Goal: Task Accomplishment & Management: Manage account settings

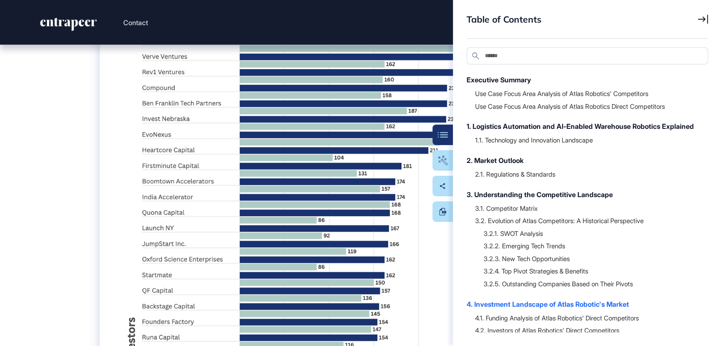
scroll to position [23263, 0]
click at [545, 200] on div "3. Understanding the Competitive Landscape" at bounding box center [583, 194] width 233 height 10
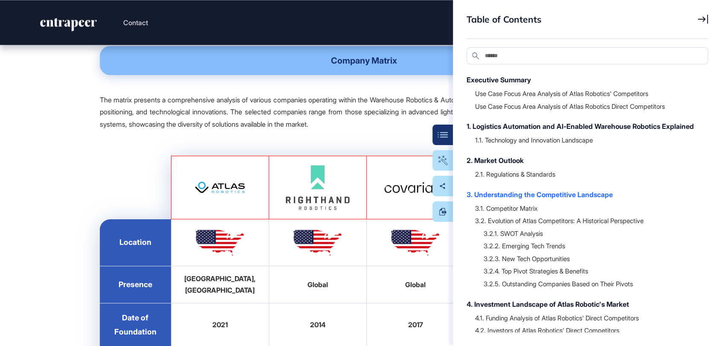
scroll to position [8626, 0]
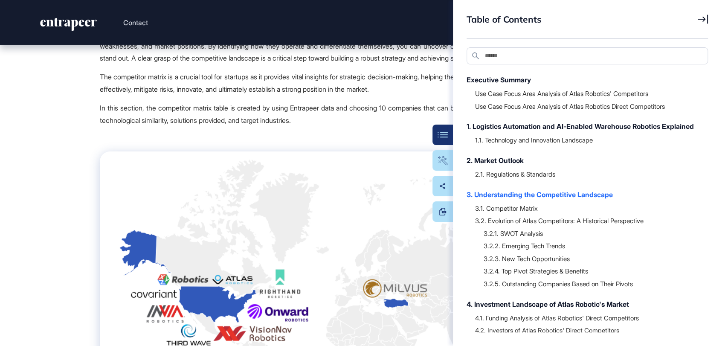
click at [655, 21] on icon at bounding box center [703, 19] width 10 height 9
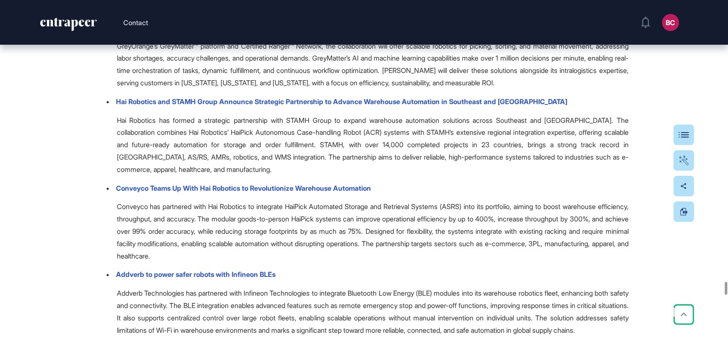
scroll to position [28126, 0]
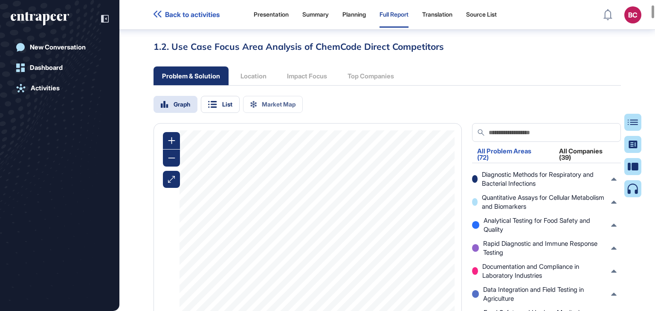
scroll to position [1412, 0]
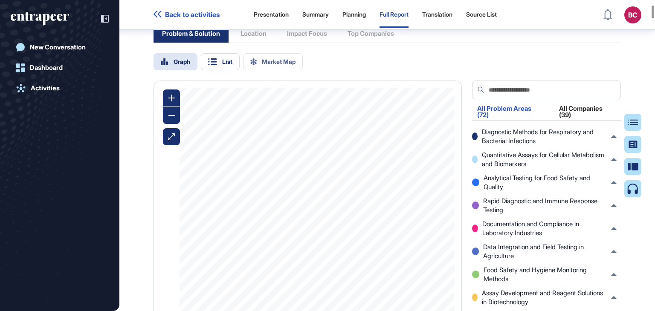
click at [565, 123] on div "All Companies (39)" at bounding box center [587, 114] width 67 height 18
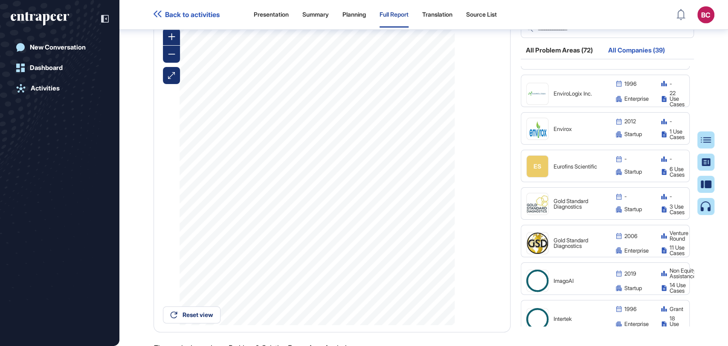
scroll to position [3, 0]
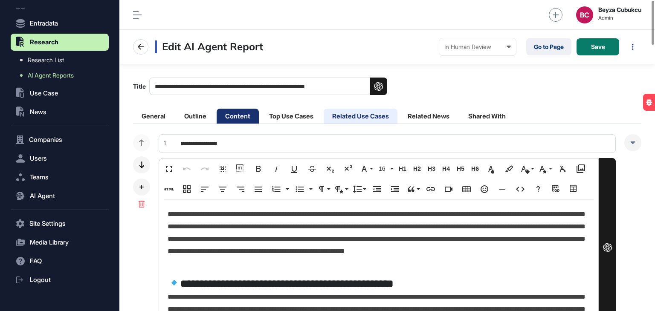
click at [349, 110] on li "Related Use Cases" at bounding box center [361, 116] width 74 height 15
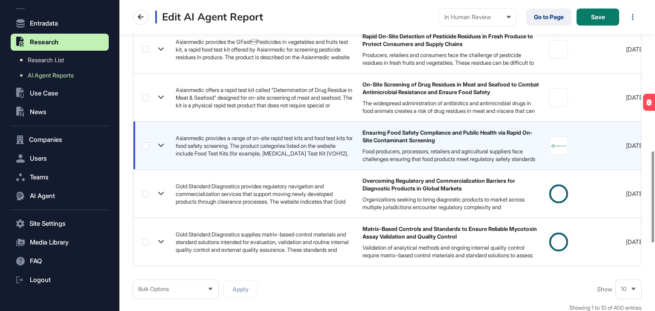
scroll to position [742, 0]
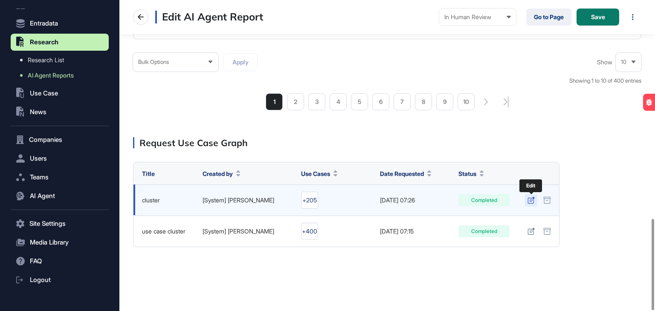
click at [528, 200] on icon at bounding box center [531, 200] width 7 height 7
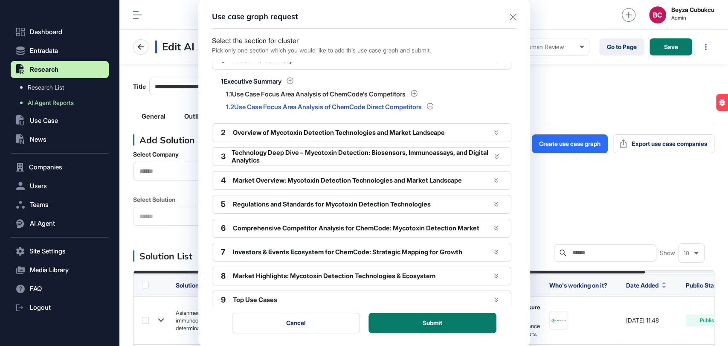
scroll to position [16, 0]
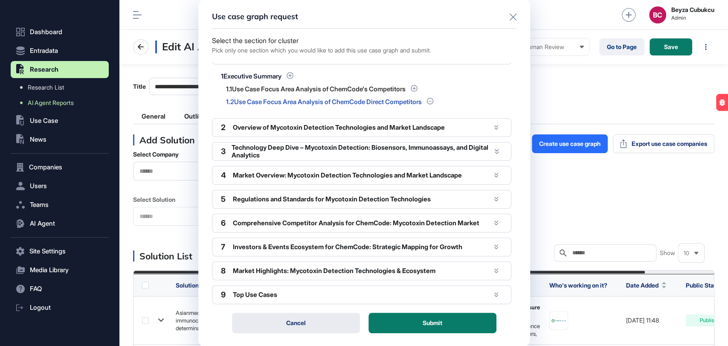
click at [285, 311] on button "Cancel" at bounding box center [296, 323] width 128 height 20
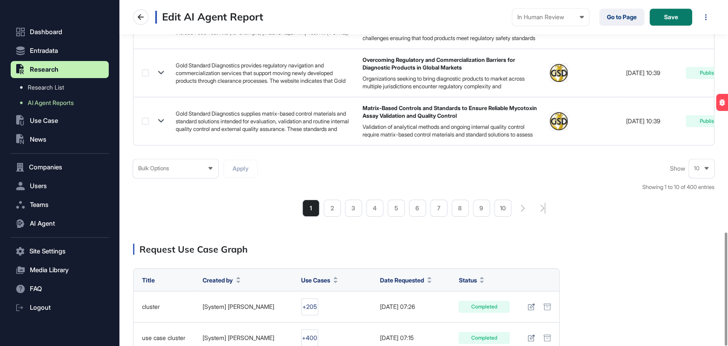
scroll to position [710, 0]
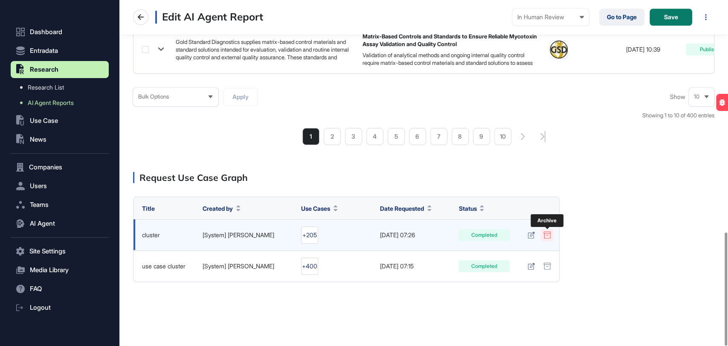
click at [544, 233] on icon at bounding box center [547, 235] width 7 height 7
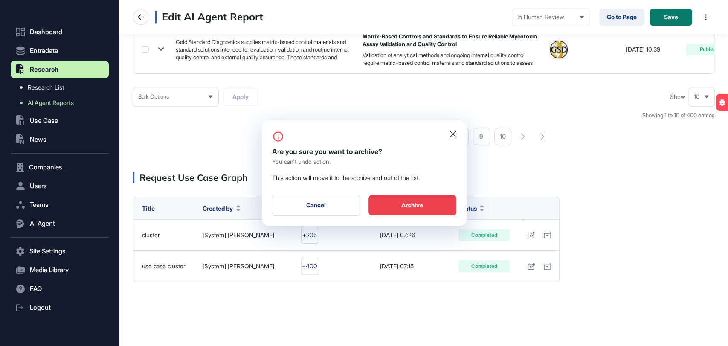
click at [439, 202] on div "Archive" at bounding box center [413, 205] width 88 height 20
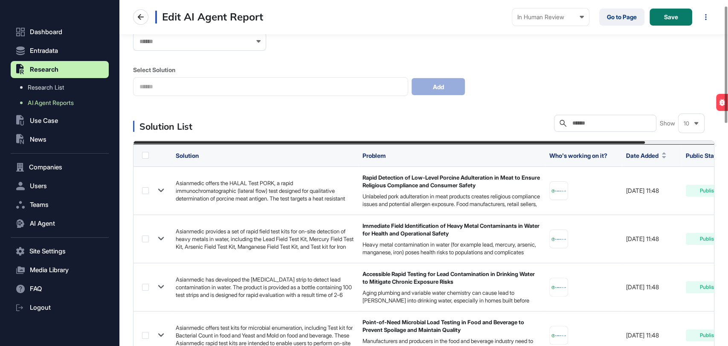
scroll to position [15, 0]
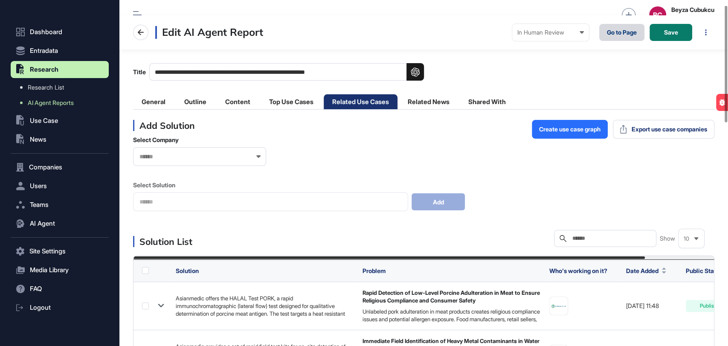
click at [609, 35] on link "Go to Page" at bounding box center [621, 32] width 45 height 17
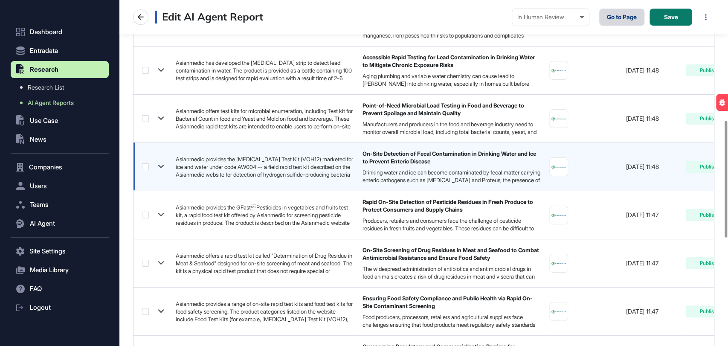
scroll to position [584, 0]
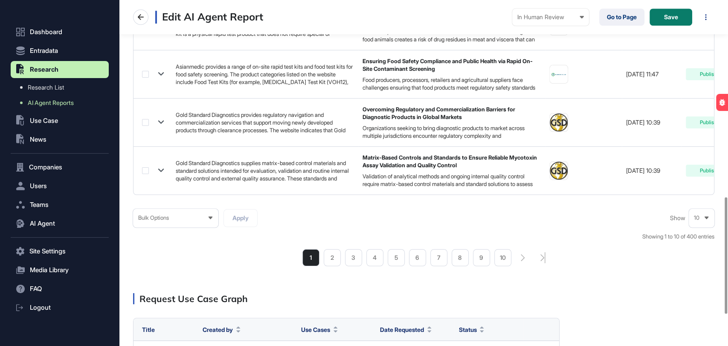
click at [655, 219] on div "10" at bounding box center [702, 217] width 26 height 17
click at [655, 204] on li "100" at bounding box center [702, 202] width 20 height 17
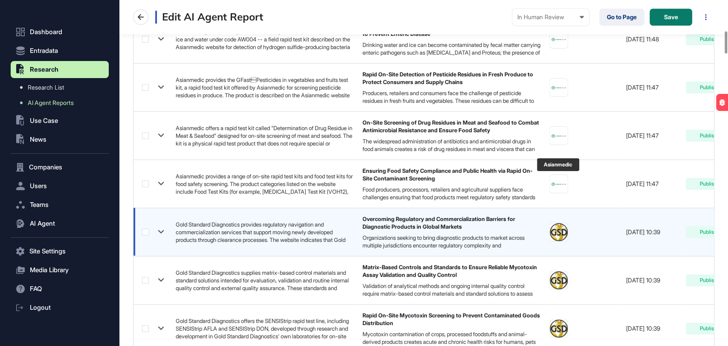
scroll to position [521, 0]
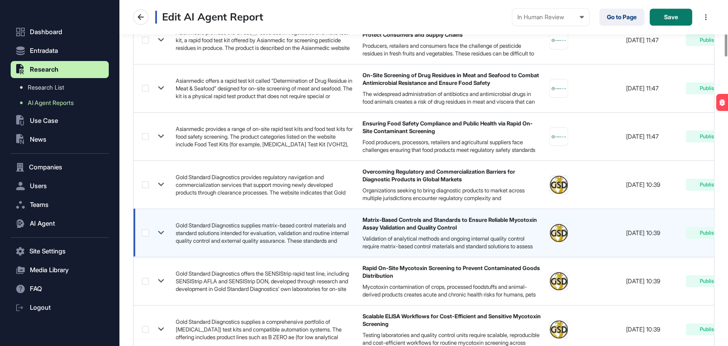
drag, startPoint x: 148, startPoint y: 186, endPoint x: 143, endPoint y: 223, distance: 38.0
click at [148, 186] on label at bounding box center [145, 184] width 7 height 7
click at [144, 230] on label at bounding box center [145, 233] width 7 height 7
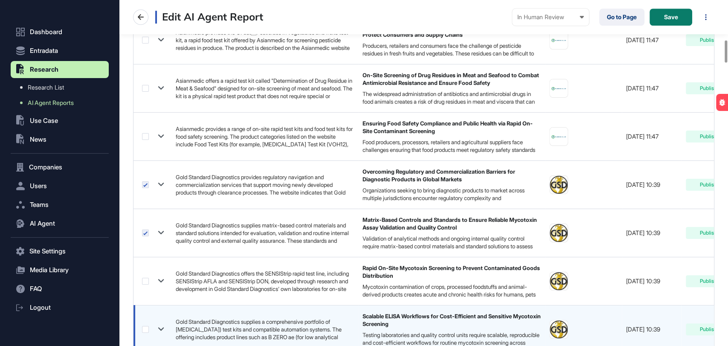
scroll to position [616, 0]
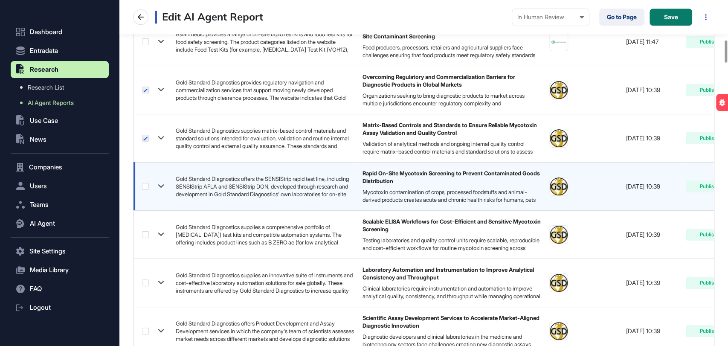
click at [144, 184] on label at bounding box center [145, 186] width 7 height 7
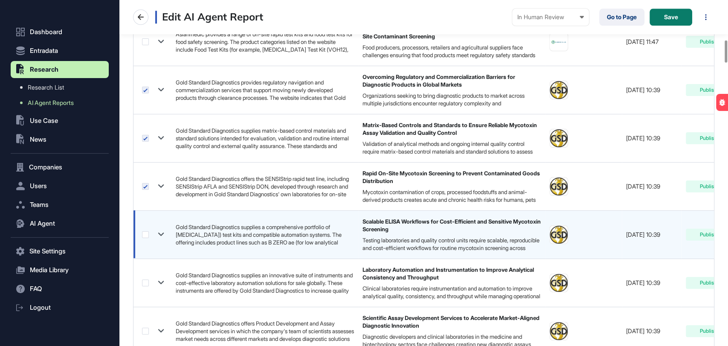
click at [147, 233] on label at bounding box center [145, 234] width 7 height 7
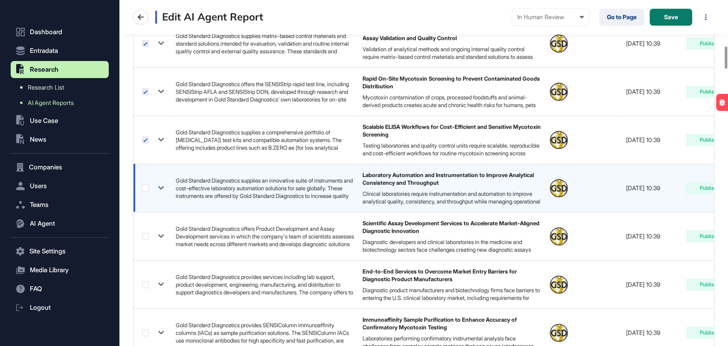
click at [145, 190] on label at bounding box center [145, 188] width 7 height 7
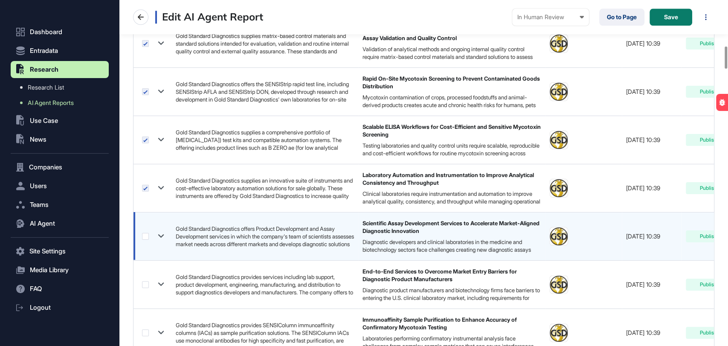
click at [145, 237] on label at bounding box center [145, 236] width 7 height 7
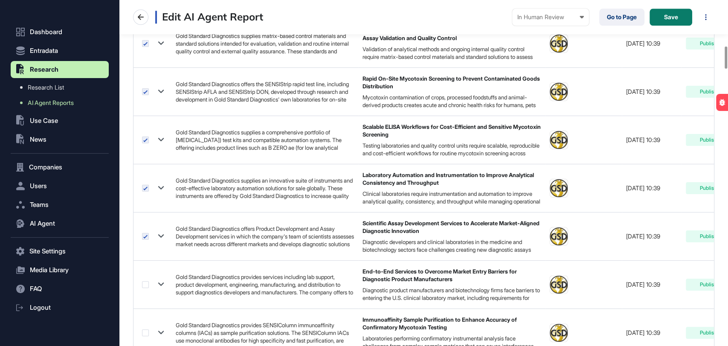
scroll to position [853, 0]
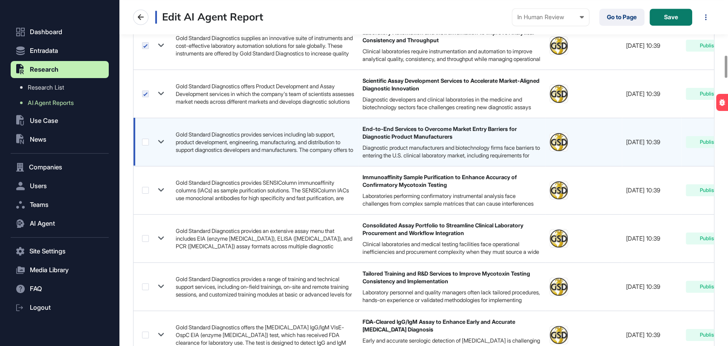
click at [143, 139] on label at bounding box center [145, 142] width 7 height 7
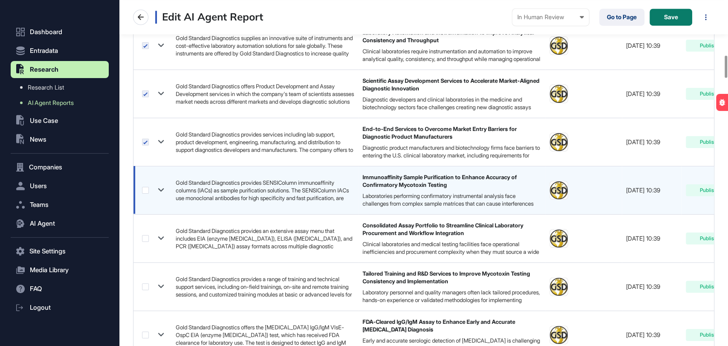
click at [143, 187] on label at bounding box center [145, 190] width 7 height 7
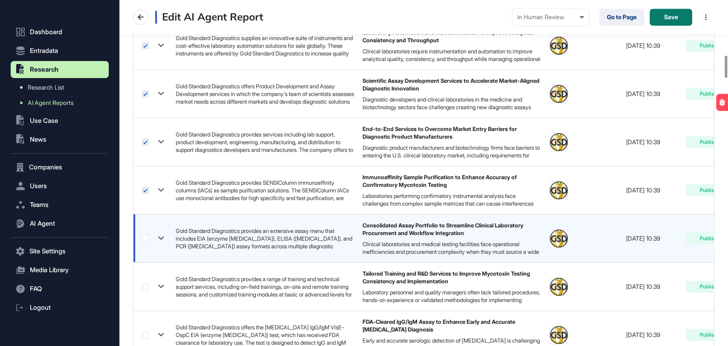
click at [144, 239] on label at bounding box center [145, 238] width 7 height 7
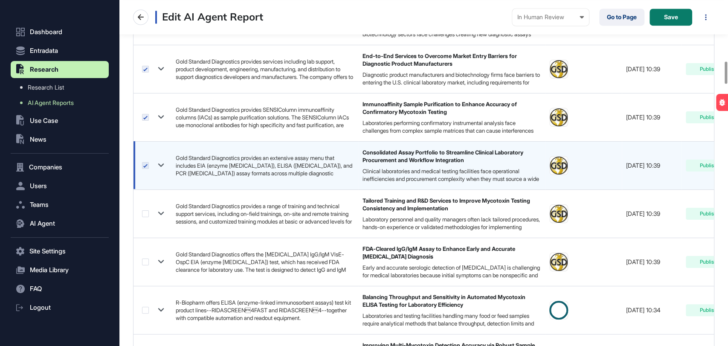
scroll to position [948, 0]
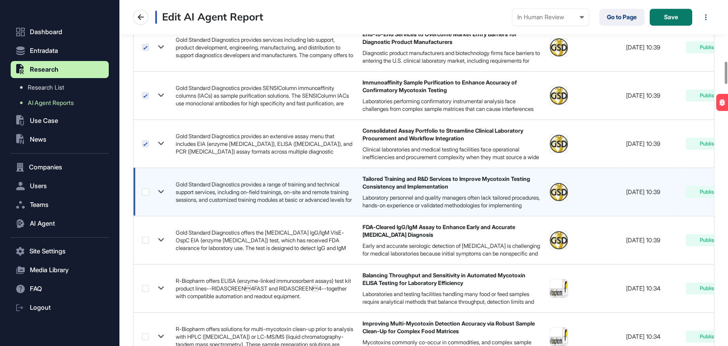
click at [146, 191] on label at bounding box center [145, 192] width 7 height 7
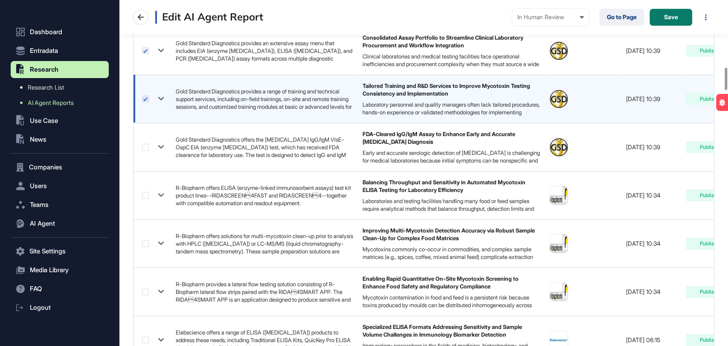
scroll to position [1043, 0]
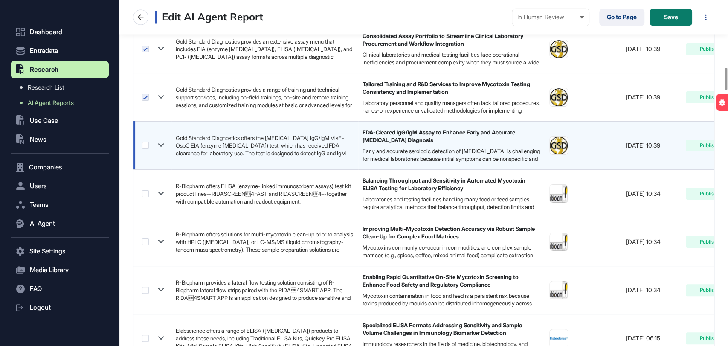
click at [144, 143] on label at bounding box center [145, 145] width 7 height 7
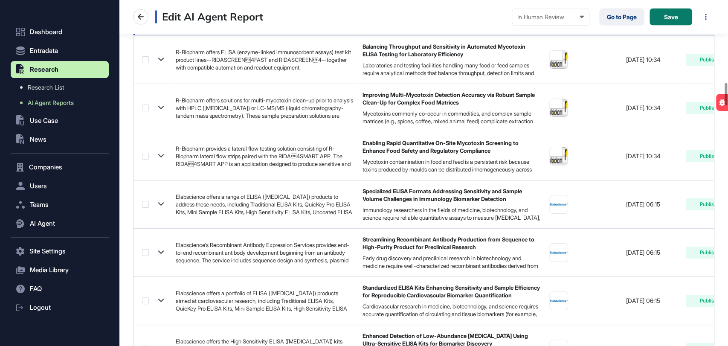
scroll to position [1280, 0]
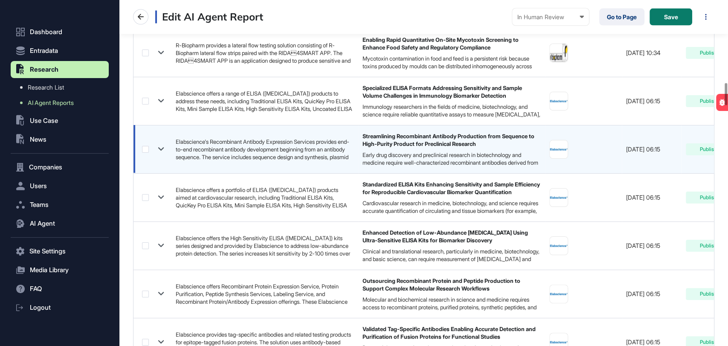
drag, startPoint x: 142, startPoint y: 98, endPoint x: 145, endPoint y: 127, distance: 29.6
click at [142, 98] on label at bounding box center [145, 101] width 7 height 7
click at [146, 149] on label at bounding box center [145, 149] width 7 height 7
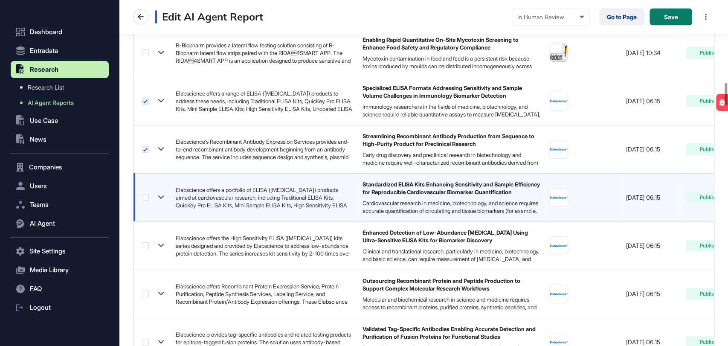
click at [145, 197] on label at bounding box center [145, 197] width 7 height 7
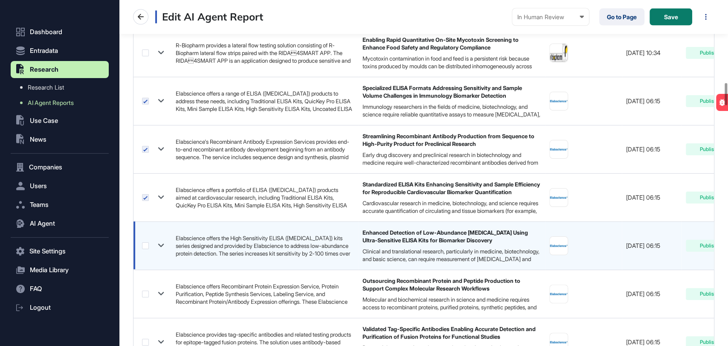
click at [146, 242] on label at bounding box center [145, 245] width 7 height 7
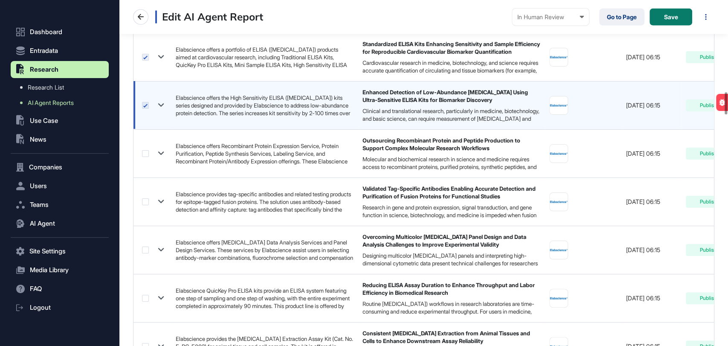
scroll to position [1422, 0]
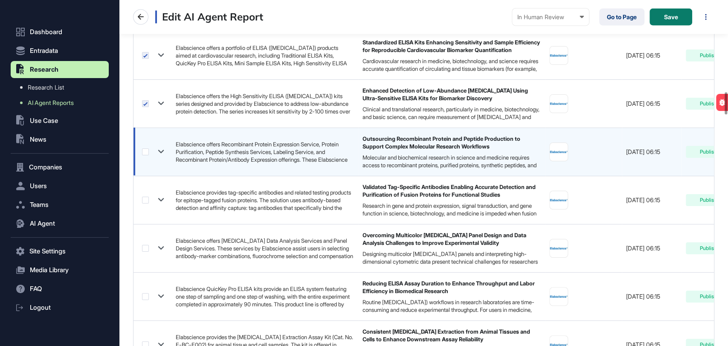
click at [143, 153] on label at bounding box center [145, 151] width 7 height 7
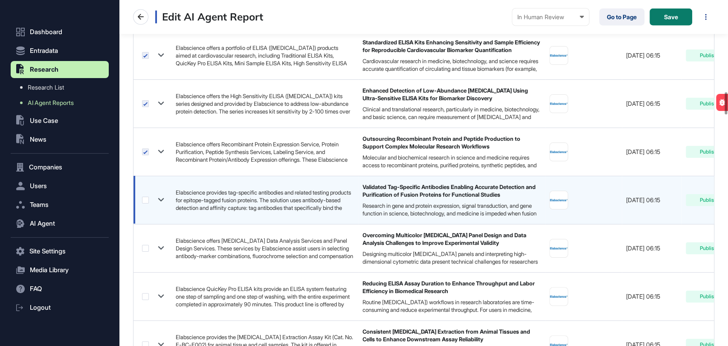
click at [145, 197] on label at bounding box center [145, 200] width 7 height 7
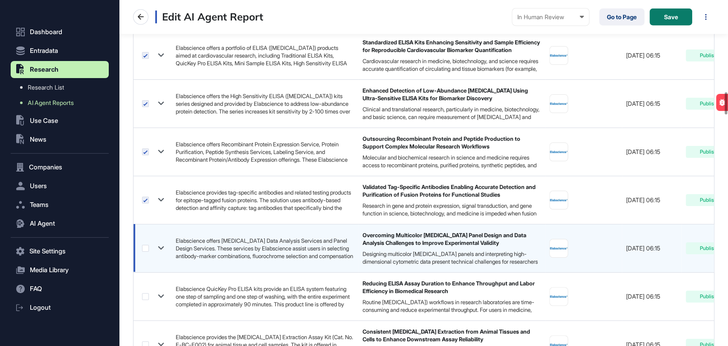
click at [146, 247] on label at bounding box center [145, 248] width 7 height 7
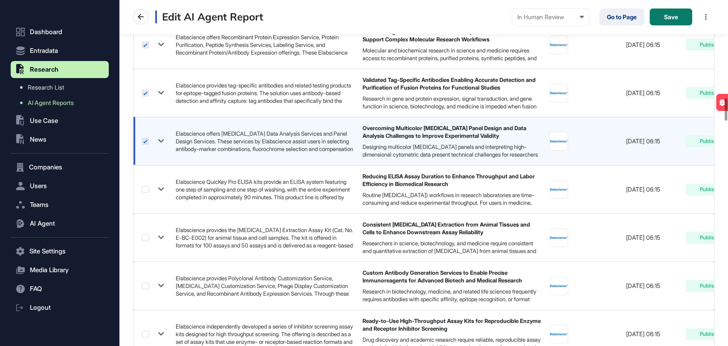
scroll to position [1564, 0]
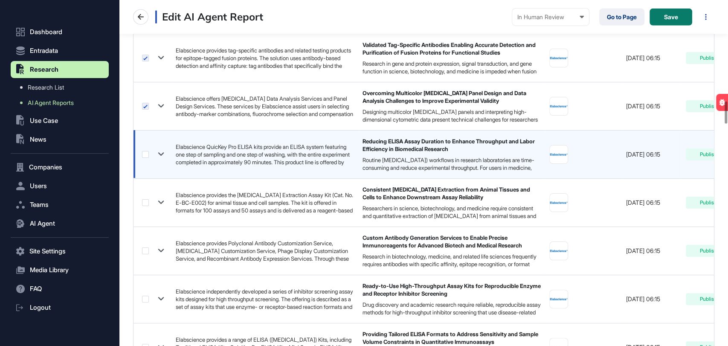
click at [145, 154] on label at bounding box center [145, 154] width 7 height 7
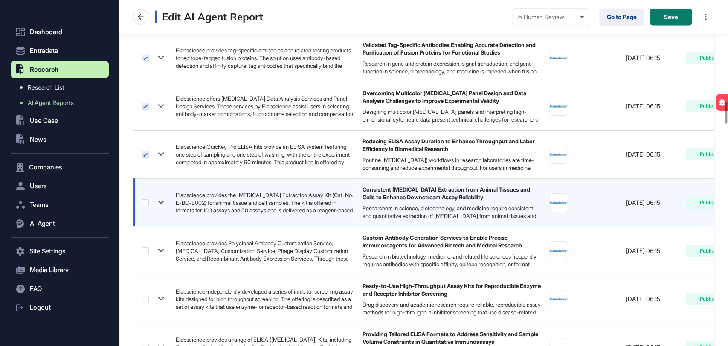
click at [146, 200] on label at bounding box center [145, 202] width 7 height 7
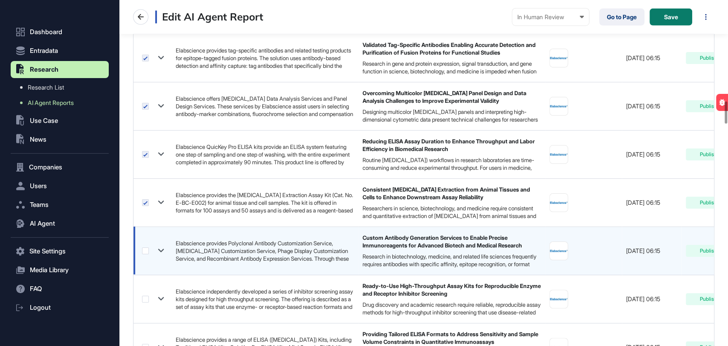
click at [142, 247] on label at bounding box center [145, 250] width 7 height 7
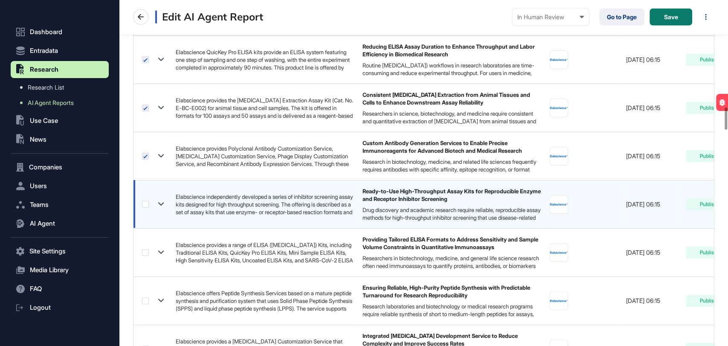
click at [142, 201] on label at bounding box center [145, 204] width 7 height 7
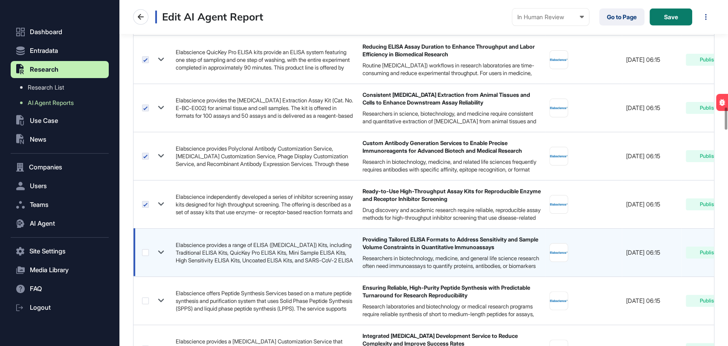
click at [144, 246] on div at bounding box center [154, 252] width 25 height 12
click at [146, 249] on label at bounding box center [145, 252] width 7 height 7
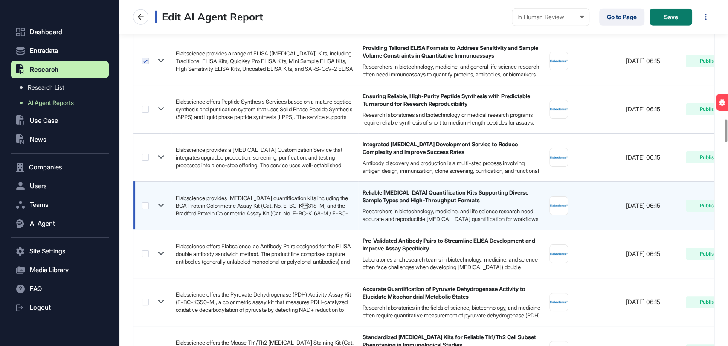
scroll to position [1849, 0]
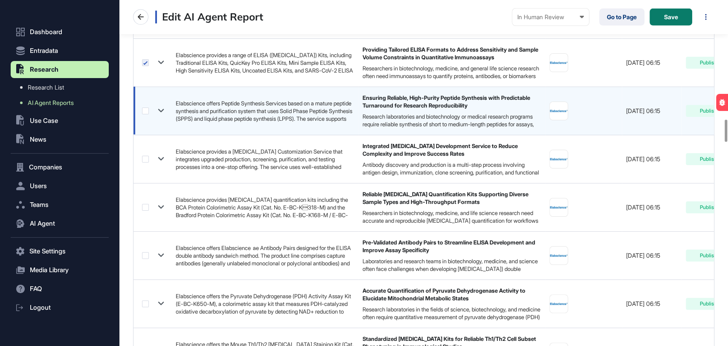
click at [145, 109] on label at bounding box center [145, 111] width 7 height 7
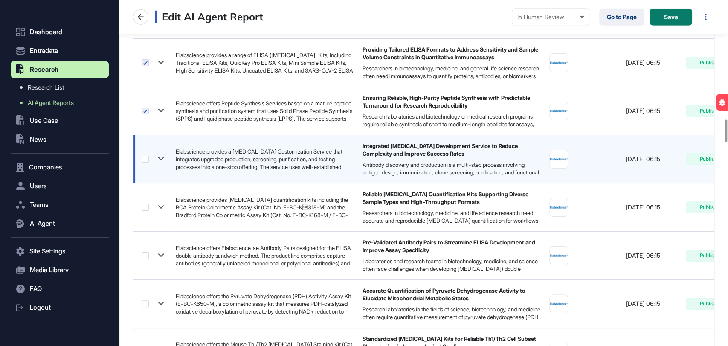
click at [143, 157] on label at bounding box center [145, 159] width 7 height 7
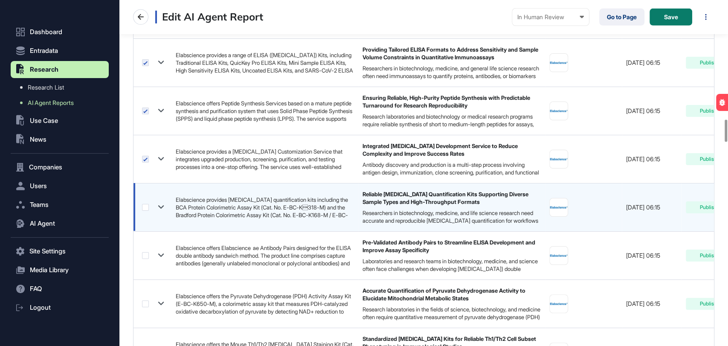
click at [143, 206] on label at bounding box center [145, 207] width 7 height 7
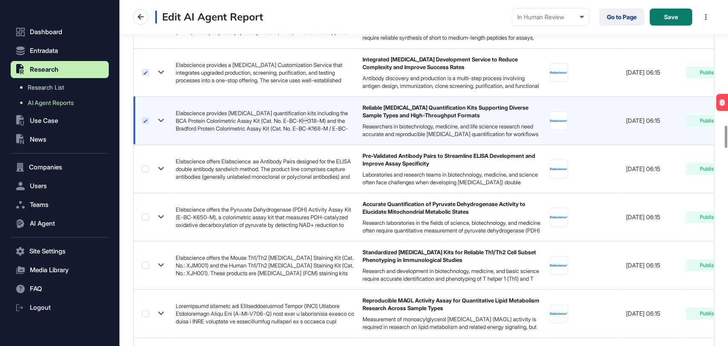
scroll to position [1943, 0]
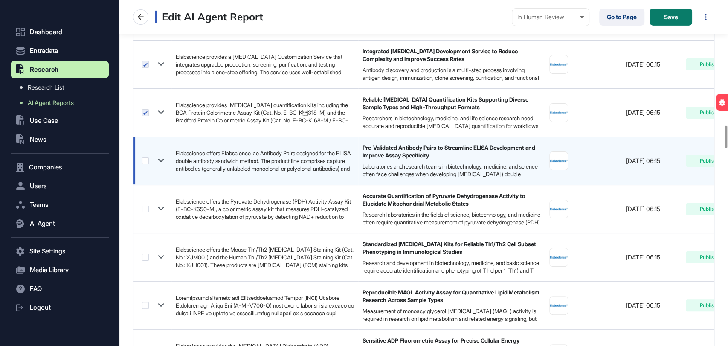
click at [147, 158] on label at bounding box center [145, 160] width 7 height 7
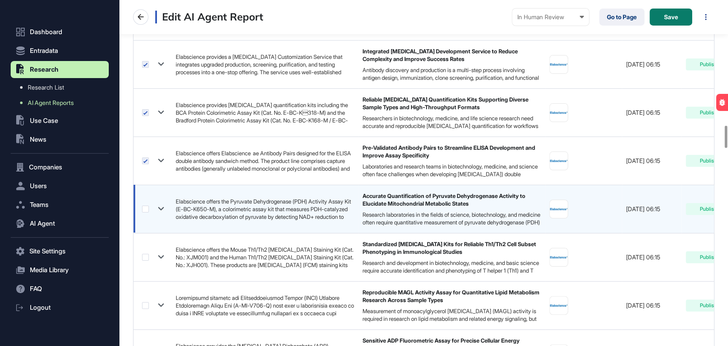
click at [147, 208] on label at bounding box center [145, 209] width 7 height 7
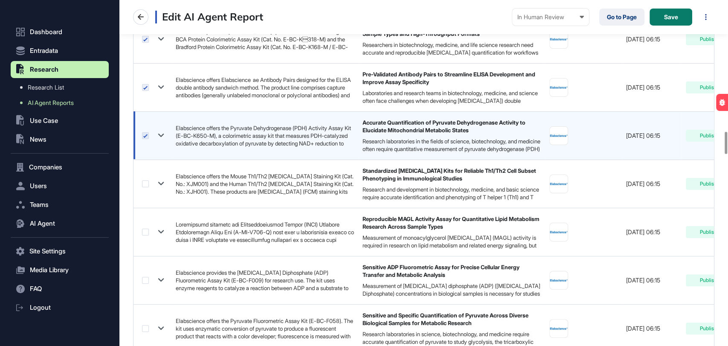
scroll to position [2038, 0]
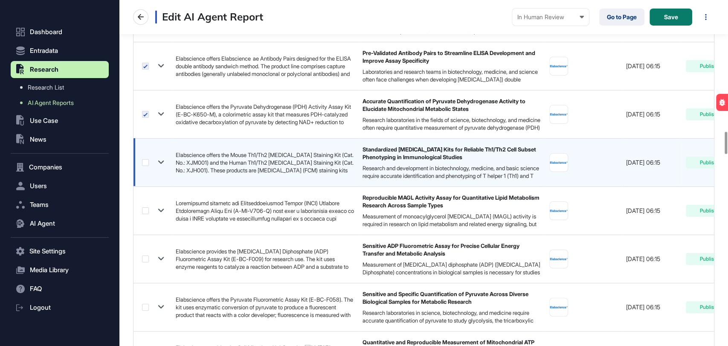
click at [147, 160] on label at bounding box center [145, 162] width 7 height 7
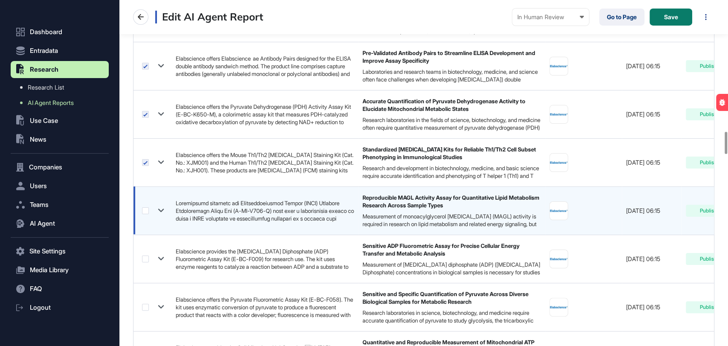
click at [145, 209] on label at bounding box center [145, 210] width 7 height 7
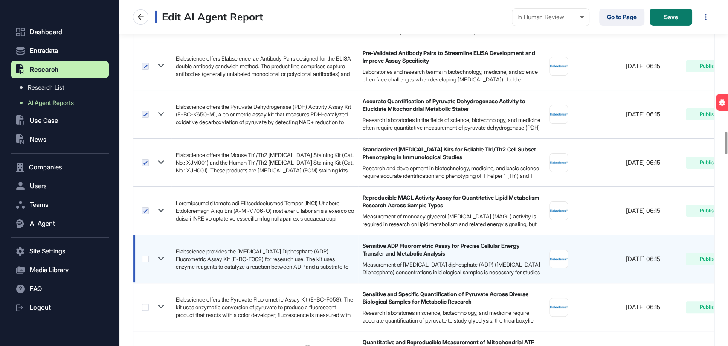
click at [148, 256] on label at bounding box center [145, 259] width 7 height 7
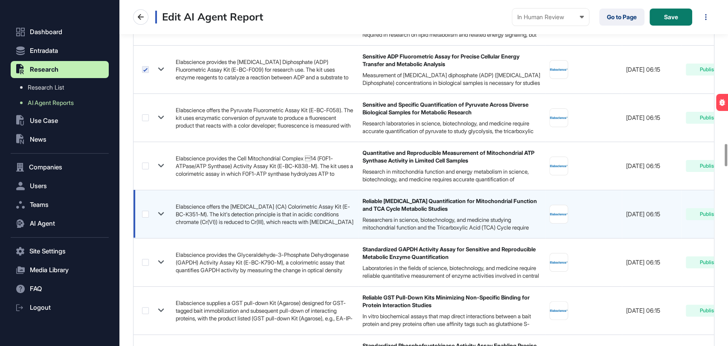
scroll to position [2228, 0]
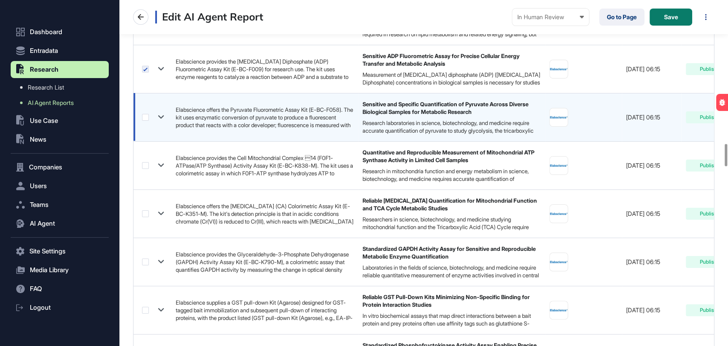
click at [147, 118] on label at bounding box center [145, 117] width 7 height 7
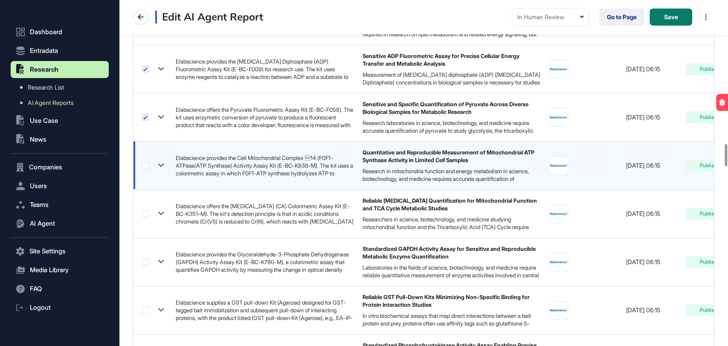
click at [148, 163] on label at bounding box center [145, 165] width 7 height 7
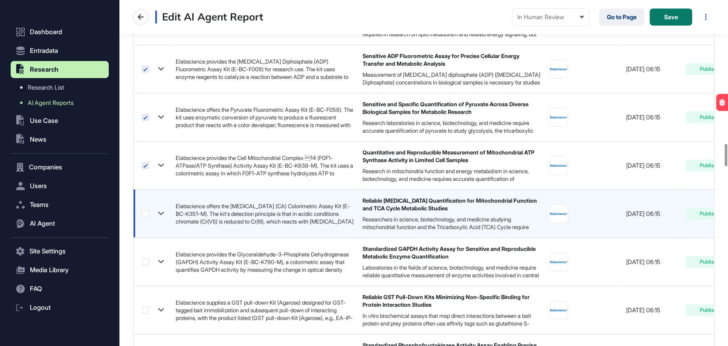
click at [145, 215] on label at bounding box center [145, 213] width 7 height 7
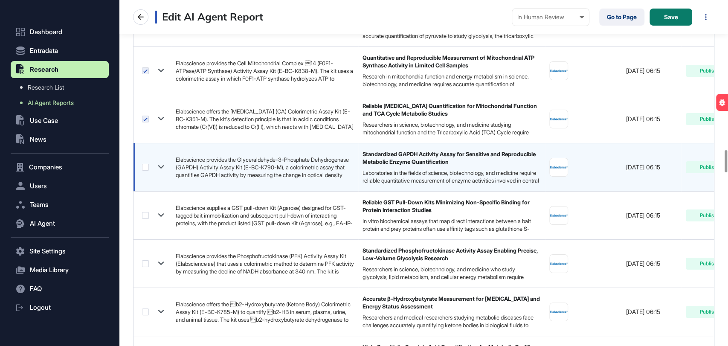
click at [144, 164] on label at bounding box center [145, 167] width 7 height 7
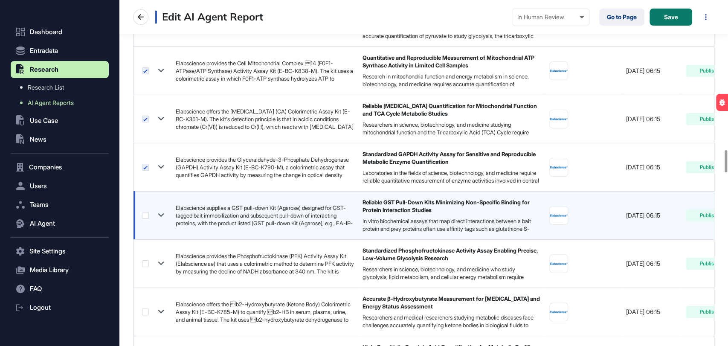
click at [143, 213] on label at bounding box center [145, 215] width 7 height 7
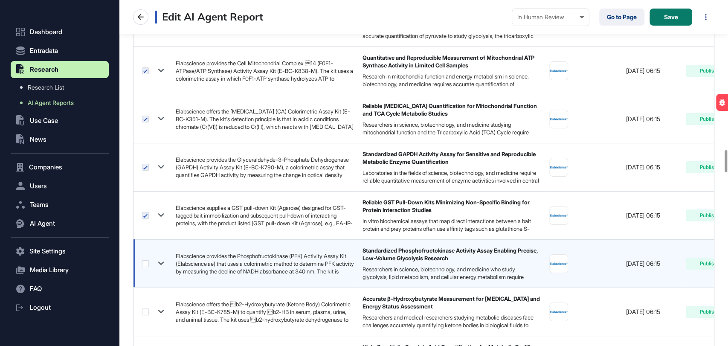
click at [142, 260] on label at bounding box center [145, 263] width 7 height 7
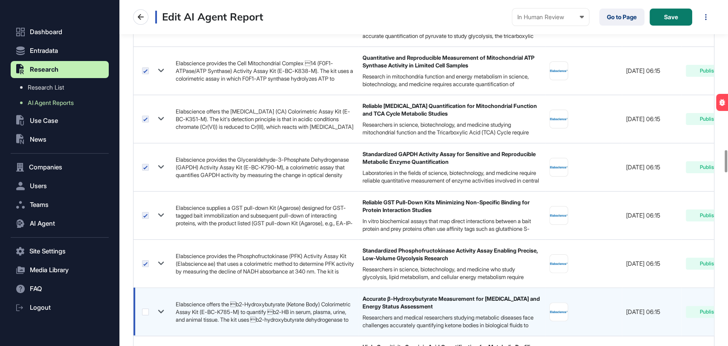
click at [145, 308] on label at bounding box center [145, 311] width 7 height 7
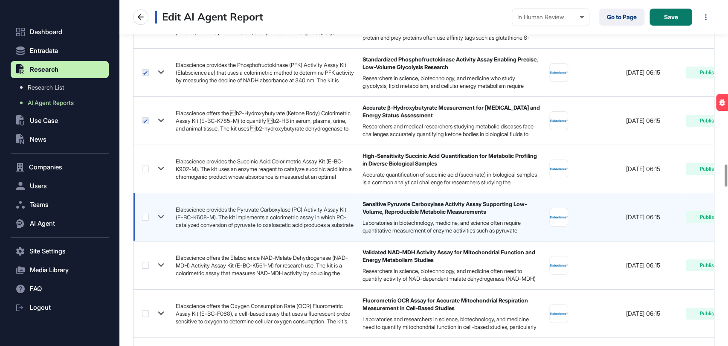
scroll to position [2512, 0]
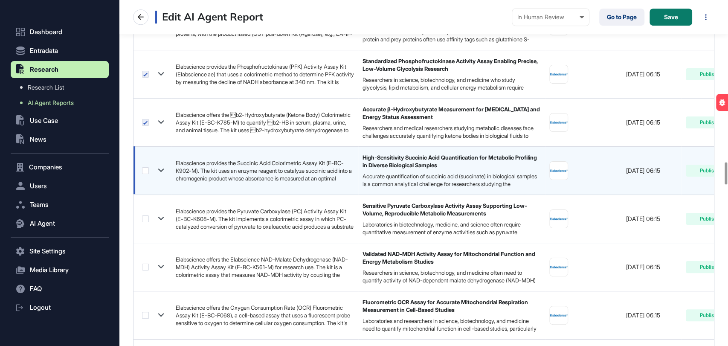
click at [148, 171] on label at bounding box center [145, 170] width 7 height 7
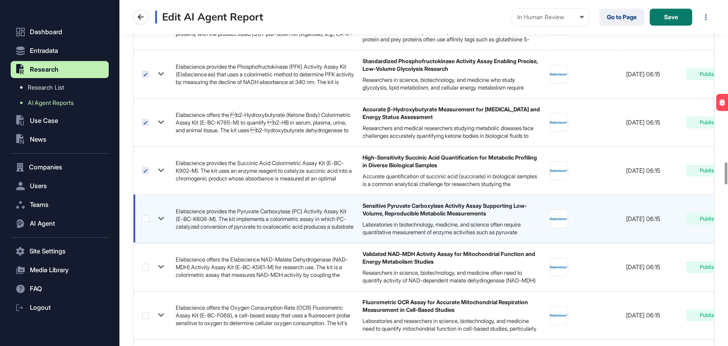
click at [147, 216] on label at bounding box center [145, 218] width 7 height 7
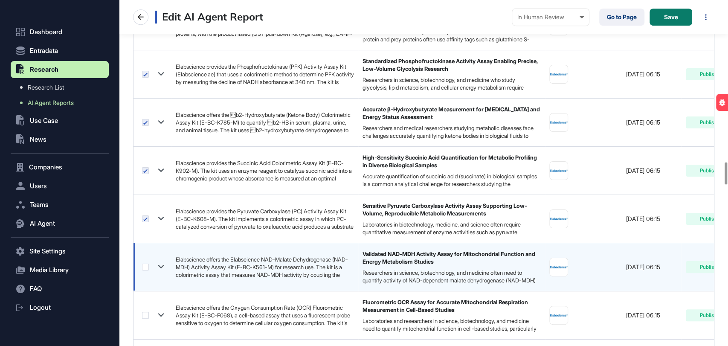
click at [147, 264] on label at bounding box center [145, 267] width 7 height 7
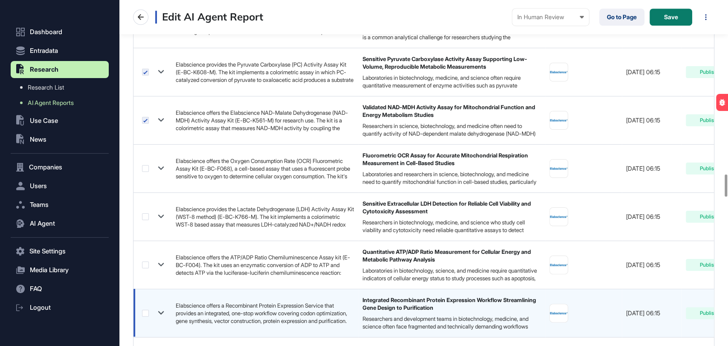
scroll to position [2702, 0]
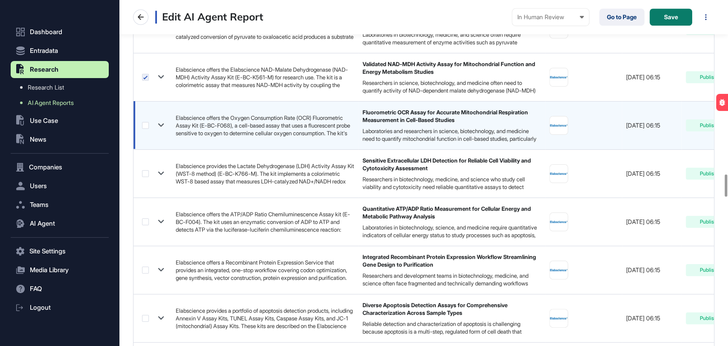
click at [145, 124] on label at bounding box center [145, 125] width 7 height 7
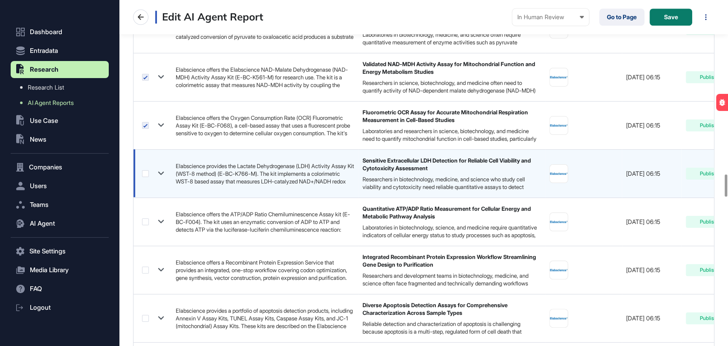
click at [145, 174] on label at bounding box center [145, 173] width 7 height 7
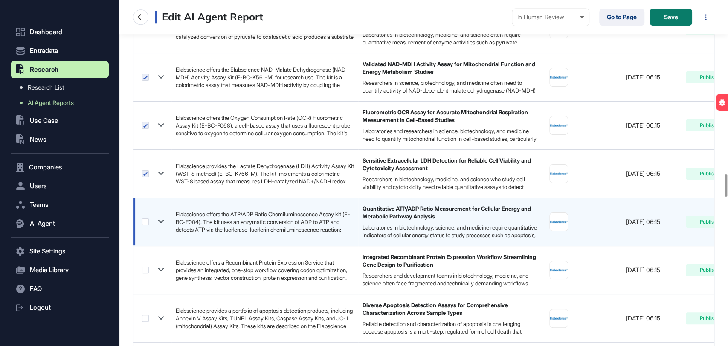
click at [144, 221] on label at bounding box center [145, 221] width 7 height 7
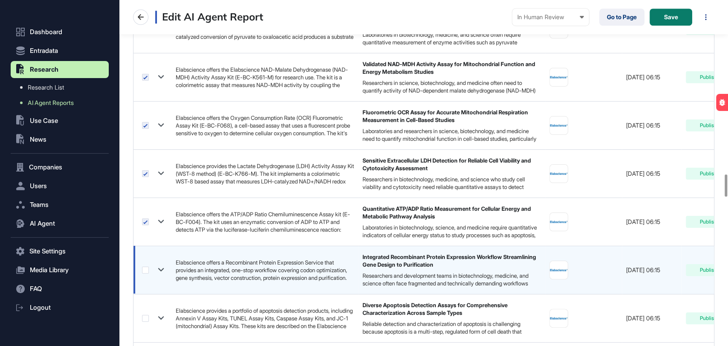
click at [143, 270] on label at bounding box center [145, 270] width 7 height 7
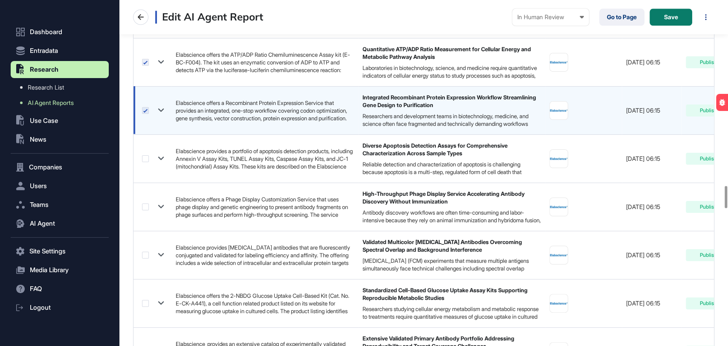
scroll to position [2891, 0]
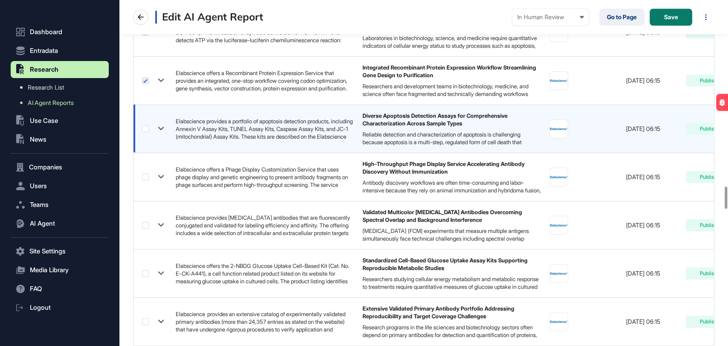
click at [147, 126] on label at bounding box center [145, 128] width 7 height 7
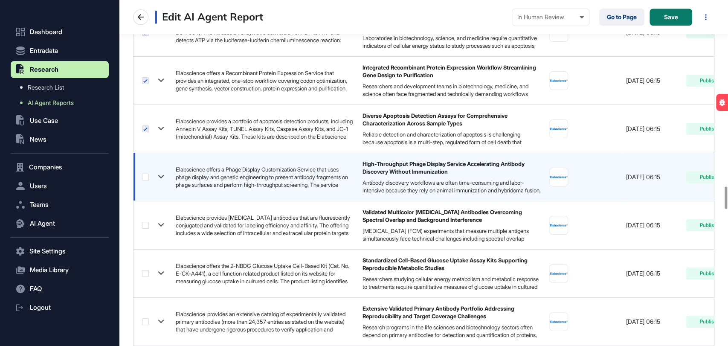
click at [143, 174] on label at bounding box center [145, 177] width 7 height 7
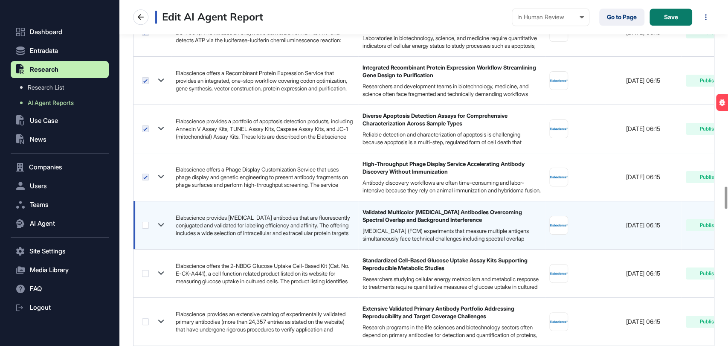
click at [142, 223] on label at bounding box center [145, 225] width 7 height 7
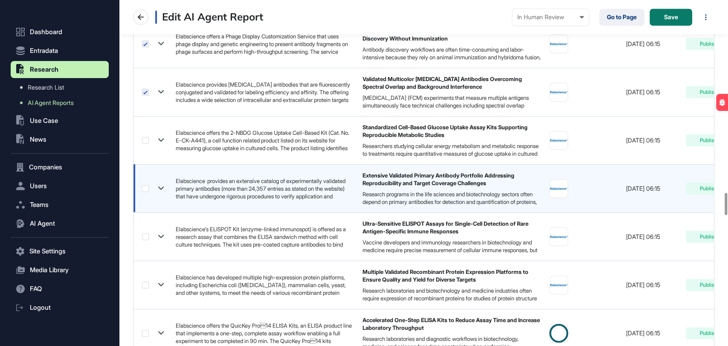
scroll to position [3034, 0]
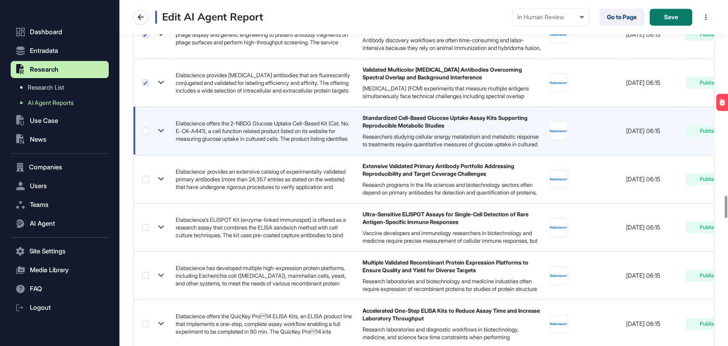
click at [145, 128] on label at bounding box center [145, 131] width 7 height 7
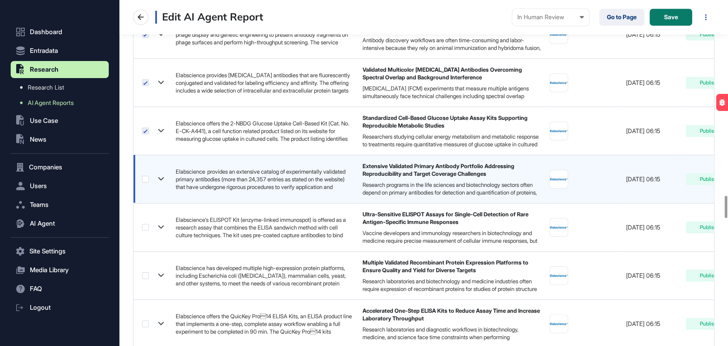
click at [147, 178] on label at bounding box center [145, 179] width 7 height 7
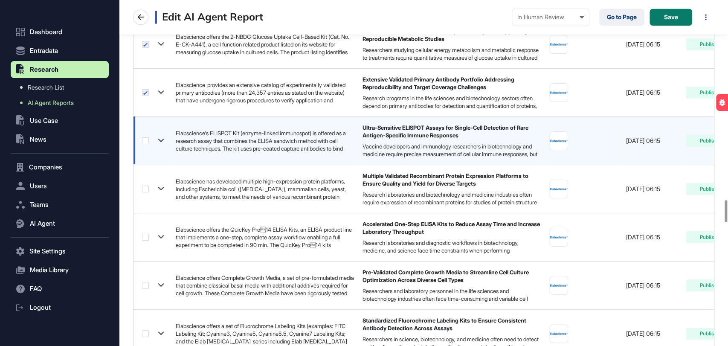
scroll to position [3129, 0]
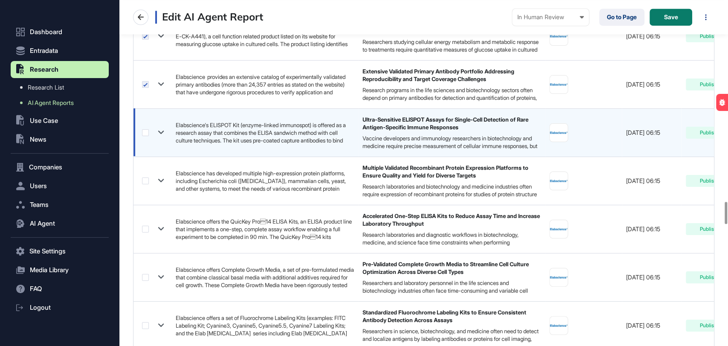
click at [142, 129] on label at bounding box center [145, 132] width 7 height 7
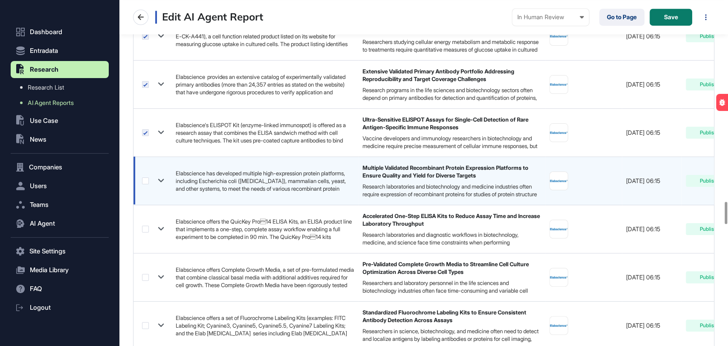
click at [144, 179] on label at bounding box center [145, 180] width 7 height 7
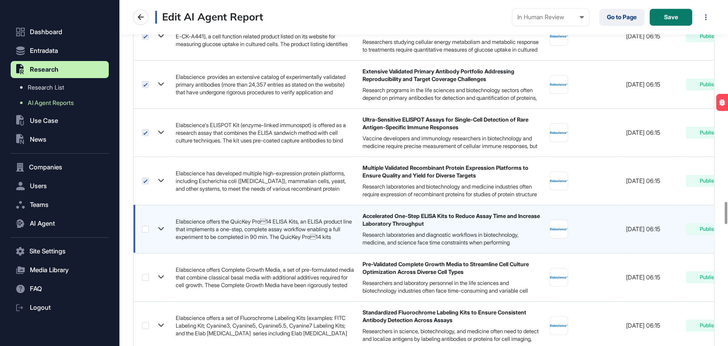
click at [146, 226] on label at bounding box center [145, 229] width 7 height 7
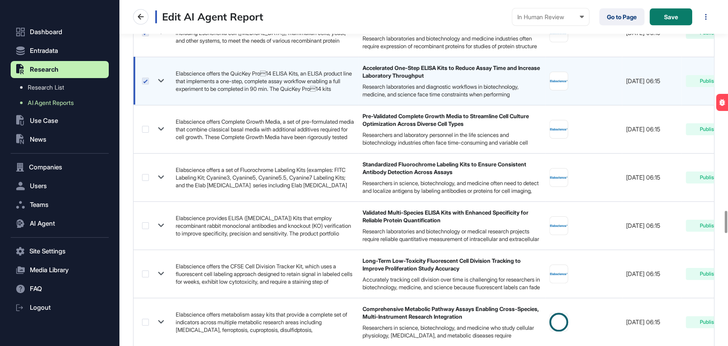
scroll to position [3318, 0]
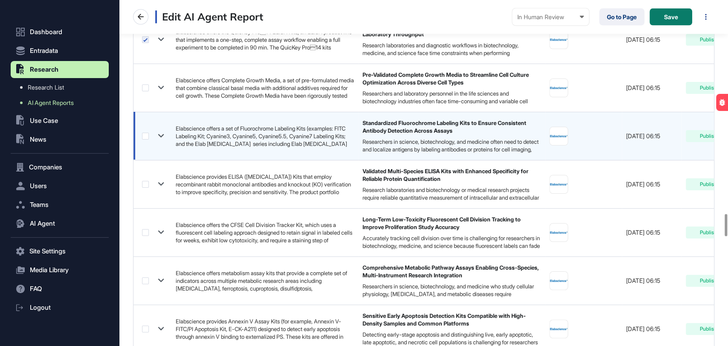
click at [147, 133] on label at bounding box center [145, 136] width 7 height 7
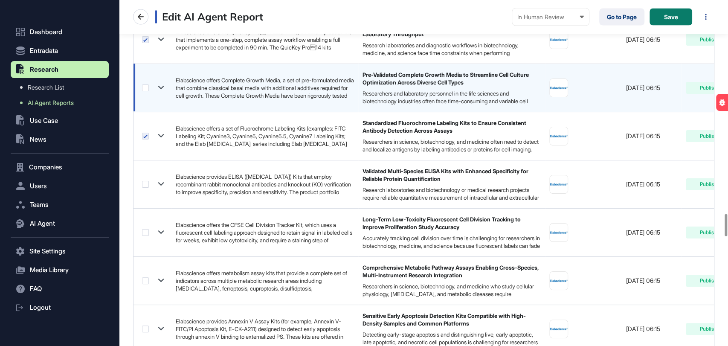
click at [147, 84] on label at bounding box center [145, 87] width 7 height 7
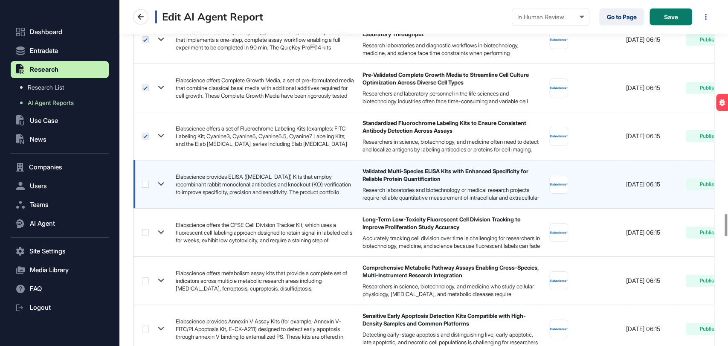
click at [141, 181] on td at bounding box center [153, 184] width 38 height 48
click at [145, 182] on label at bounding box center [145, 184] width 7 height 7
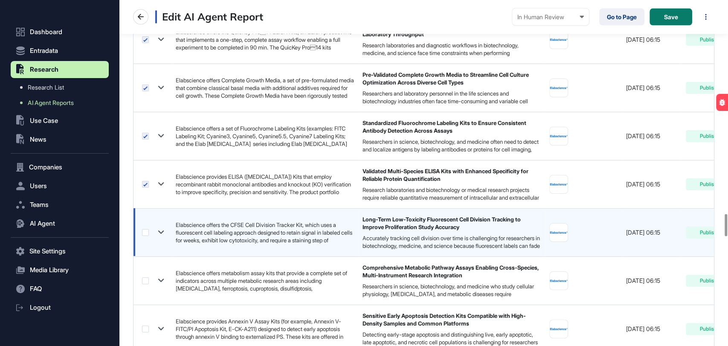
click at [146, 230] on label at bounding box center [145, 232] width 7 height 7
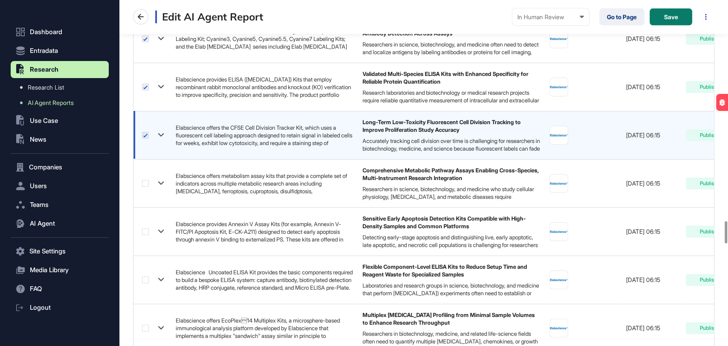
scroll to position [3460, 0]
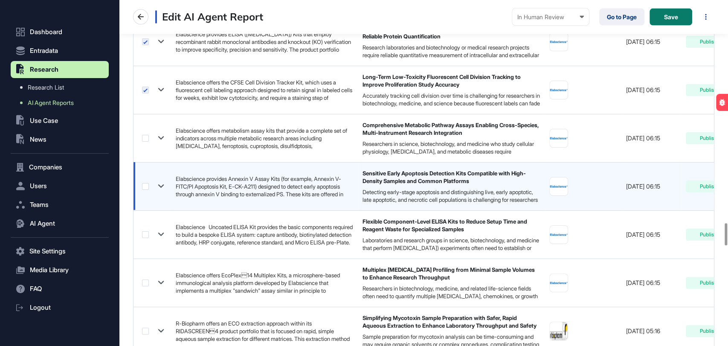
click at [145, 135] on label at bounding box center [145, 138] width 7 height 7
click at [145, 187] on div at bounding box center [154, 186] width 25 height 12
click at [146, 184] on label at bounding box center [145, 186] width 7 height 7
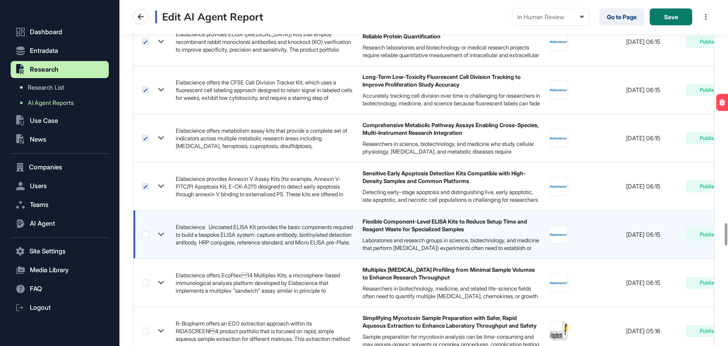
click at [145, 231] on label at bounding box center [145, 234] width 7 height 7
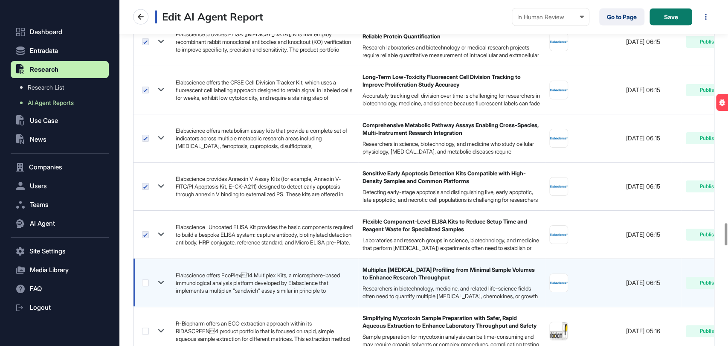
click at [146, 279] on label at bounding box center [145, 282] width 7 height 7
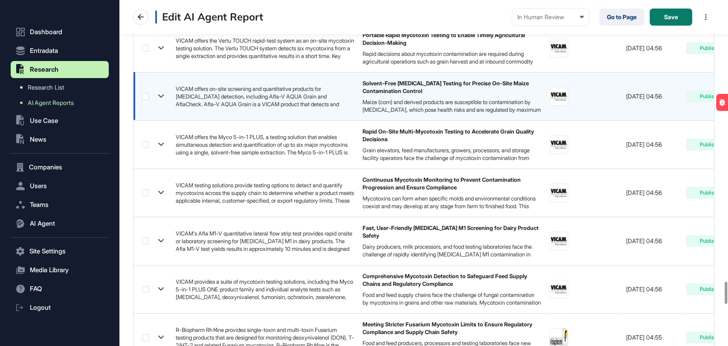
scroll to position [4314, 0]
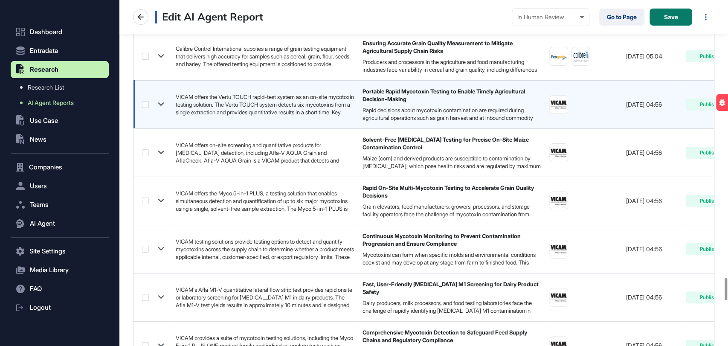
click at [146, 101] on label at bounding box center [145, 104] width 7 height 7
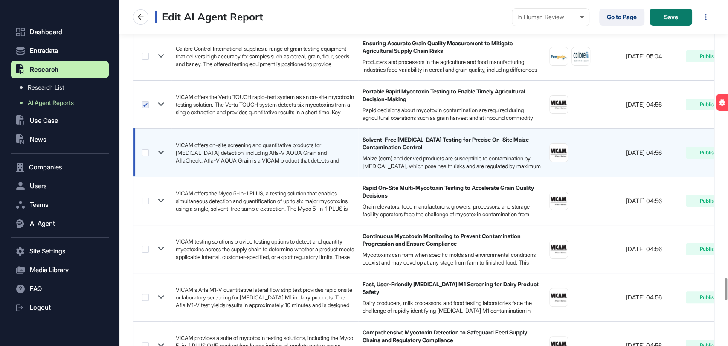
click at [148, 151] on label at bounding box center [145, 152] width 7 height 7
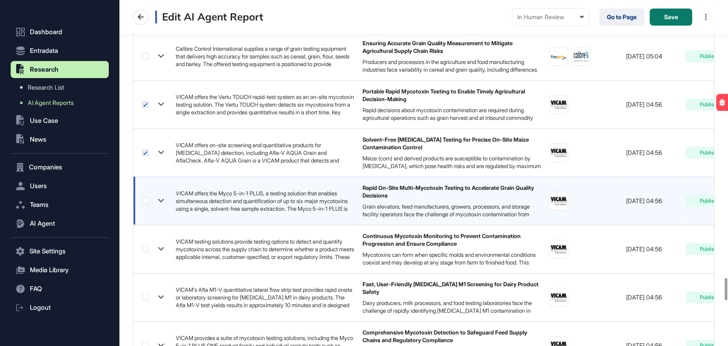
click at [147, 198] on label at bounding box center [145, 201] width 7 height 7
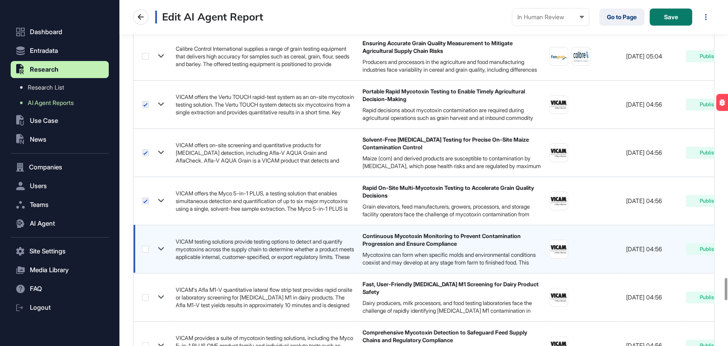
click at [142, 246] on label at bounding box center [145, 249] width 7 height 7
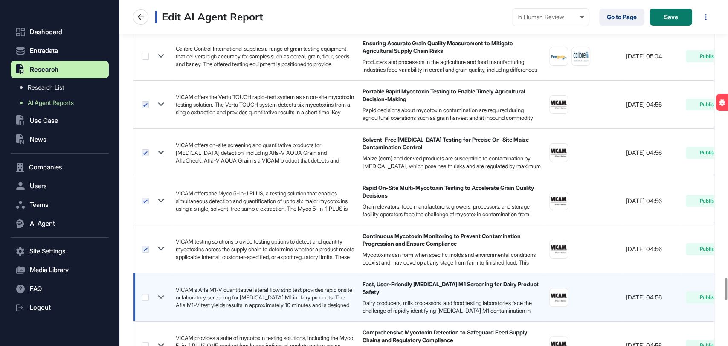
click at [145, 294] on label at bounding box center [145, 297] width 7 height 7
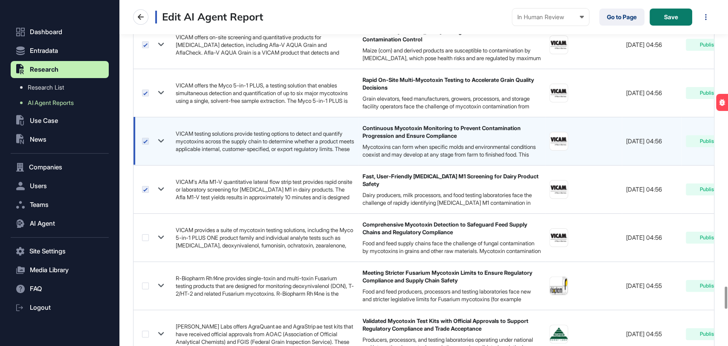
scroll to position [4456, 0]
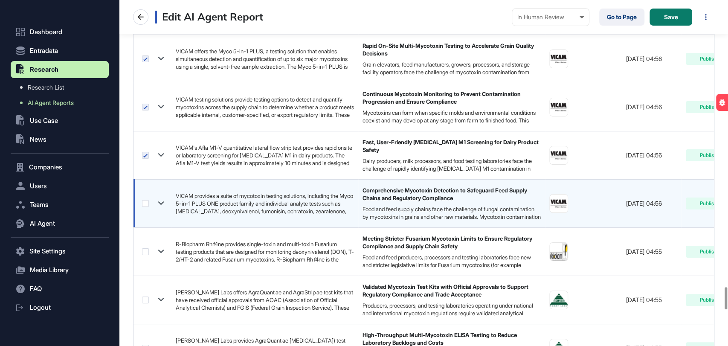
click at [147, 200] on label at bounding box center [145, 203] width 7 height 7
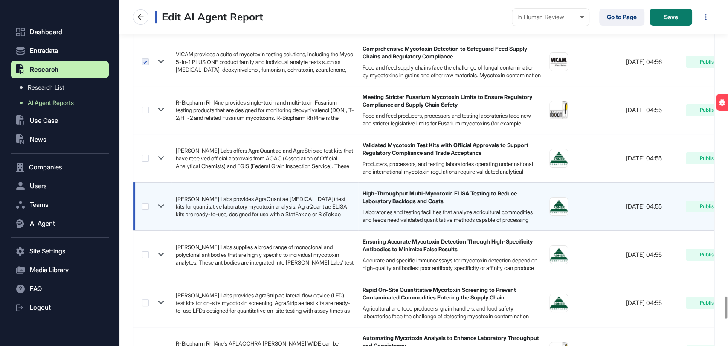
scroll to position [4598, 0]
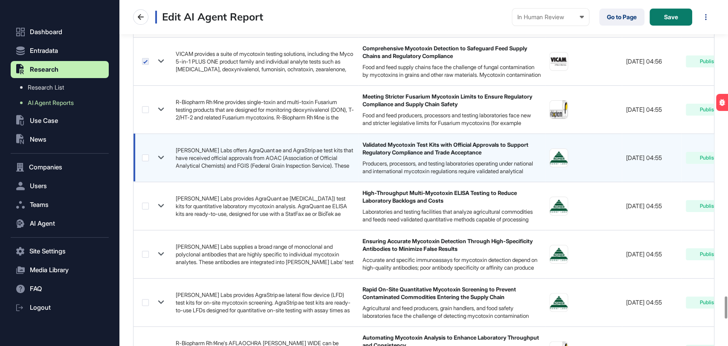
click at [148, 154] on label at bounding box center [145, 157] width 7 height 7
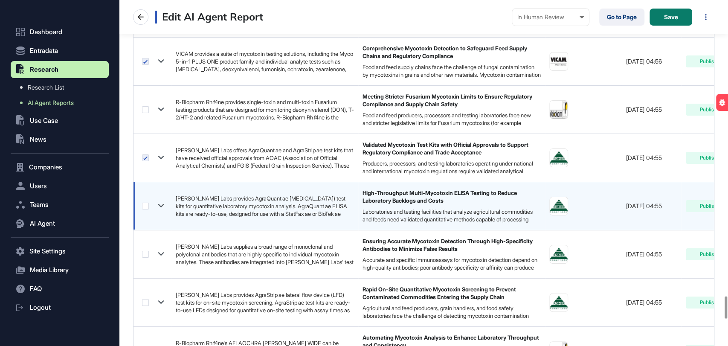
click at [147, 203] on label at bounding box center [145, 206] width 7 height 7
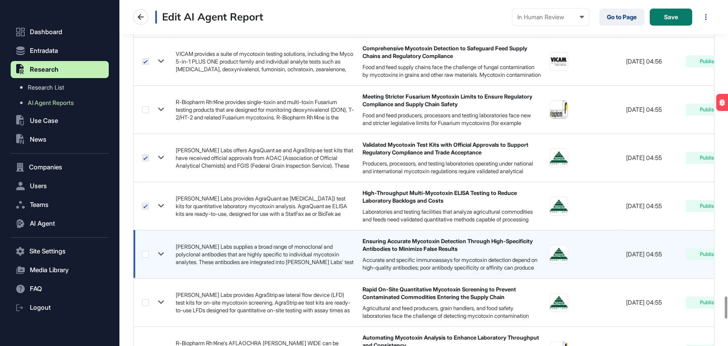
click at [146, 251] on label at bounding box center [145, 254] width 7 height 7
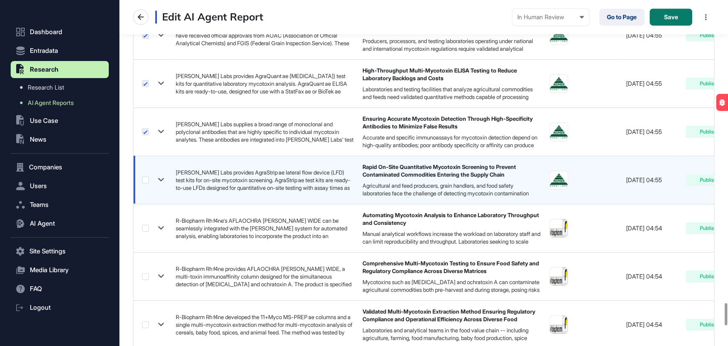
scroll to position [4740, 0]
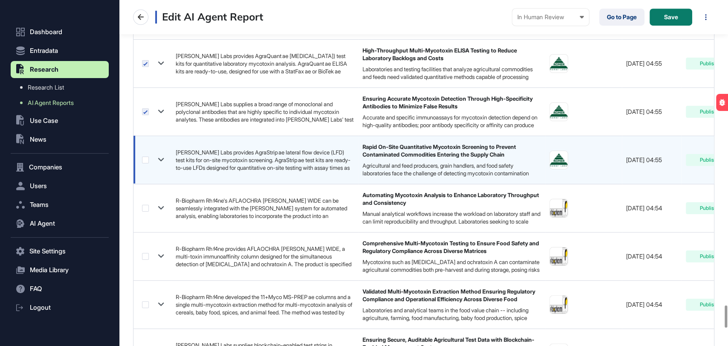
click at [144, 157] on label at bounding box center [145, 160] width 7 height 7
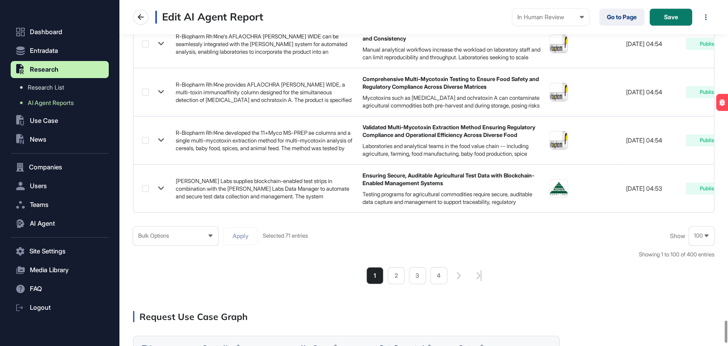
scroll to position [4977, 0]
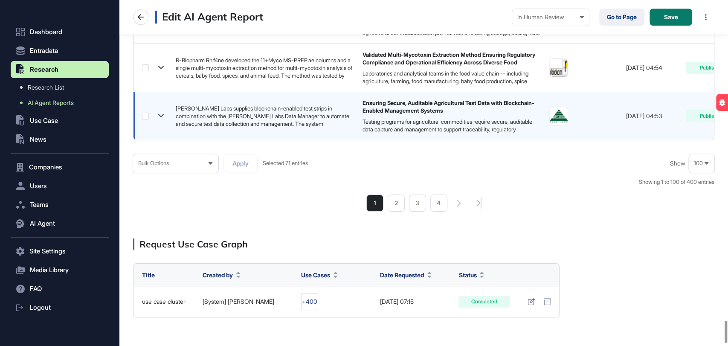
click at [146, 113] on label at bounding box center [145, 116] width 7 height 7
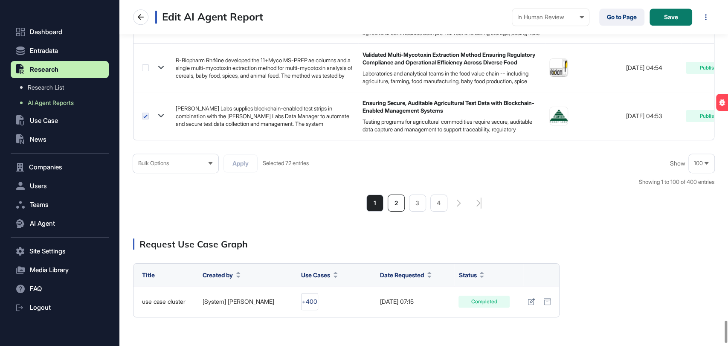
click at [395, 207] on li "2" at bounding box center [396, 203] width 17 height 17
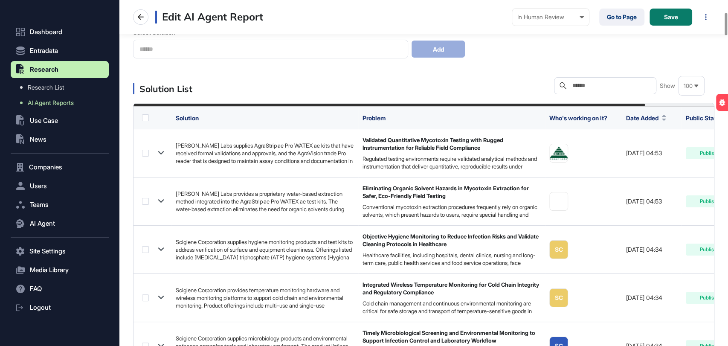
scroll to position [189, 0]
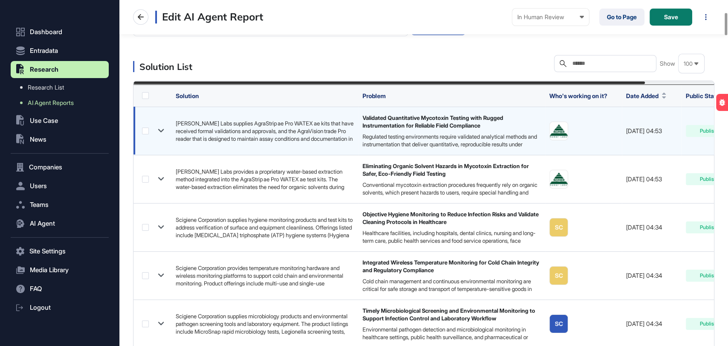
click at [147, 130] on label at bounding box center [145, 131] width 7 height 7
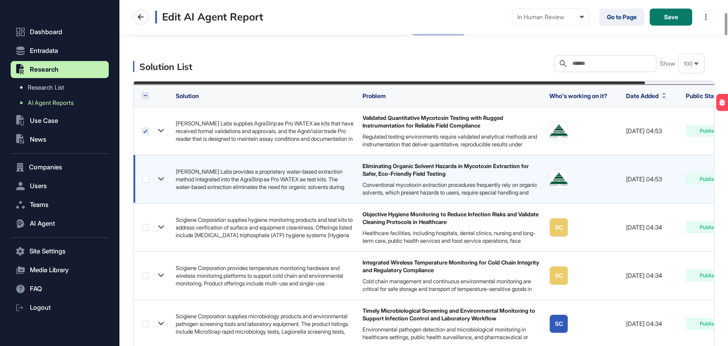
click at [144, 182] on label at bounding box center [145, 179] width 7 height 7
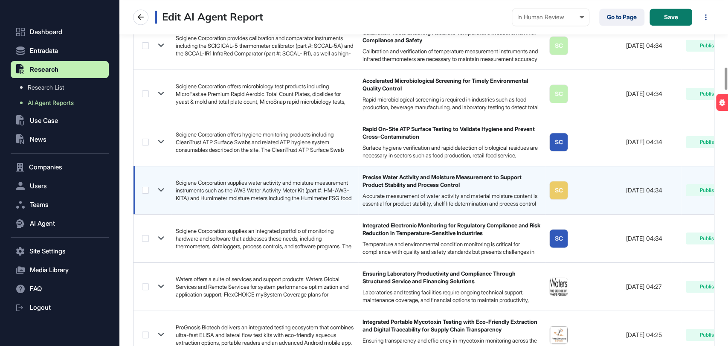
scroll to position [1043, 0]
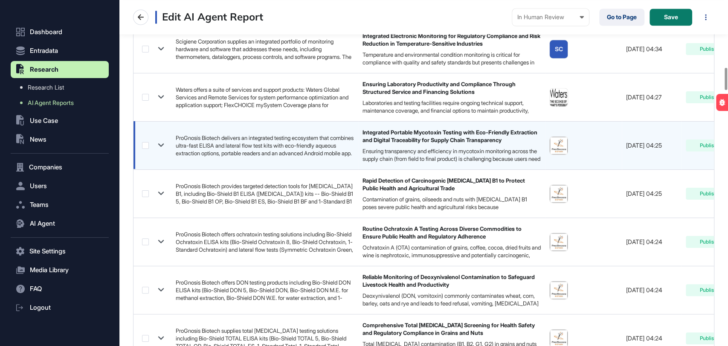
click at [147, 142] on label at bounding box center [145, 145] width 7 height 7
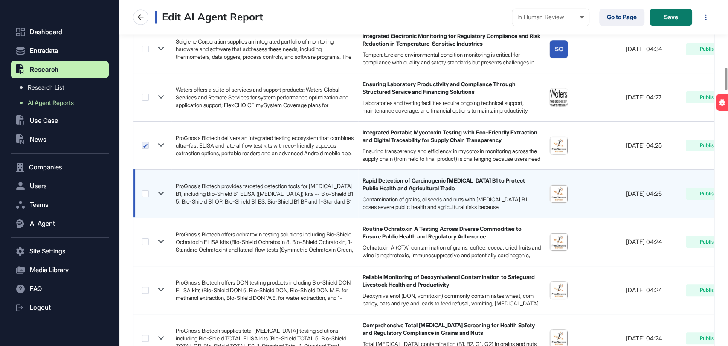
click at [147, 190] on label at bounding box center [145, 193] width 7 height 7
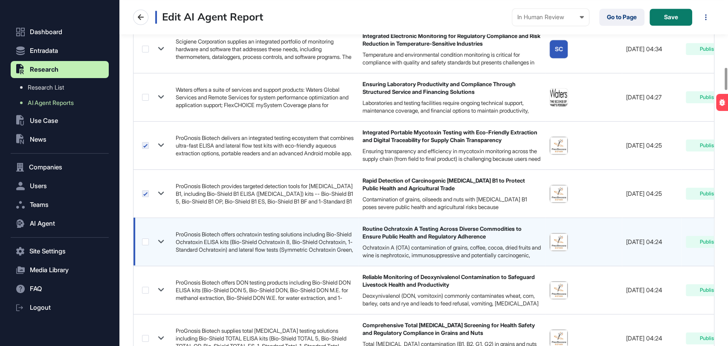
click at [145, 239] on label at bounding box center [145, 241] width 7 height 7
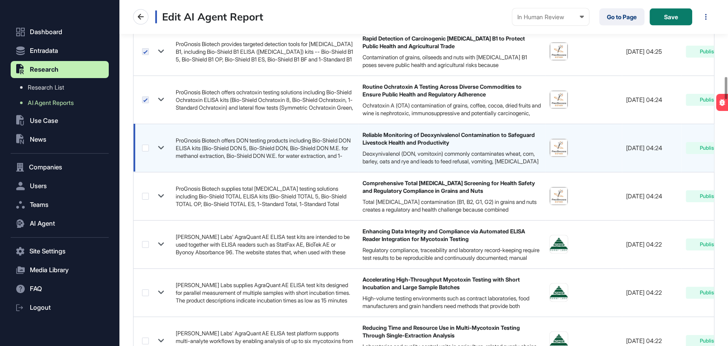
click at [145, 146] on label at bounding box center [145, 148] width 7 height 7
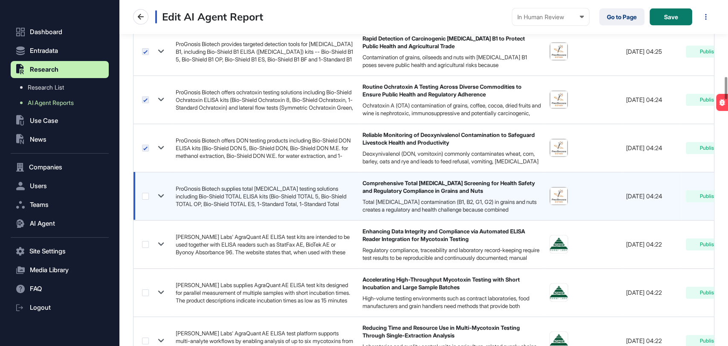
click at [143, 194] on label at bounding box center [145, 196] width 7 height 7
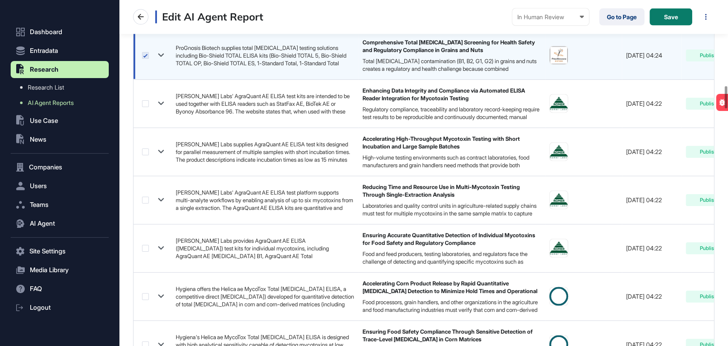
scroll to position [1327, 0]
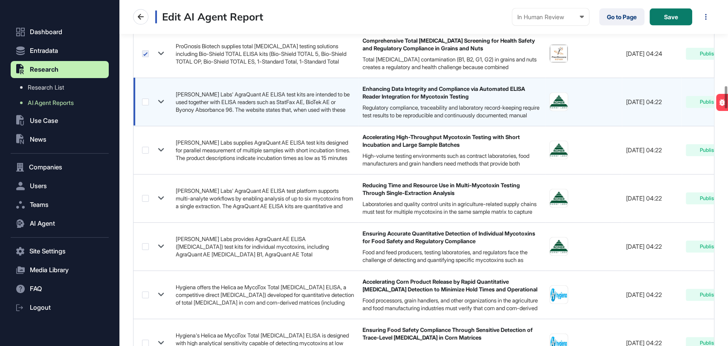
click at [143, 100] on label at bounding box center [145, 102] width 7 height 7
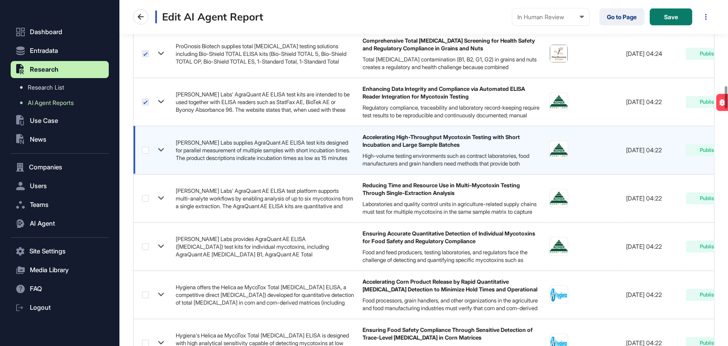
click at [145, 141] on td at bounding box center [153, 150] width 38 height 48
click at [145, 149] on label at bounding box center [145, 150] width 7 height 7
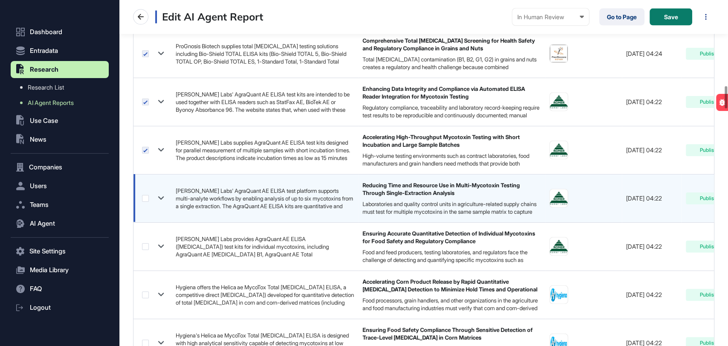
click at [146, 197] on label at bounding box center [145, 198] width 7 height 7
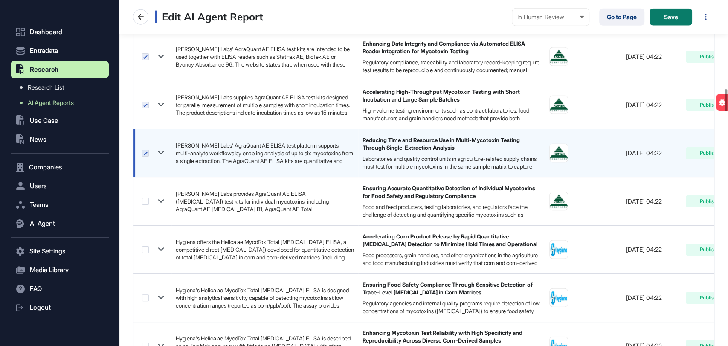
scroll to position [1375, 0]
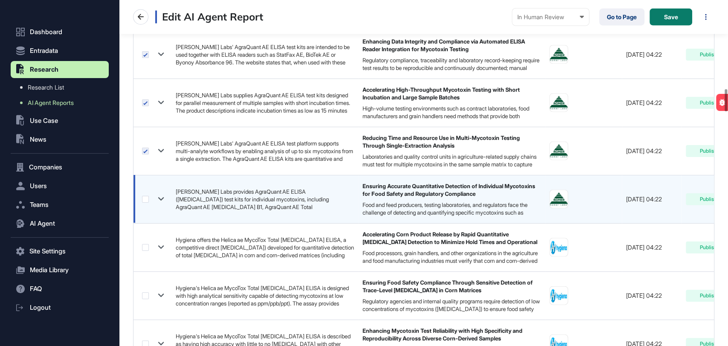
click at [144, 199] on label at bounding box center [145, 199] width 7 height 7
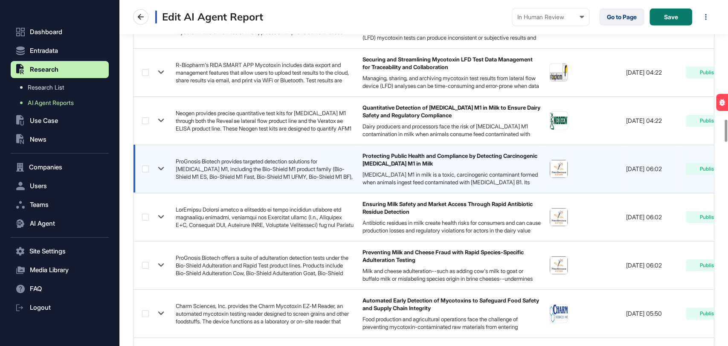
scroll to position [1849, 0]
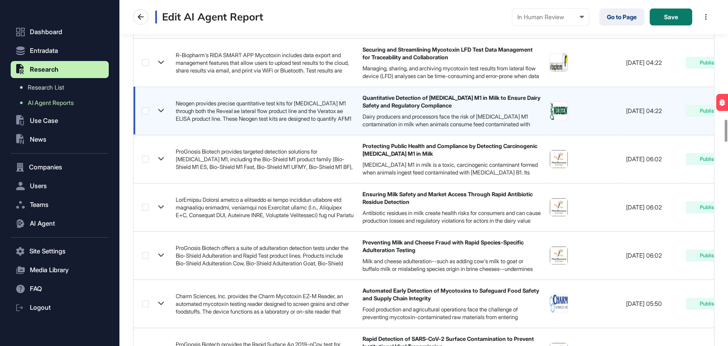
click at [145, 110] on label at bounding box center [145, 111] width 7 height 7
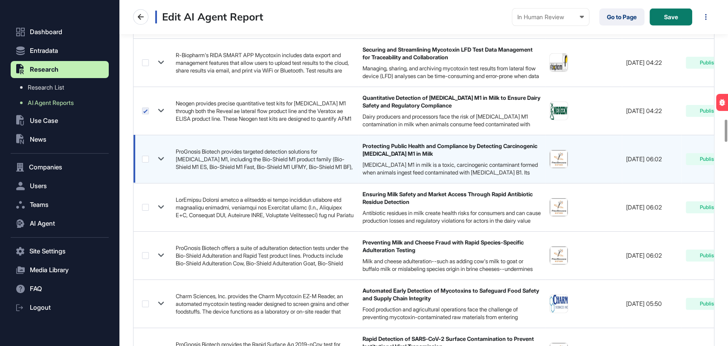
click at [142, 158] on label at bounding box center [145, 159] width 7 height 7
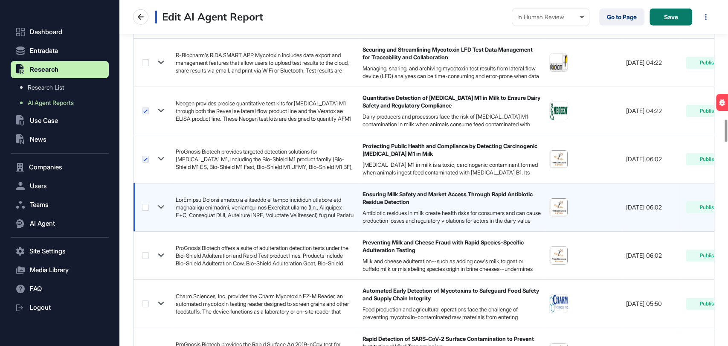
click at [146, 209] on div at bounding box center [154, 207] width 25 height 12
click at [142, 205] on label at bounding box center [145, 207] width 7 height 7
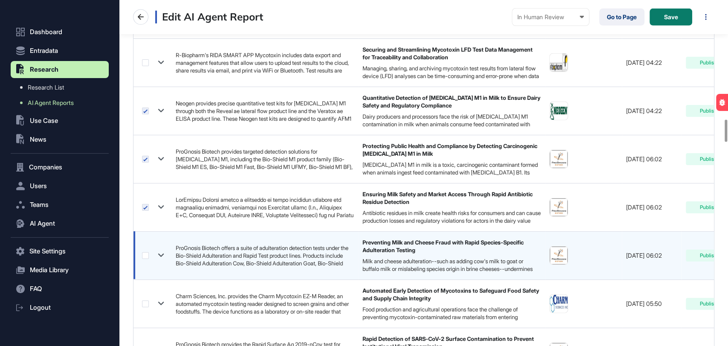
click at [143, 253] on label at bounding box center [145, 255] width 7 height 7
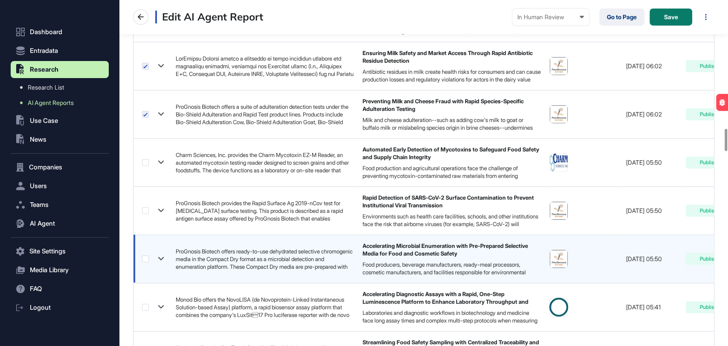
scroll to position [1991, 0]
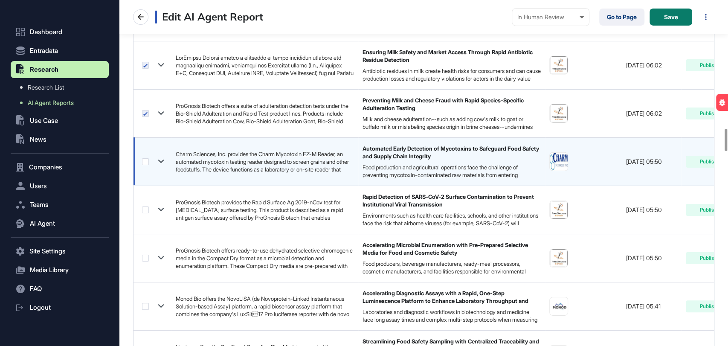
click at [146, 161] on label at bounding box center [145, 161] width 7 height 7
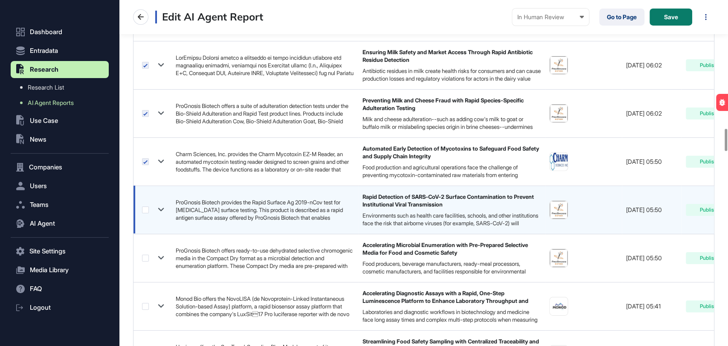
click at [147, 206] on label at bounding box center [145, 209] width 7 height 7
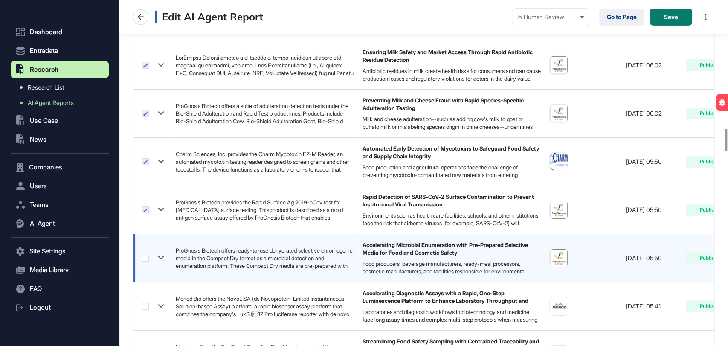
click at [148, 256] on label at bounding box center [145, 258] width 7 height 7
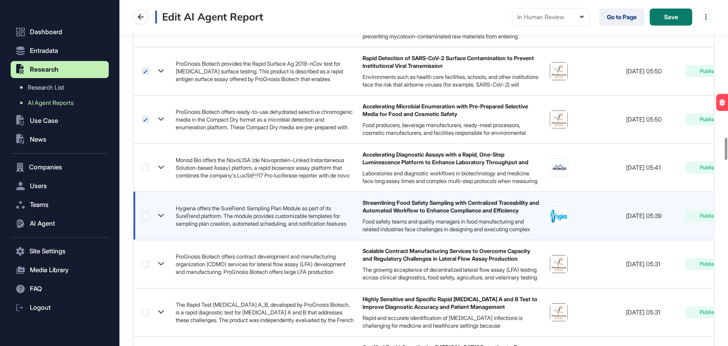
scroll to position [2133, 0]
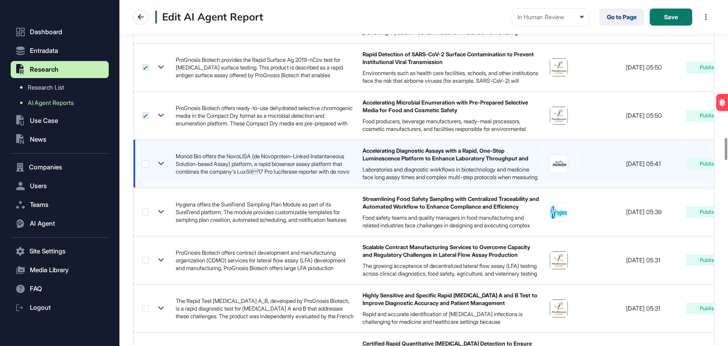
click at [146, 163] on label at bounding box center [145, 163] width 7 height 7
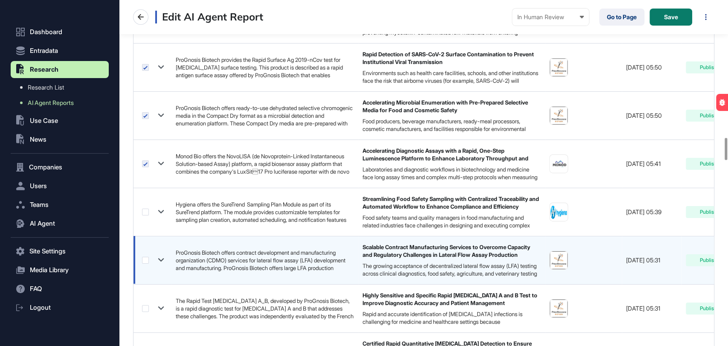
click at [144, 259] on label at bounding box center [145, 260] width 7 height 7
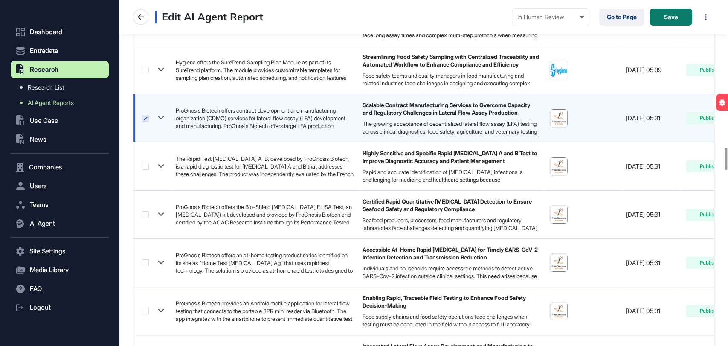
scroll to position [2323, 0]
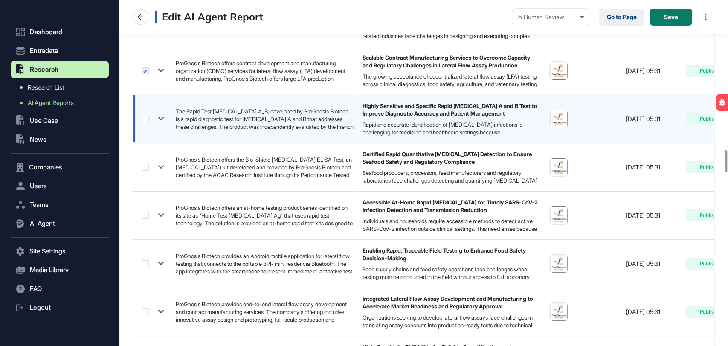
click at [144, 119] on label at bounding box center [145, 119] width 7 height 7
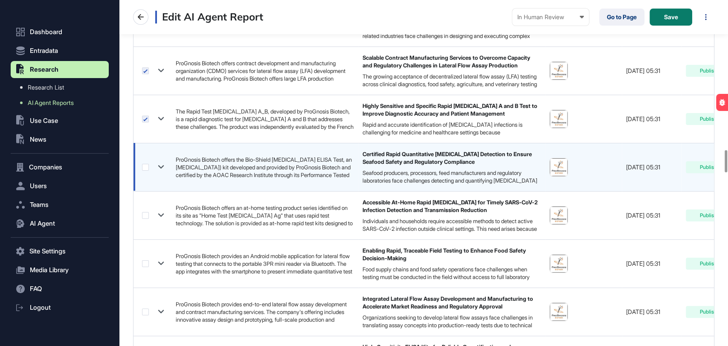
click at [144, 164] on label at bounding box center [145, 167] width 7 height 7
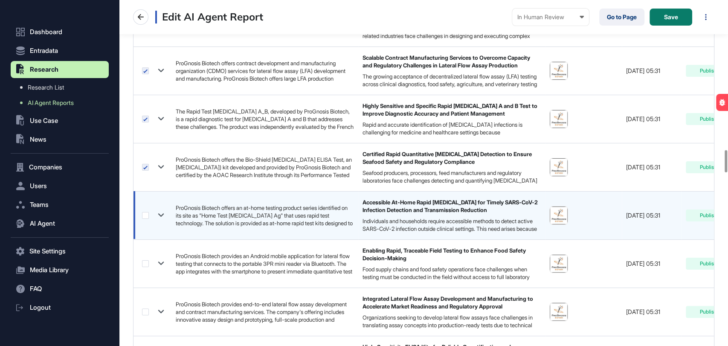
click at [144, 218] on div at bounding box center [154, 215] width 25 height 12
click at [148, 215] on label at bounding box center [145, 215] width 7 height 7
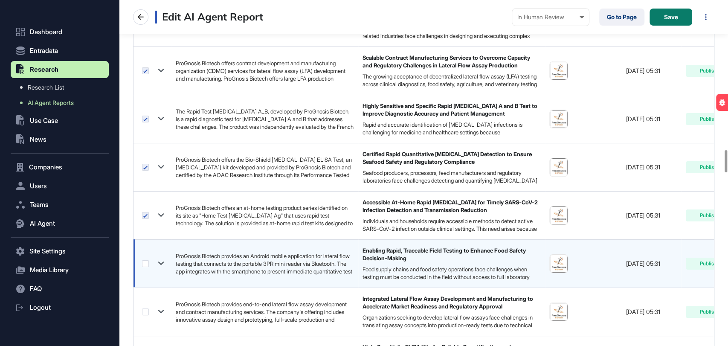
click at [146, 261] on label at bounding box center [145, 263] width 7 height 7
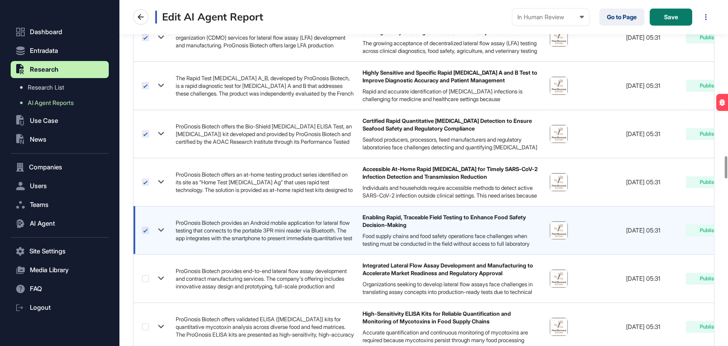
scroll to position [2417, 0]
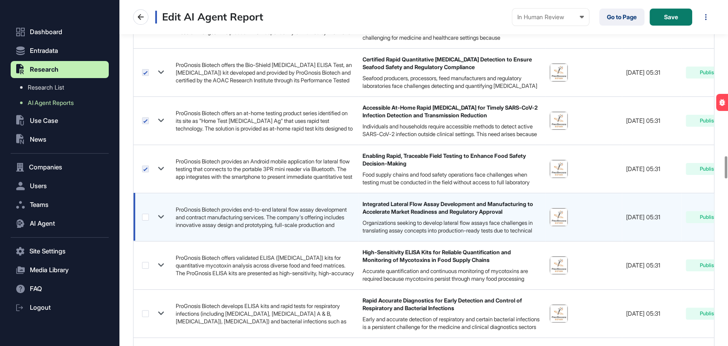
click at [144, 214] on label at bounding box center [145, 217] width 7 height 7
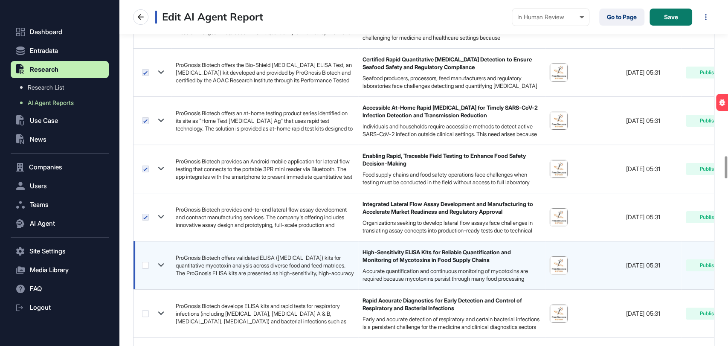
click at [145, 262] on label at bounding box center [145, 265] width 7 height 7
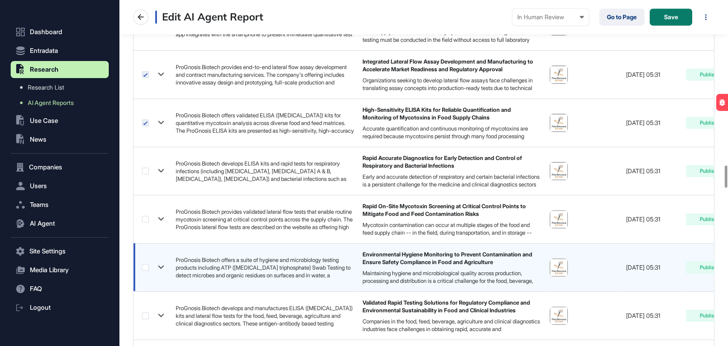
scroll to position [2607, 0]
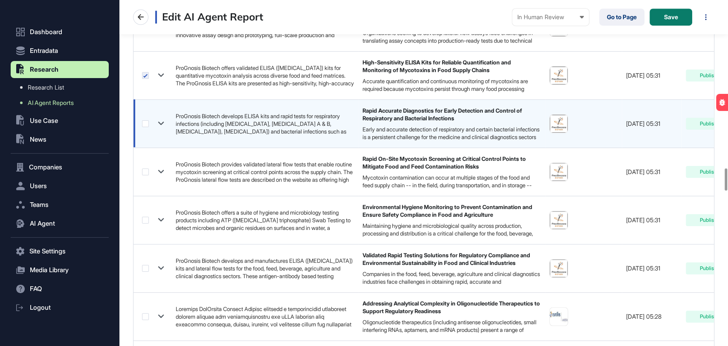
click at [147, 124] on label at bounding box center [145, 123] width 7 height 7
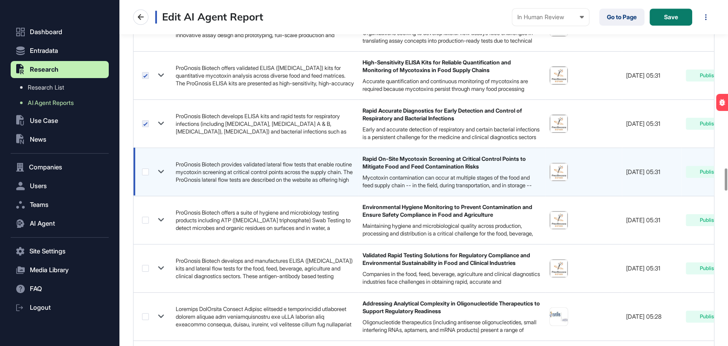
click at [145, 169] on label at bounding box center [145, 172] width 7 height 7
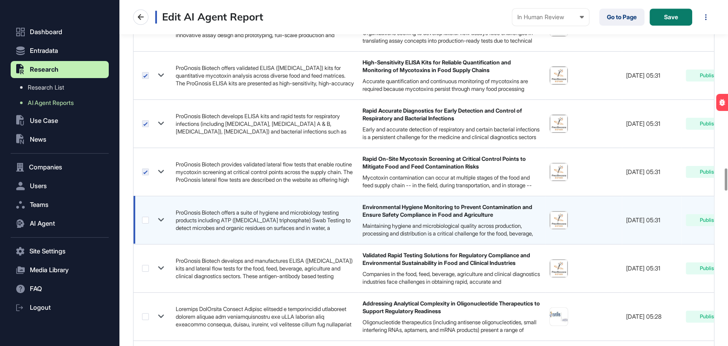
click at [145, 217] on label at bounding box center [145, 220] width 7 height 7
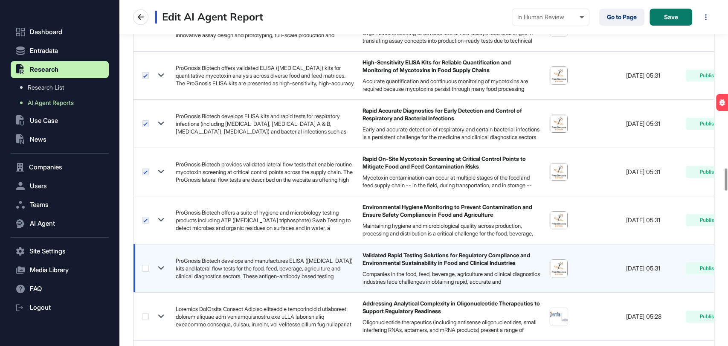
click at [144, 265] on label at bounding box center [145, 268] width 7 height 7
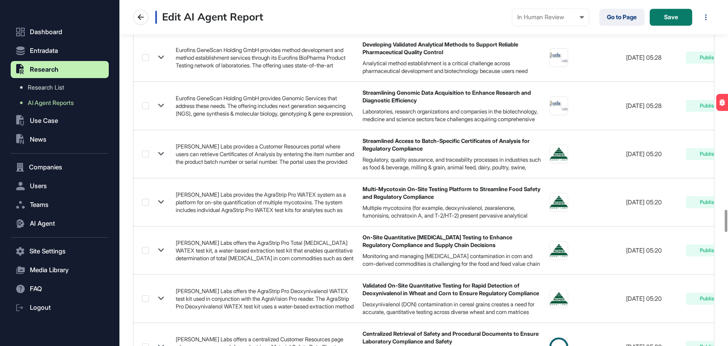
scroll to position [3271, 0]
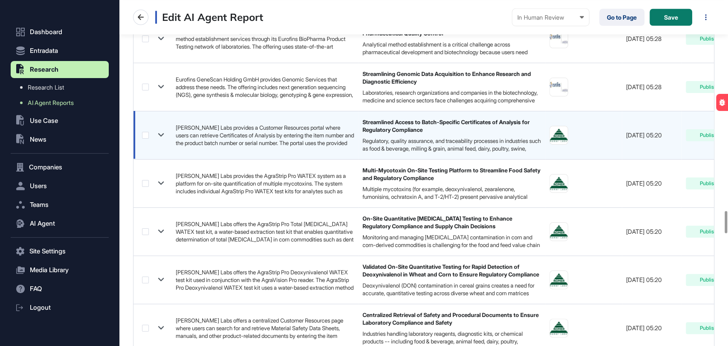
click at [147, 133] on label at bounding box center [145, 135] width 7 height 7
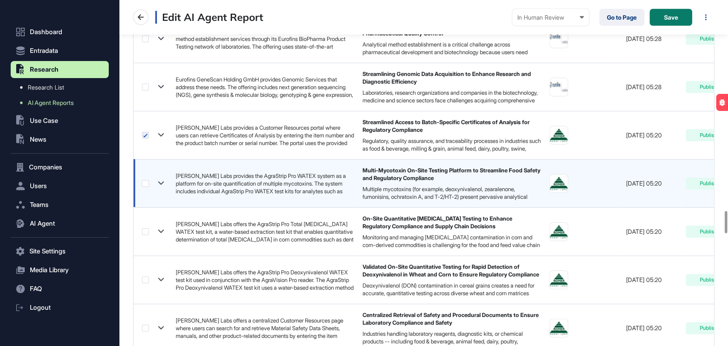
click at [143, 180] on label at bounding box center [145, 183] width 7 height 7
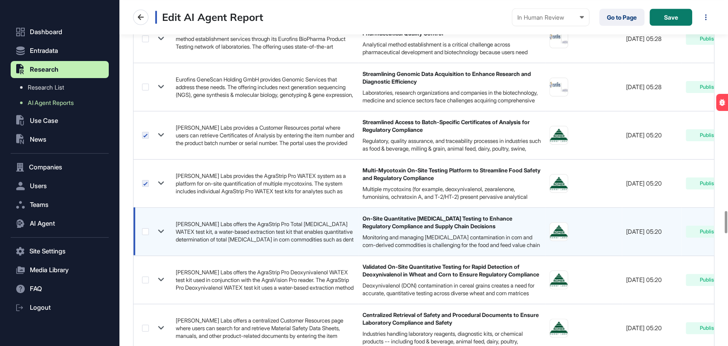
click at [144, 225] on div at bounding box center [154, 231] width 25 height 12
click at [148, 230] on label at bounding box center [145, 231] width 7 height 7
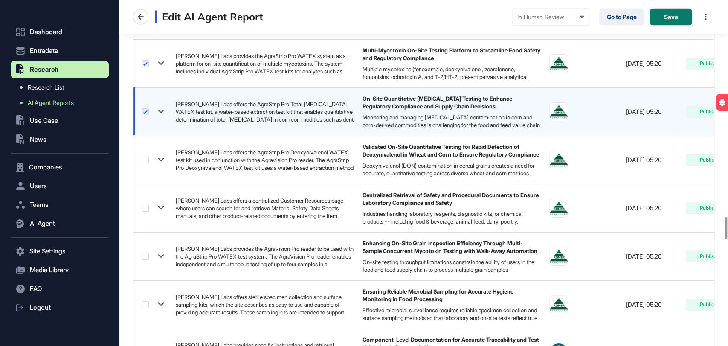
scroll to position [3413, 0]
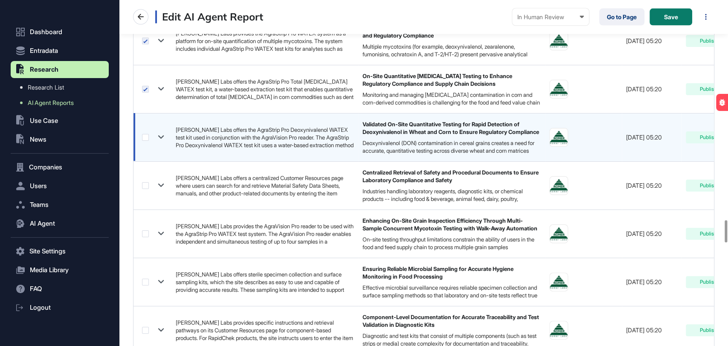
click at [149, 136] on div at bounding box center [154, 137] width 25 height 12
click at [145, 134] on label at bounding box center [145, 137] width 7 height 7
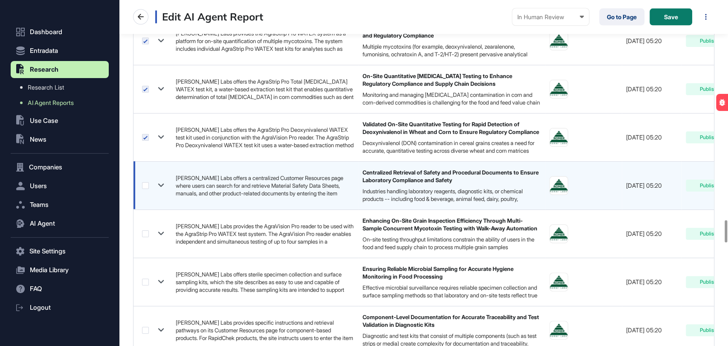
click at [145, 182] on label at bounding box center [145, 185] width 7 height 7
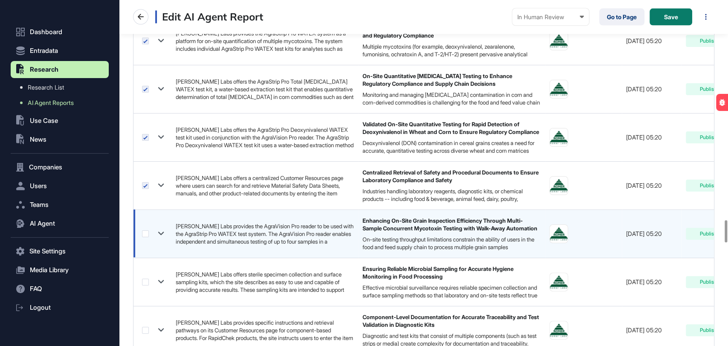
click at [146, 230] on label at bounding box center [145, 233] width 7 height 7
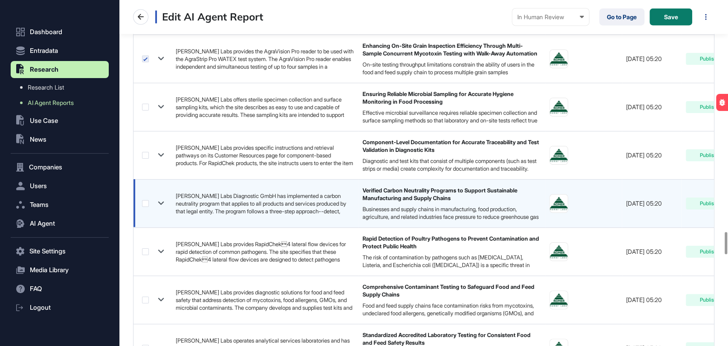
scroll to position [3603, 0]
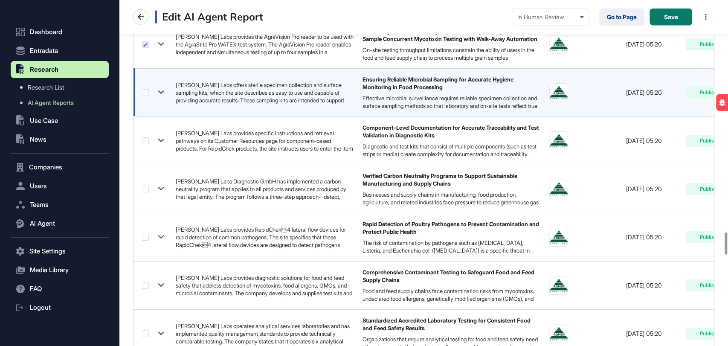
click at [146, 92] on label at bounding box center [145, 92] width 7 height 7
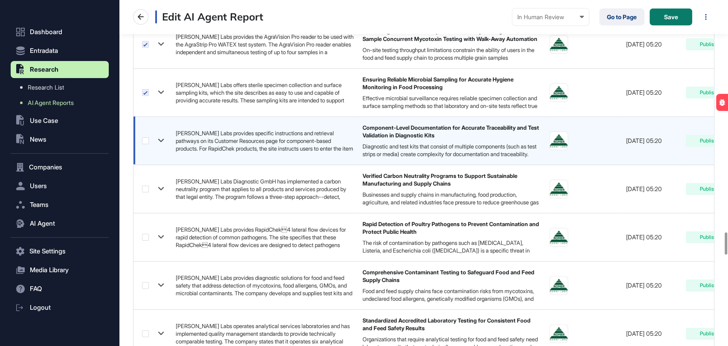
click at [142, 137] on label at bounding box center [145, 140] width 7 height 7
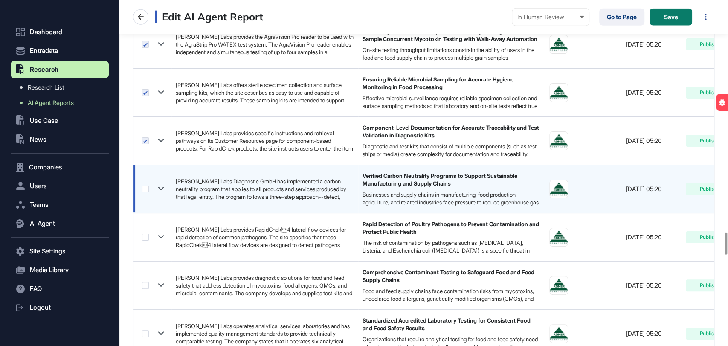
click at [143, 186] on label at bounding box center [145, 189] width 7 height 7
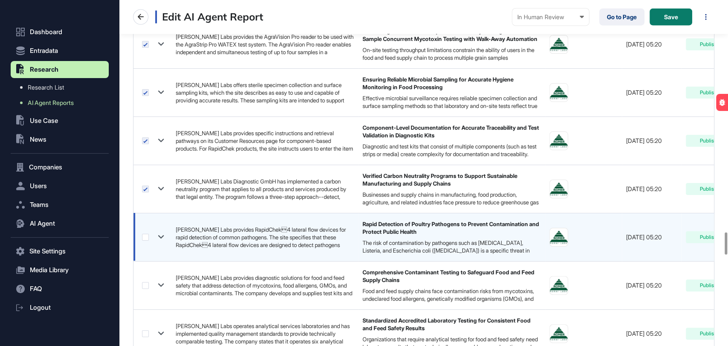
click at [142, 234] on label at bounding box center [145, 237] width 7 height 7
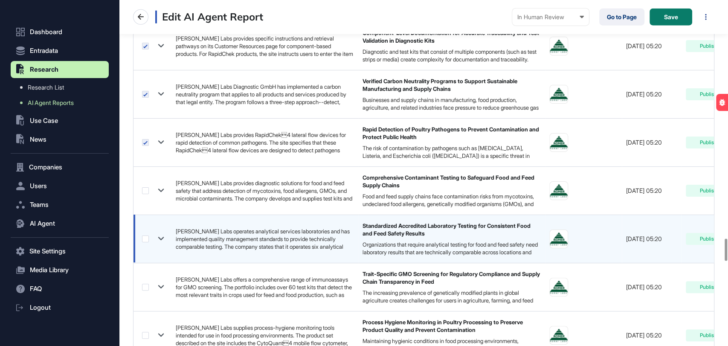
scroll to position [3745, 0]
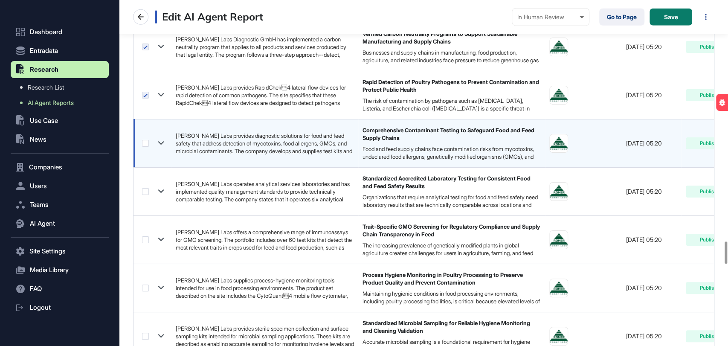
click at [143, 140] on label at bounding box center [145, 143] width 7 height 7
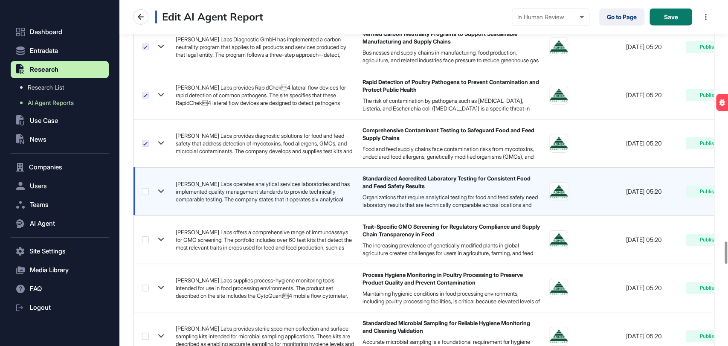
click at [143, 188] on label at bounding box center [145, 191] width 7 height 7
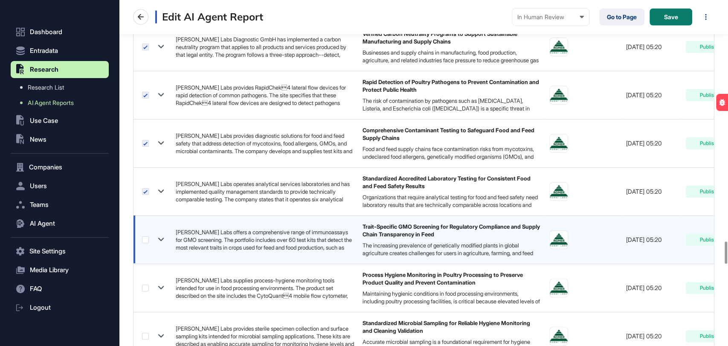
click at [148, 236] on label at bounding box center [145, 239] width 7 height 7
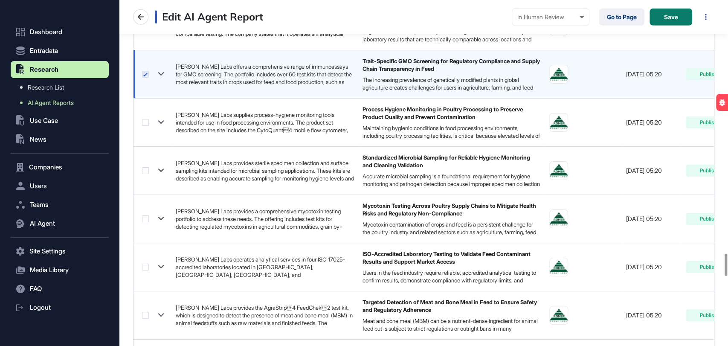
scroll to position [3934, 0]
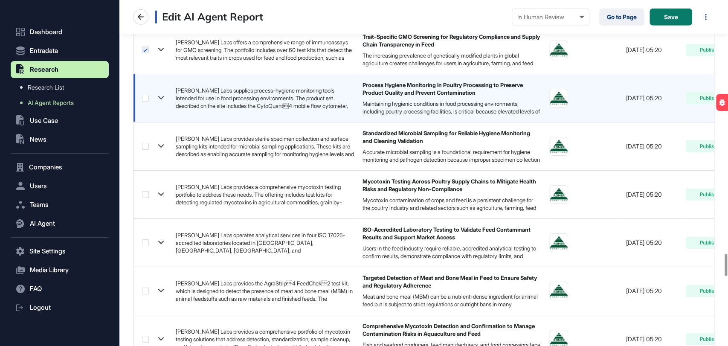
click at [144, 95] on label at bounding box center [145, 98] width 7 height 7
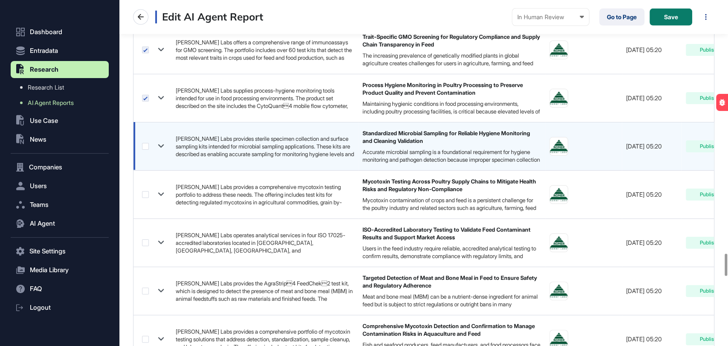
click at [144, 143] on label at bounding box center [145, 146] width 7 height 7
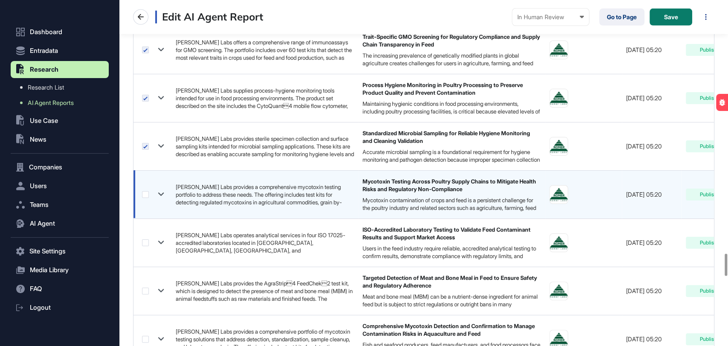
click at [146, 191] on label at bounding box center [145, 194] width 7 height 7
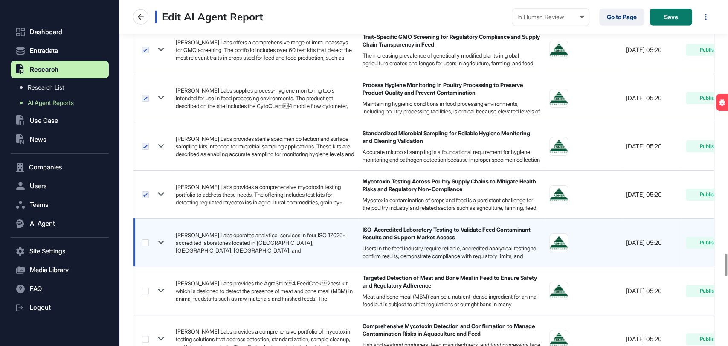
click at [144, 241] on label at bounding box center [145, 242] width 7 height 7
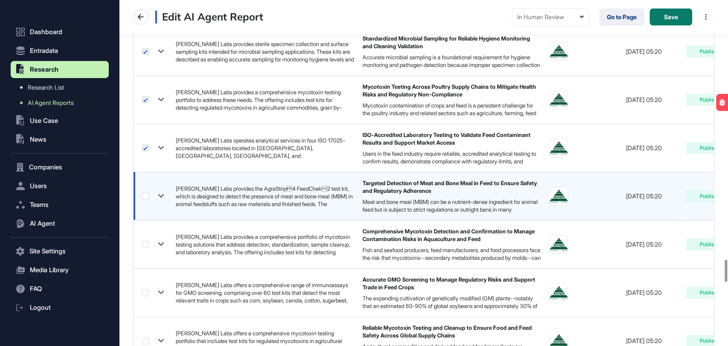
click at [147, 194] on label at bounding box center [145, 196] width 7 height 7
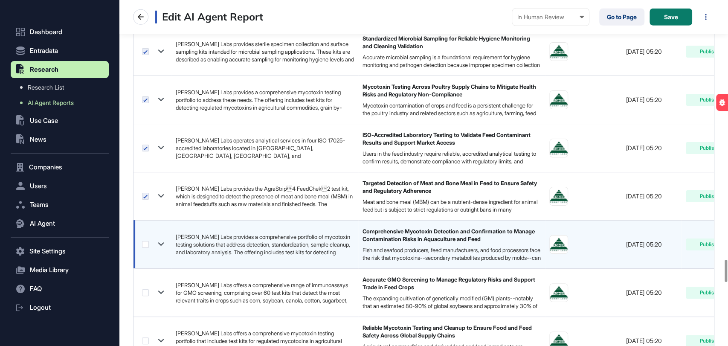
click at [145, 243] on label at bounding box center [145, 244] width 7 height 7
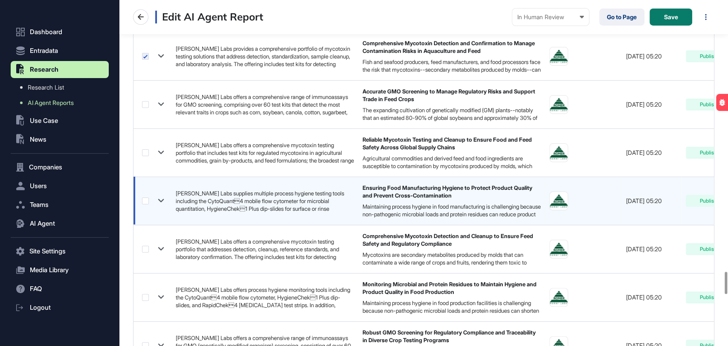
scroll to position [4219, 0]
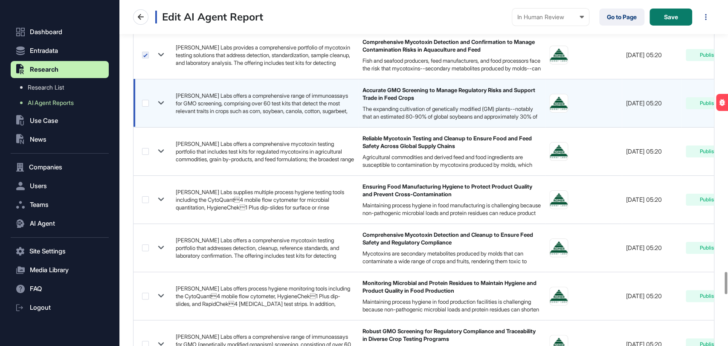
click at [146, 102] on div at bounding box center [154, 103] width 25 height 12
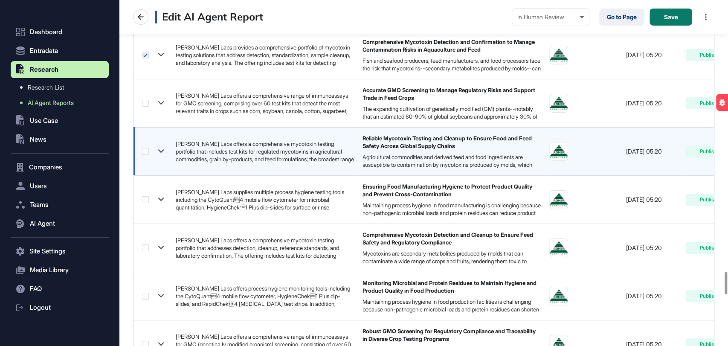
click at [146, 148] on label at bounding box center [145, 151] width 7 height 7
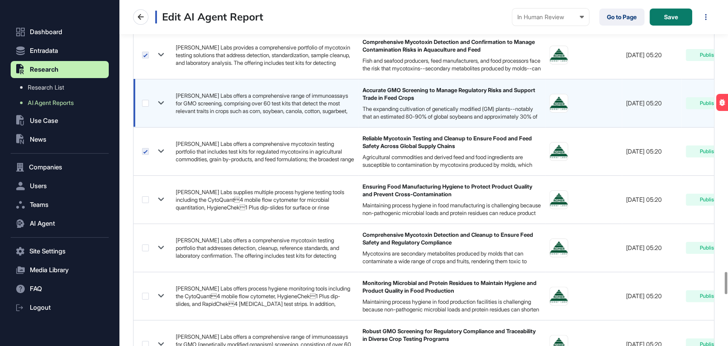
click at [146, 100] on label at bounding box center [145, 103] width 7 height 7
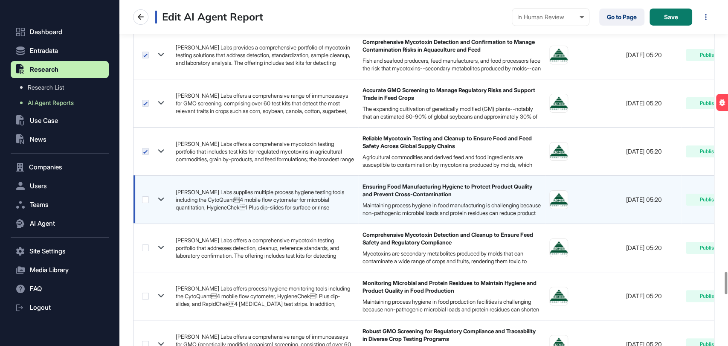
click at [145, 196] on label at bounding box center [145, 199] width 7 height 7
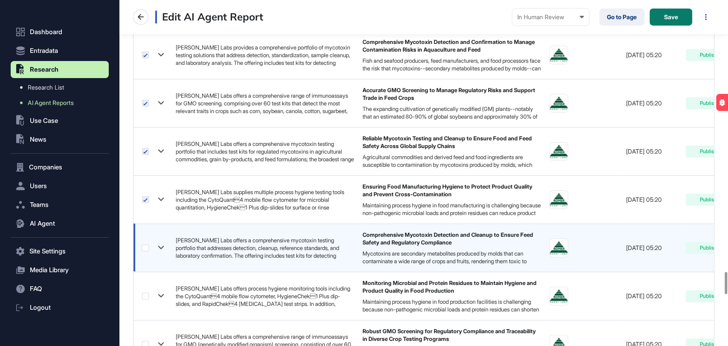
click at [146, 244] on label at bounding box center [145, 247] width 7 height 7
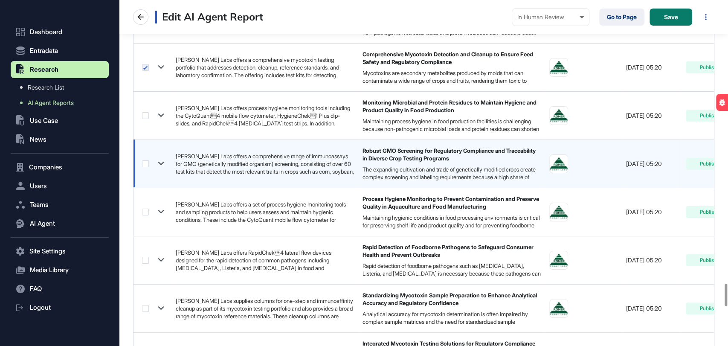
scroll to position [4408, 0]
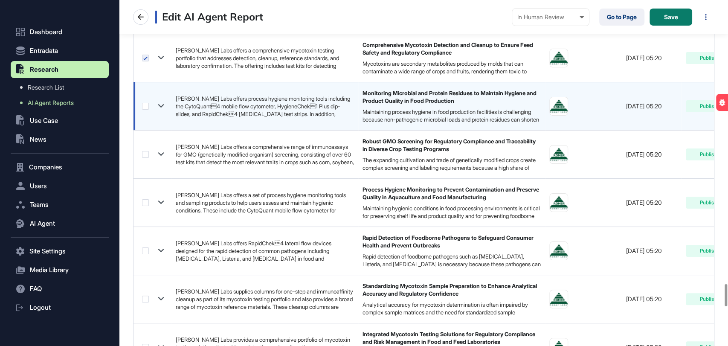
click at [145, 103] on label at bounding box center [145, 106] width 7 height 7
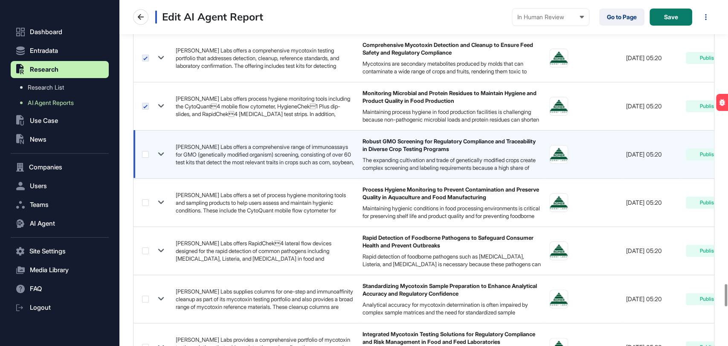
click at [144, 151] on label at bounding box center [145, 154] width 7 height 7
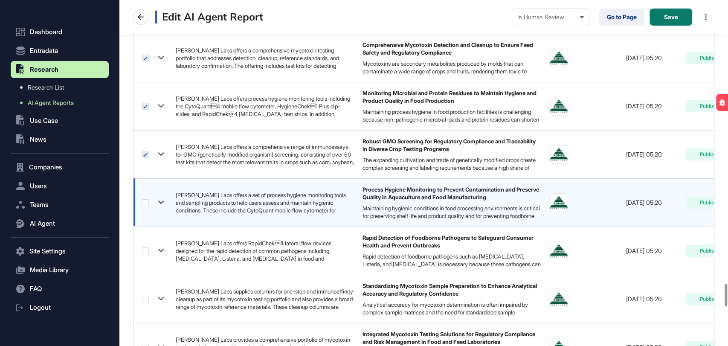
click at [145, 199] on label at bounding box center [145, 202] width 7 height 7
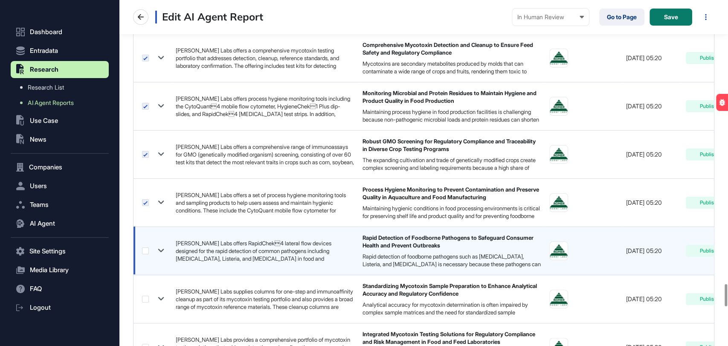
click at [143, 247] on label at bounding box center [145, 250] width 7 height 7
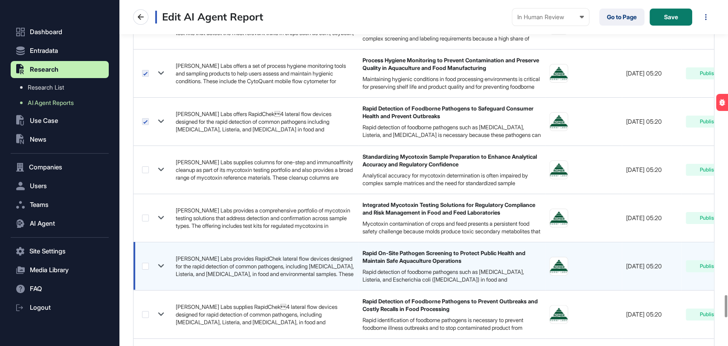
scroll to position [4598, 0]
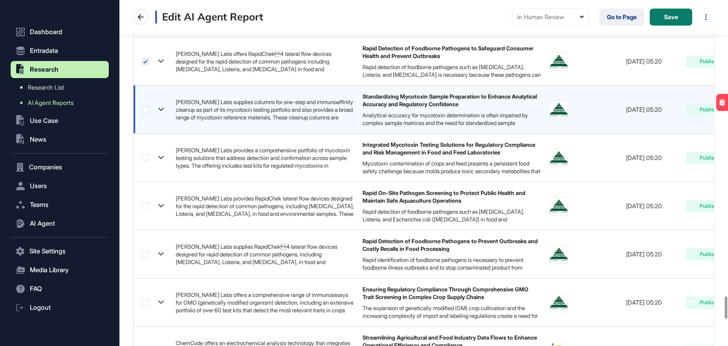
click at [143, 108] on div at bounding box center [154, 109] width 25 height 12
click at [144, 106] on label at bounding box center [145, 109] width 7 height 7
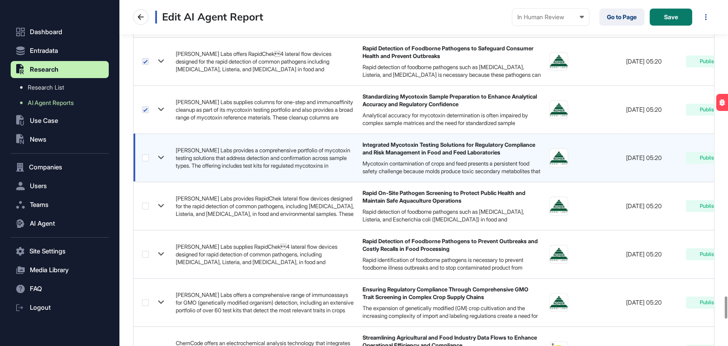
click at [145, 154] on label at bounding box center [145, 157] width 7 height 7
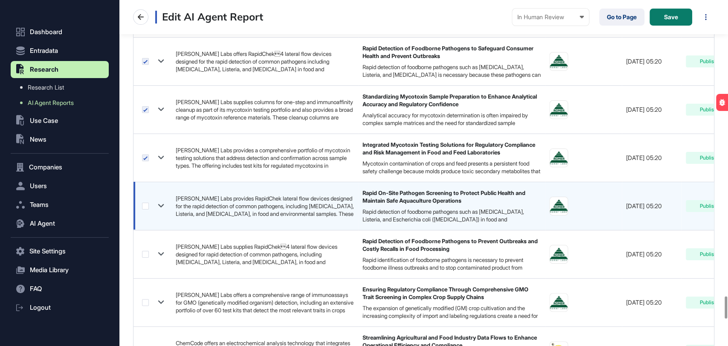
click at [146, 203] on label at bounding box center [145, 206] width 7 height 7
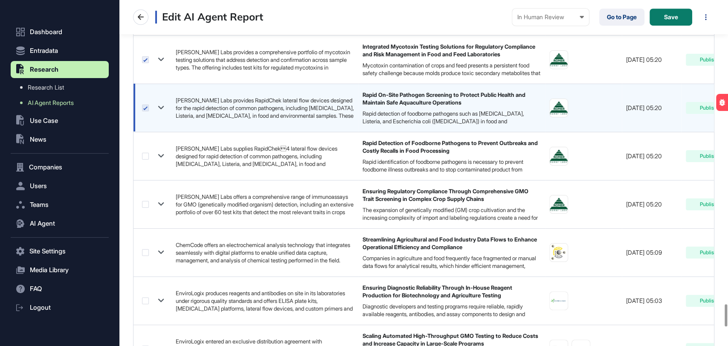
scroll to position [4740, 0]
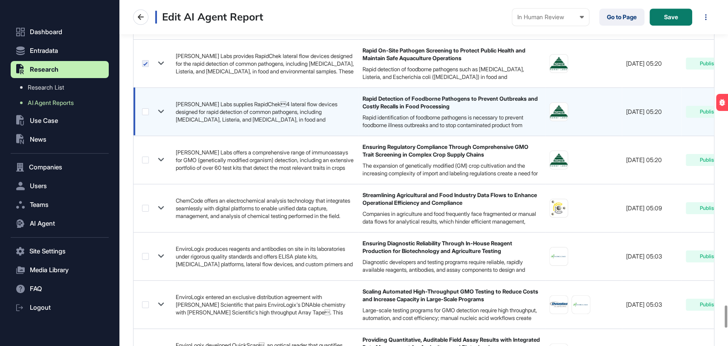
click at [143, 110] on label at bounding box center [145, 111] width 7 height 7
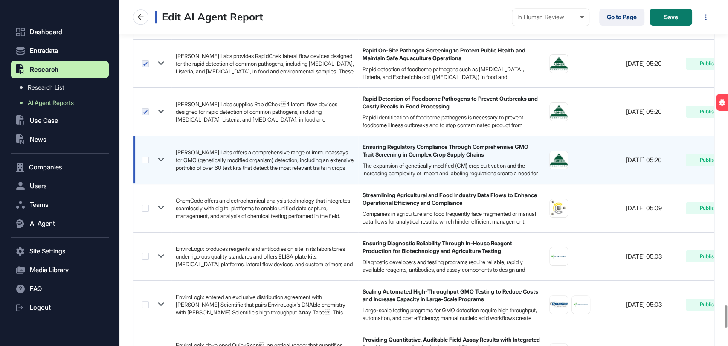
click at [146, 157] on label at bounding box center [145, 160] width 7 height 7
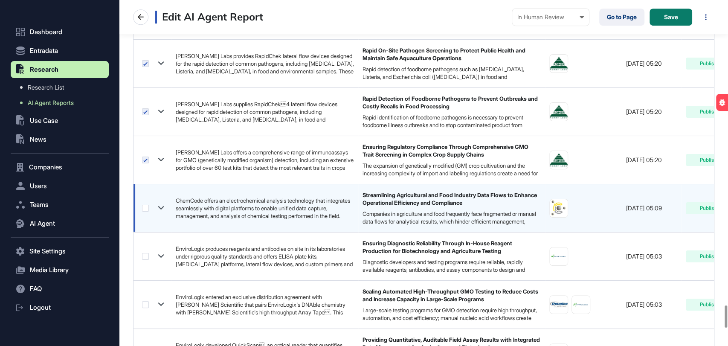
click at [146, 205] on label at bounding box center [145, 208] width 7 height 7
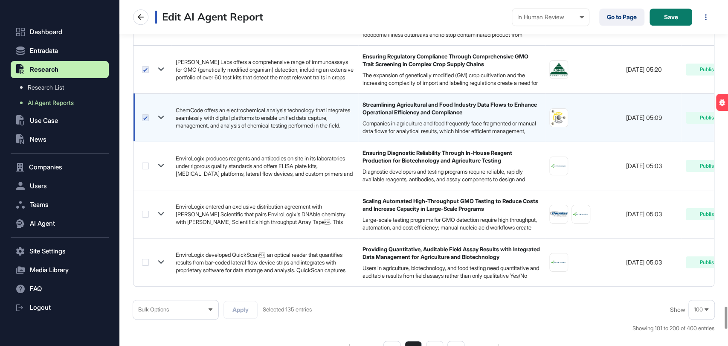
scroll to position [4835, 0]
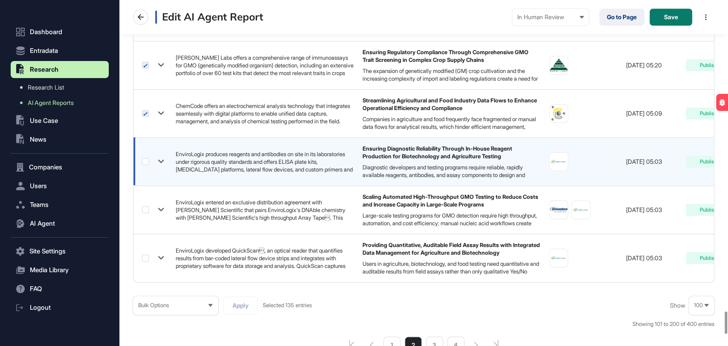
click at [146, 158] on label at bounding box center [145, 161] width 7 height 7
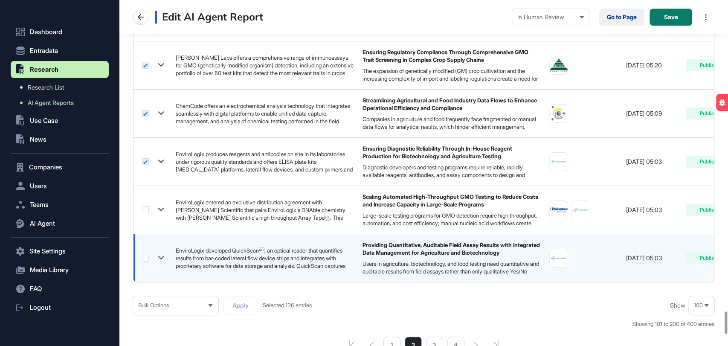
click at [145, 255] on label at bounding box center [145, 258] width 7 height 7
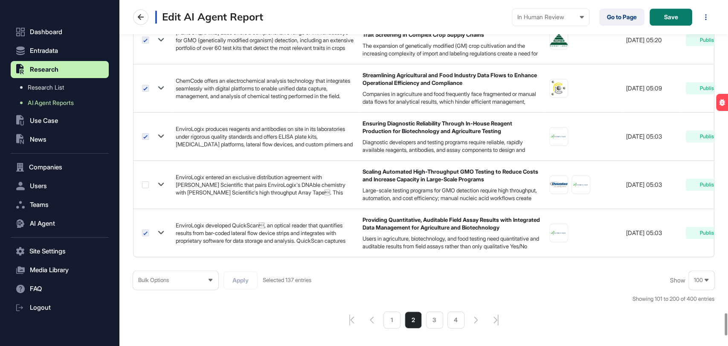
scroll to position [4882, 0]
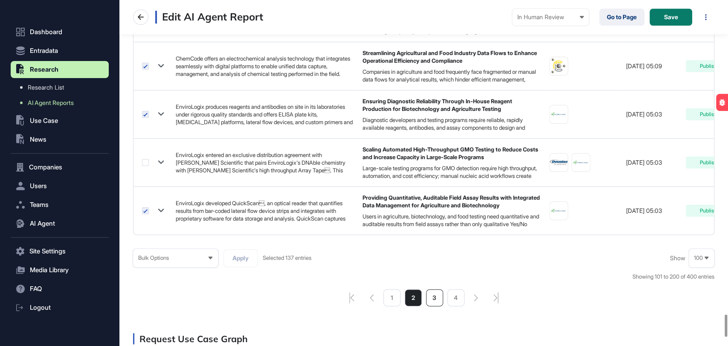
click at [433, 297] on li "3" at bounding box center [434, 297] width 17 height 17
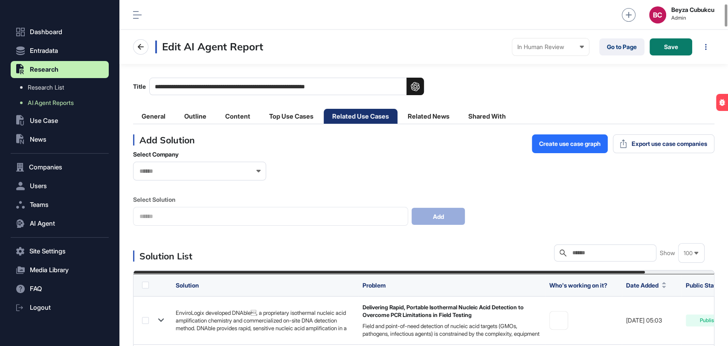
scroll to position [237, 0]
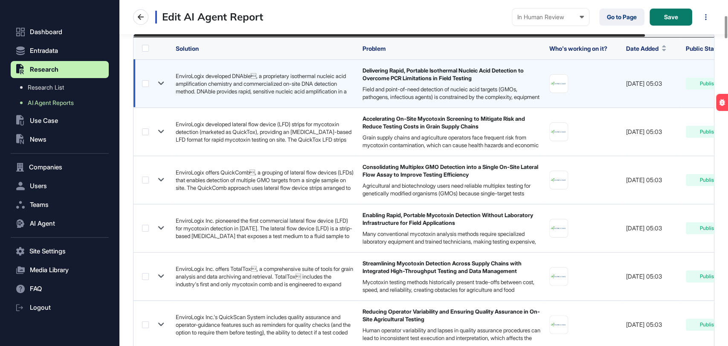
click at [149, 83] on div at bounding box center [154, 83] width 25 height 12
click at [145, 84] on label at bounding box center [145, 83] width 7 height 7
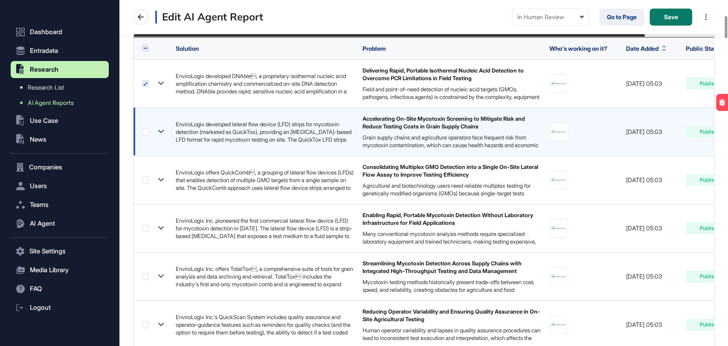
click at [147, 132] on label at bounding box center [145, 131] width 7 height 7
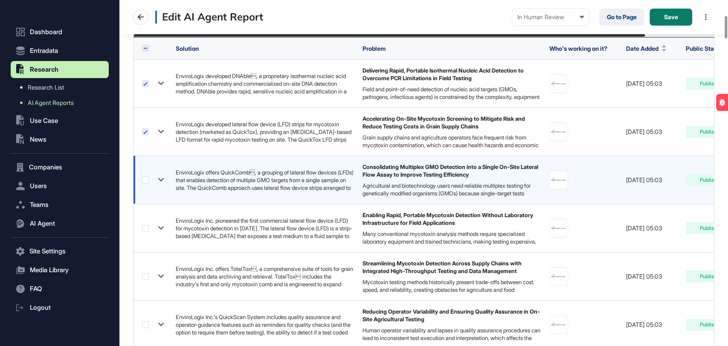
click at [143, 181] on label at bounding box center [145, 180] width 7 height 7
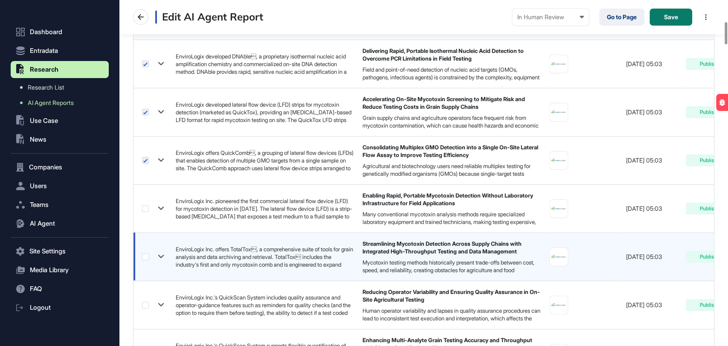
scroll to position [332, 0]
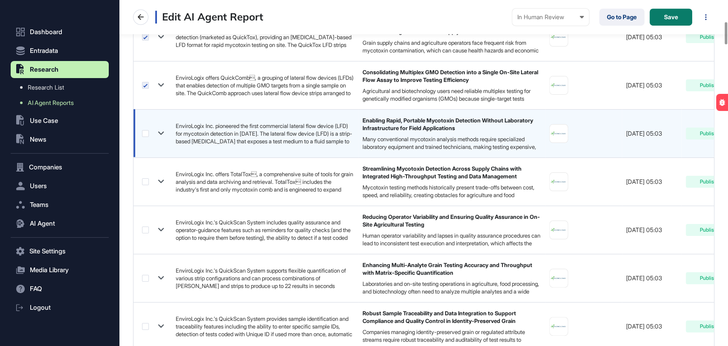
click at [144, 133] on label at bounding box center [145, 133] width 7 height 7
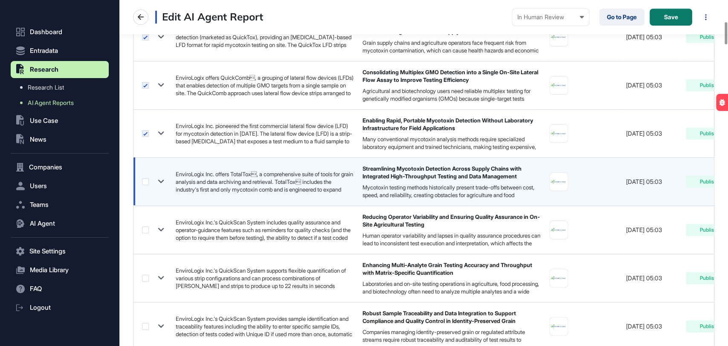
click at [145, 182] on label at bounding box center [145, 181] width 7 height 7
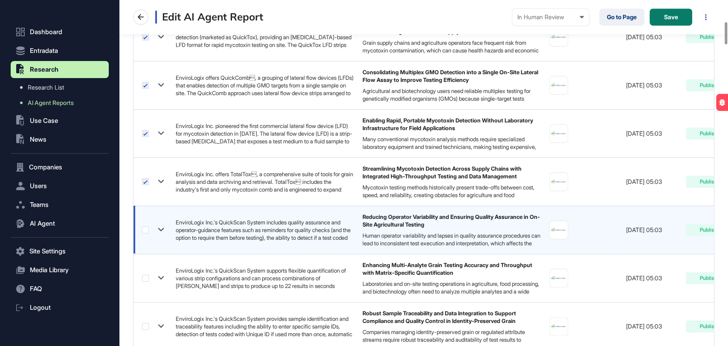
click at [144, 232] on label at bounding box center [145, 230] width 7 height 7
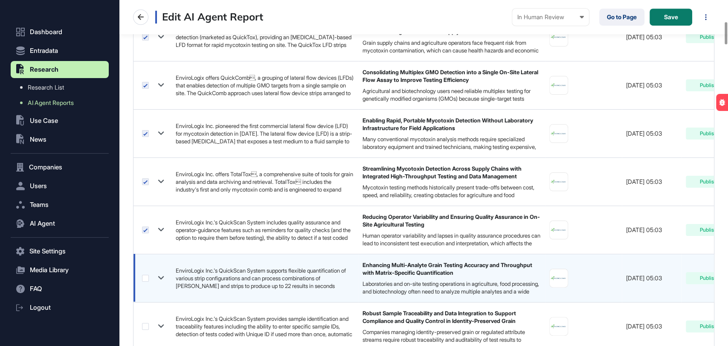
click at [144, 278] on label at bounding box center [145, 278] width 7 height 7
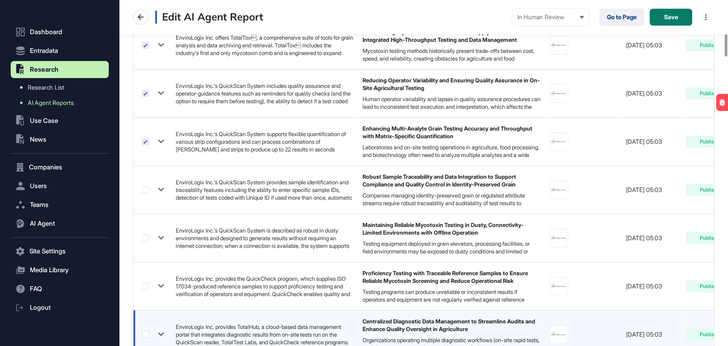
scroll to position [521, 0]
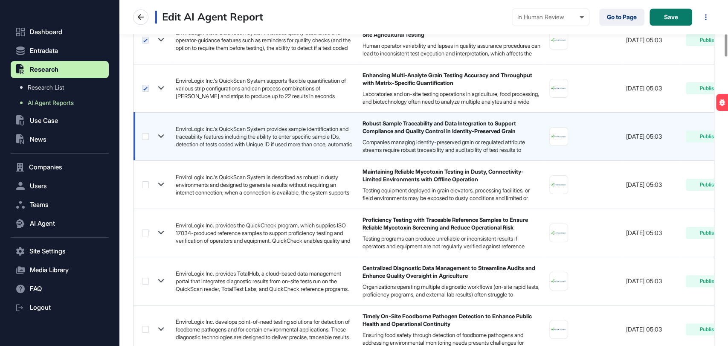
click at [144, 137] on label at bounding box center [145, 136] width 7 height 7
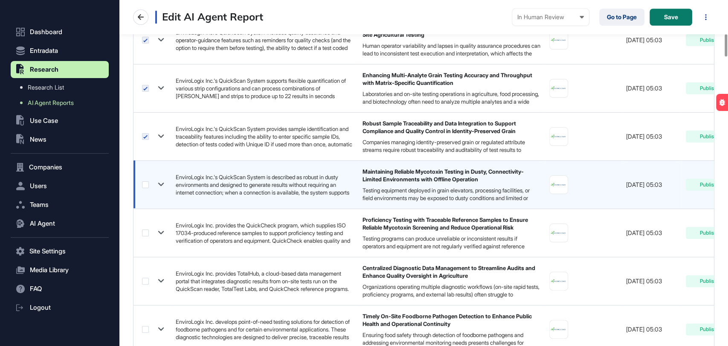
click at [146, 183] on label at bounding box center [145, 184] width 7 height 7
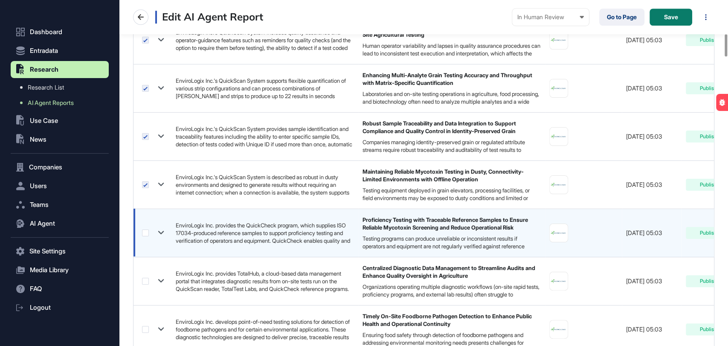
click at [143, 233] on label at bounding box center [145, 233] width 7 height 7
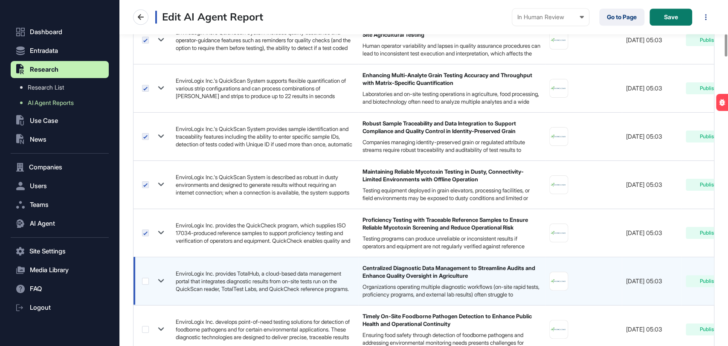
click at [148, 282] on label at bounding box center [145, 281] width 7 height 7
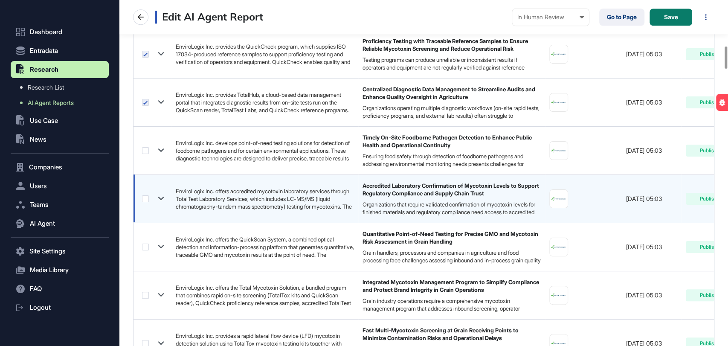
scroll to position [711, 0]
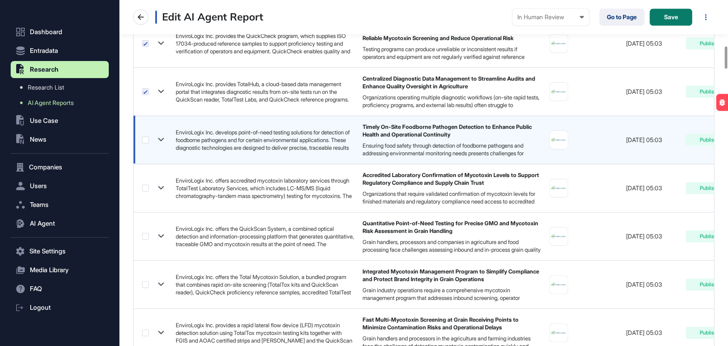
click at [145, 138] on label at bounding box center [145, 140] width 7 height 7
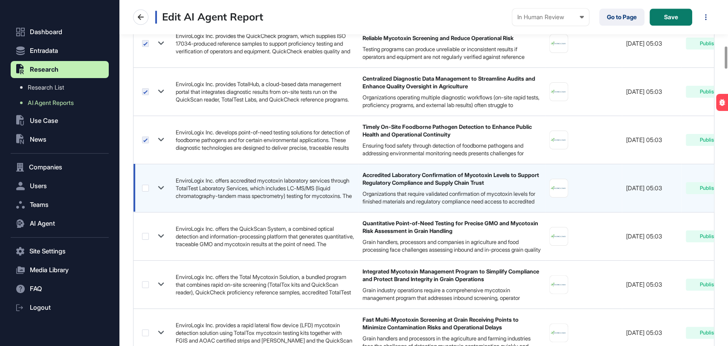
drag, startPoint x: 144, startPoint y: 192, endPoint x: 144, endPoint y: 197, distance: 5.5
click at [144, 192] on div at bounding box center [154, 188] width 25 height 12
click at [145, 189] on label at bounding box center [145, 188] width 7 height 7
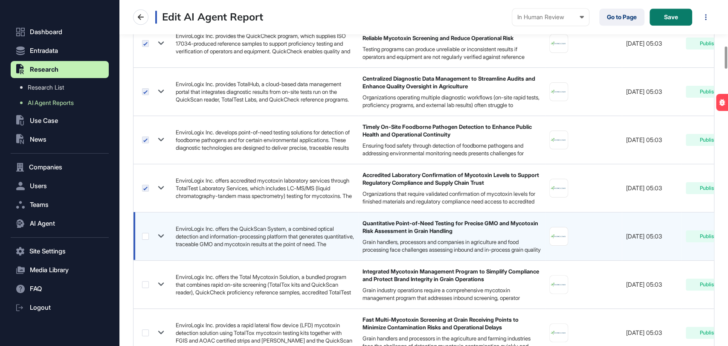
click at [148, 239] on div at bounding box center [154, 236] width 25 height 12
click at [144, 234] on label at bounding box center [145, 236] width 7 height 7
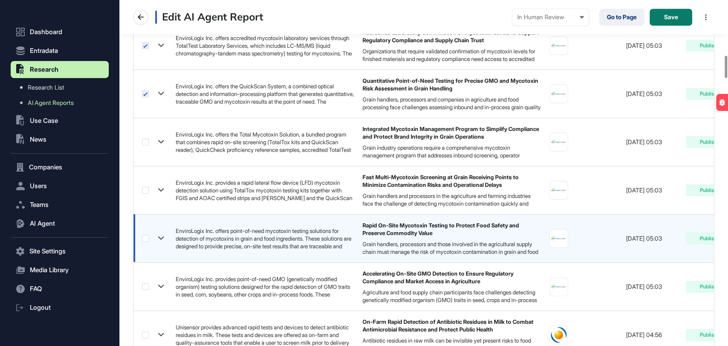
scroll to position [901, 0]
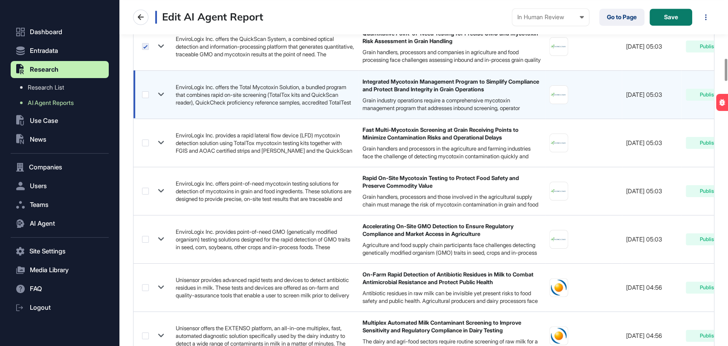
click at [145, 94] on label at bounding box center [145, 94] width 7 height 7
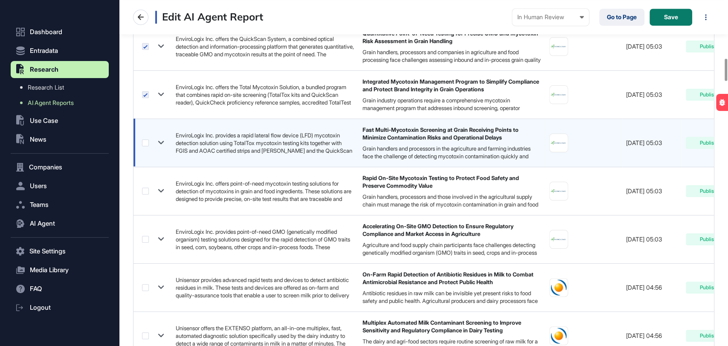
click at [144, 142] on label at bounding box center [145, 143] width 7 height 7
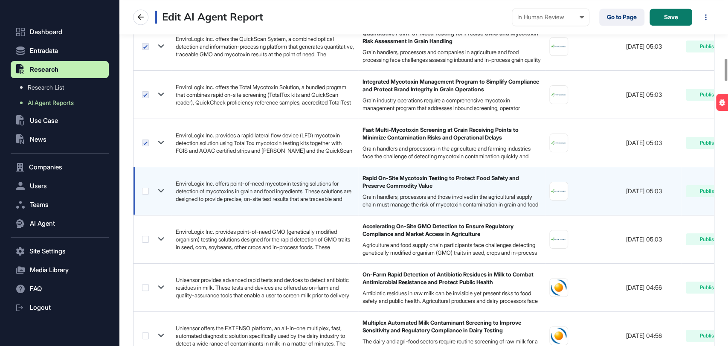
click at [145, 191] on label at bounding box center [145, 191] width 7 height 7
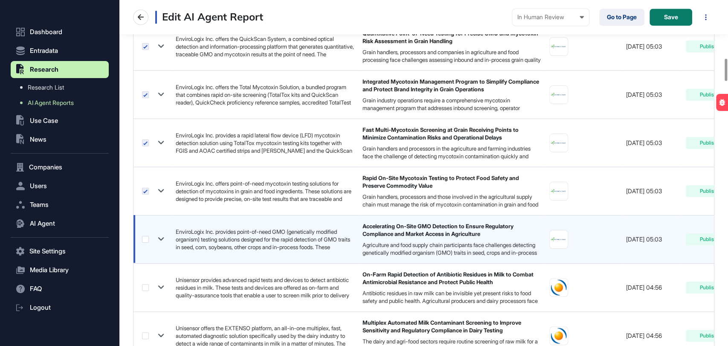
click at [145, 238] on label at bounding box center [145, 239] width 7 height 7
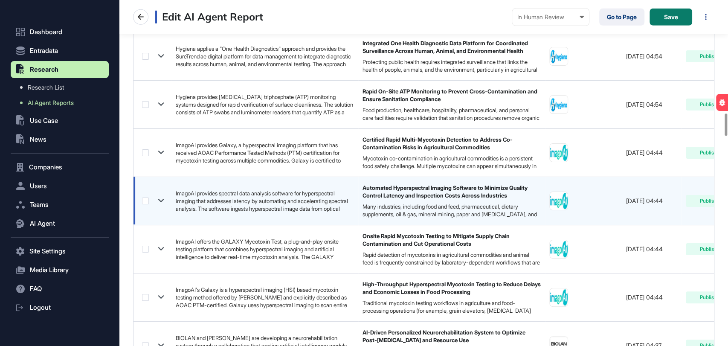
scroll to position [1754, 0]
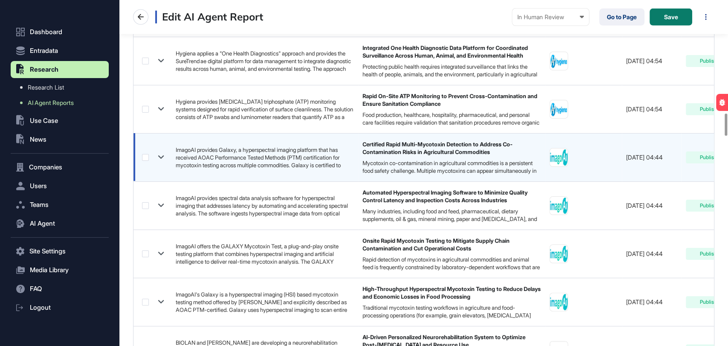
click at [147, 157] on label at bounding box center [145, 157] width 7 height 7
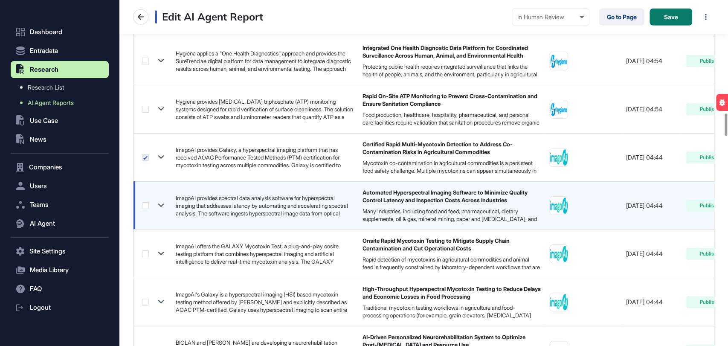
click at [144, 205] on label at bounding box center [145, 205] width 7 height 7
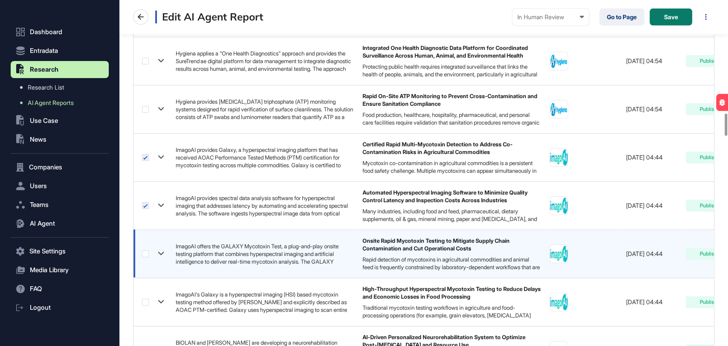
click at [145, 250] on label at bounding box center [145, 253] width 7 height 7
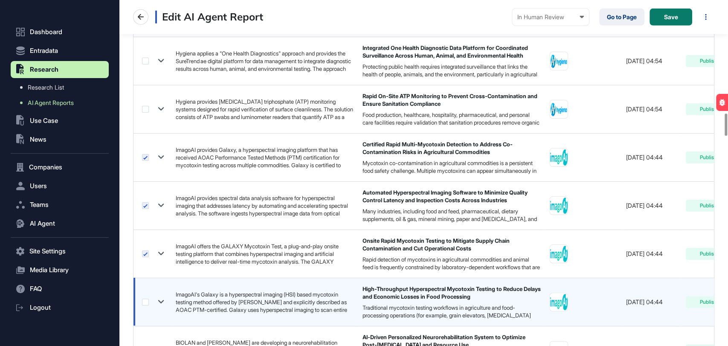
click at [147, 302] on label at bounding box center [145, 302] width 7 height 7
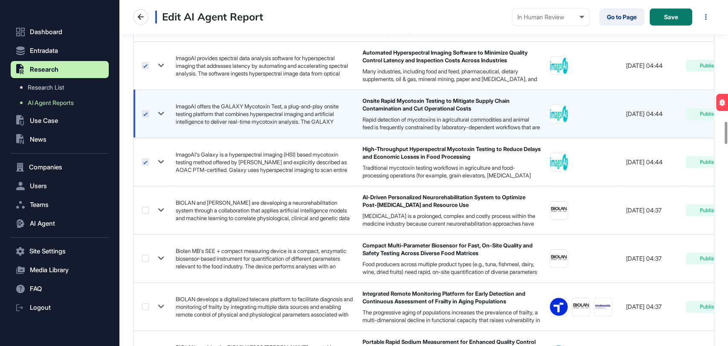
scroll to position [1943, 0]
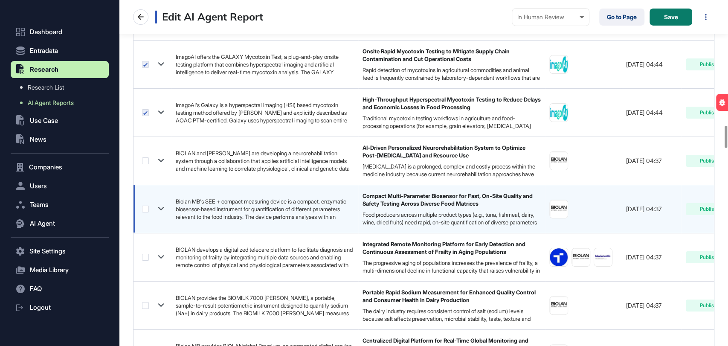
click at [146, 206] on label at bounding box center [145, 209] width 7 height 7
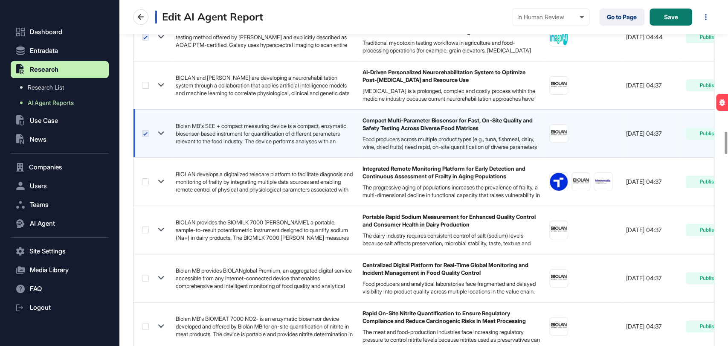
scroll to position [2038, 0]
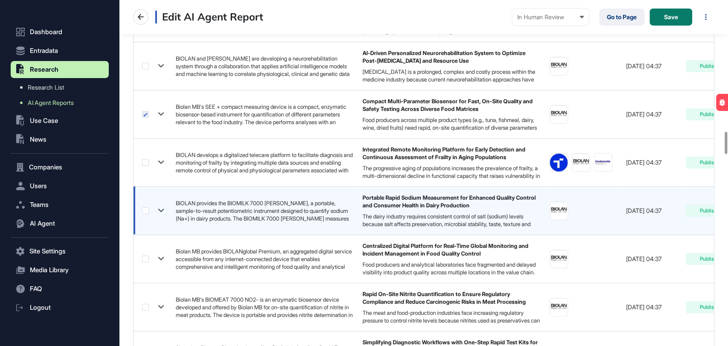
click at [148, 209] on label at bounding box center [145, 210] width 7 height 7
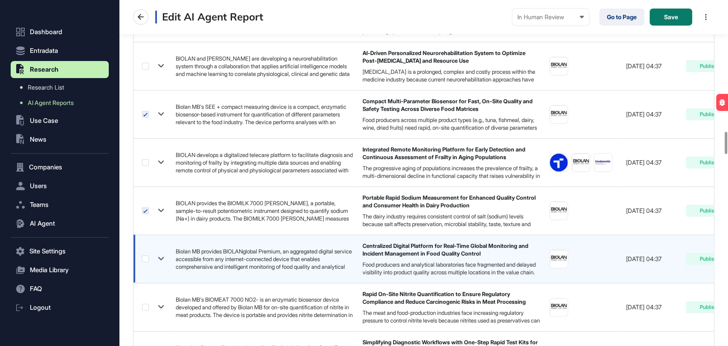
click at [147, 256] on label at bounding box center [145, 259] width 7 height 7
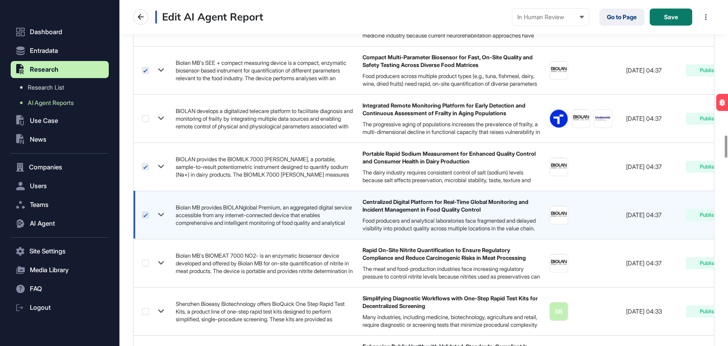
scroll to position [2133, 0]
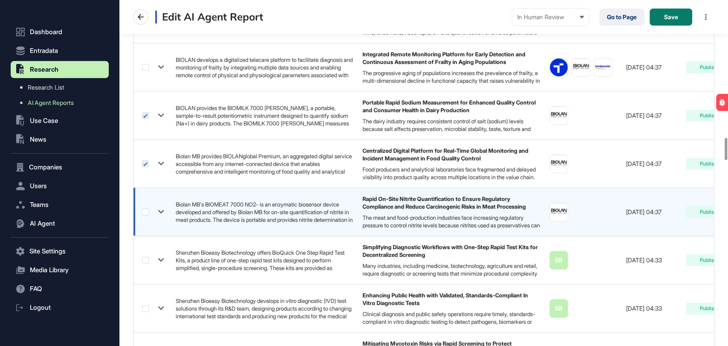
click at [145, 210] on label at bounding box center [145, 212] width 7 height 7
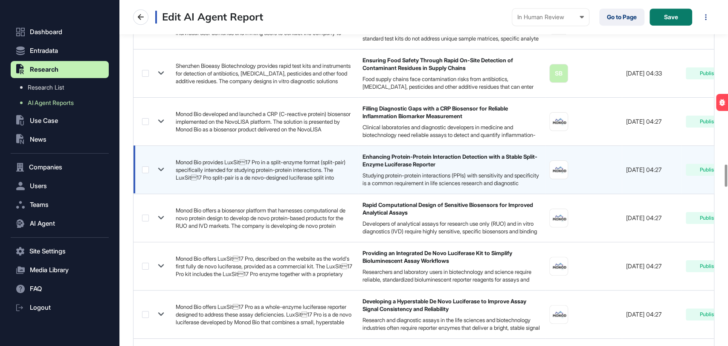
scroll to position [2512, 0]
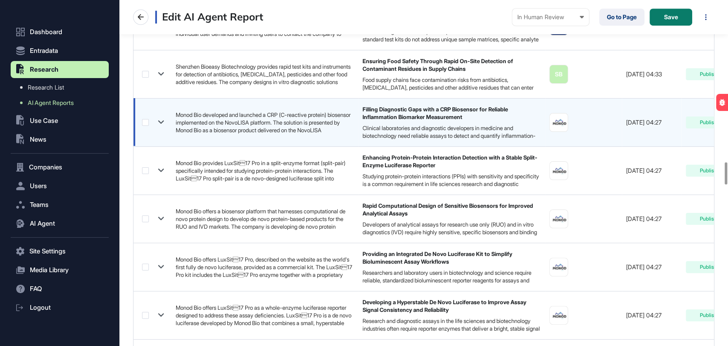
click at [147, 119] on label at bounding box center [145, 122] width 7 height 7
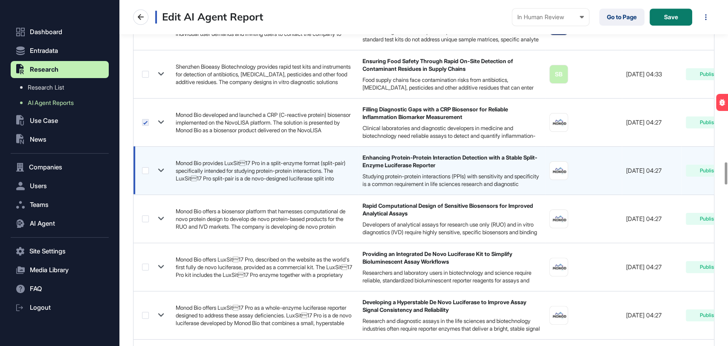
click at [144, 168] on label at bounding box center [145, 170] width 7 height 7
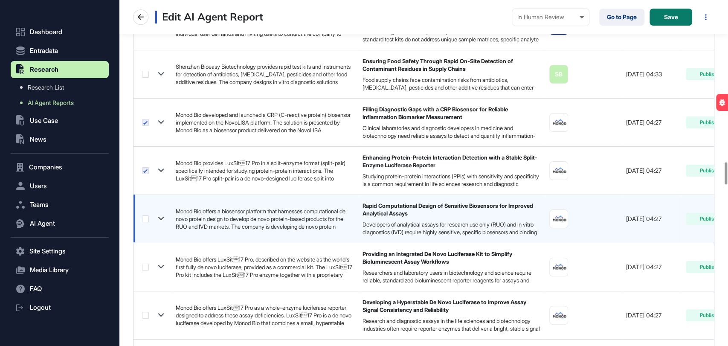
click at [146, 216] on label at bounding box center [145, 218] width 7 height 7
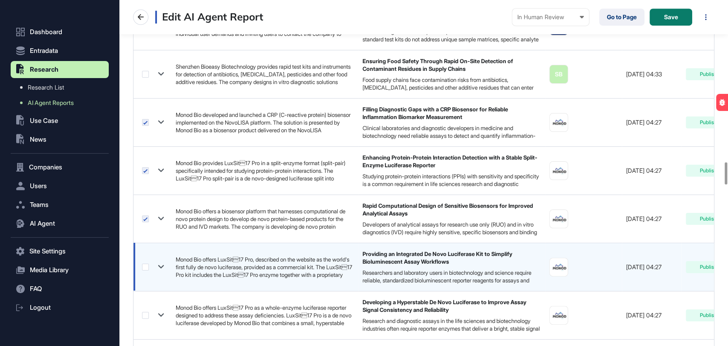
click at [148, 266] on label at bounding box center [145, 267] width 7 height 7
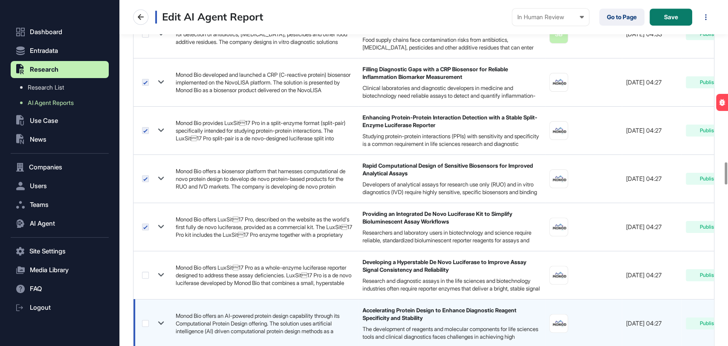
scroll to position [2607, 0]
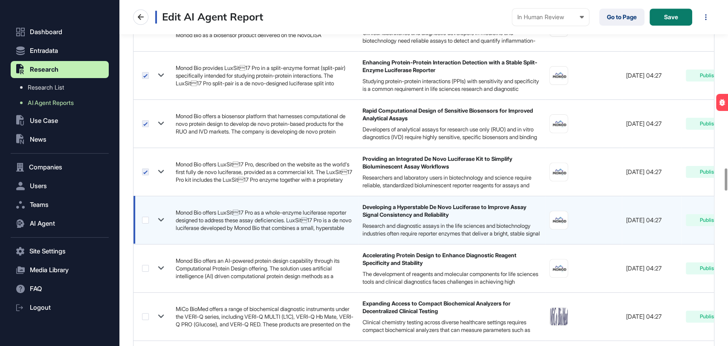
click at [145, 217] on label at bounding box center [145, 220] width 7 height 7
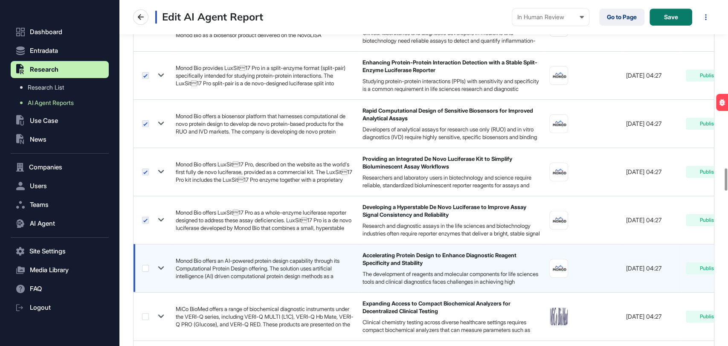
click at [142, 265] on label at bounding box center [145, 268] width 7 height 7
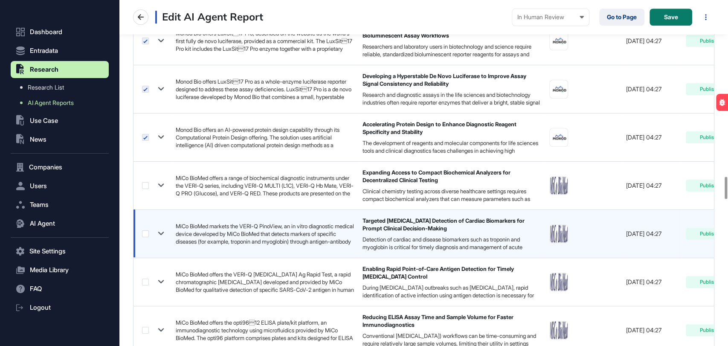
scroll to position [2749, 0]
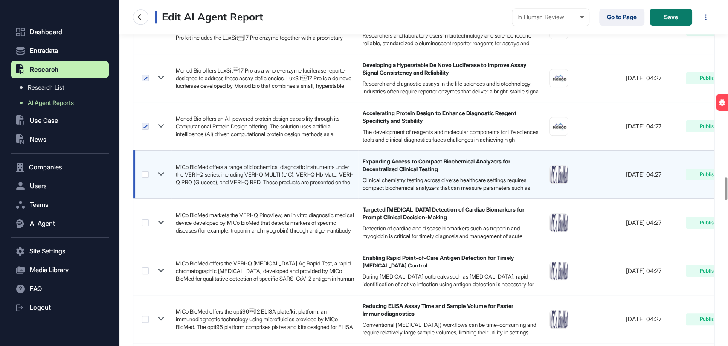
click at [145, 172] on label at bounding box center [145, 174] width 7 height 7
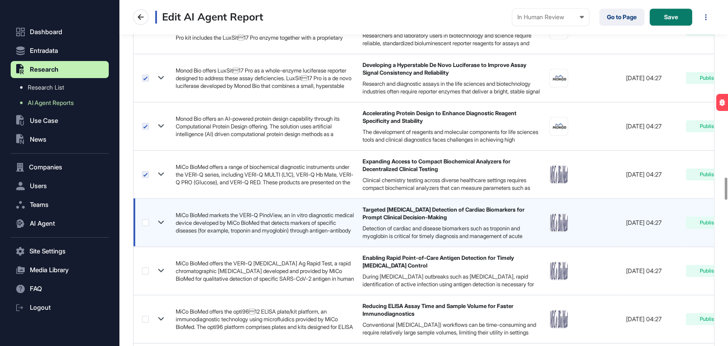
click at [146, 223] on div at bounding box center [154, 222] width 25 height 12
click at [144, 219] on label at bounding box center [145, 222] width 7 height 7
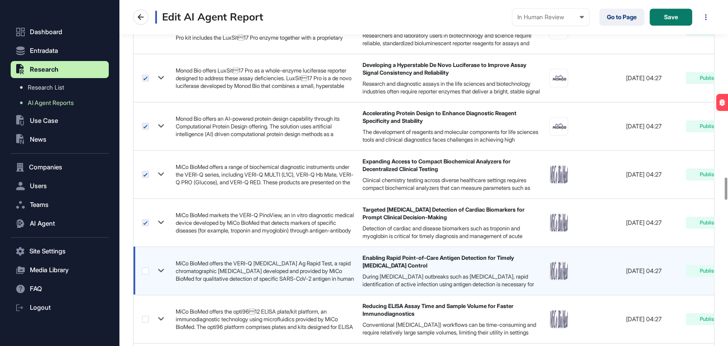
click at [142, 268] on label at bounding box center [145, 271] width 7 height 7
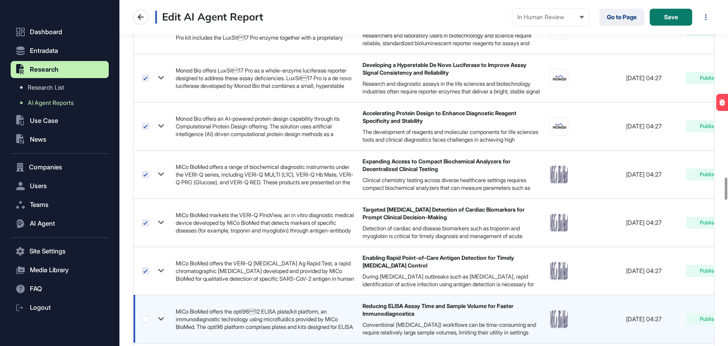
click at [148, 311] on label at bounding box center [145, 319] width 7 height 7
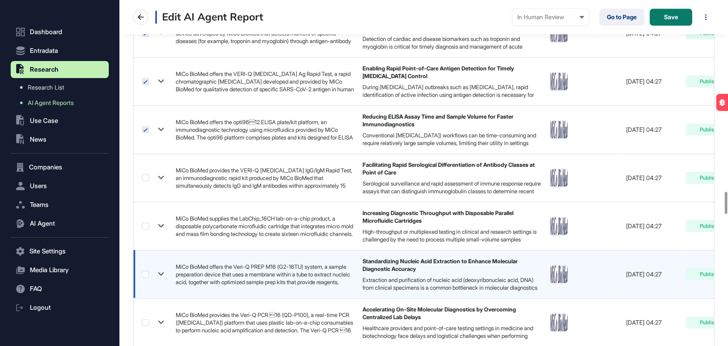
scroll to position [2986, 0]
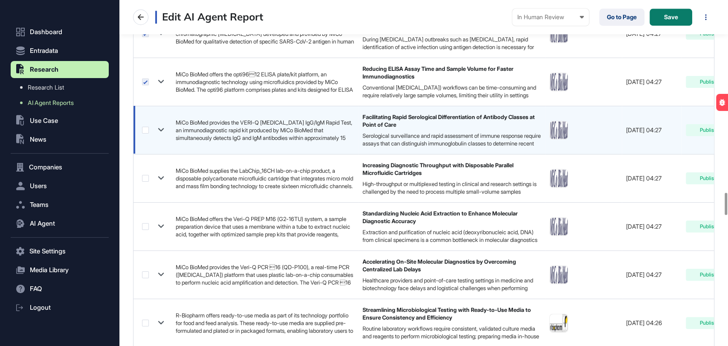
click at [146, 127] on label at bounding box center [145, 130] width 7 height 7
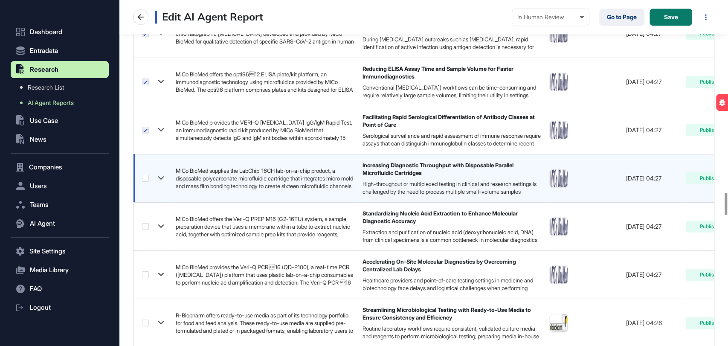
click at [143, 175] on label at bounding box center [145, 178] width 7 height 7
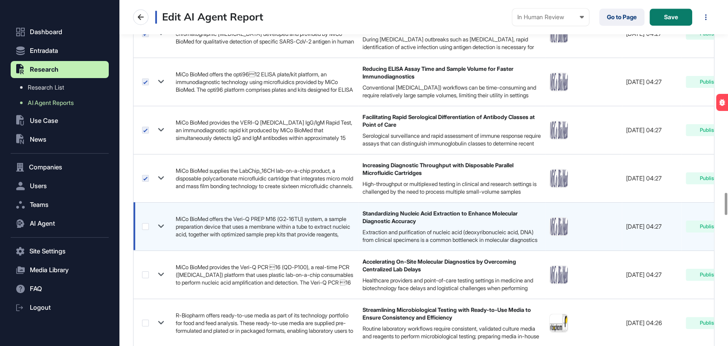
click at [146, 224] on label at bounding box center [145, 226] width 7 height 7
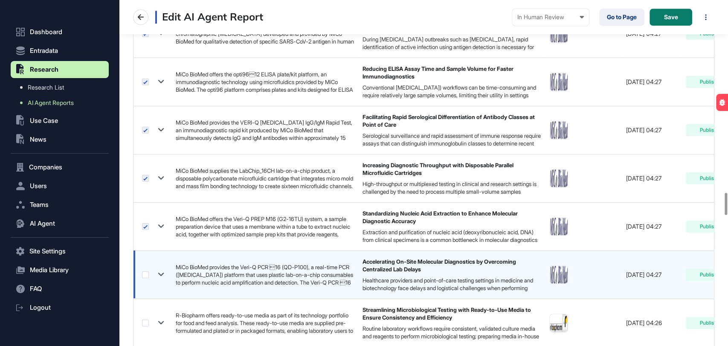
click at [145, 272] on label at bounding box center [145, 274] width 7 height 7
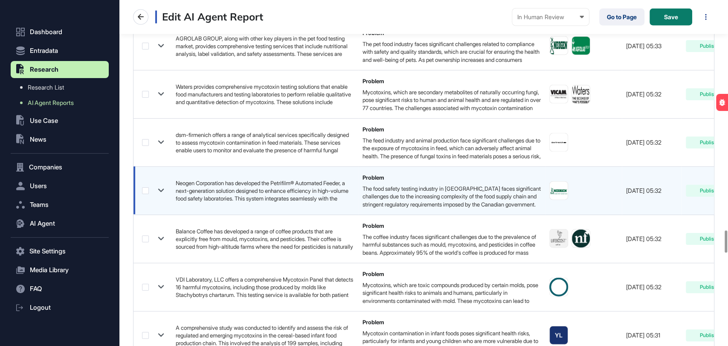
scroll to position [3650, 0]
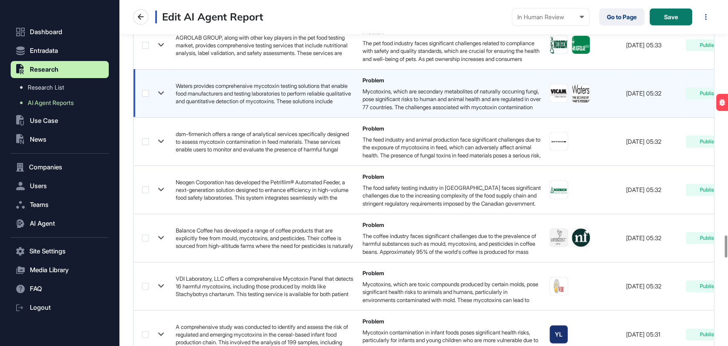
drag, startPoint x: 144, startPoint y: 90, endPoint x: 152, endPoint y: 101, distance: 13.7
click at [144, 90] on label at bounding box center [145, 93] width 7 height 7
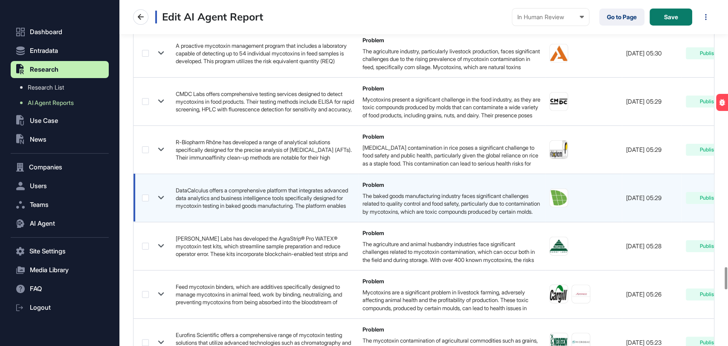
scroll to position [4219, 0]
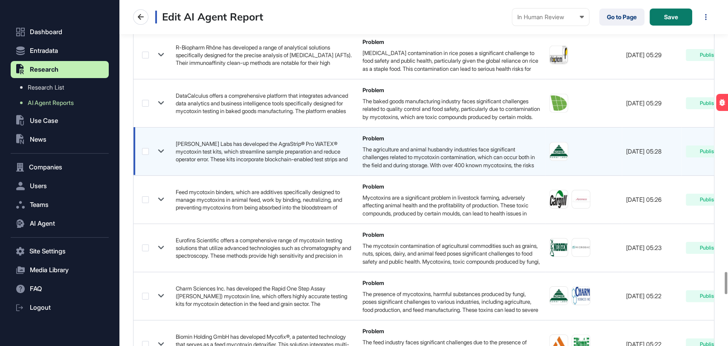
click at [145, 148] on label at bounding box center [145, 151] width 7 height 7
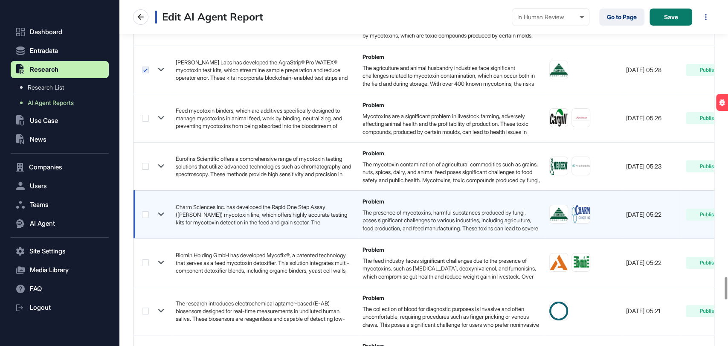
scroll to position [4361, 0]
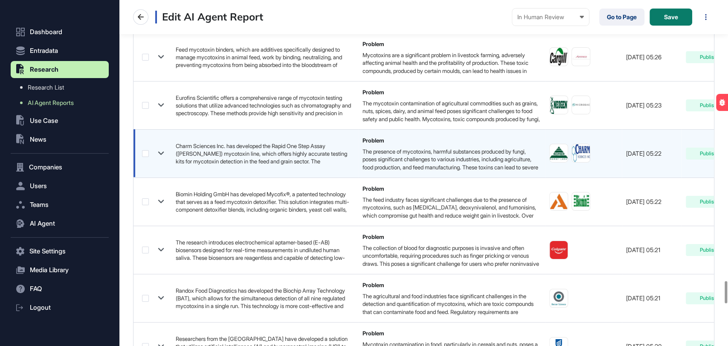
click at [142, 150] on label at bounding box center [145, 153] width 7 height 7
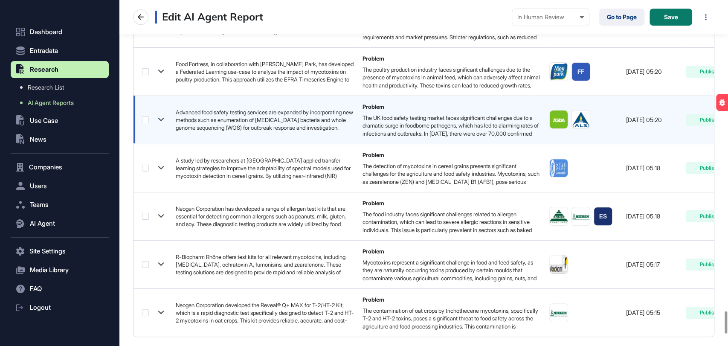
scroll to position [4835, 0]
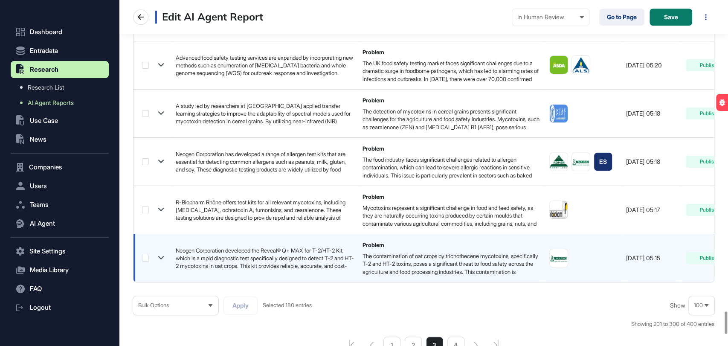
click at [146, 255] on label at bounding box center [145, 258] width 7 height 7
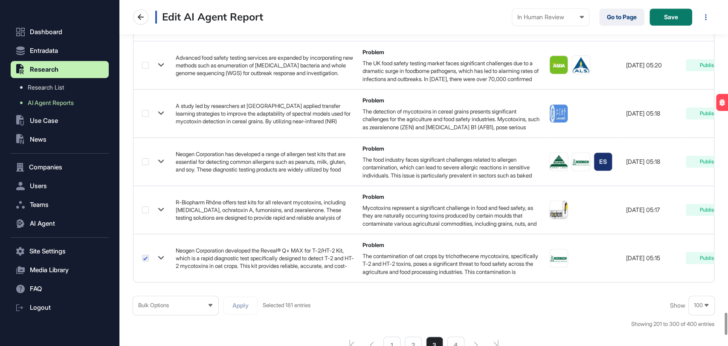
scroll to position [4882, 0]
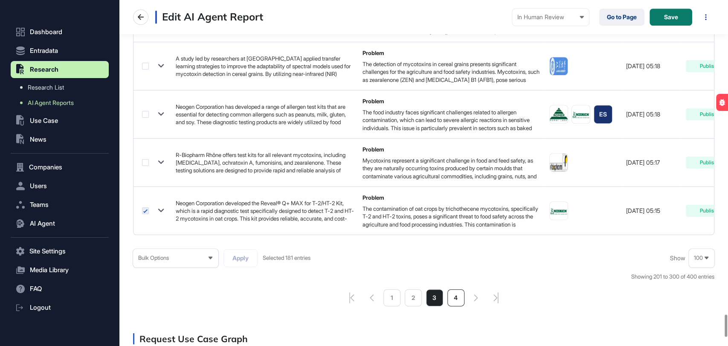
click at [457, 302] on li "4" at bounding box center [456, 297] width 17 height 17
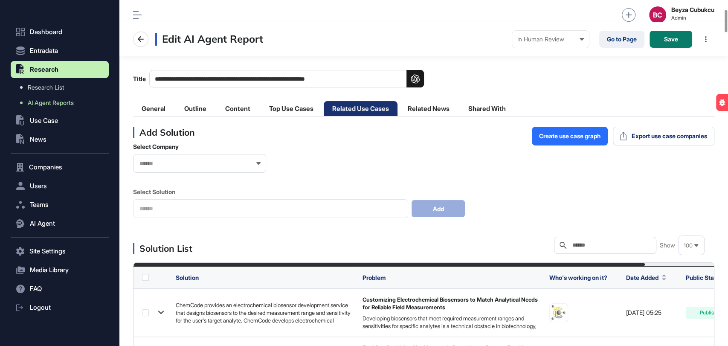
scroll to position [142, 0]
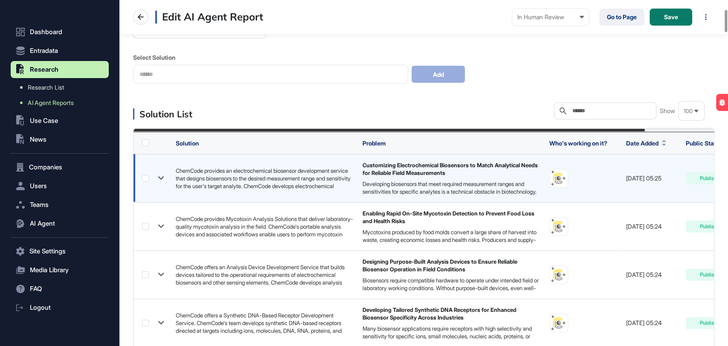
click at [146, 175] on label at bounding box center [145, 178] width 7 height 7
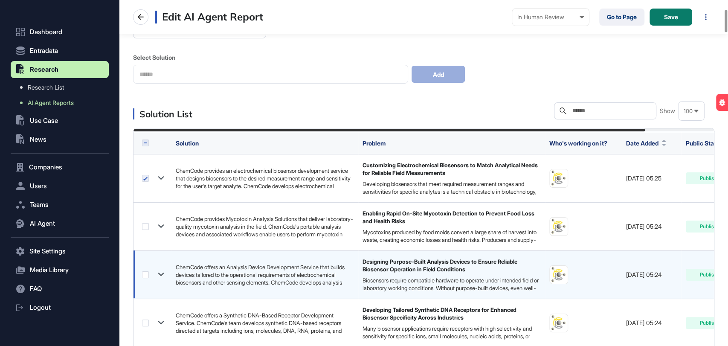
click at [145, 228] on label at bounding box center [145, 226] width 7 height 7
click at [144, 274] on label at bounding box center [145, 274] width 7 height 7
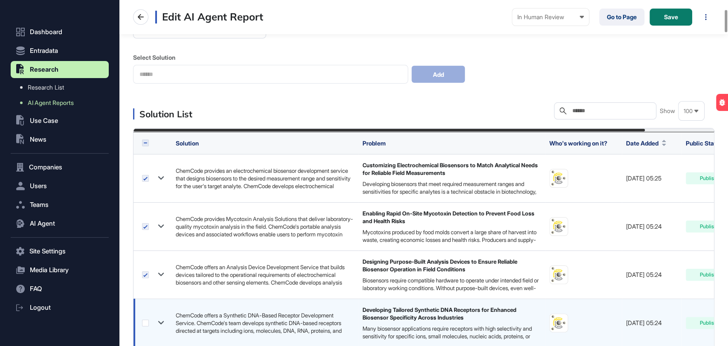
click at [145, 311] on label at bounding box center [145, 323] width 7 height 7
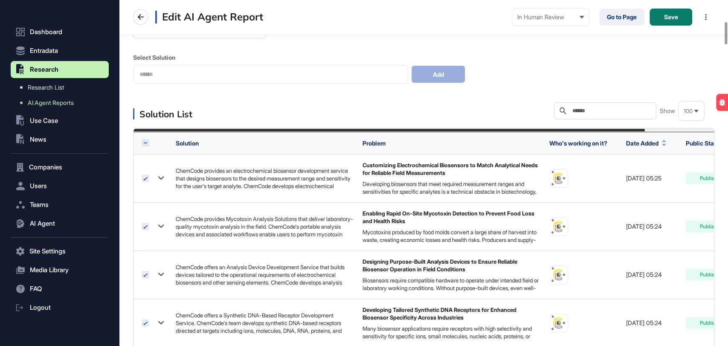
scroll to position [332, 0]
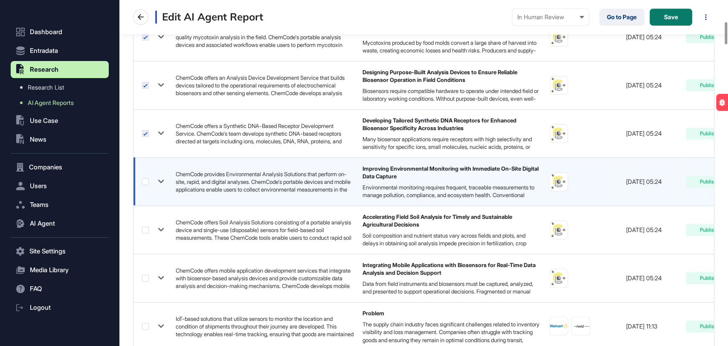
click at [143, 180] on label at bounding box center [145, 181] width 7 height 7
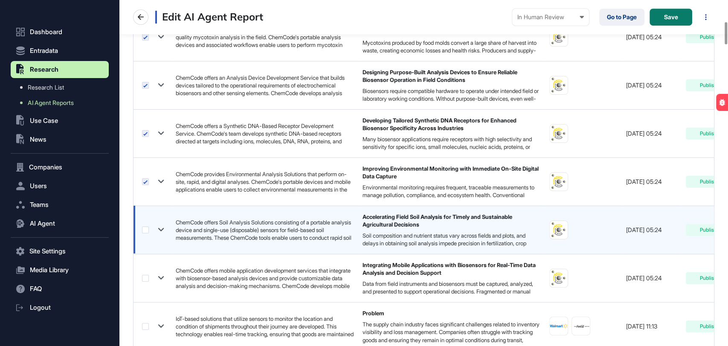
click at [146, 231] on label at bounding box center [145, 230] width 7 height 7
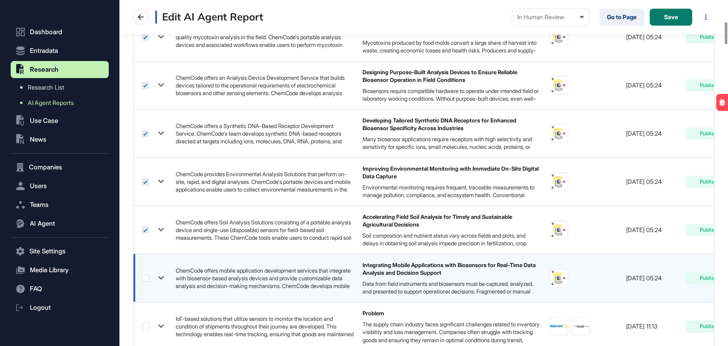
click at [147, 277] on label at bounding box center [145, 278] width 7 height 7
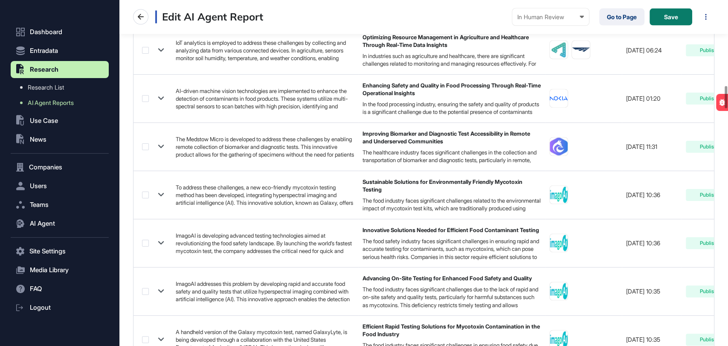
scroll to position [1375, 0]
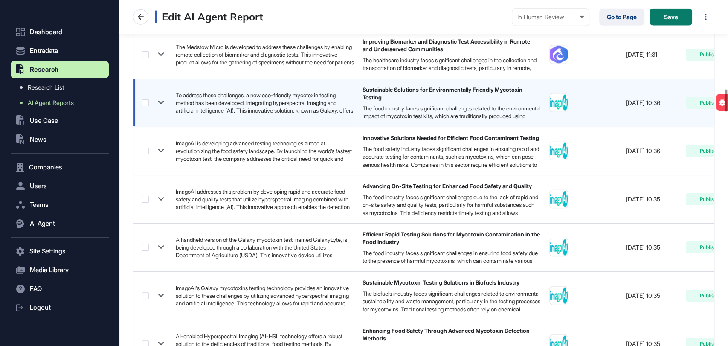
click at [145, 100] on label at bounding box center [145, 102] width 7 height 7
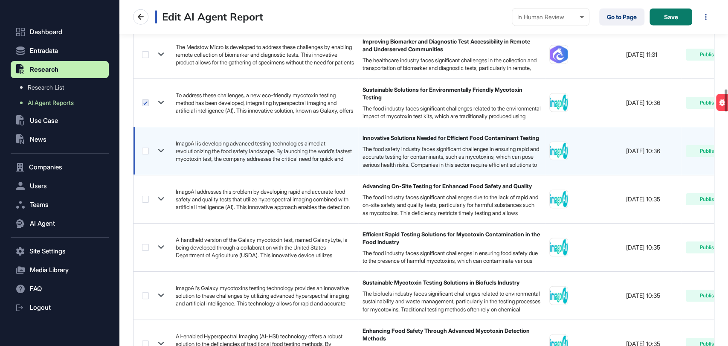
click at [145, 148] on label at bounding box center [145, 151] width 7 height 7
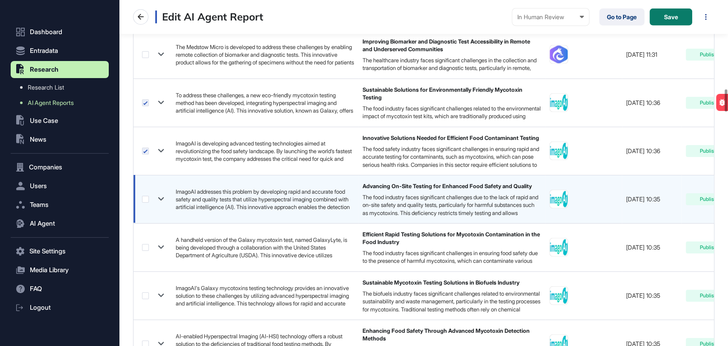
click at [145, 198] on label at bounding box center [145, 199] width 7 height 7
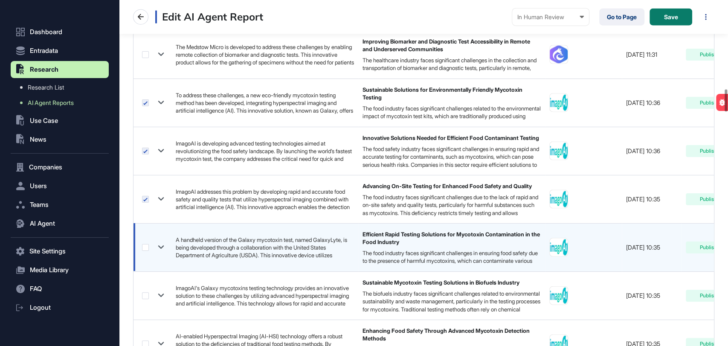
click at [142, 244] on label at bounding box center [145, 247] width 7 height 7
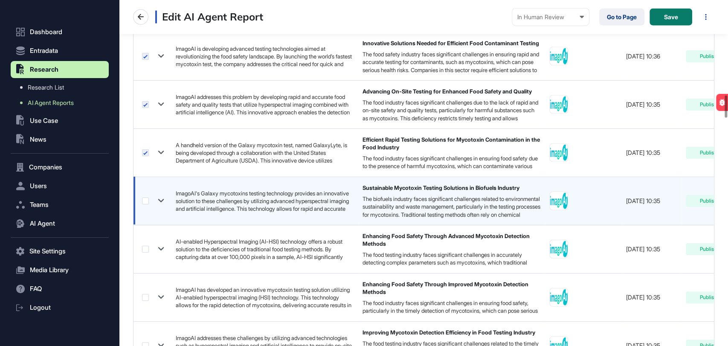
click at [144, 198] on label at bounding box center [145, 201] width 7 height 7
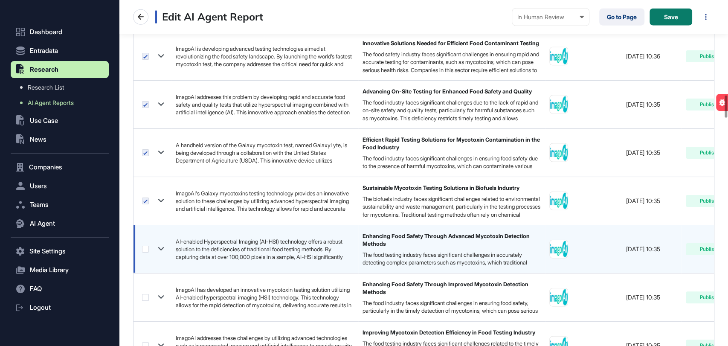
click at [146, 247] on label at bounding box center [145, 249] width 7 height 7
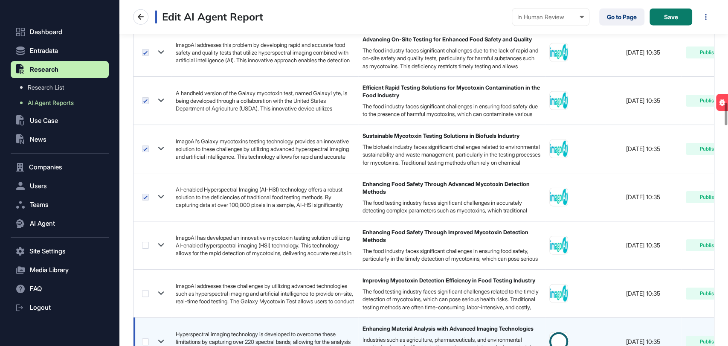
scroll to position [1611, 0]
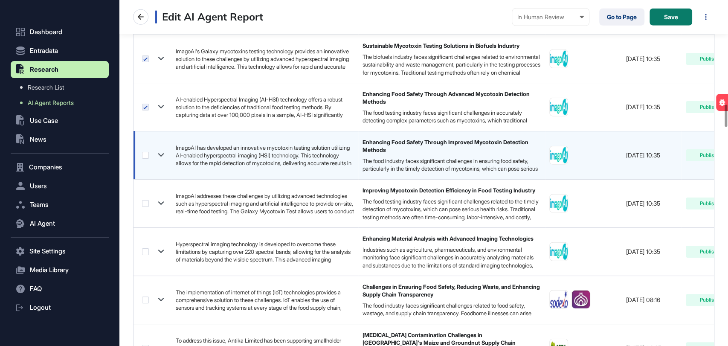
click at [144, 154] on label at bounding box center [145, 155] width 7 height 7
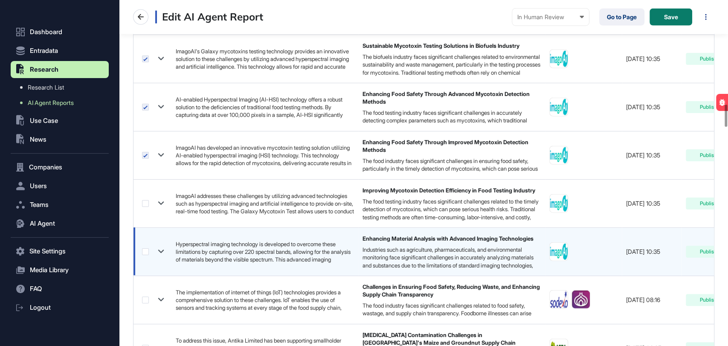
click at [145, 202] on label at bounding box center [145, 203] width 7 height 7
click at [147, 248] on label at bounding box center [145, 251] width 7 height 7
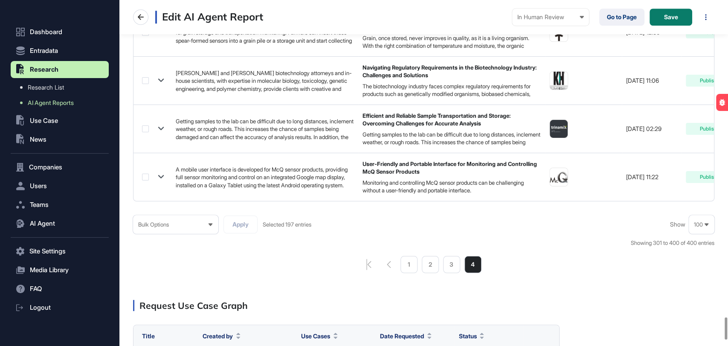
scroll to position [4977, 0]
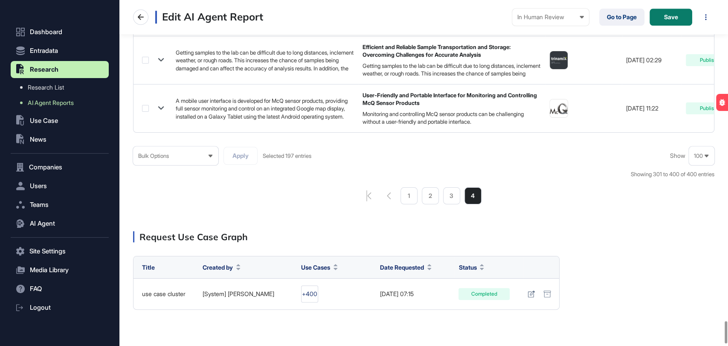
click at [208, 161] on div "Bulk Options" at bounding box center [175, 156] width 85 height 17
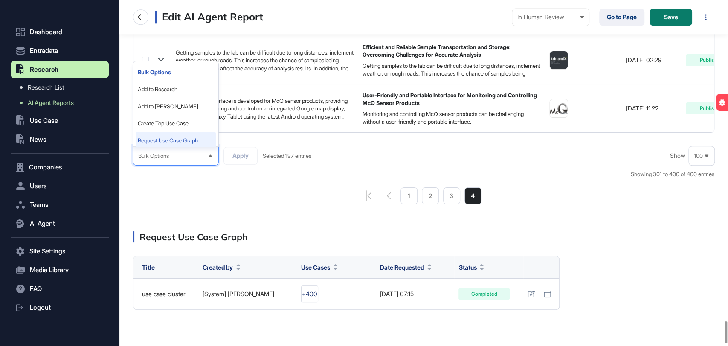
click at [175, 142] on li "Request Use Case Graph" at bounding box center [176, 140] width 80 height 17
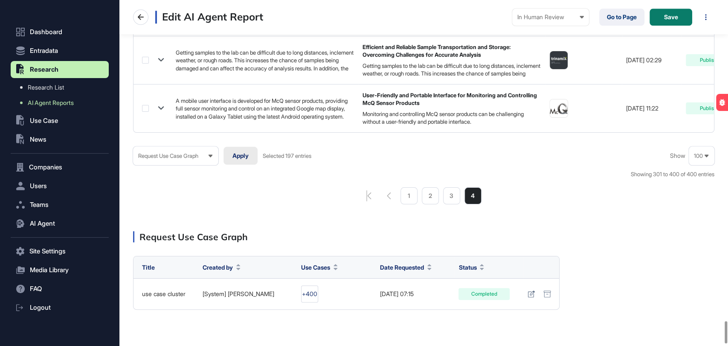
click at [238, 159] on button "Apply" at bounding box center [241, 156] width 34 height 18
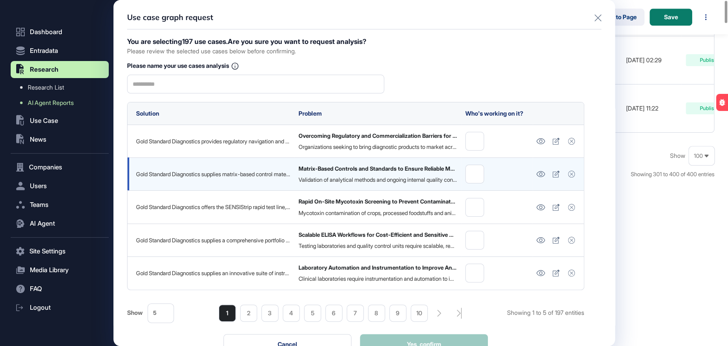
scroll to position [0, 0]
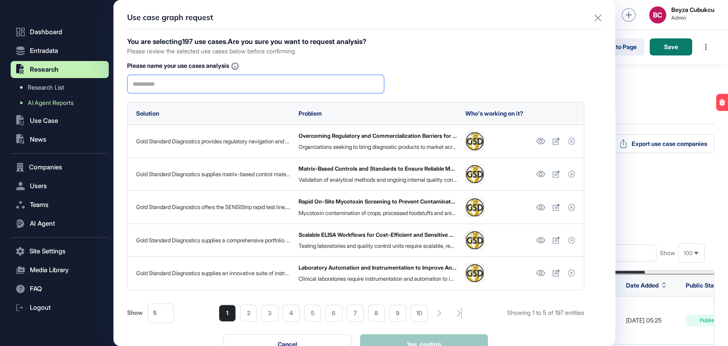
click at [236, 90] on input "text" at bounding box center [256, 84] width 246 height 18
type input "*******"
click at [425, 311] on button "Yes, confirm" at bounding box center [424, 344] width 128 height 20
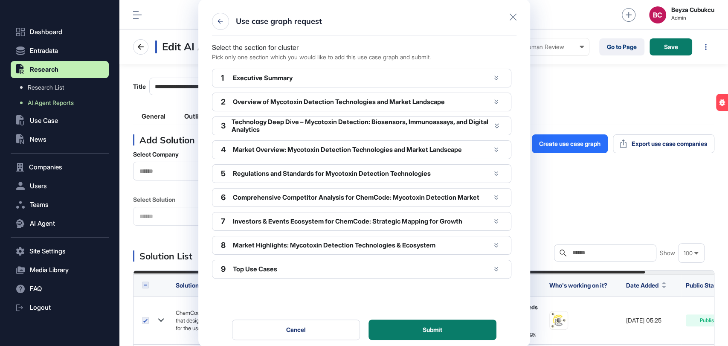
click at [468, 79] on div "Executive Summary" at bounding box center [362, 78] width 258 height 8
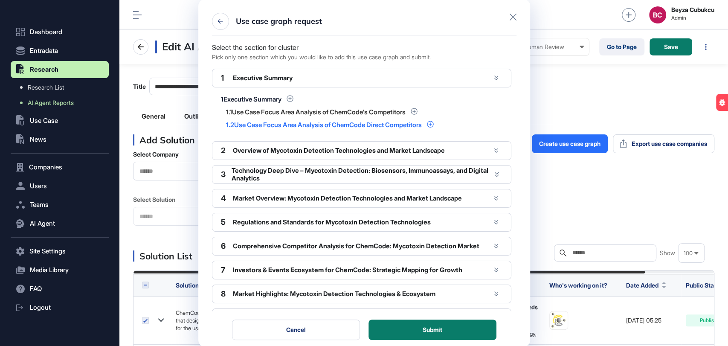
click at [310, 124] on div "Use Case Focus Area Analysis of ChemCode Direct Competitors" at bounding box center [328, 125] width 188 height 6
click at [434, 124] on icon at bounding box center [430, 124] width 7 height 7
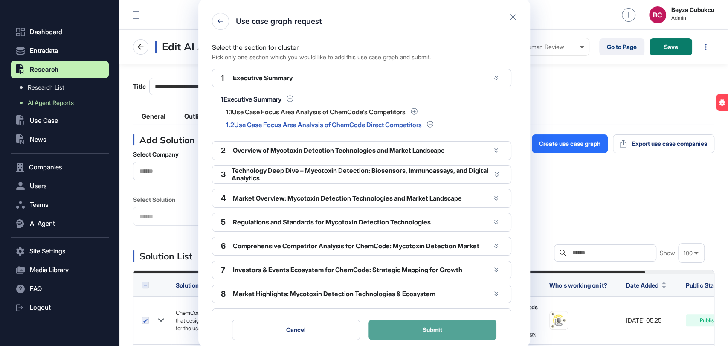
click at [439, 311] on span "Submit" at bounding box center [433, 330] width 20 height 6
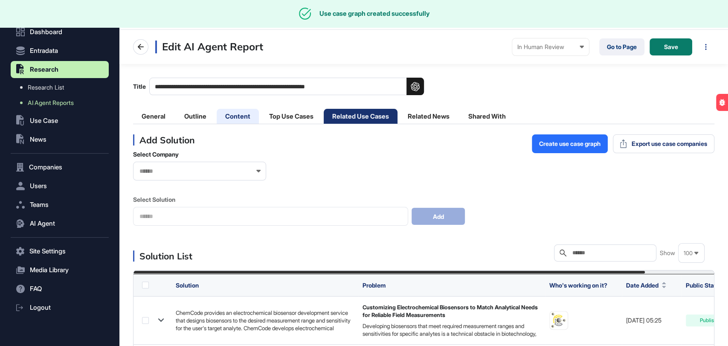
click at [234, 109] on li "Content" at bounding box center [238, 116] width 42 height 15
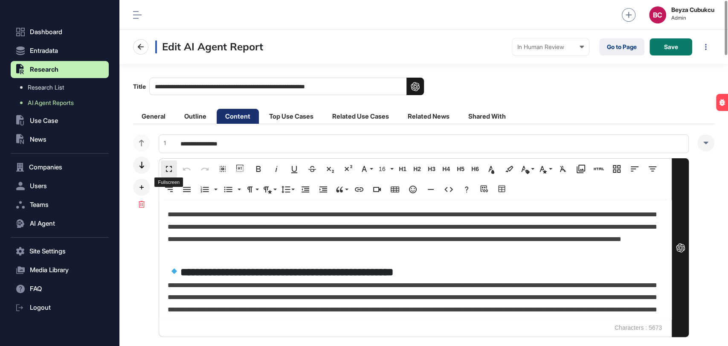
click at [170, 163] on button "Fullscreen" at bounding box center [169, 168] width 16 height 17
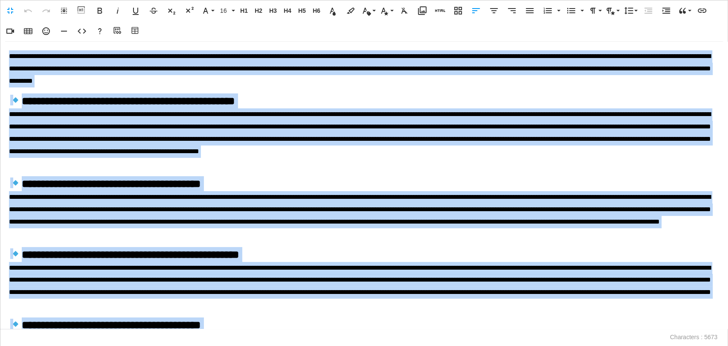
drag, startPoint x: 444, startPoint y: 323, endPoint x: 0, endPoint y: 12, distance: 541.4
click at [0, 12] on div "Fullscreen Undo Redo Select All Show blocks Bold Italic Underline Strikethrough…" at bounding box center [364, 173] width 728 height 346
click at [533, 8] on icon "button" at bounding box center [530, 10] width 8 height 5
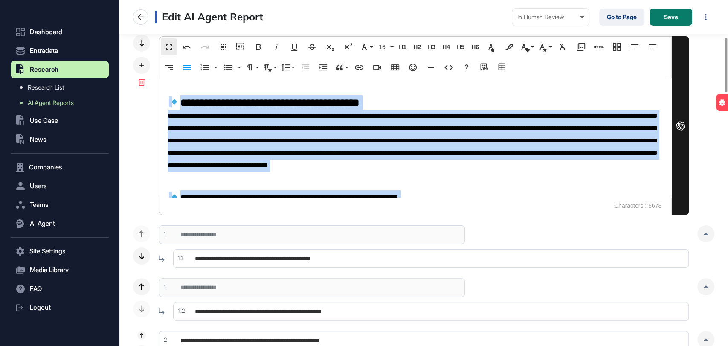
scroll to position [237, 0]
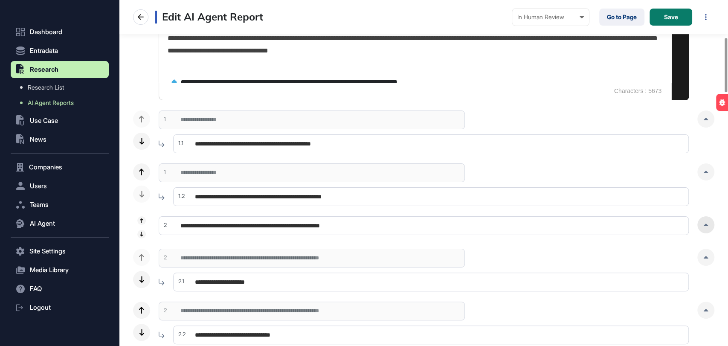
click at [655, 224] on div at bounding box center [706, 224] width 17 height 17
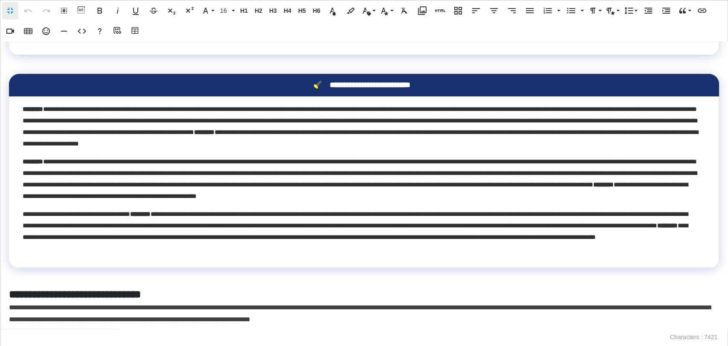
scroll to position [332, 0]
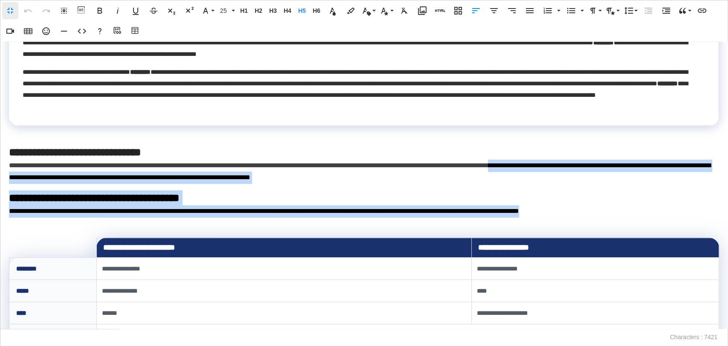
drag, startPoint x: 660, startPoint y: 209, endPoint x: 608, endPoint y: 139, distance: 87.5
click at [527, 9] on icon "button" at bounding box center [530, 11] width 10 height 10
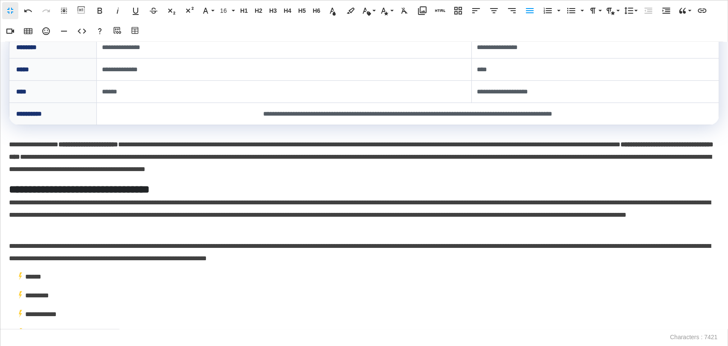
scroll to position [582, 0]
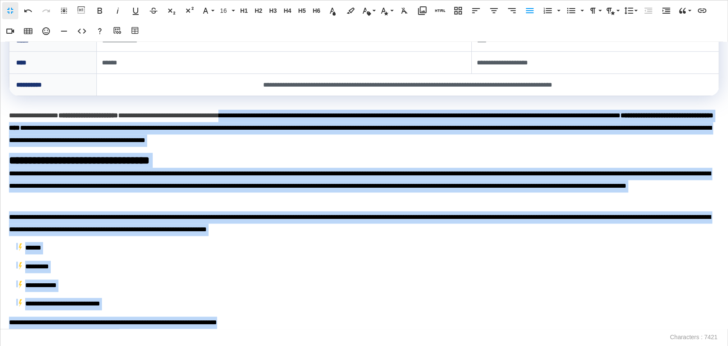
drag, startPoint x: 262, startPoint y: 323, endPoint x: 255, endPoint y: 113, distance: 209.6
click at [529, 12] on icon "button" at bounding box center [530, 11] width 10 height 10
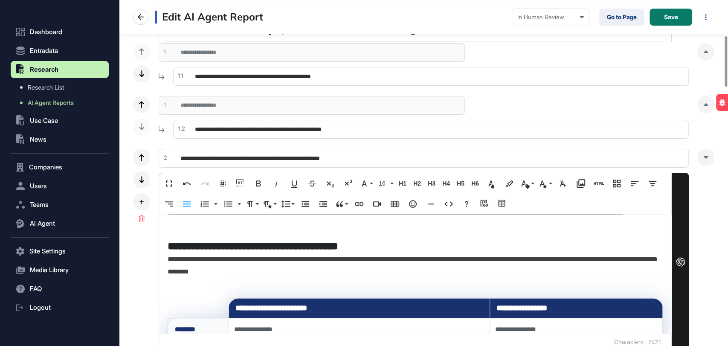
scroll to position [474, 0]
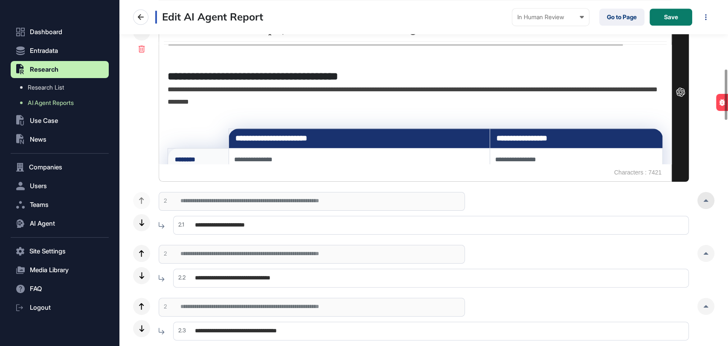
click at [655, 202] on div at bounding box center [706, 200] width 17 height 17
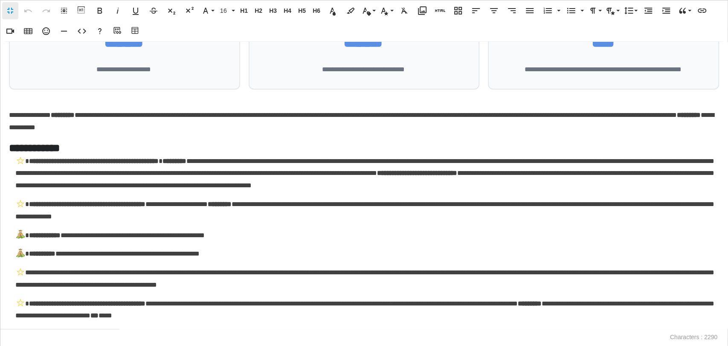
scroll to position [100, 0]
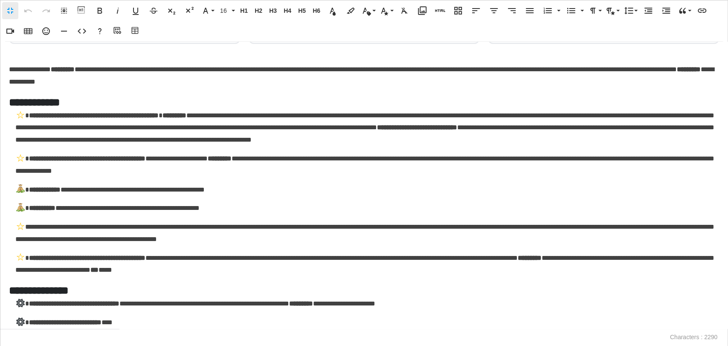
click at [149, 311] on p "**********" at bounding box center [364, 323] width 699 height 12
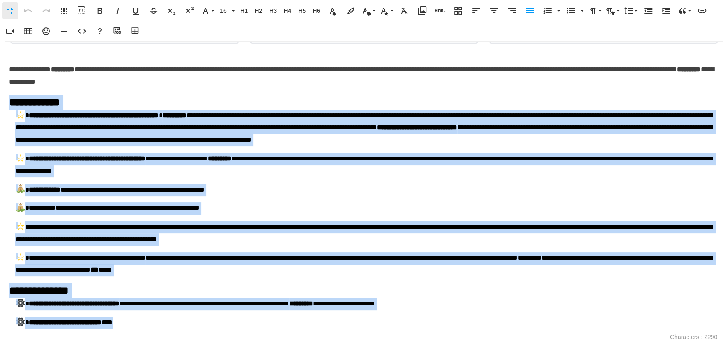
drag, startPoint x: 150, startPoint y: 319, endPoint x: 0, endPoint y: 97, distance: 268.3
click at [0, 97] on div "**********" at bounding box center [364, 185] width 728 height 287
click at [145, 311] on p "**********" at bounding box center [364, 323] width 699 height 12
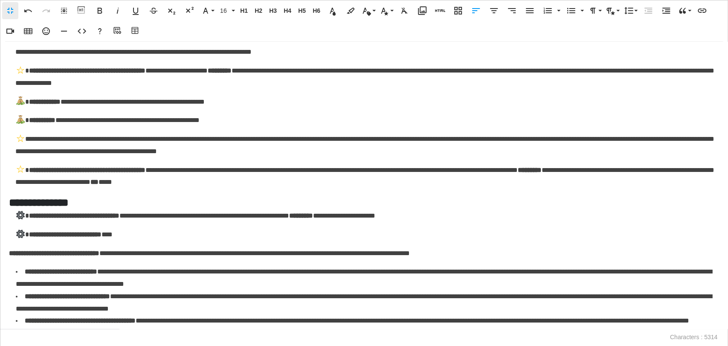
scroll to position [154, 0]
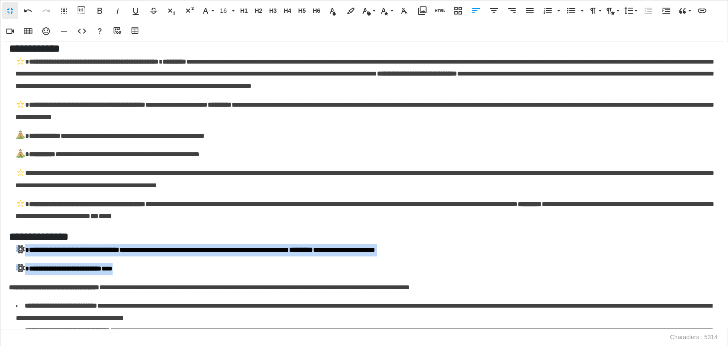
drag, startPoint x: 151, startPoint y: 268, endPoint x: 10, endPoint y: 255, distance: 141.5
click at [10, 255] on div "**********" at bounding box center [364, 185] width 728 height 287
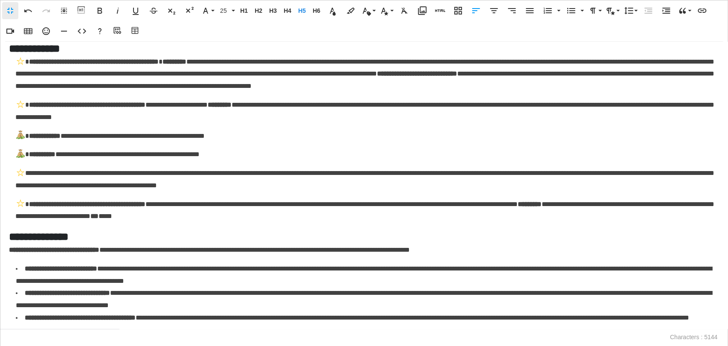
click at [10, 250] on strong "**********" at bounding box center [54, 250] width 90 height 6
click at [43, 26] on icon "button" at bounding box center [46, 31] width 10 height 10
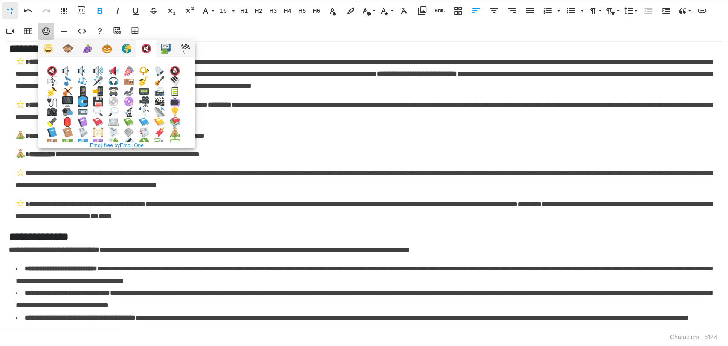
click at [88, 189] on img at bounding box center [83, 194] width 10 height 10
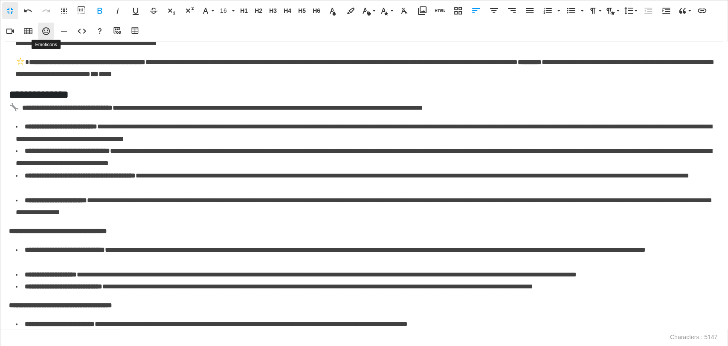
click at [47, 36] on button "Emoticons" at bounding box center [46, 31] width 16 height 17
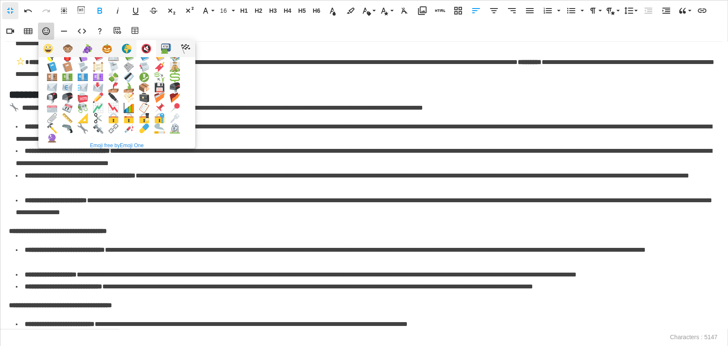
scroll to position [85, 0]
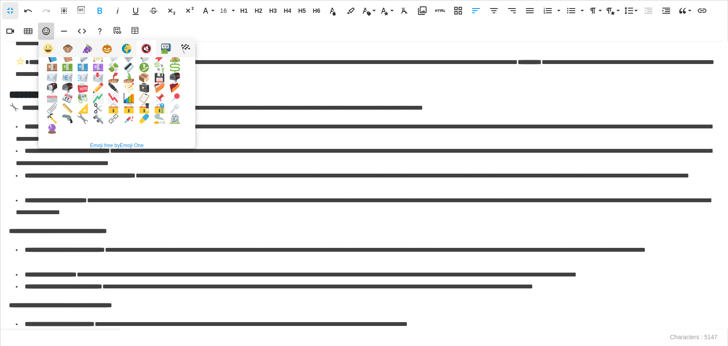
click at [119, 98] on img at bounding box center [113, 98] width 10 height 10
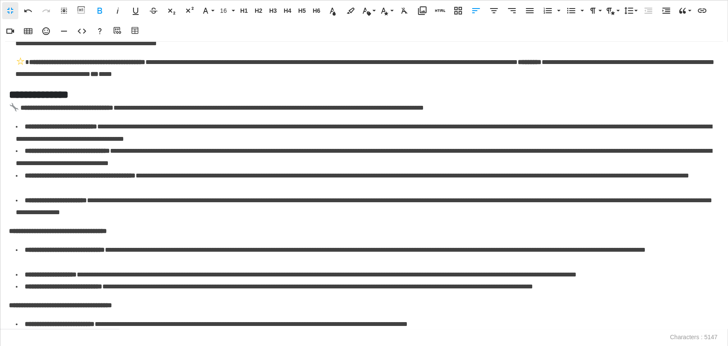
click at [9, 231] on strong "**********" at bounding box center [58, 231] width 98 height 6
click at [50, 29] on icon "button" at bounding box center [46, 31] width 10 height 10
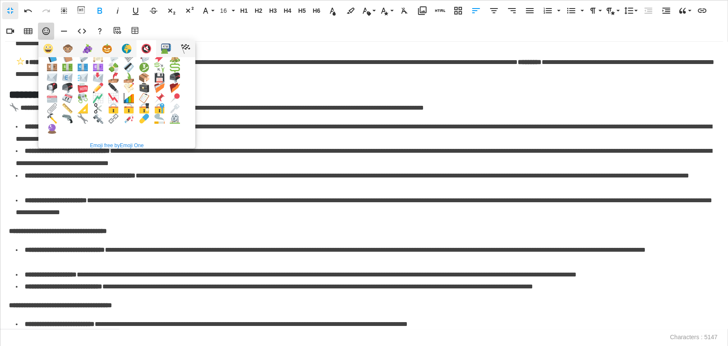
click at [119, 99] on img at bounding box center [113, 98] width 10 height 10
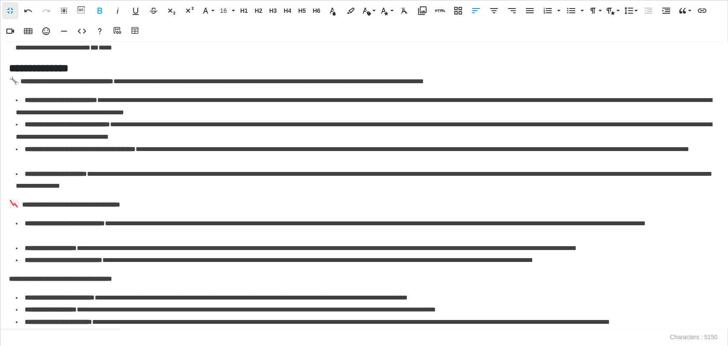
scroll to position [343, 0]
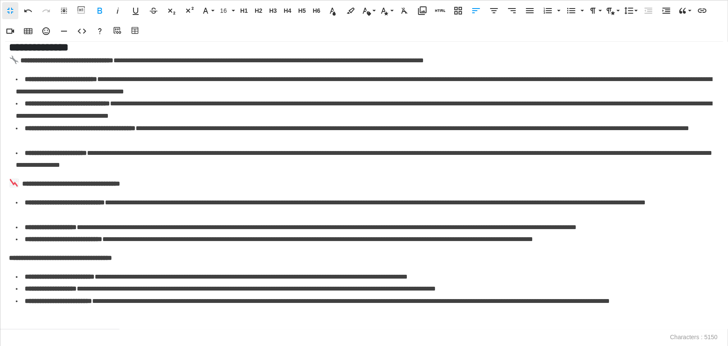
click at [10, 256] on strong "**********" at bounding box center [60, 258] width 103 height 6
click at [48, 29] on icon "button" at bounding box center [46, 31] width 10 height 10
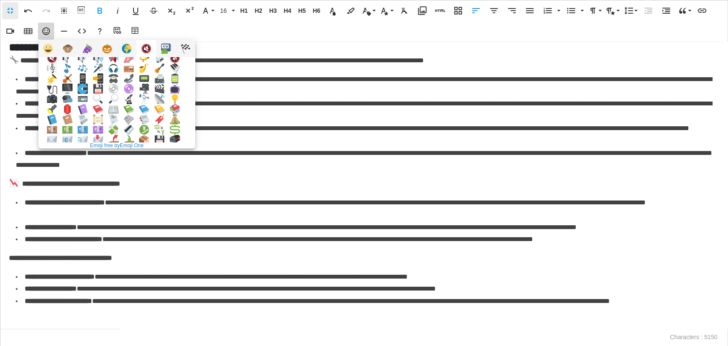
scroll to position [0, 0]
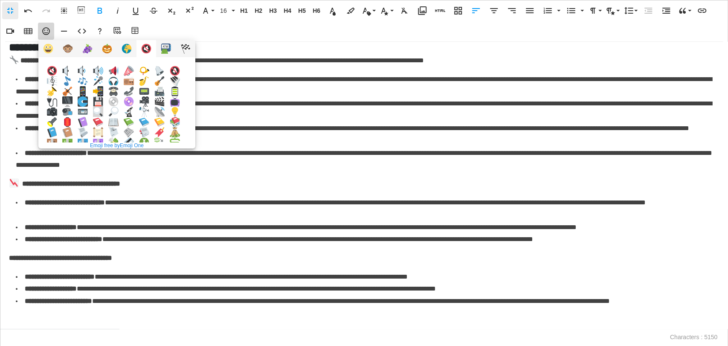
click at [103, 109] on img at bounding box center [98, 112] width 10 height 10
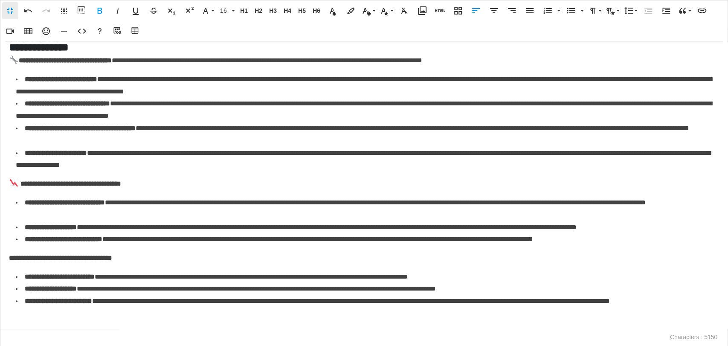
click at [9, 259] on strong "**********" at bounding box center [60, 258] width 103 height 6
click at [49, 26] on icon "button" at bounding box center [46, 31] width 10 height 10
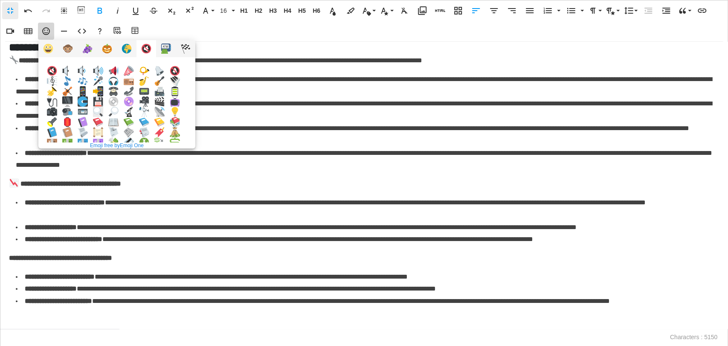
click at [103, 107] on img at bounding box center [98, 112] width 10 height 10
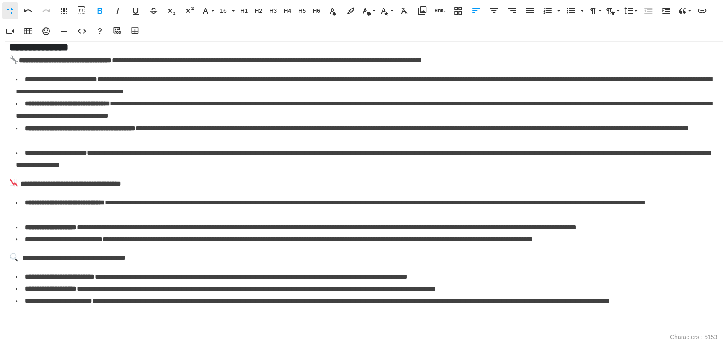
scroll to position [403, 0]
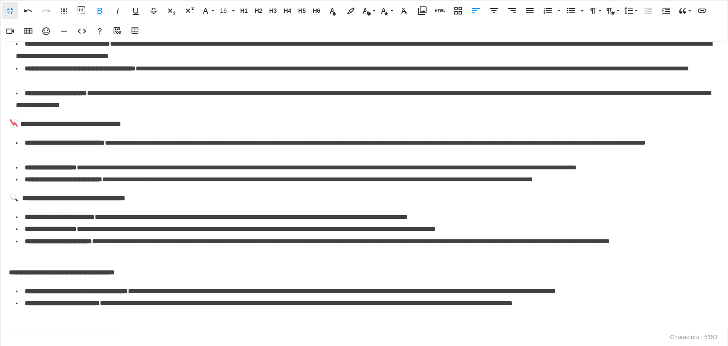
click at [9, 272] on strong "**********" at bounding box center [62, 272] width 106 height 6
click at [47, 29] on icon "button" at bounding box center [46, 31] width 10 height 10
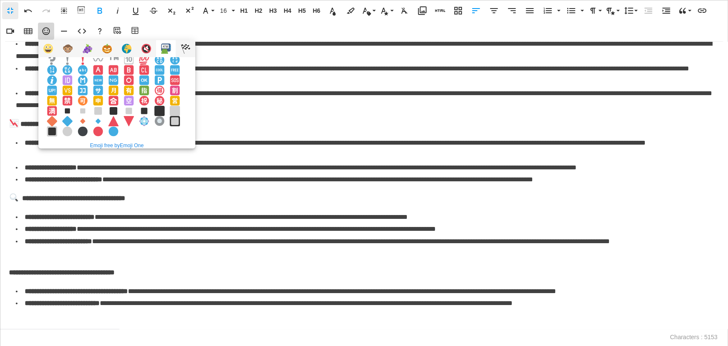
scroll to position [142, 0]
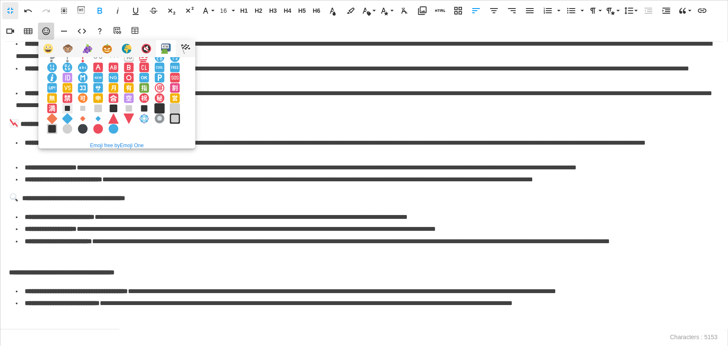
click at [64, 112] on img at bounding box center [67, 108] width 10 height 10
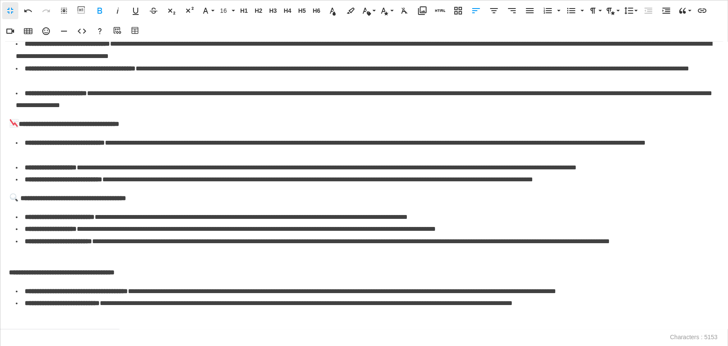
click at [9, 273] on strong "**********" at bounding box center [62, 272] width 106 height 6
click at [49, 33] on icon "button" at bounding box center [46, 31] width 10 height 10
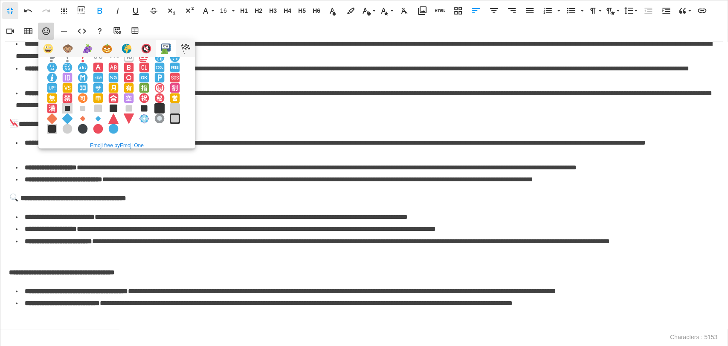
click at [71, 113] on img at bounding box center [67, 108] width 10 height 10
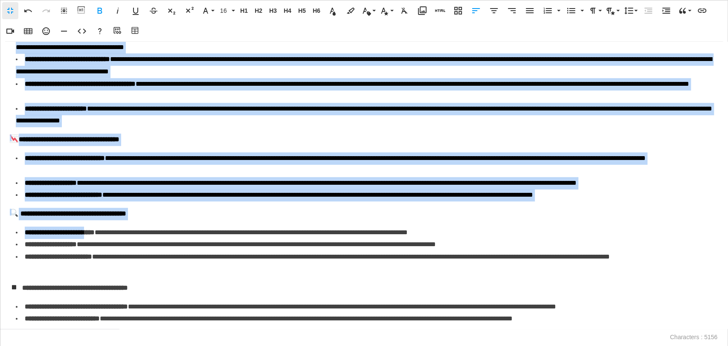
scroll to position [403, 0]
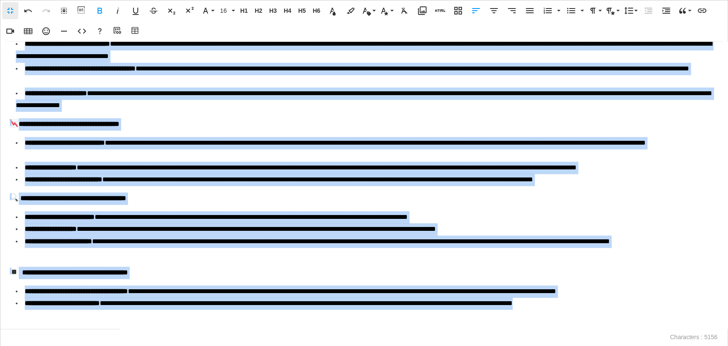
drag, startPoint x: 10, startPoint y: 125, endPoint x: 669, endPoint y: 301, distance: 681.7
copy div "**********"
click at [296, 175] on li "**********" at bounding box center [365, 180] width 698 height 12
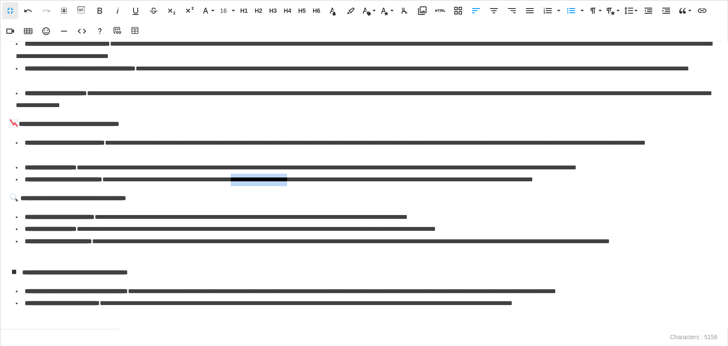
drag, startPoint x: 296, startPoint y: 175, endPoint x: 337, endPoint y: 184, distance: 42.8
click at [337, 184] on li "**********" at bounding box center [365, 180] width 698 height 12
click at [221, 236] on li "**********" at bounding box center [365, 248] width 698 height 25
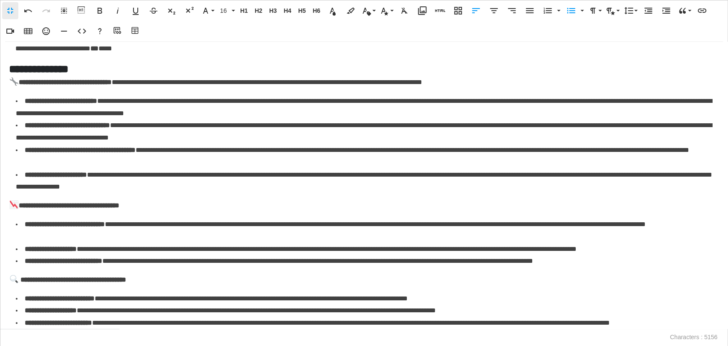
scroll to position [355, 0]
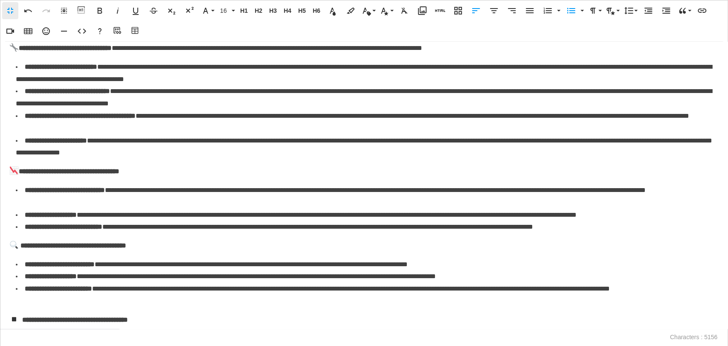
click at [117, 193] on p "**********" at bounding box center [335, 190] width 621 height 6
click at [114, 25] on button "Add source URL" at bounding box center [118, 31] width 16 height 17
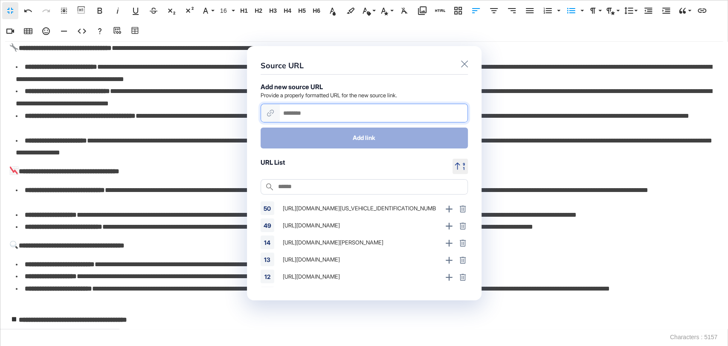
click at [340, 111] on input "url" at bounding box center [374, 113] width 188 height 18
paste input "**********"
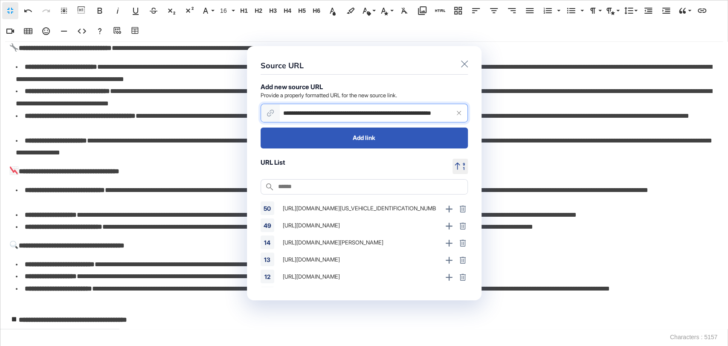
scroll to position [0, 42]
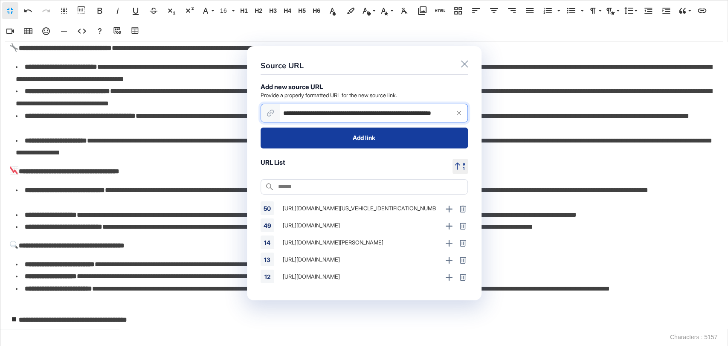
type input "**********"
click at [365, 146] on button "Add link" at bounding box center [364, 138] width 207 height 20
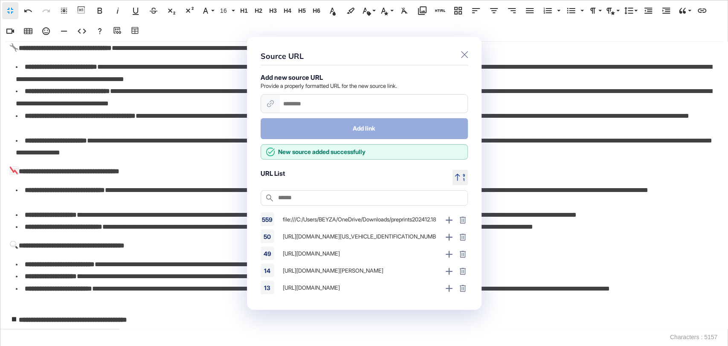
scroll to position [0, 0]
click at [445, 217] on icon at bounding box center [448, 220] width 7 height 7
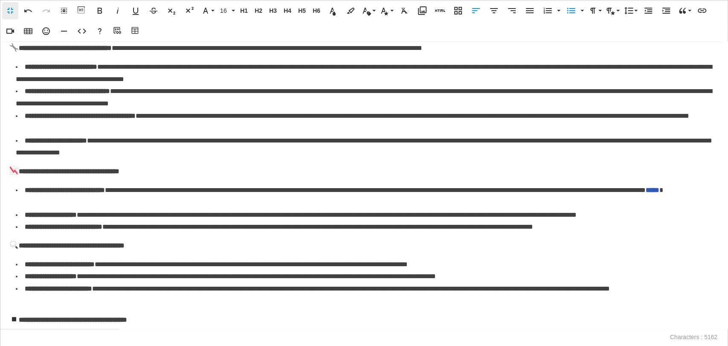
click at [646, 193] on link "*****" at bounding box center [653, 190] width 14 height 6
click at [157, 221] on icon "button" at bounding box center [158, 223] width 10 height 10
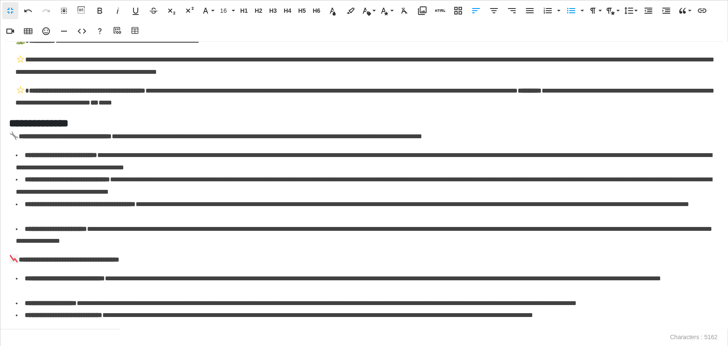
scroll to position [261, 0]
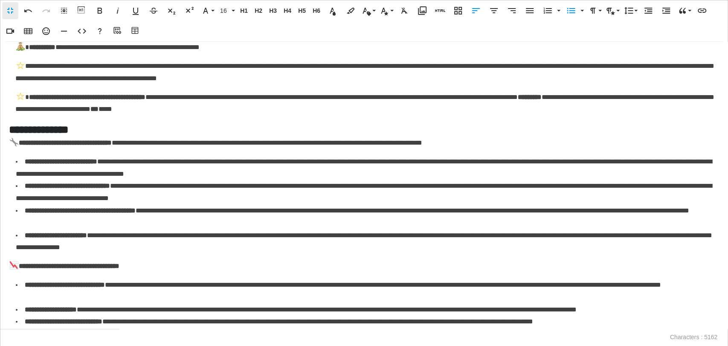
click at [320, 174] on p "**********" at bounding box center [364, 167] width 696 height 19
click at [113, 25] on button "Add source URL" at bounding box center [118, 31] width 16 height 17
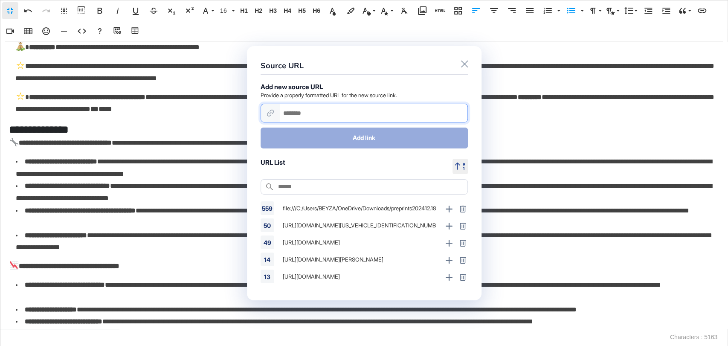
click at [329, 110] on input "url" at bounding box center [374, 113] width 188 height 18
paste input "**********"
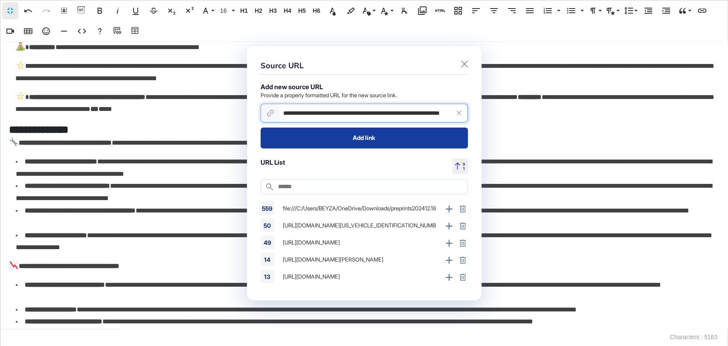
scroll to position [0, 55]
type input "**********"
click at [340, 140] on button "Add link" at bounding box center [364, 138] width 207 height 20
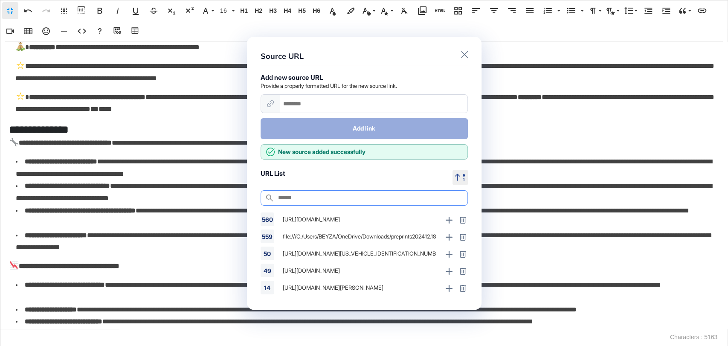
scroll to position [0, 0]
click at [446, 221] on icon at bounding box center [449, 220] width 7 height 7
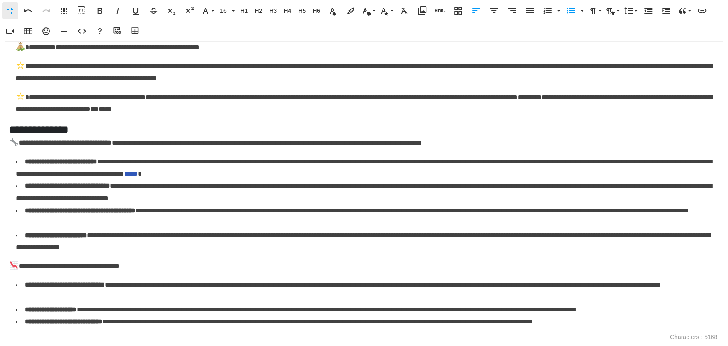
click at [138, 172] on link "*****" at bounding box center [131, 174] width 14 height 6
click at [362, 192] on icon "button" at bounding box center [361, 194] width 10 height 10
click at [204, 195] on p "**********" at bounding box center [364, 192] width 696 height 19
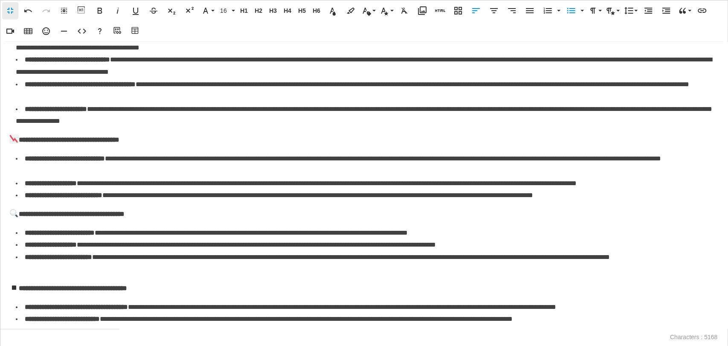
scroll to position [403, 0]
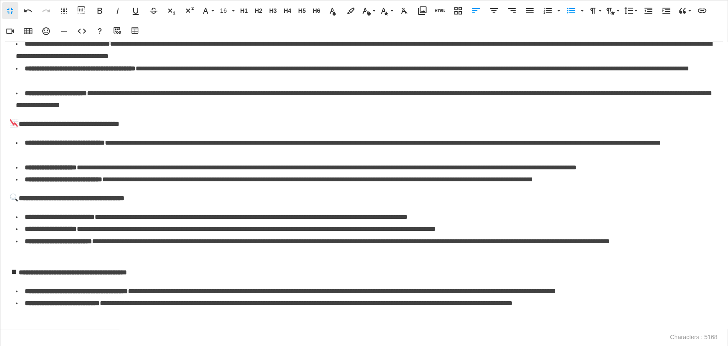
click at [408, 218] on p "**********" at bounding box center [216, 217] width 383 height 6
click at [116, 28] on icon "button" at bounding box center [118, 31] width 10 height 9
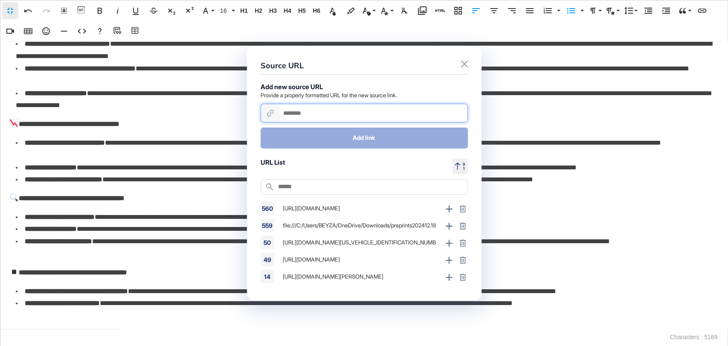
click at [299, 105] on input "url" at bounding box center [374, 113] width 188 height 18
paste input "**********"
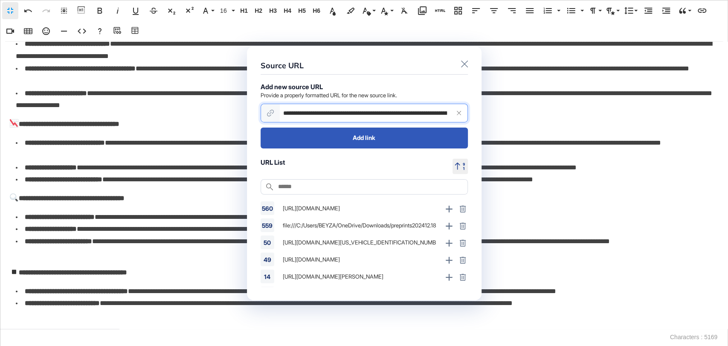
scroll to position [0, 176]
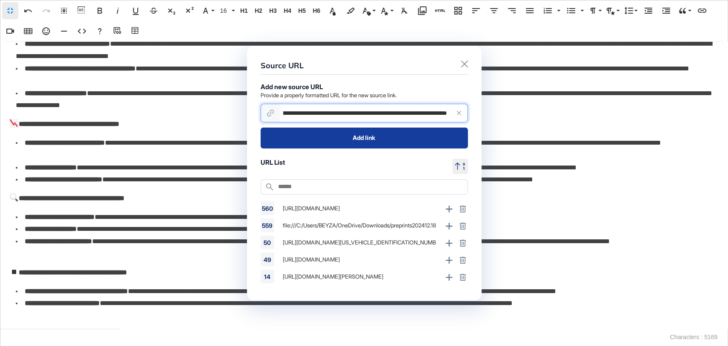
type input "**********"
click at [317, 133] on button "Add link" at bounding box center [364, 138] width 207 height 20
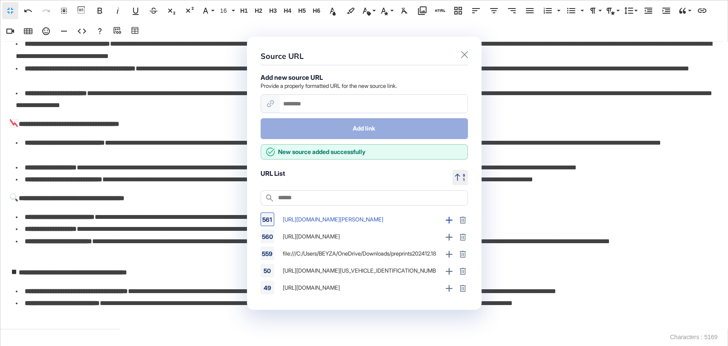
click at [446, 220] on icon at bounding box center [449, 220] width 7 height 7
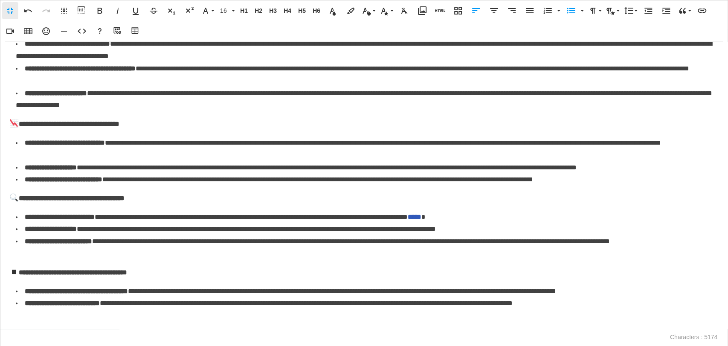
click at [422, 214] on link "*****" at bounding box center [415, 217] width 14 height 6
click at [533, 236] on icon "button" at bounding box center [536, 238] width 9 height 8
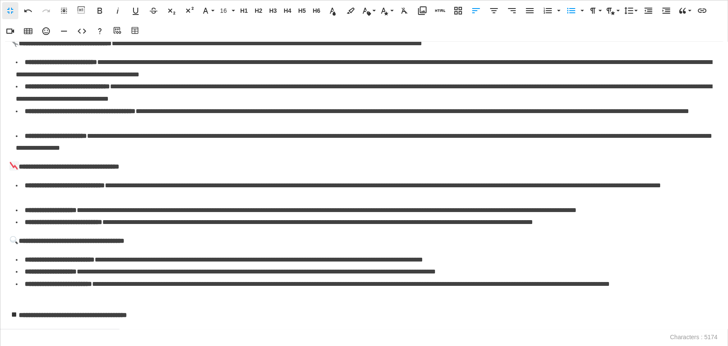
scroll to position [355, 0]
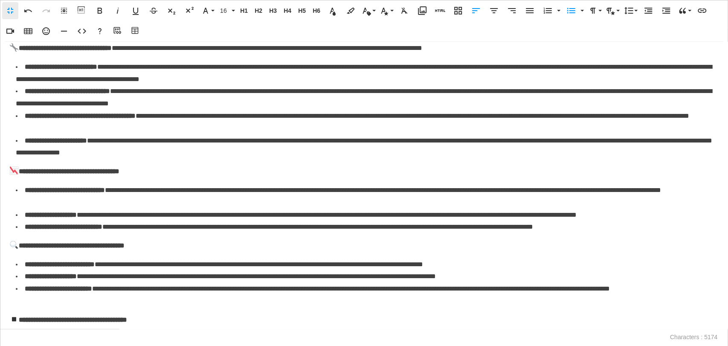
click at [162, 119] on p "**********" at bounding box center [357, 116] width 665 height 6
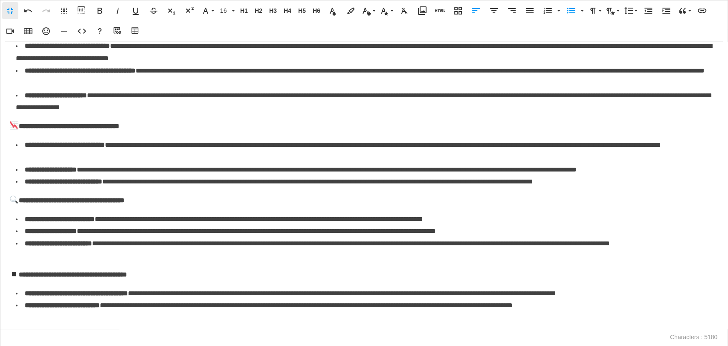
scroll to position [403, 0]
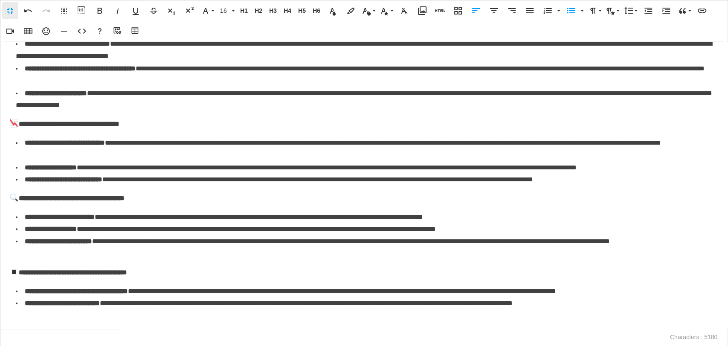
click at [65, 244] on p "**********" at bounding box center [317, 241] width 585 height 6
click at [122, 32] on icon "button" at bounding box center [118, 31] width 10 height 9
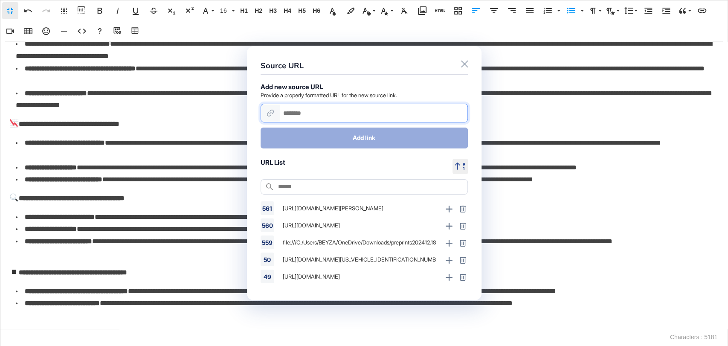
click at [302, 111] on input "url" at bounding box center [374, 113] width 188 height 18
paste input "**********"
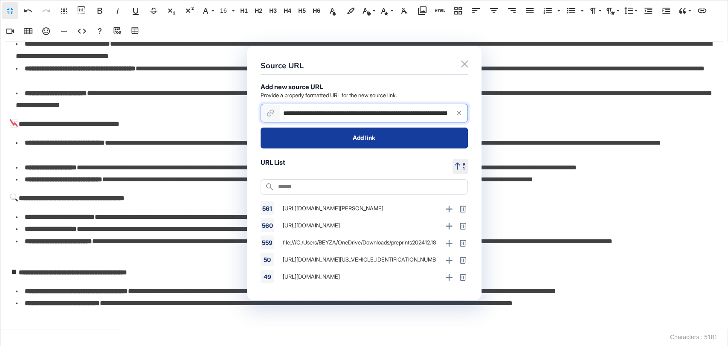
scroll to position [0, 277]
type input "**********"
click at [343, 144] on button "Add link" at bounding box center [364, 138] width 207 height 20
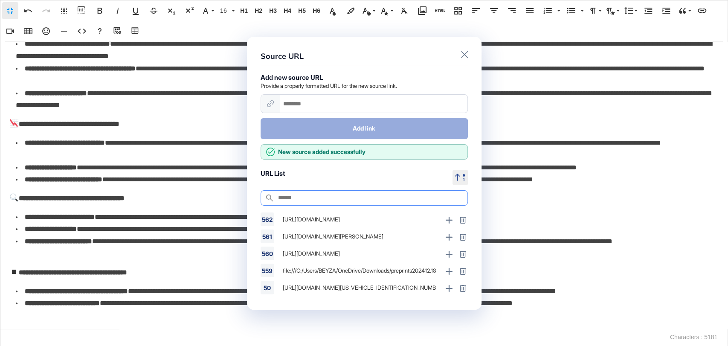
scroll to position [0, 0]
click at [446, 217] on icon at bounding box center [449, 220] width 7 height 7
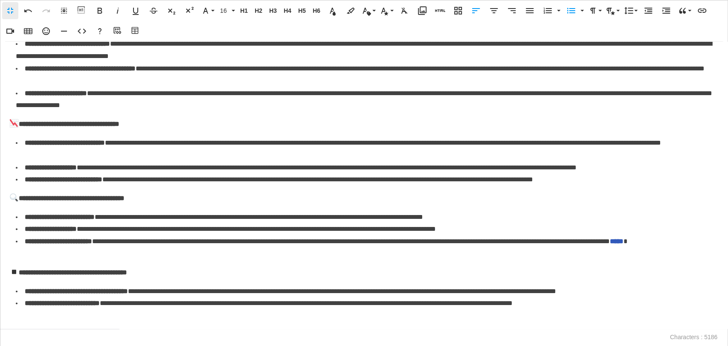
click at [610, 244] on link "*****" at bounding box center [617, 241] width 14 height 6
click at [105, 272] on icon "button" at bounding box center [105, 274] width 10 height 10
drag, startPoint x: 86, startPoint y: 248, endPoint x: 67, endPoint y: 255, distance: 20.2
click at [67, 255] on li "**********" at bounding box center [365, 248] width 698 height 25
click at [87, 251] on li "**********" at bounding box center [365, 248] width 698 height 25
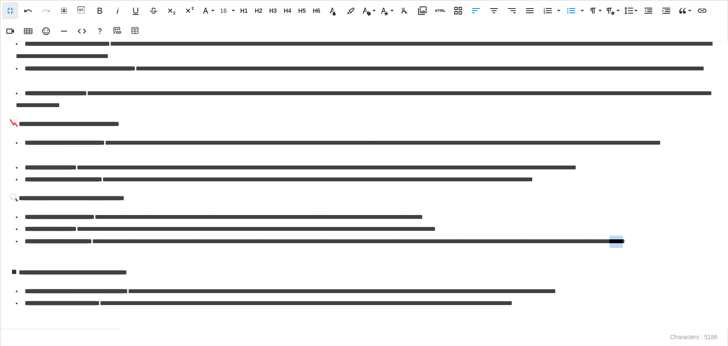
drag, startPoint x: 84, startPoint y: 251, endPoint x: 67, endPoint y: 255, distance: 16.8
click at [67, 244] on p "**********" at bounding box center [325, 241] width 601 height 6
click at [436, 232] on p "**********" at bounding box center [230, 229] width 411 height 6
click at [436, 230] on p "**********" at bounding box center [230, 229] width 411 height 6
click at [655, 183] on li "**********" at bounding box center [365, 180] width 698 height 12
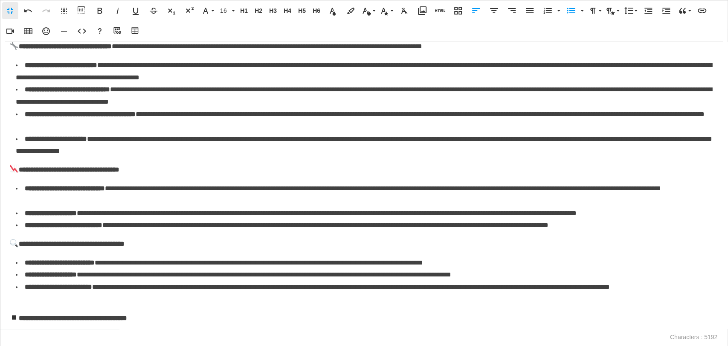
scroll to position [355, 0]
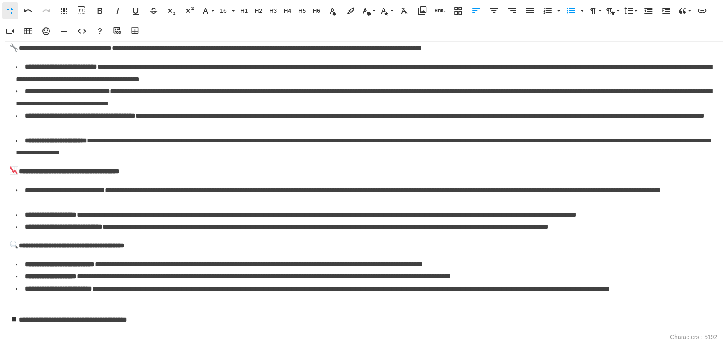
click at [226, 153] on p "**********" at bounding box center [364, 146] width 697 height 19
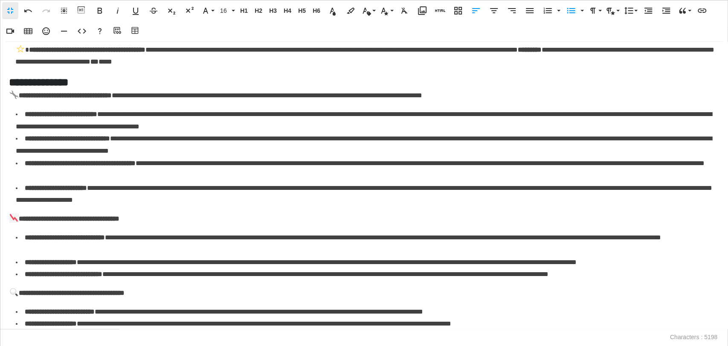
click at [305, 154] on p "**********" at bounding box center [364, 144] width 696 height 19
click at [304, 154] on p "**********" at bounding box center [364, 144] width 696 height 19
click at [120, 29] on icon "button" at bounding box center [118, 31] width 10 height 9
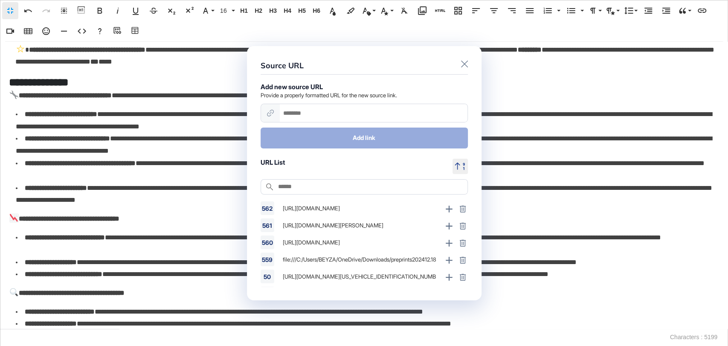
click at [460, 60] on div "Source URL" at bounding box center [364, 66] width 207 height 15
click at [462, 62] on icon at bounding box center [464, 63] width 7 height 7
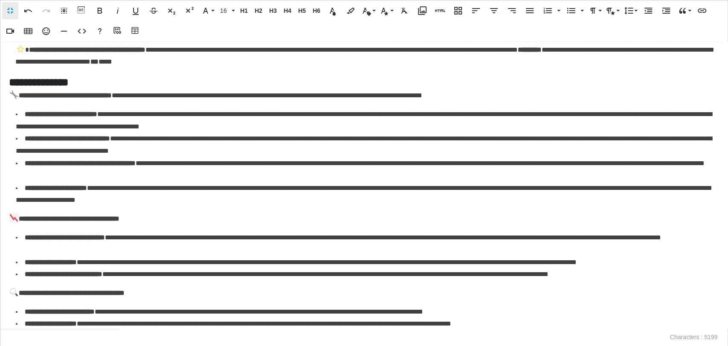
click at [307, 151] on p "**********" at bounding box center [364, 144] width 696 height 19
click at [304, 154] on p "**********" at bounding box center [364, 144] width 696 height 19
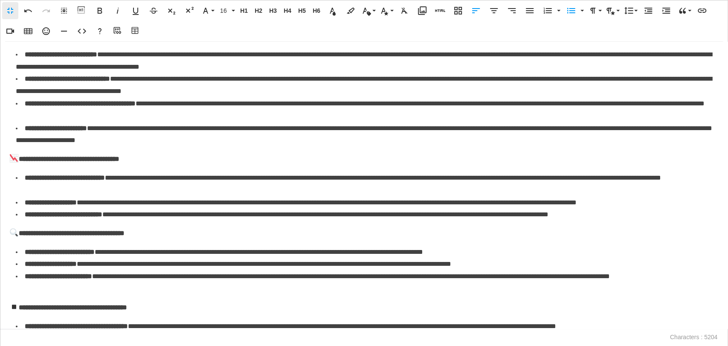
scroll to position [403, 0]
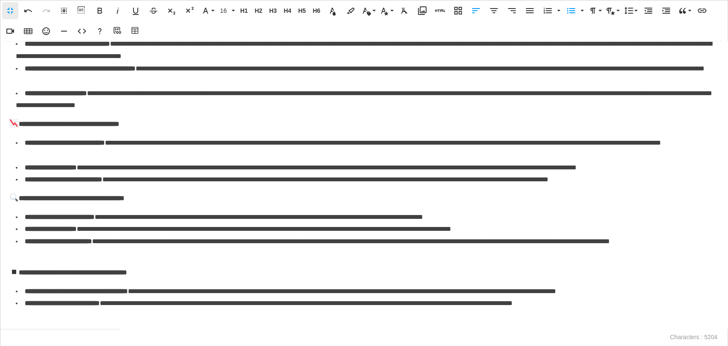
click at [556, 293] on p "**********" at bounding box center [291, 291] width 532 height 6
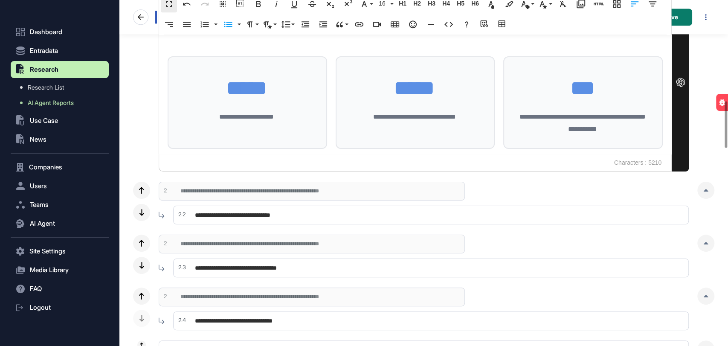
scroll to position [758, 0]
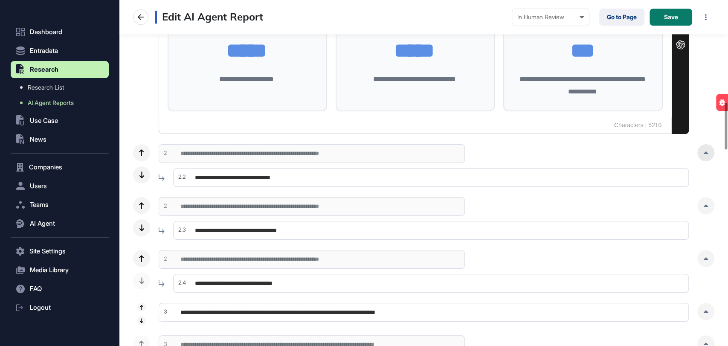
click at [655, 154] on div at bounding box center [706, 152] width 17 height 17
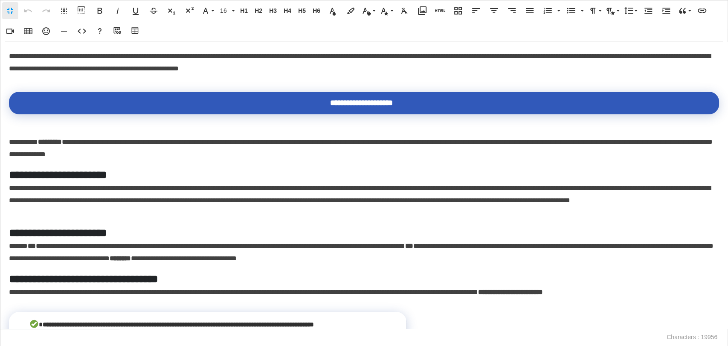
scroll to position [0, 3]
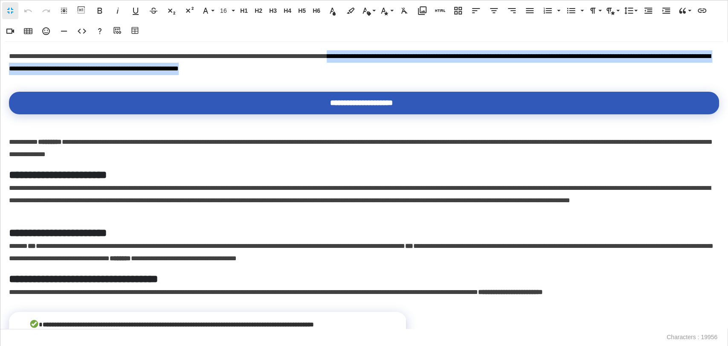
drag, startPoint x: 416, startPoint y: 62, endPoint x: 409, endPoint y: 54, distance: 10.6
click at [409, 54] on p "**********" at bounding box center [361, 62] width 705 height 25
click at [529, 12] on icon "button" at bounding box center [530, 11] width 10 height 10
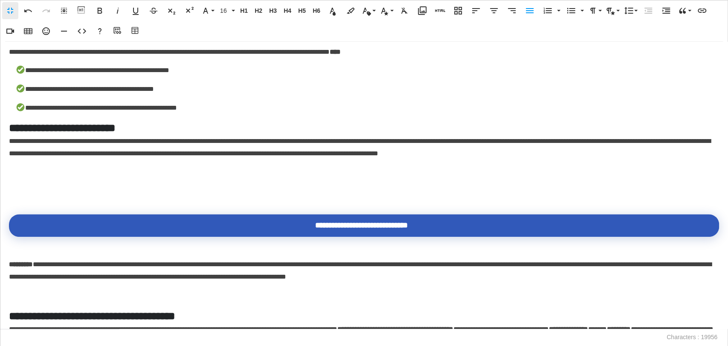
scroll to position [569, 0]
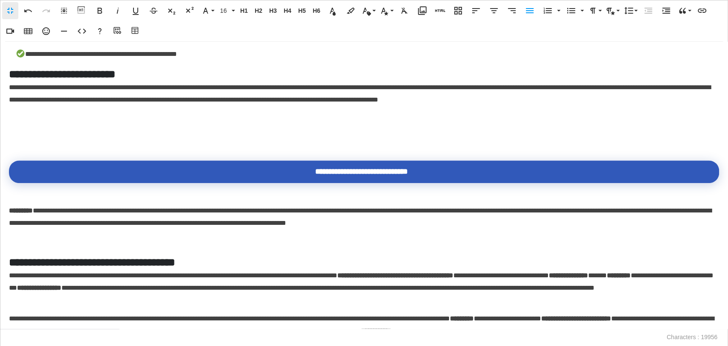
click at [111, 137] on p at bounding box center [364, 137] width 710 height 12
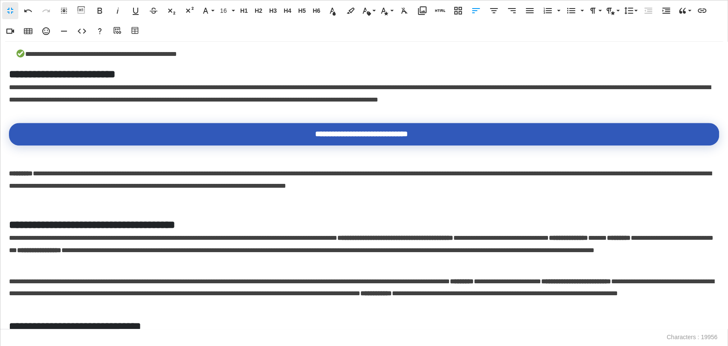
scroll to position [663, 0]
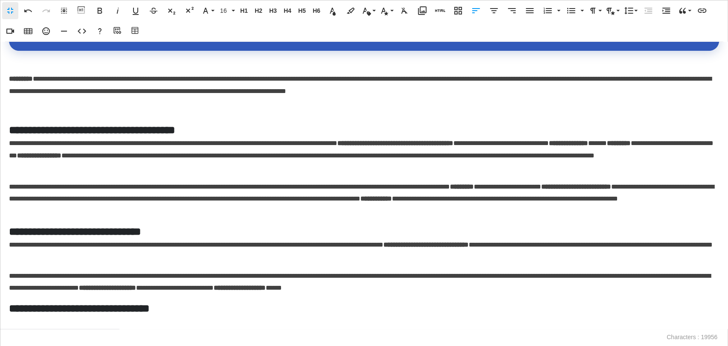
click at [58, 113] on p at bounding box center [364, 110] width 710 height 12
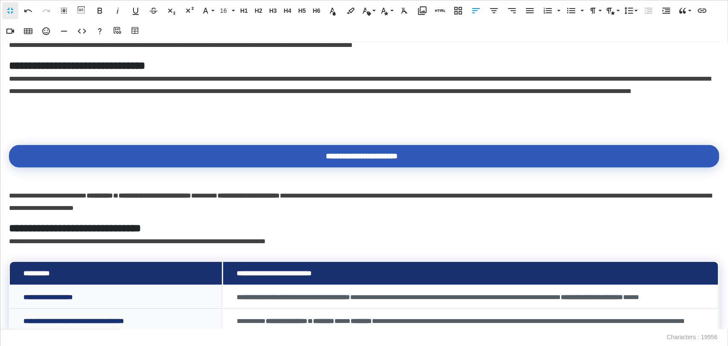
scroll to position [1280, 0]
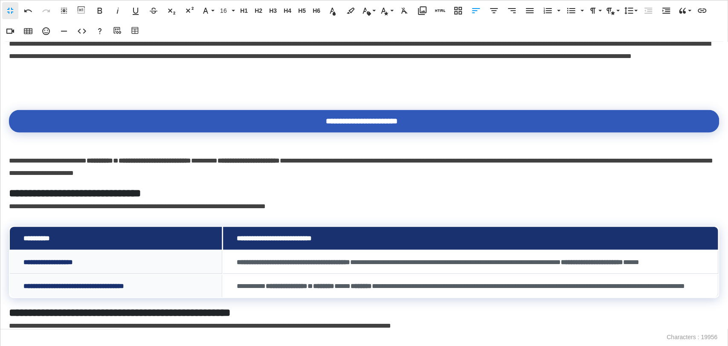
click at [109, 91] on p at bounding box center [364, 87] width 710 height 12
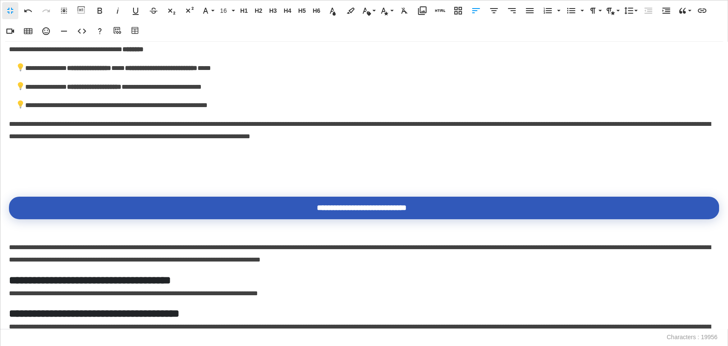
scroll to position [1849, 0]
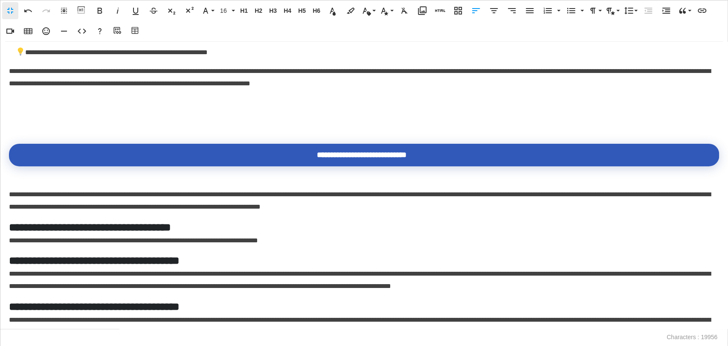
click at [54, 128] on p at bounding box center [364, 121] width 710 height 12
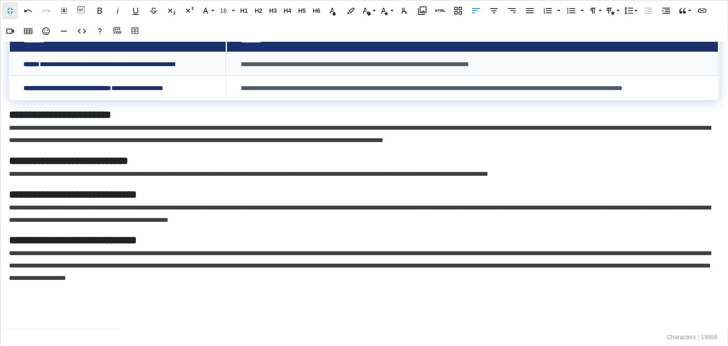
scroll to position [2370, 0]
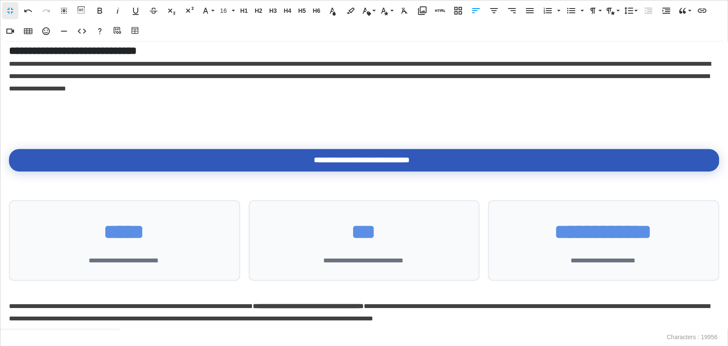
click at [96, 133] on p at bounding box center [364, 126] width 710 height 12
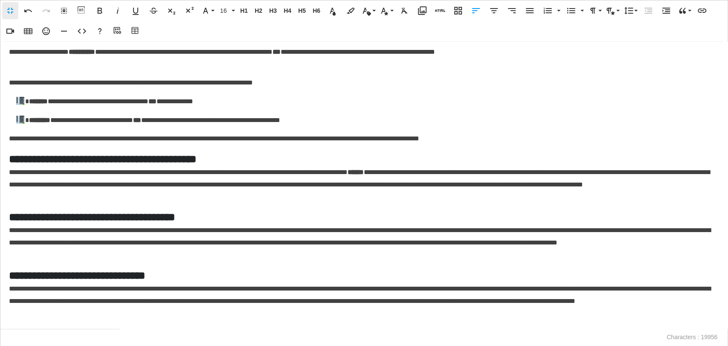
scroll to position [2920, 0]
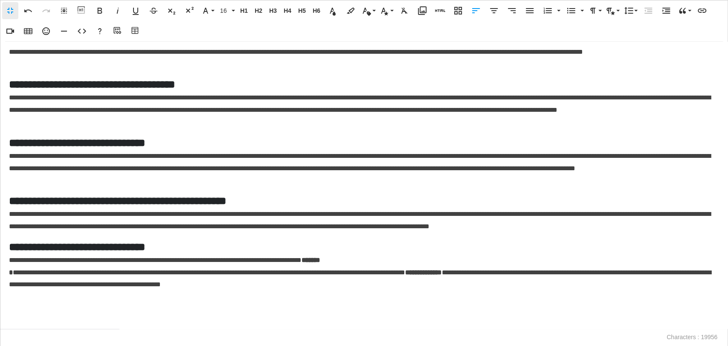
click at [65, 311] on p at bounding box center [364, 322] width 710 height 12
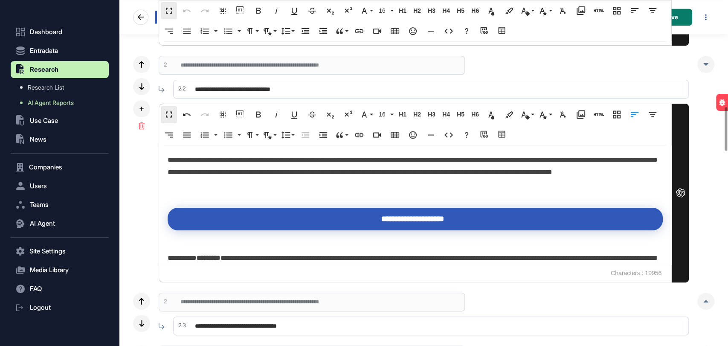
scroll to position [995, 0]
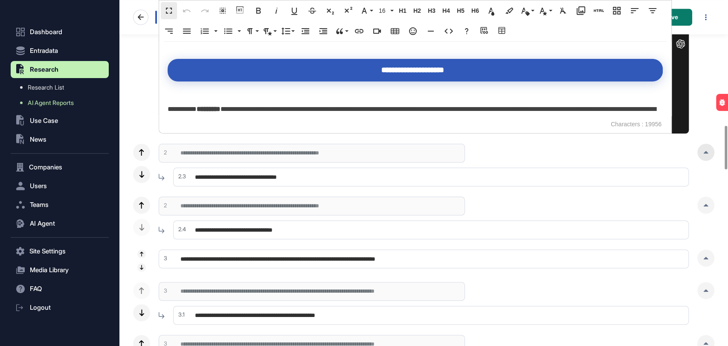
click at [655, 153] on div at bounding box center [706, 152] width 17 height 17
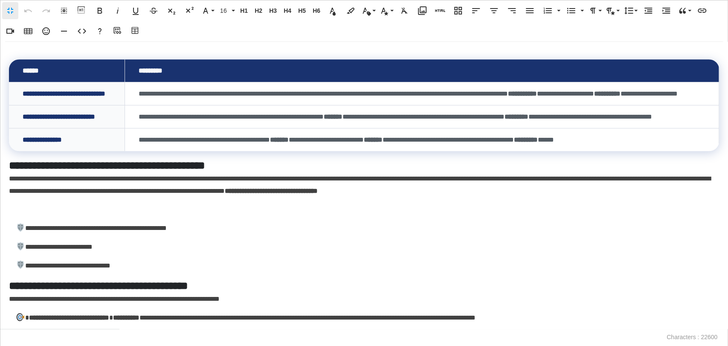
scroll to position [379, 0]
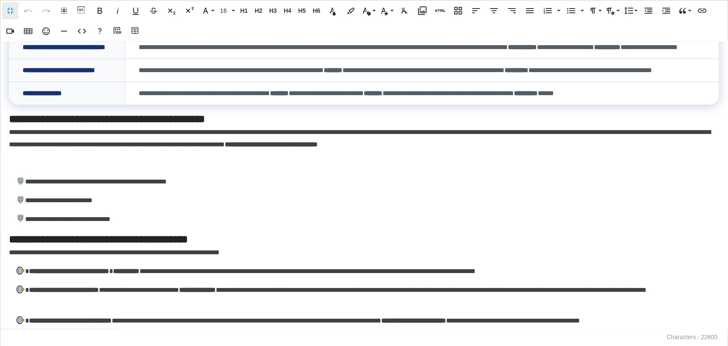
click at [111, 169] on p at bounding box center [364, 163] width 710 height 12
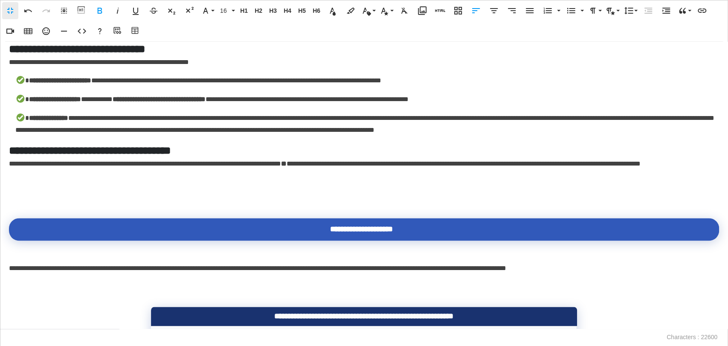
scroll to position [806, 0]
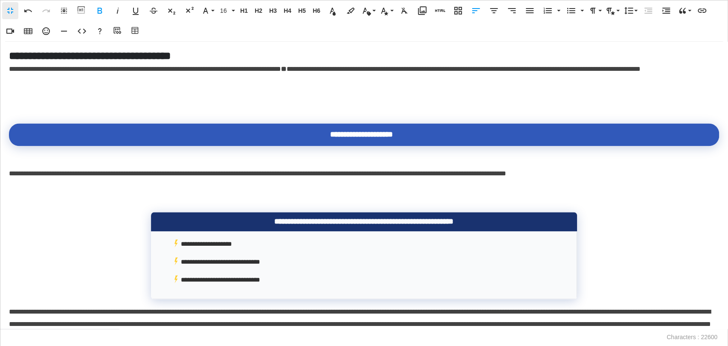
click at [54, 107] on p at bounding box center [364, 100] width 710 height 12
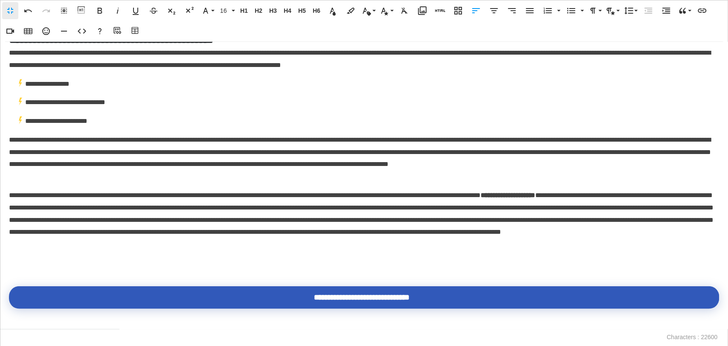
scroll to position [1327, 0]
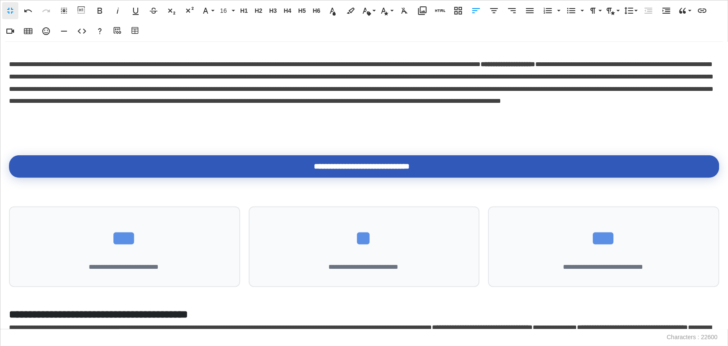
click at [51, 139] on p at bounding box center [364, 132] width 710 height 12
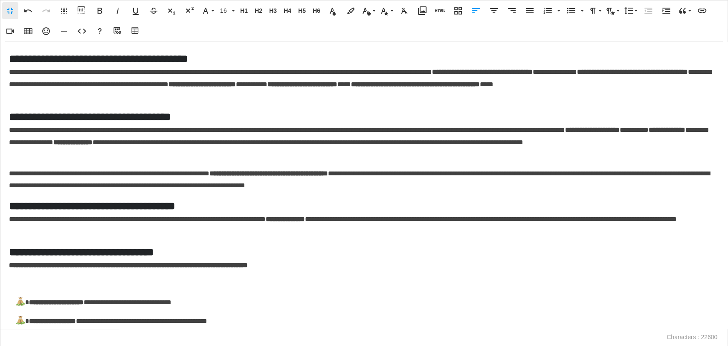
scroll to position [1754, 0]
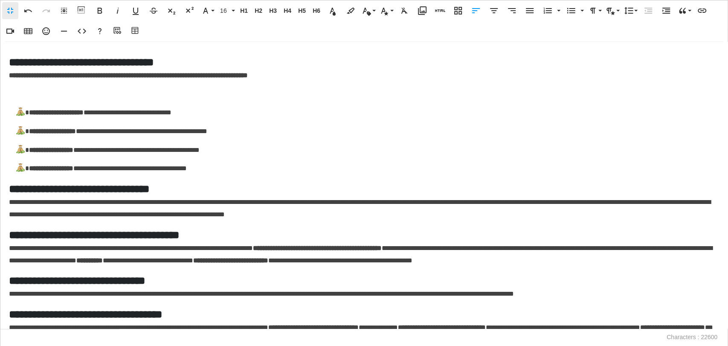
click at [35, 101] on p at bounding box center [364, 94] width 710 height 12
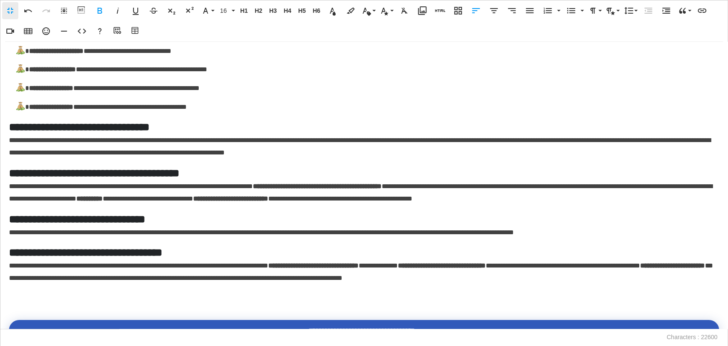
scroll to position [2038, 0]
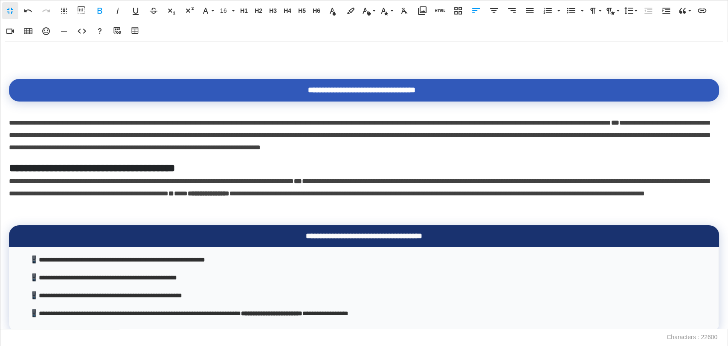
click at [50, 62] on p at bounding box center [364, 56] width 710 height 12
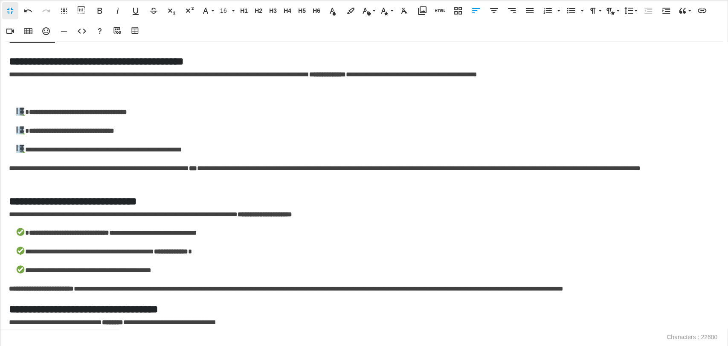
scroll to position [3129, 0]
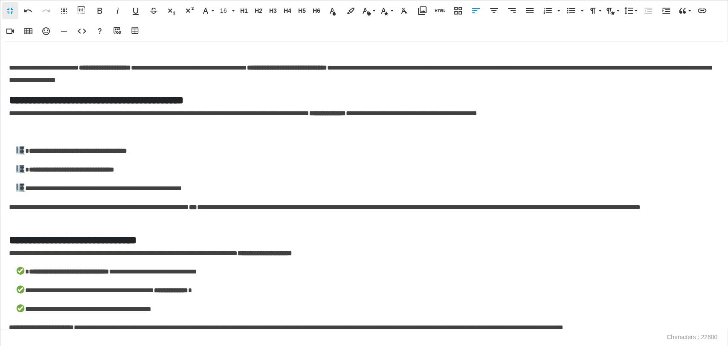
click at [45, 139] on p at bounding box center [364, 132] width 710 height 12
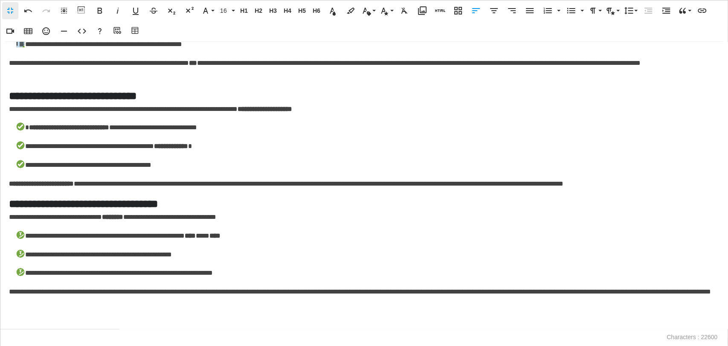
scroll to position [3301, 0]
click at [26, 311] on p at bounding box center [364, 323] width 710 height 12
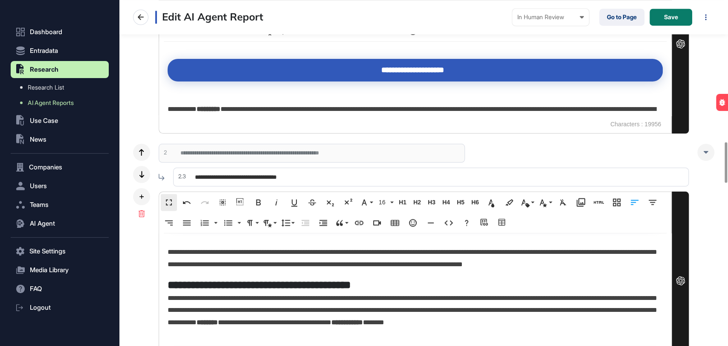
scroll to position [1232, 0]
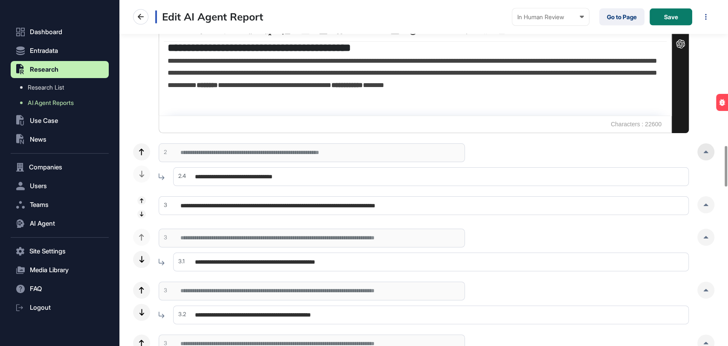
click at [655, 155] on div at bounding box center [706, 151] width 17 height 17
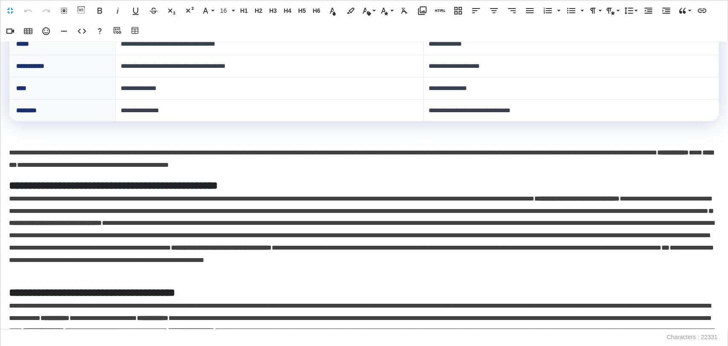
scroll to position [711, 0]
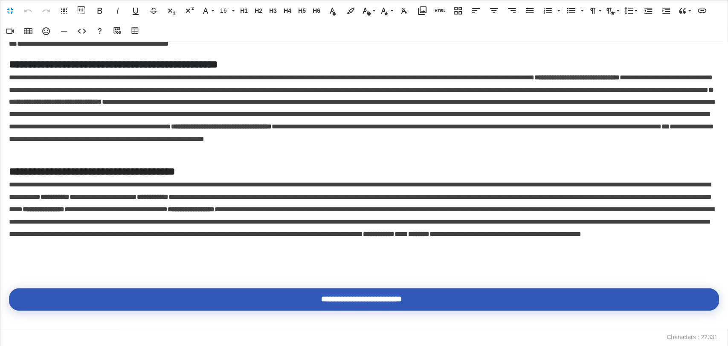
click at [59, 267] on p at bounding box center [364, 265] width 710 height 12
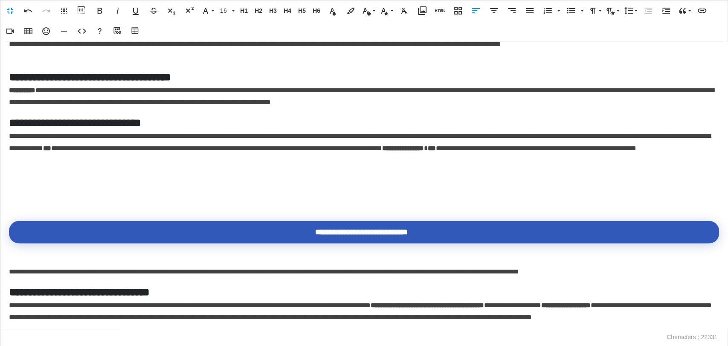
scroll to position [1327, 0]
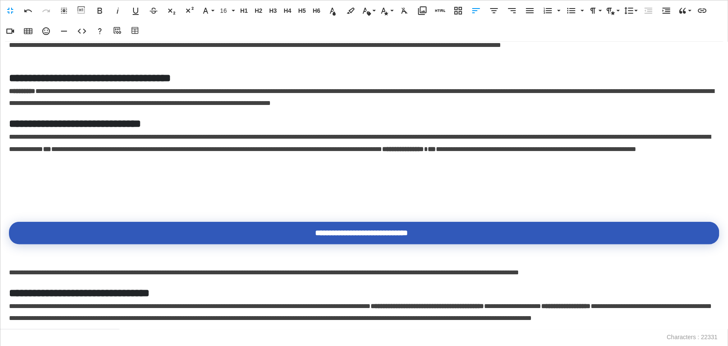
click at [44, 216] on div "**********" at bounding box center [364, 185] width 728 height 287
click at [26, 205] on p at bounding box center [364, 199] width 710 height 12
click at [30, 221] on div "**********" at bounding box center [364, 185] width 728 height 287
click at [20, 205] on p at bounding box center [364, 199] width 710 height 12
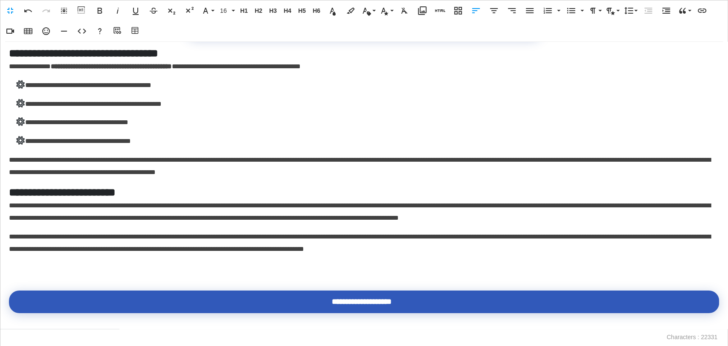
scroll to position [2038, 0]
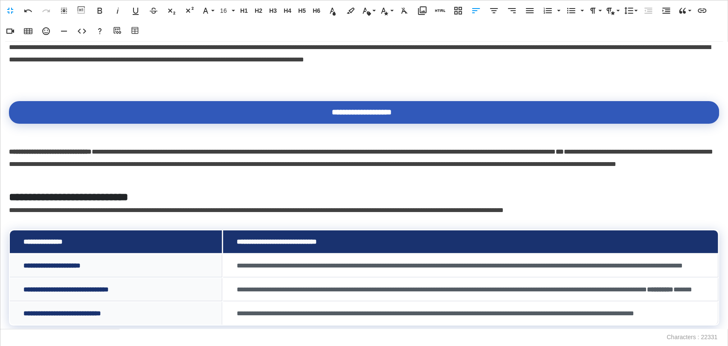
click at [53, 85] on p at bounding box center [364, 79] width 710 height 12
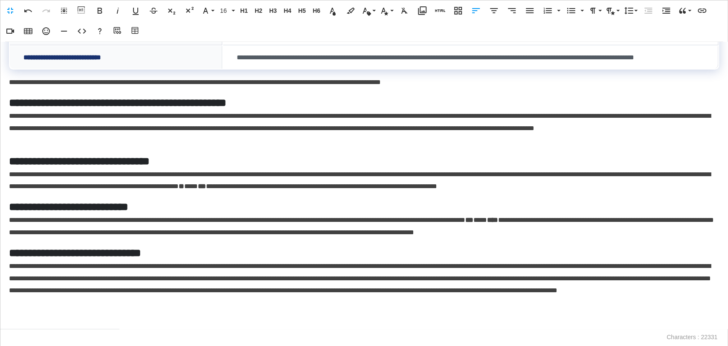
scroll to position [2512, 0]
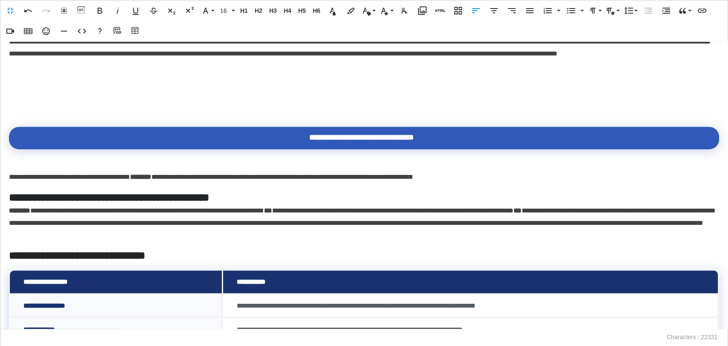
click at [49, 110] on p at bounding box center [364, 104] width 710 height 12
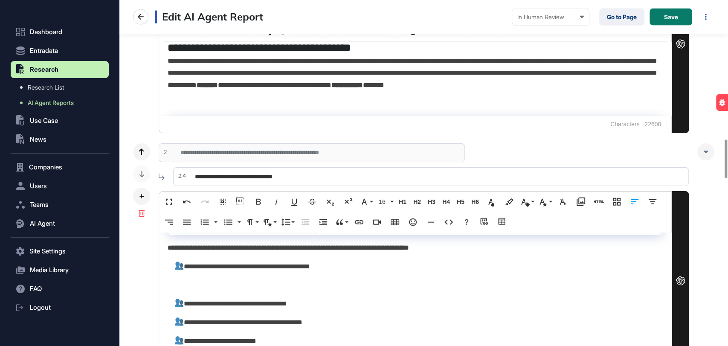
scroll to position [1422, 0]
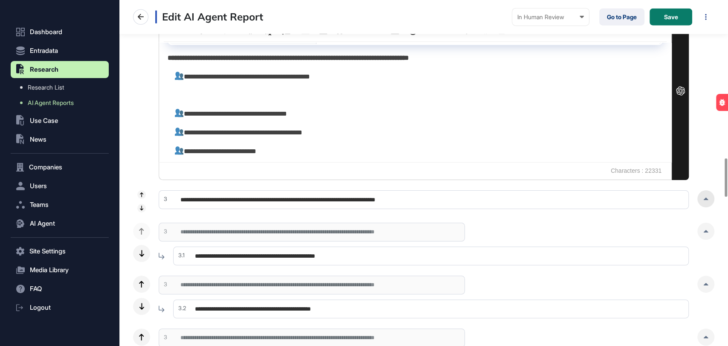
click at [655, 198] on div at bounding box center [706, 198] width 17 height 17
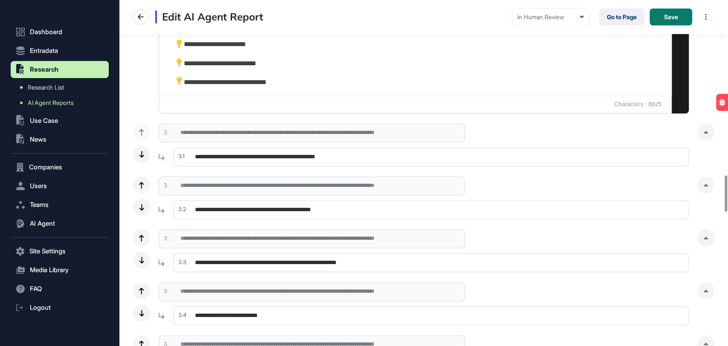
scroll to position [1707, 0]
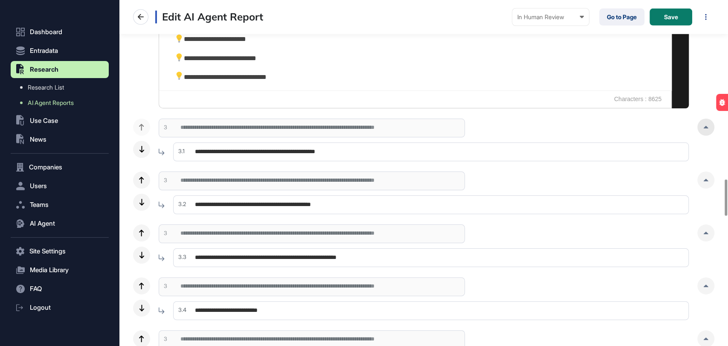
click at [655, 131] on div at bounding box center [706, 127] width 17 height 17
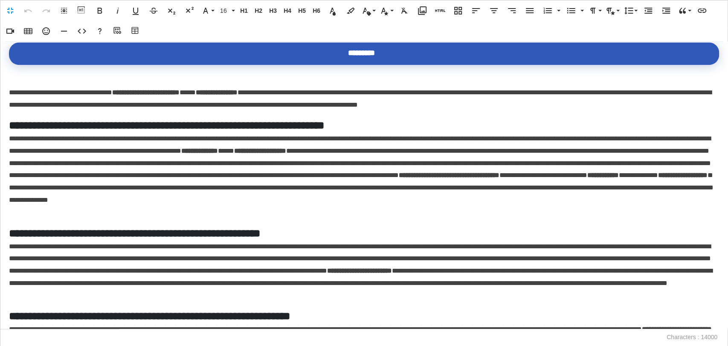
scroll to position [758, 0]
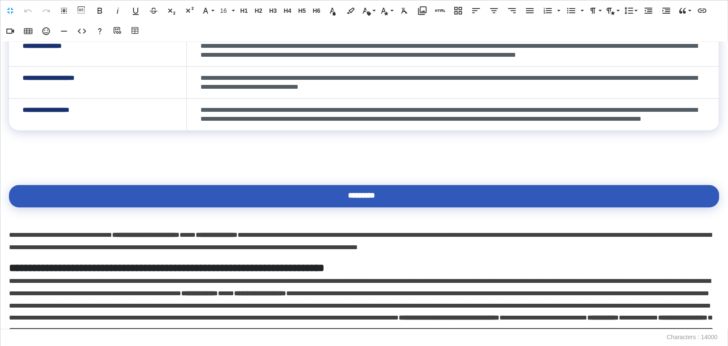
click at [89, 168] on p at bounding box center [364, 162] width 710 height 12
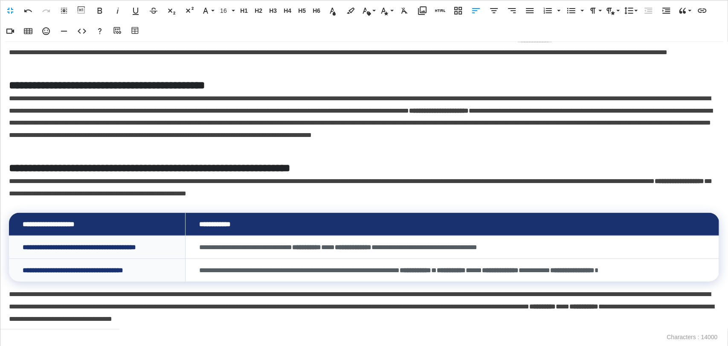
scroll to position [1254, 0]
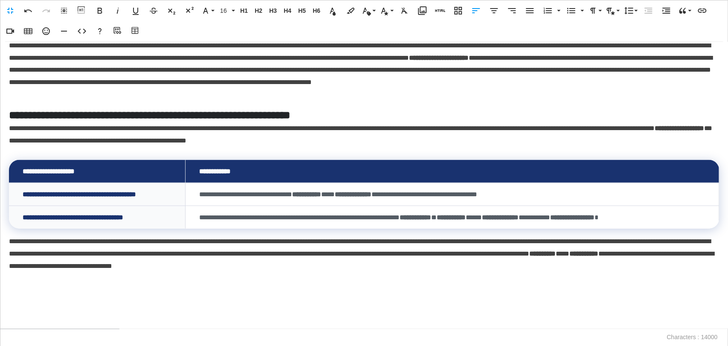
click at [42, 309] on p at bounding box center [364, 304] width 710 height 12
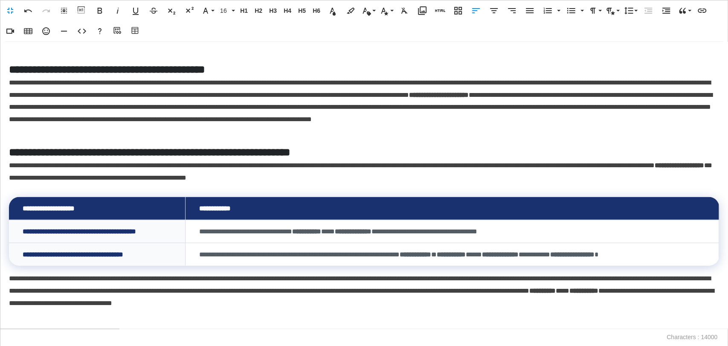
scroll to position [1217, 0]
click at [24, 311] on p at bounding box center [364, 322] width 710 height 12
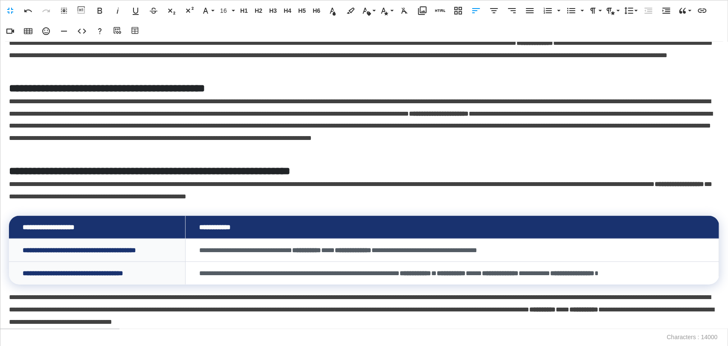
scroll to position [1198, 0]
click at [8, 16] on button "Fullscreen" at bounding box center [10, 10] width 16 height 17
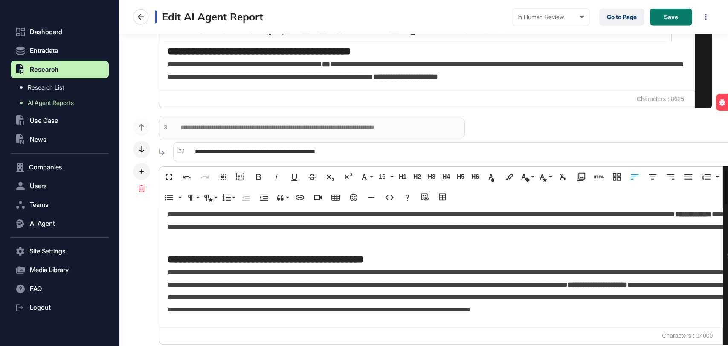
scroll to position [0, 0]
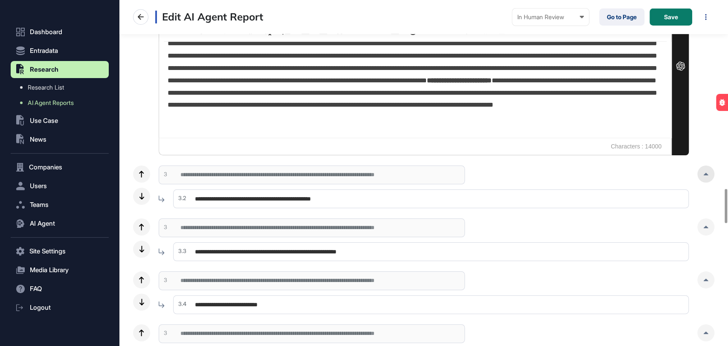
click at [655, 178] on div at bounding box center [706, 174] width 17 height 17
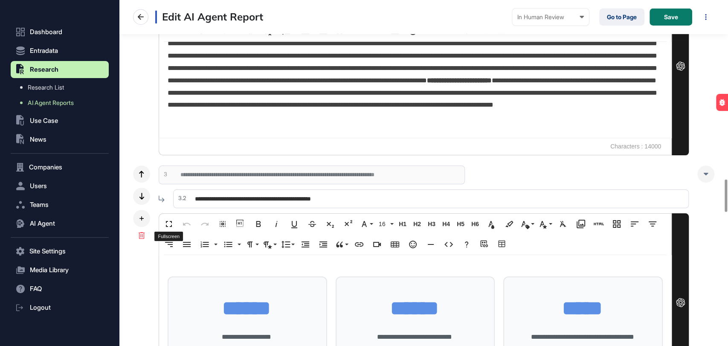
click at [163, 219] on button "Fullscreen" at bounding box center [169, 223] width 16 height 17
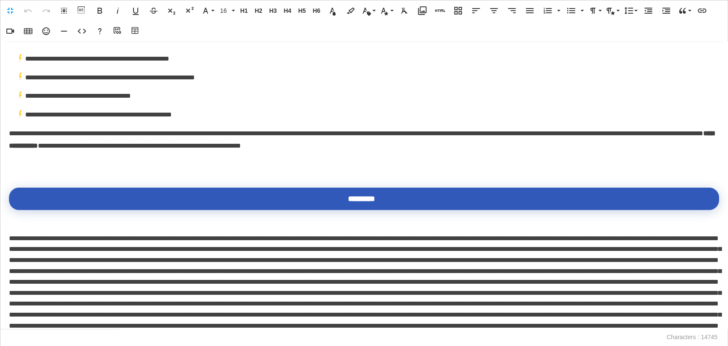
click at [89, 174] on div "**********" at bounding box center [364, 185] width 728 height 287
click at [59, 174] on div "**********" at bounding box center [364, 185] width 728 height 287
click at [37, 173] on div "**********" at bounding box center [364, 185] width 728 height 287
click at [32, 171] on p at bounding box center [364, 164] width 710 height 12
click at [26, 165] on p at bounding box center [364, 164] width 710 height 12
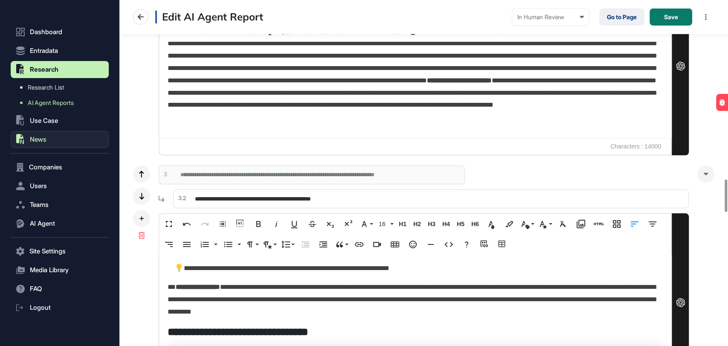
scroll to position [894, 0]
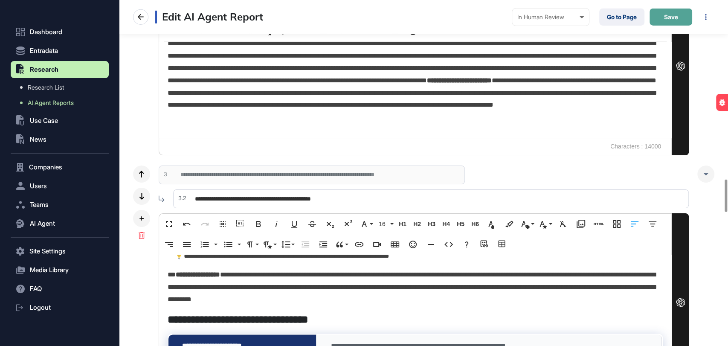
click at [655, 21] on button "Save" at bounding box center [671, 17] width 43 height 17
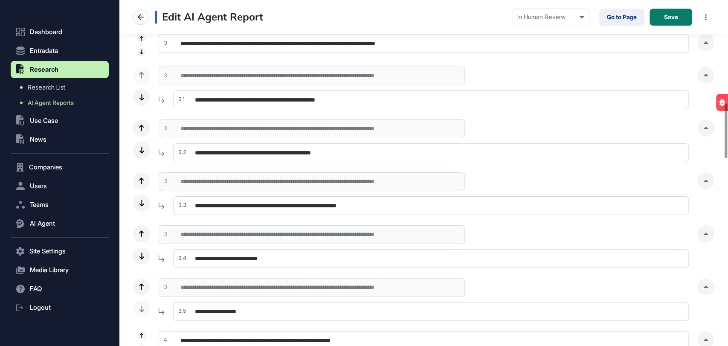
scroll to position [616, 0]
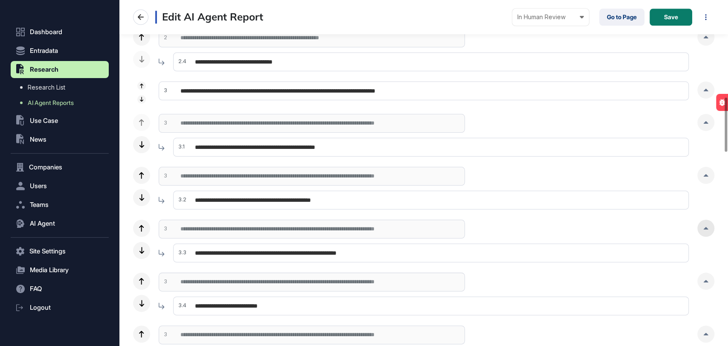
click at [655, 227] on div at bounding box center [706, 228] width 17 height 17
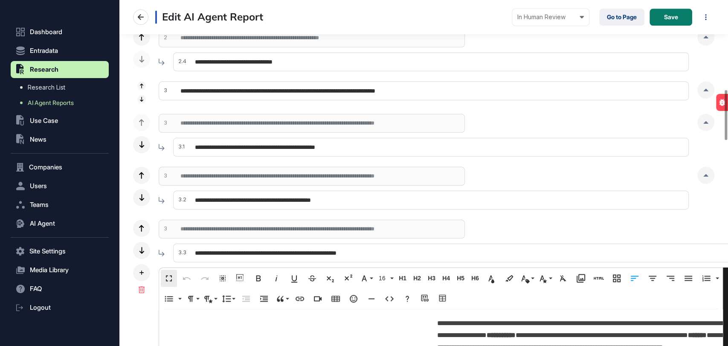
scroll to position [1587, 0]
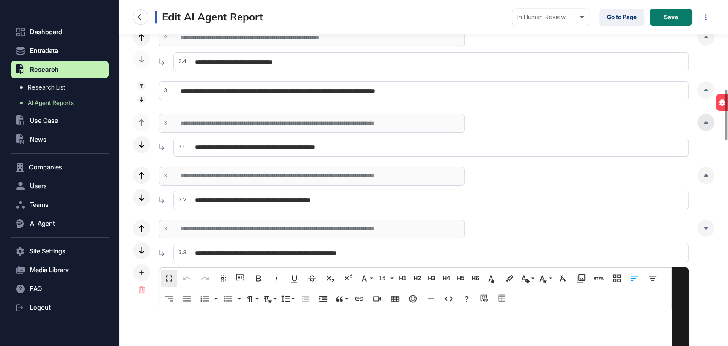
click at [655, 128] on div at bounding box center [706, 122] width 17 height 17
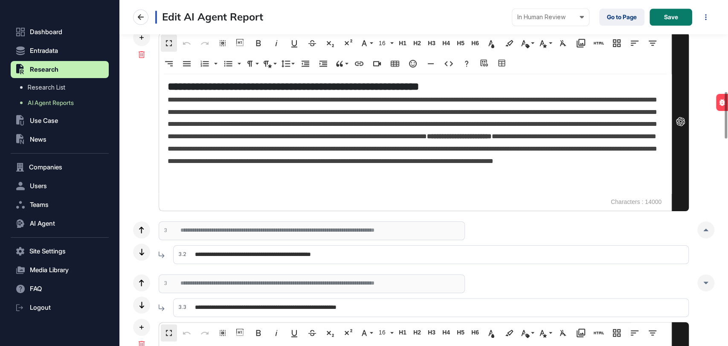
scroll to position [806, 0]
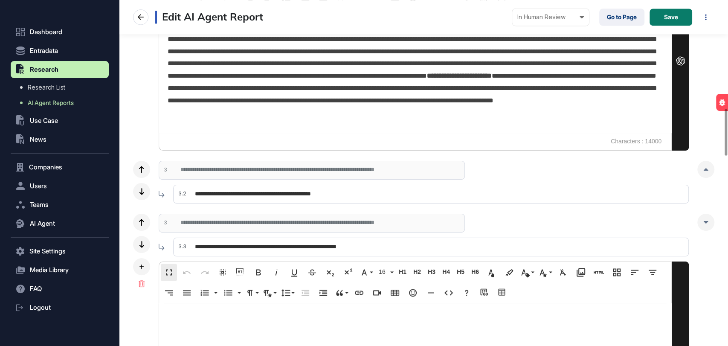
drag, startPoint x: 703, startPoint y: 169, endPoint x: 696, endPoint y: 170, distance: 7.0
click at [655, 169] on icon at bounding box center [706, 169] width 5 height 3
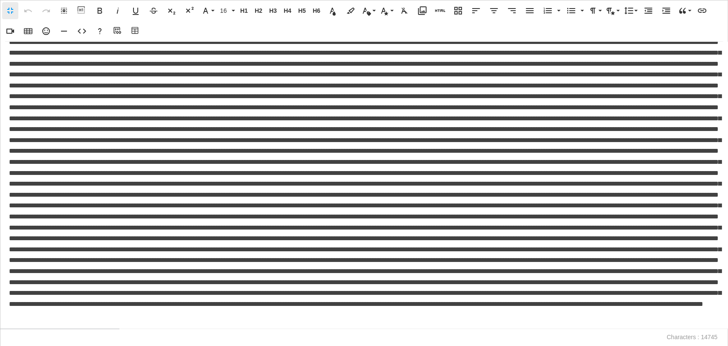
scroll to position [1403, 0]
click at [55, 311] on p at bounding box center [364, 322] width 710 height 12
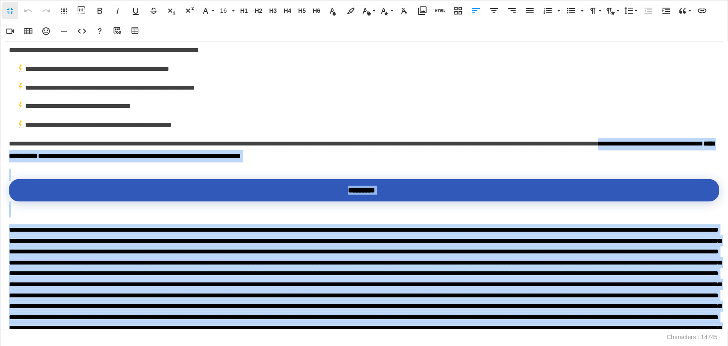
scroll to position [977, 0]
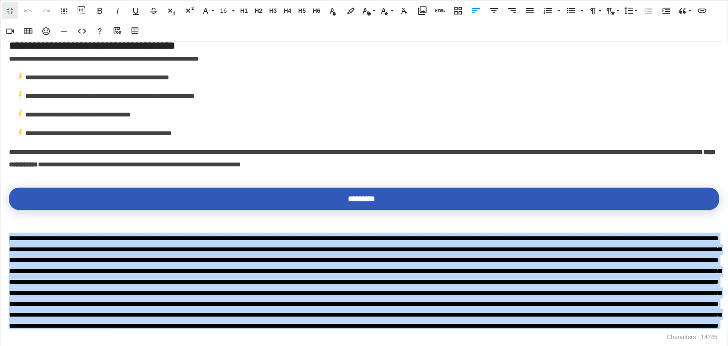
drag, startPoint x: 697, startPoint y: 306, endPoint x: 9, endPoint y: 239, distance: 691.4
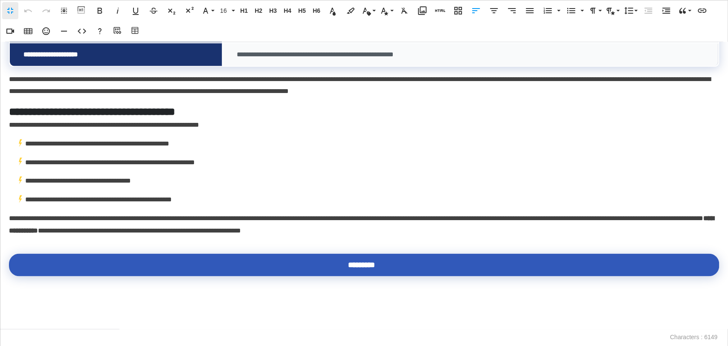
scroll to position [912, 0]
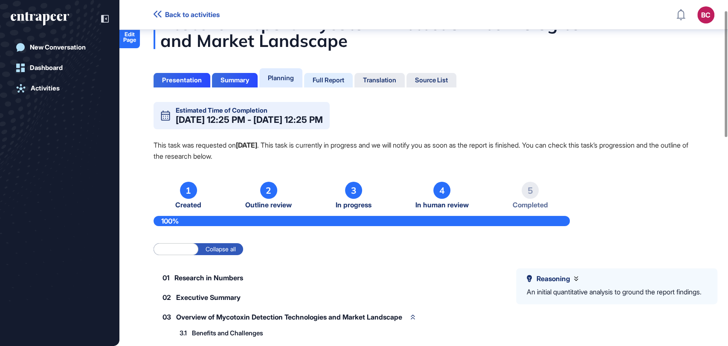
scroll to position [28, 0]
click at [327, 80] on div "Full Report" at bounding box center [329, 80] width 32 height 8
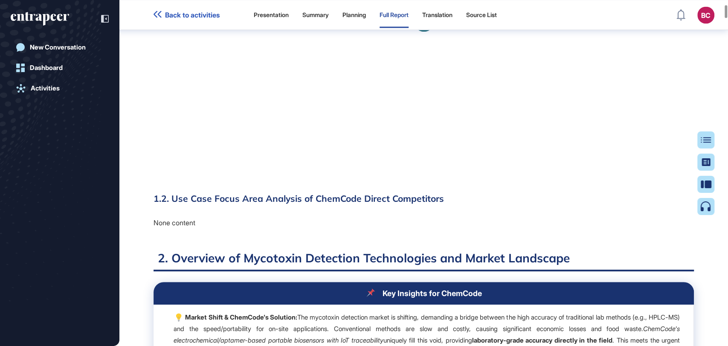
scroll to position [1099, 0]
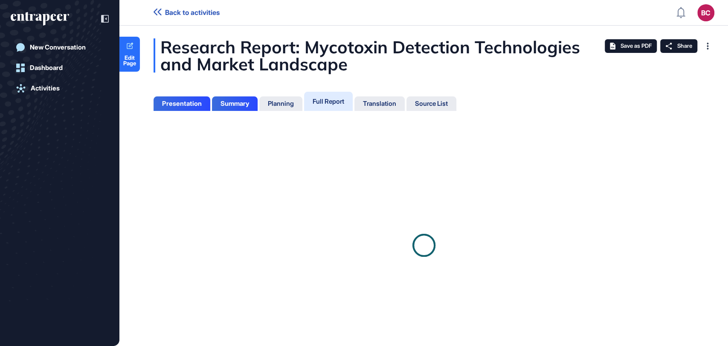
scroll to position [303, 2]
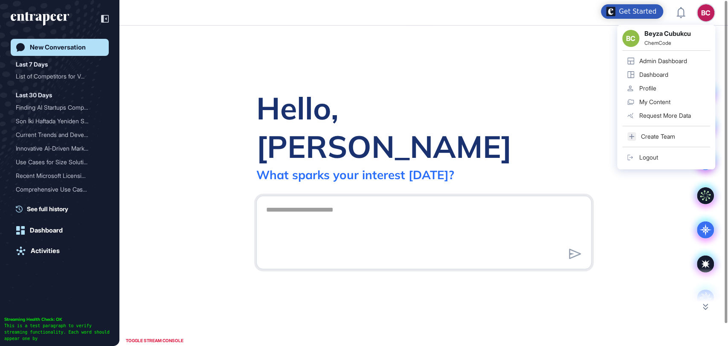
click at [682, 60] on div "Admin Dashboard" at bounding box center [664, 61] width 48 height 7
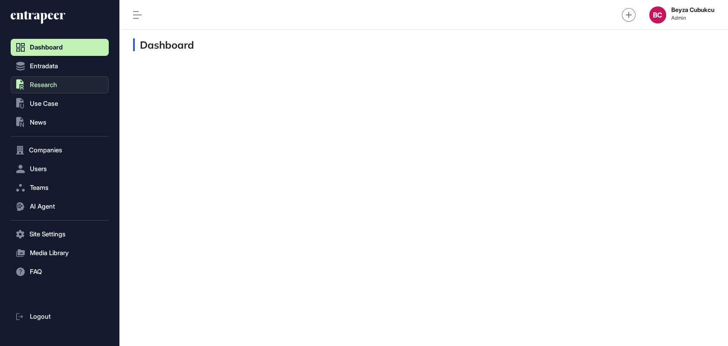
click at [50, 89] on button ".st0{fill:currentColor} Research" at bounding box center [60, 84] width 98 height 17
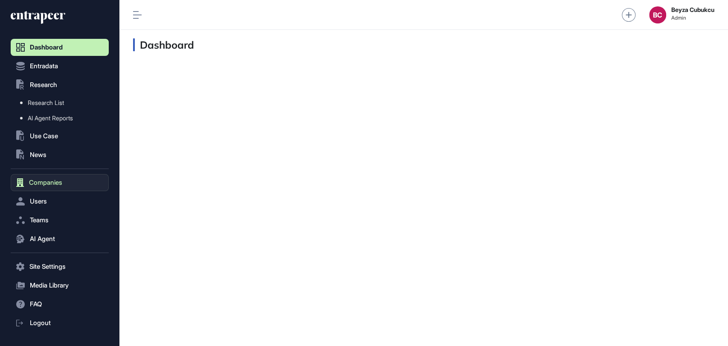
click at [52, 175] on button "Companies" at bounding box center [60, 182] width 98 height 17
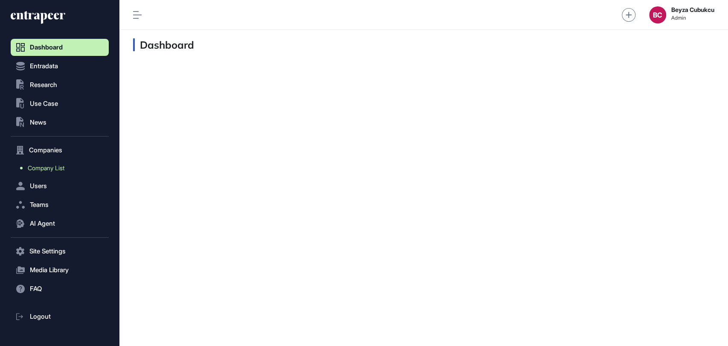
click at [55, 168] on span "Company List" at bounding box center [46, 168] width 37 height 7
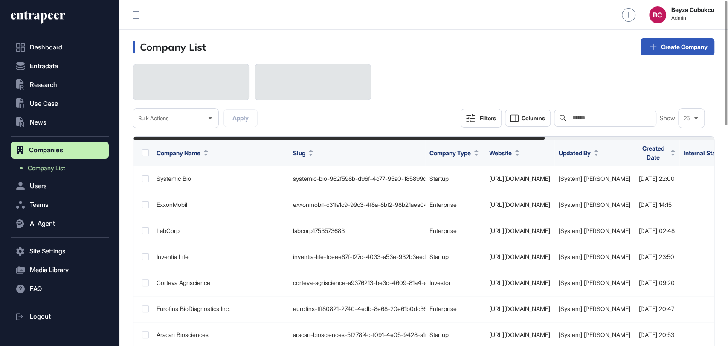
click at [576, 117] on input "text" at bounding box center [611, 118] width 79 height 7
paste input "**********"
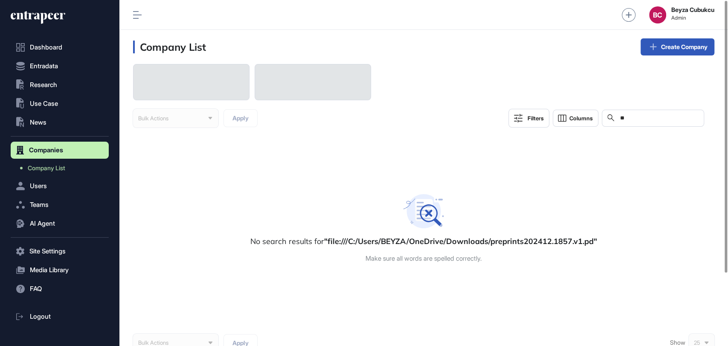
type input "*"
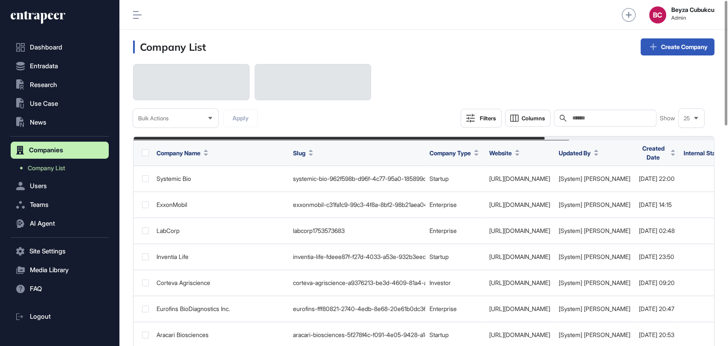
click at [625, 117] on input "text" at bounding box center [611, 118] width 79 height 7
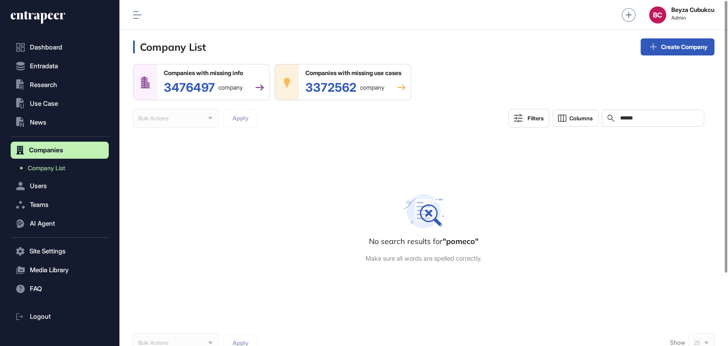
drag, startPoint x: 654, startPoint y: 115, endPoint x: 533, endPoint y: 105, distance: 121.6
click at [533, 105] on div "Companies with missing info 3476497 company Companies with missing use cases 33…" at bounding box center [424, 96] width 582 height 64
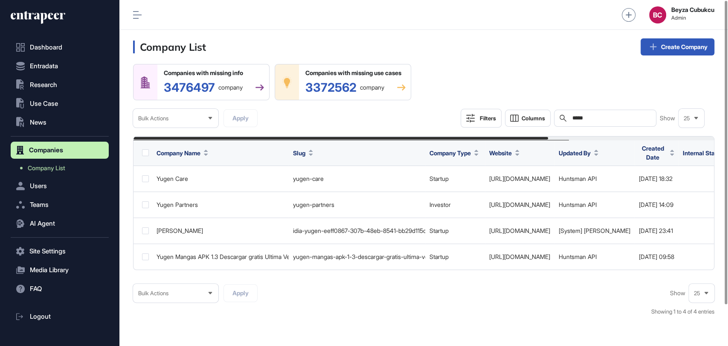
click at [592, 112] on div "Search *****" at bounding box center [605, 118] width 102 height 17
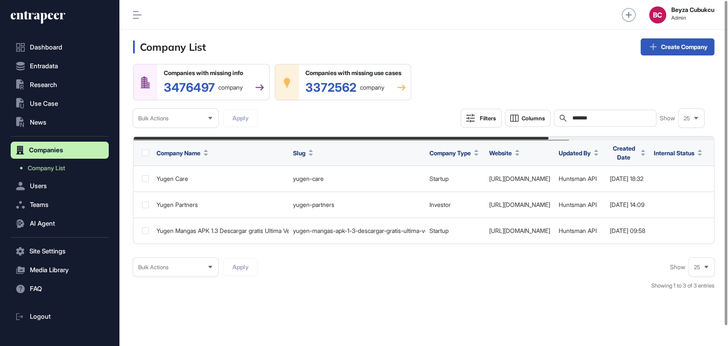
type input "********"
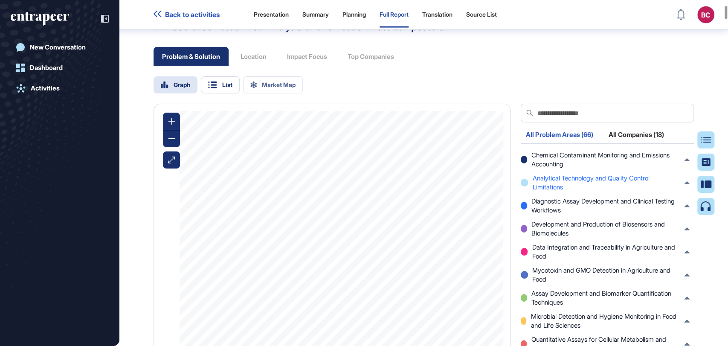
scroll to position [1310, 0]
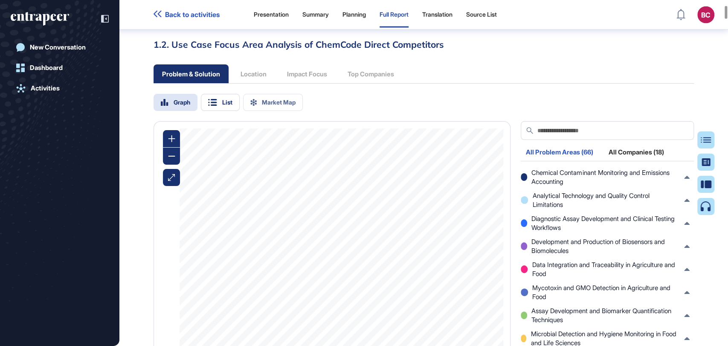
click at [641, 160] on div "All Companies (18)" at bounding box center [637, 155] width 66 height 12
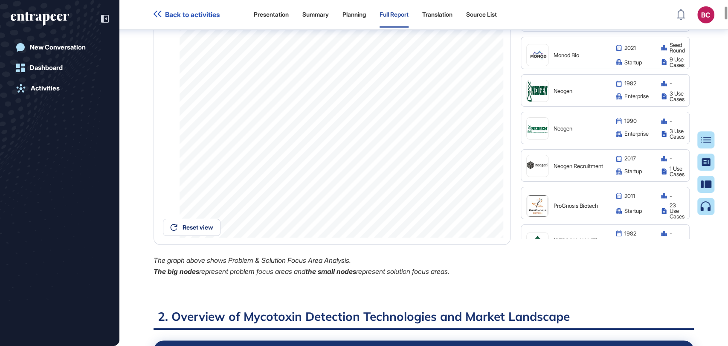
scroll to position [315, 0]
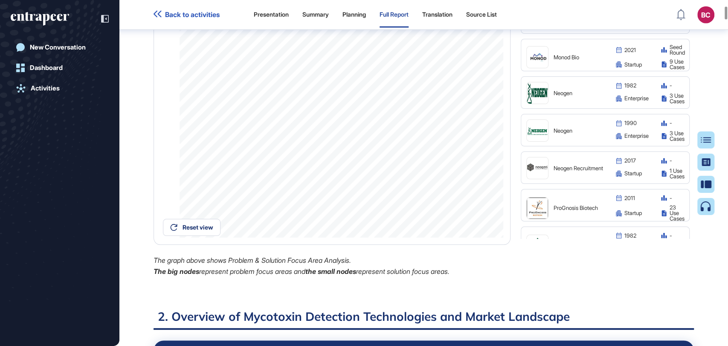
click at [676, 178] on div "2017 - startup 1 Use Cases" at bounding box center [650, 168] width 69 height 22
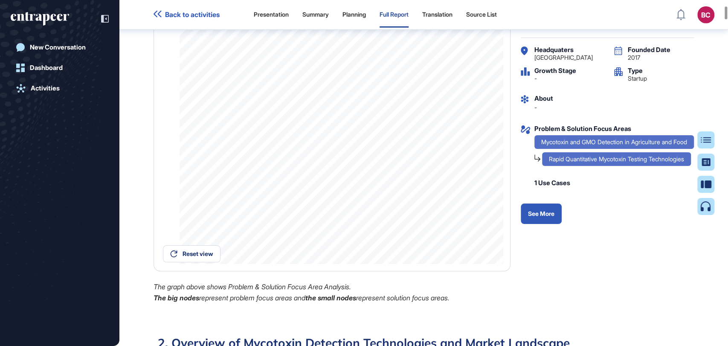
scroll to position [1405, 0]
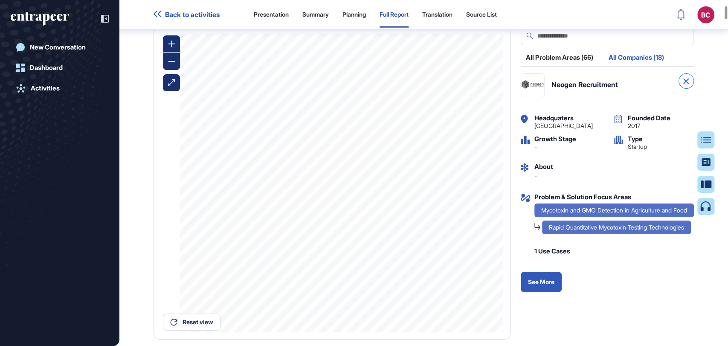
click at [685, 84] on icon at bounding box center [686, 82] width 6 height 6
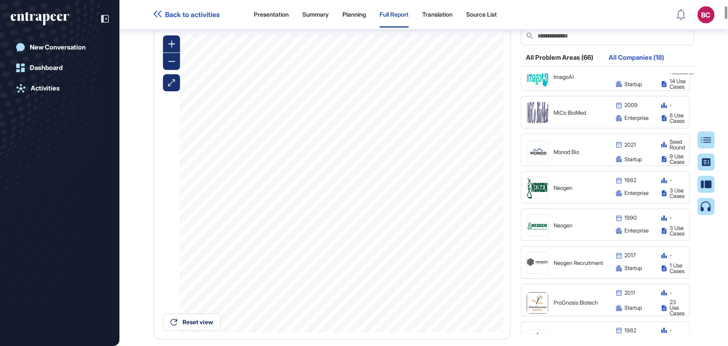
click at [573, 66] on div "All Problem Areas (66)" at bounding box center [560, 60] width 78 height 12
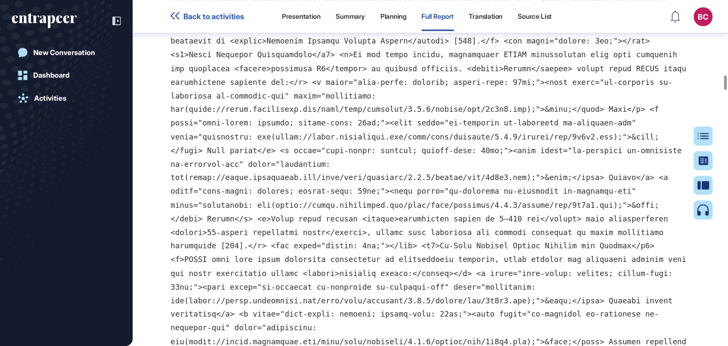
scroll to position [20336, 0]
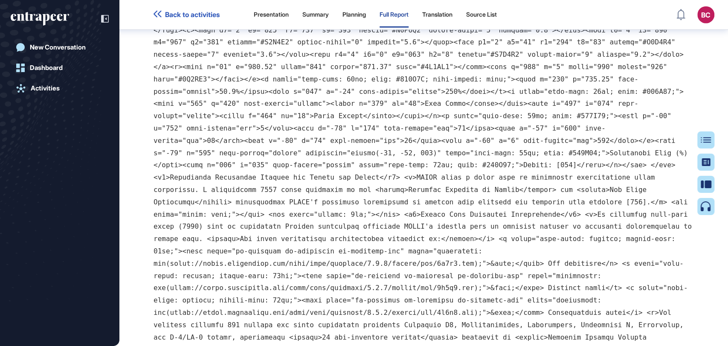
drag, startPoint x: 133, startPoint y: 45, endPoint x: 727, endPoint y: 342, distance: 664.2
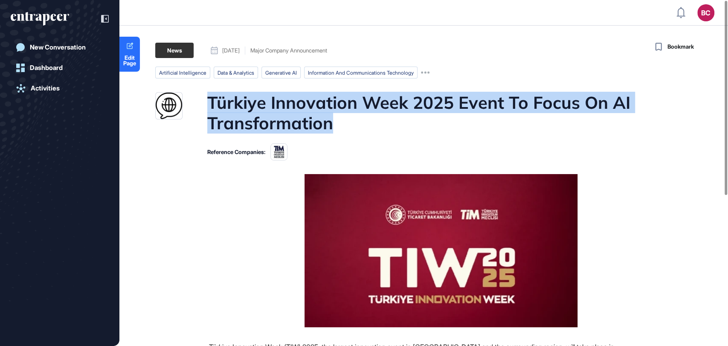
drag, startPoint x: 205, startPoint y: 100, endPoint x: 379, endPoint y: 125, distance: 175.8
click at [379, 125] on div "Türkiye Innovation Week 2025 Event To Focus On AI Transformation" at bounding box center [414, 112] width 518 height 41
copy h1 "Türkiye Innovation Week 2025 Event To Focus On AI Transformation"
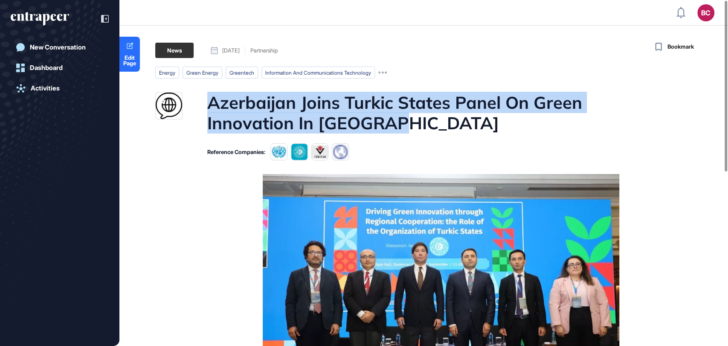
drag, startPoint x: 317, startPoint y: 107, endPoint x: 292, endPoint y: 122, distance: 29.1
click at [292, 122] on div "Azerbaijan Joins Turkic States Panel On Green Innovation In [GEOGRAPHIC_DATA]" at bounding box center [414, 112] width 518 height 41
copy h1 "Azerbaijan Joins Turkic States Panel On Green Innovation In [GEOGRAPHIC_DATA]"
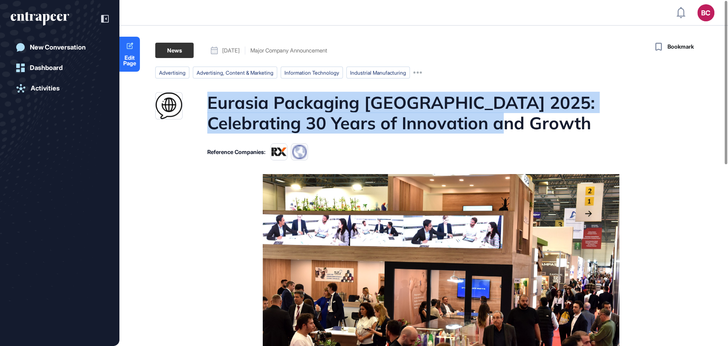
drag, startPoint x: 202, startPoint y: 104, endPoint x: 415, endPoint y: 121, distance: 214.0
click at [415, 121] on div "Eurasia Packaging [GEOGRAPHIC_DATA] 2025: Celebrating 30 Years of Innovation an…" at bounding box center [414, 112] width 518 height 41
copy h1 "Eurasia Packaging [GEOGRAPHIC_DATA] 2025: Celebrating 30 Years of Innovation an…"
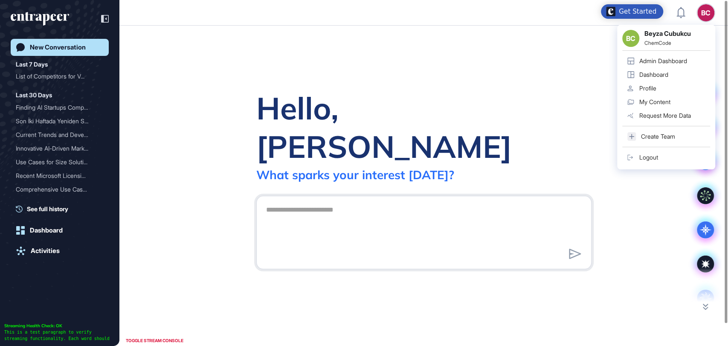
click at [672, 55] on link "Admin Dashboard" at bounding box center [666, 61] width 88 height 14
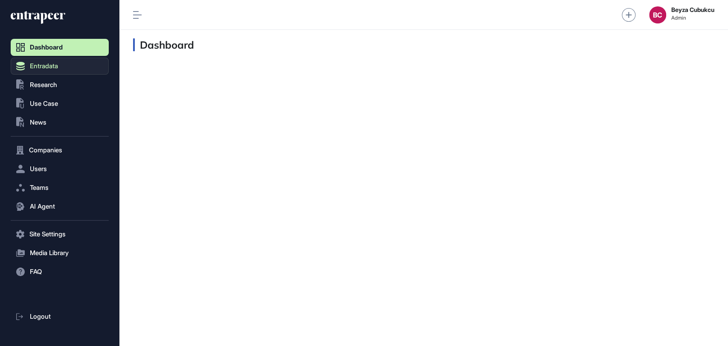
click at [55, 68] on span "Entradata" at bounding box center [44, 66] width 28 height 7
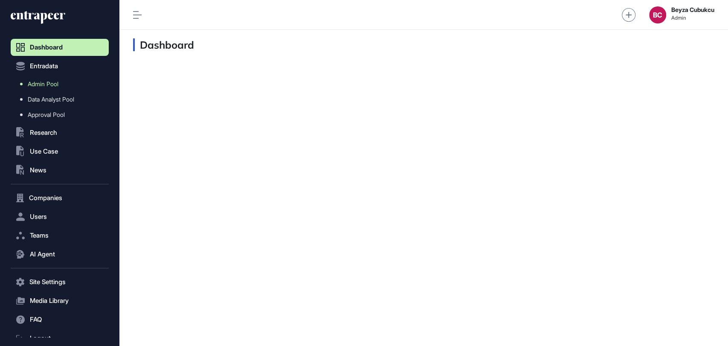
click at [63, 83] on link "Admin Pool" at bounding box center [62, 83] width 94 height 15
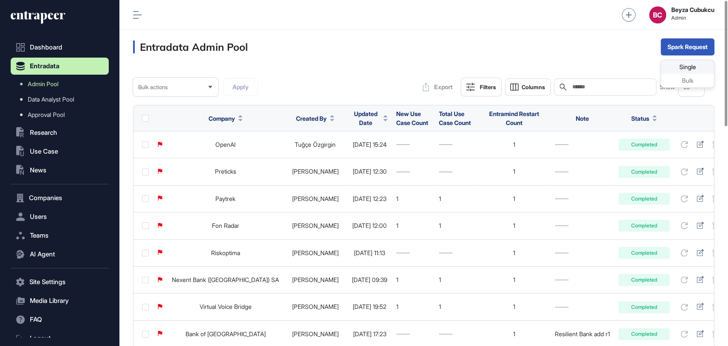
click at [686, 64] on div "Single" at bounding box center [687, 67] width 53 height 14
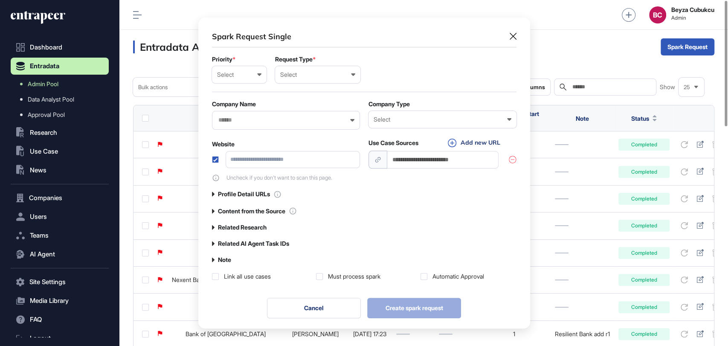
scroll to position [0, 3]
click at [242, 70] on div "Select Low Normal High Urgent" at bounding box center [239, 74] width 55 height 17
click at [0, 0] on div "Normal" at bounding box center [0, 0] width 0 height 0
click at [313, 70] on div "Select User Company Customer Request ID" at bounding box center [317, 74] width 85 height 17
click at [0, 0] on div "User" at bounding box center [0, 0] width 0 height 0
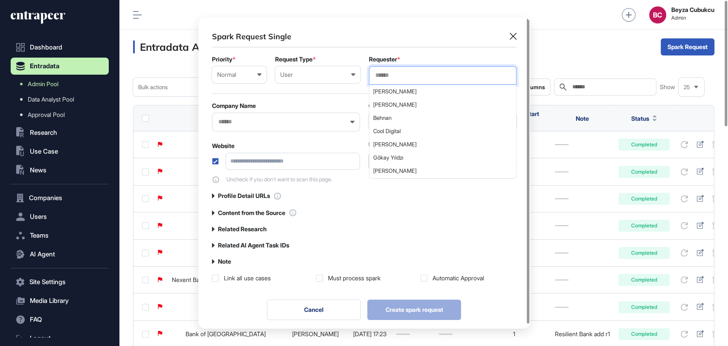
click at [416, 75] on input "text" at bounding box center [443, 75] width 137 height 7
type input "***"
click at [409, 105] on span "Beyza Cubukcu" at bounding box center [442, 105] width 138 height 6
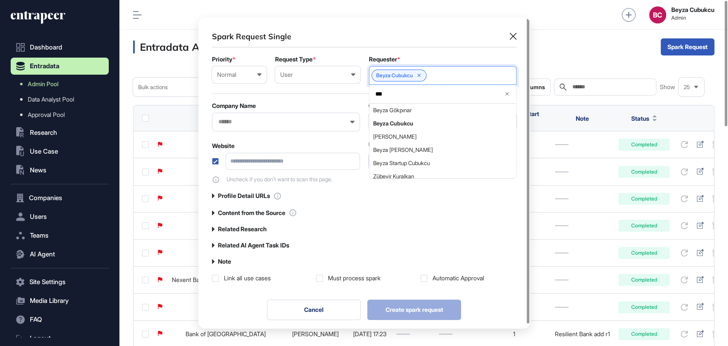
click at [324, 104] on div "Company Name" at bounding box center [286, 105] width 148 height 7
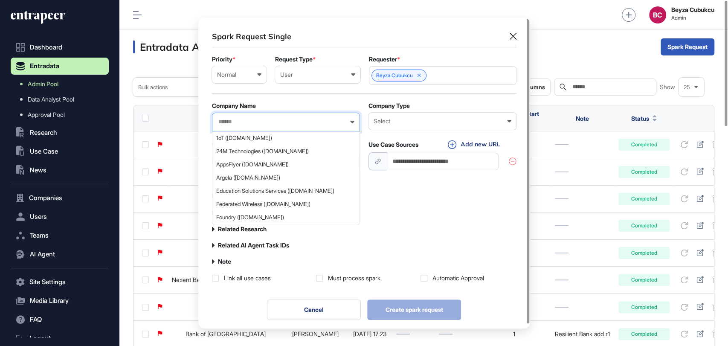
click at [253, 122] on input "text" at bounding box center [281, 121] width 126 height 7
paste input "**********"
type input "**********"
click at [297, 137] on span "SymphonyAI (symphonyai.com)" at bounding box center [285, 138] width 139 height 6
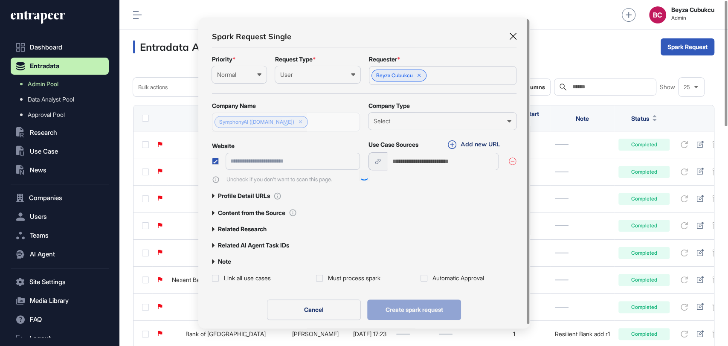
type input "**********"
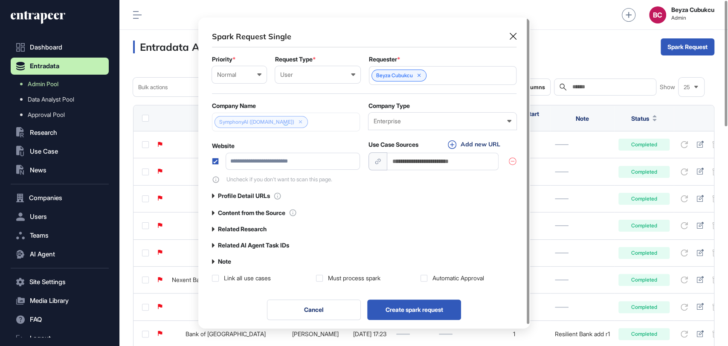
click at [441, 119] on div "Enterprise" at bounding box center [443, 121] width 138 height 7
click at [215, 158] on label at bounding box center [215, 161] width 7 height 7
click at [402, 157] on input "url" at bounding box center [443, 161] width 112 height 17
paste input "**********"
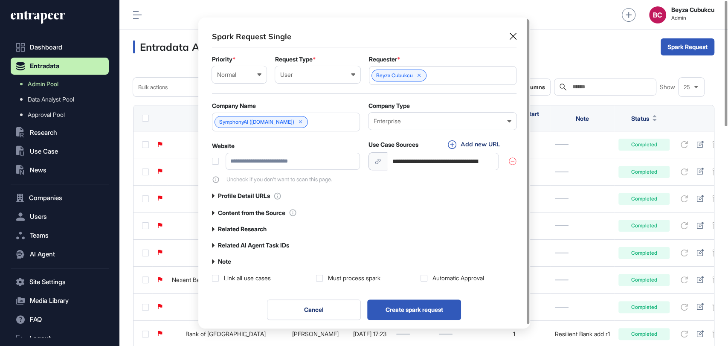
scroll to position [0, 154]
type input "**********"
click at [224, 213] on label "Content from the Source" at bounding box center [251, 212] width 67 height 7
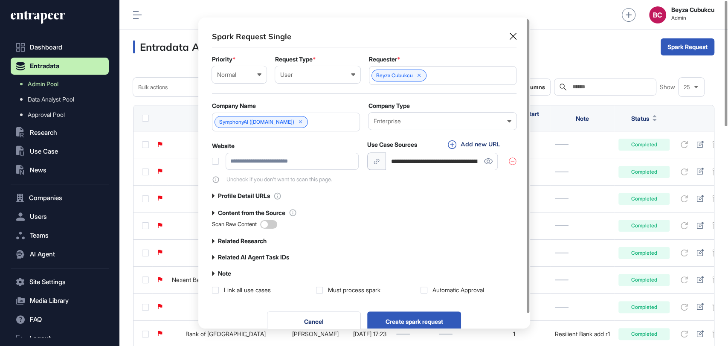
click at [276, 223] on span at bounding box center [268, 224] width 17 height 9
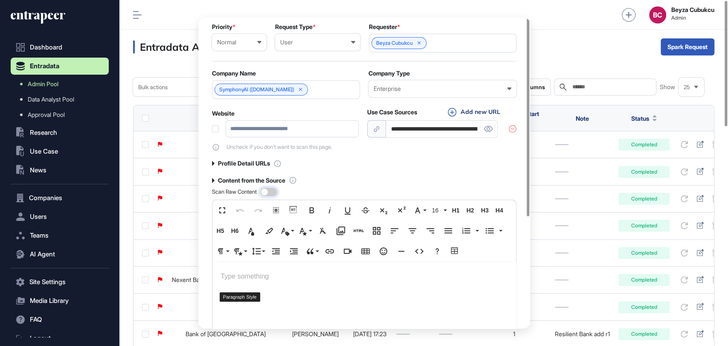
scroll to position [47, 0]
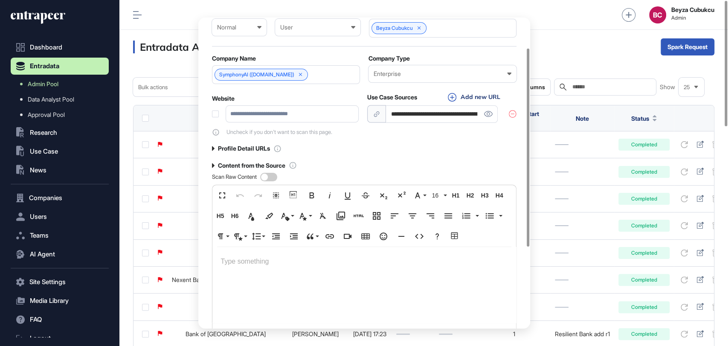
click at [242, 264] on p at bounding box center [364, 262] width 287 height 12
click at [278, 261] on p at bounding box center [364, 262] width 287 height 12
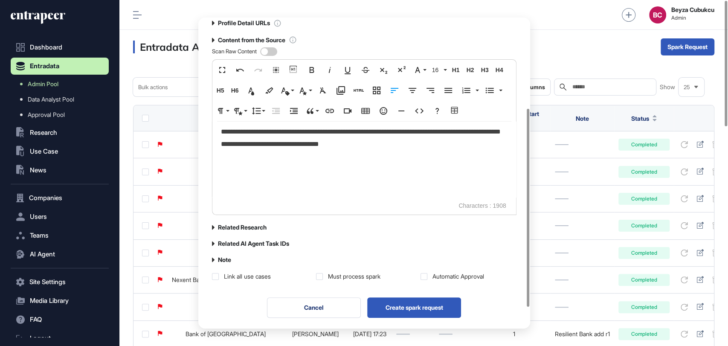
scroll to position [175, 0]
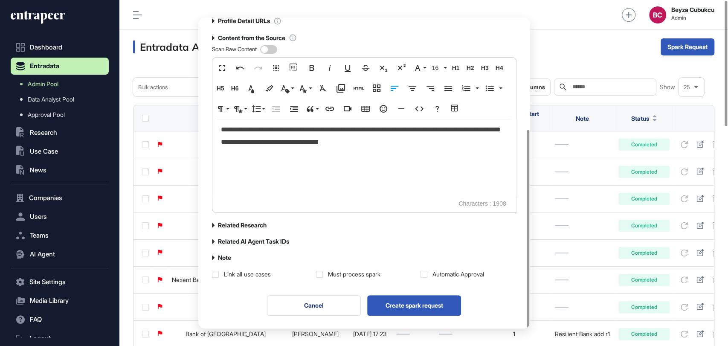
click at [266, 222] on label "Related Research" at bounding box center [242, 225] width 49 height 7
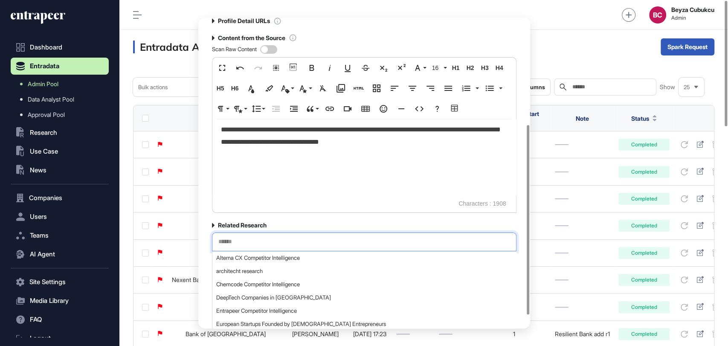
click at [256, 238] on input "text" at bounding box center [365, 241] width 294 height 7
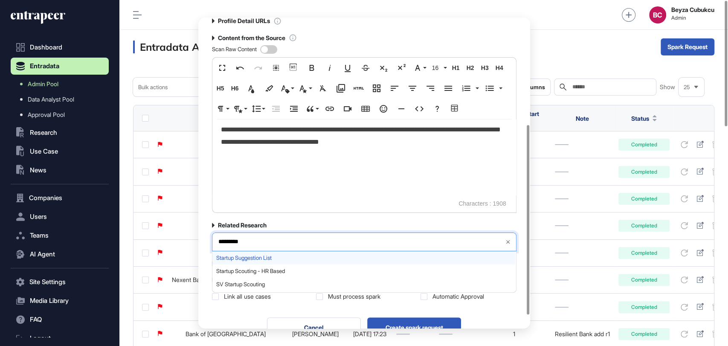
type input "*********"
click at [247, 256] on span "Startup Suggestion List" at bounding box center [363, 258] width 295 height 6
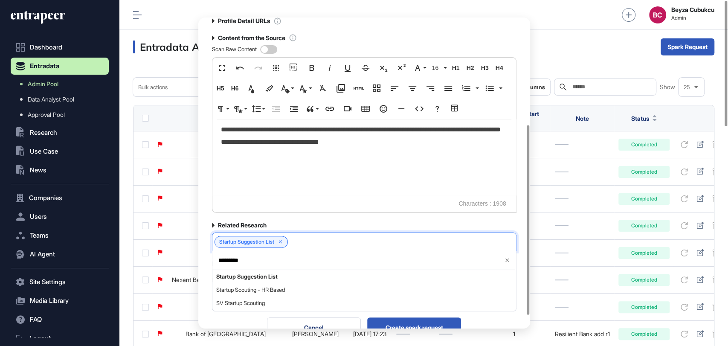
click at [208, 256] on div "**********" at bounding box center [364, 79] width 332 height 472
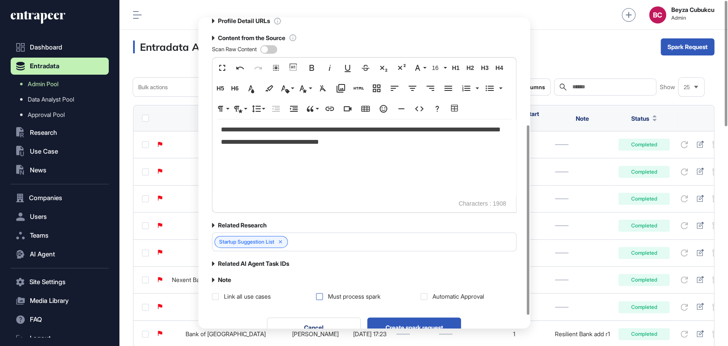
click at [322, 294] on label at bounding box center [319, 296] width 7 height 7
click at [425, 293] on label at bounding box center [424, 296] width 7 height 7
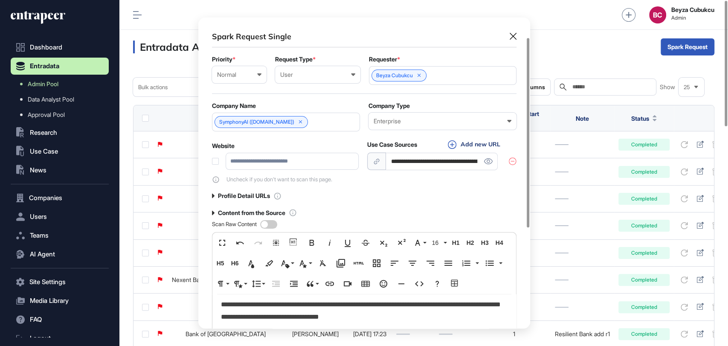
scroll to position [197, 0]
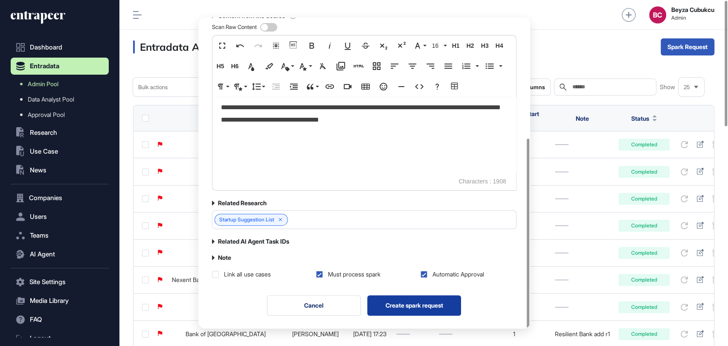
click at [441, 304] on button "Create spark request" at bounding box center [414, 305] width 94 height 20
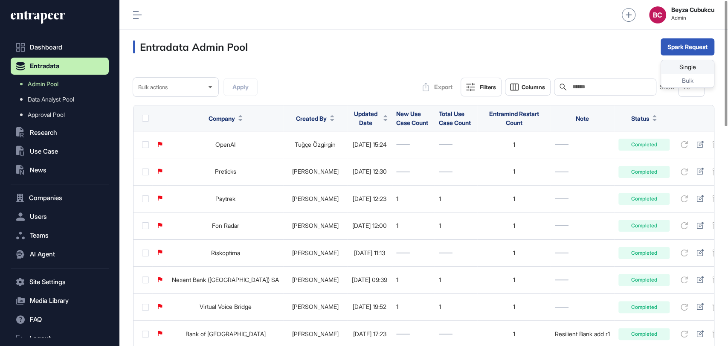
click at [666, 61] on div "Single" at bounding box center [687, 67] width 53 height 14
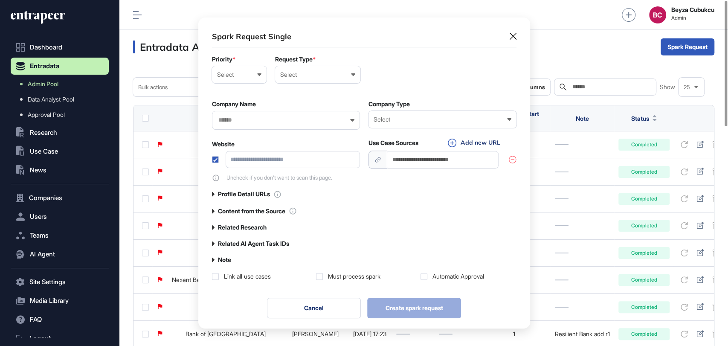
scroll to position [0, 3]
click at [249, 74] on div "Select" at bounding box center [239, 74] width 44 height 7
click at [0, 0] on div "Low" at bounding box center [0, 0] width 0 height 0
click at [253, 77] on div "Low" at bounding box center [239, 74] width 44 height 7
click at [0, 0] on div "Normal" at bounding box center [0, 0] width 0 height 0
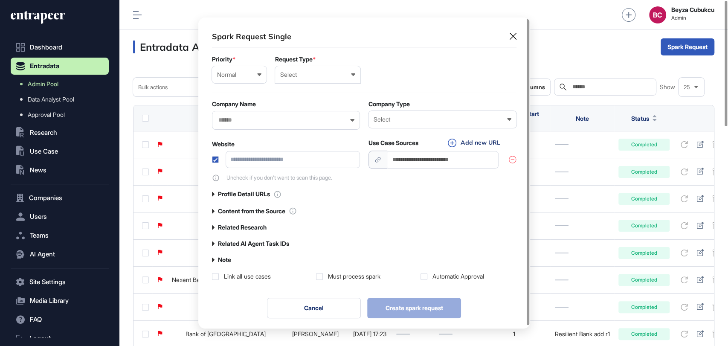
click at [334, 76] on div "Select" at bounding box center [317, 74] width 75 height 7
click at [0, 0] on div "User" at bounding box center [0, 0] width 0 height 0
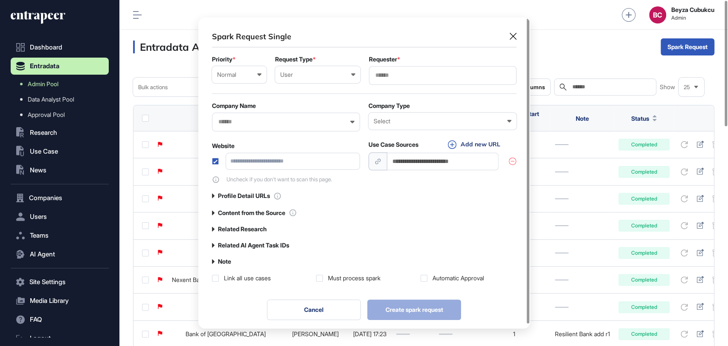
click at [399, 73] on input "text" at bounding box center [443, 75] width 137 height 7
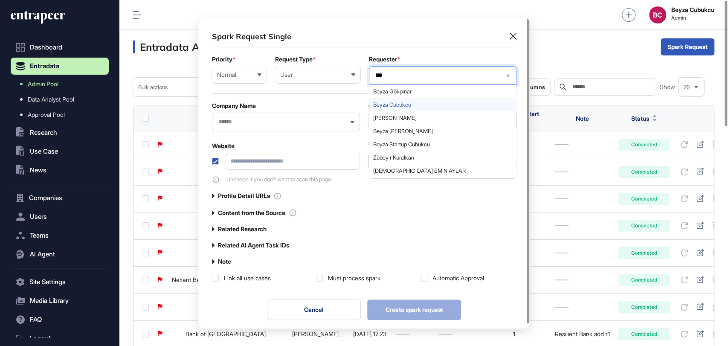
type input "***"
click at [405, 101] on div "Beyza Cubukcu" at bounding box center [442, 104] width 146 height 13
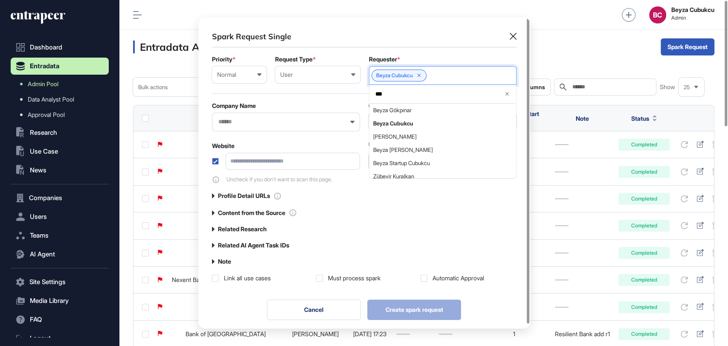
click at [277, 124] on input "text" at bounding box center [281, 121] width 126 height 7
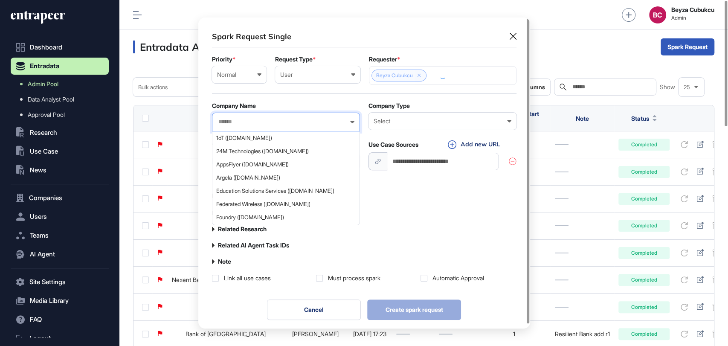
paste input "*******"
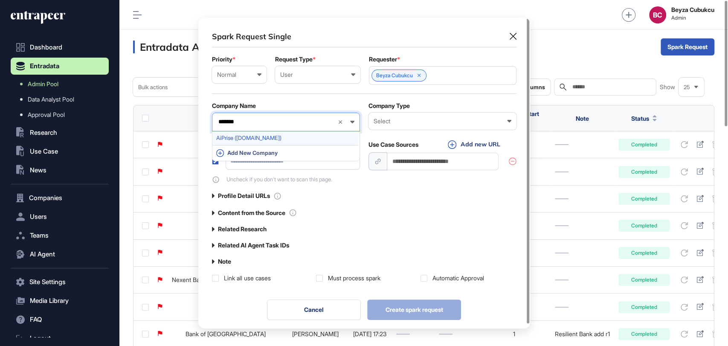
type input "*******"
click at [251, 137] on span "AiPrise (aiprise.com)" at bounding box center [285, 138] width 139 height 6
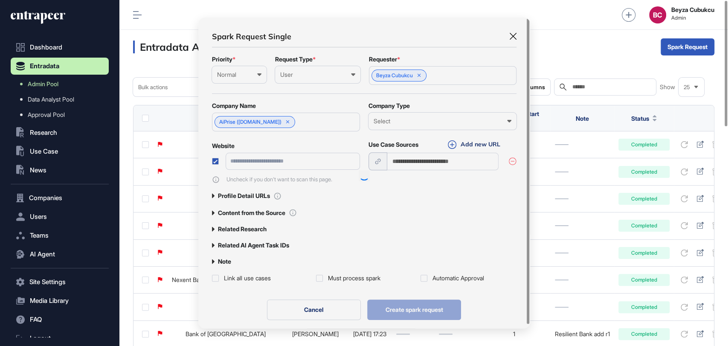
type input "**********"
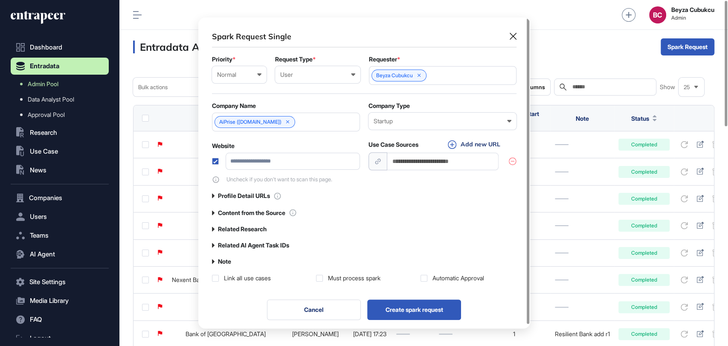
click at [213, 213] on icon at bounding box center [213, 212] width 3 height 5
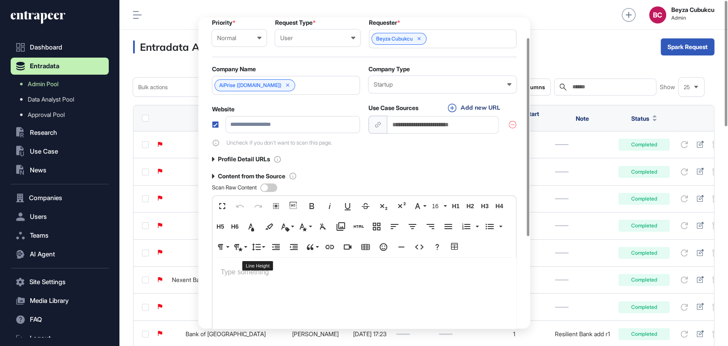
scroll to position [47, 0]
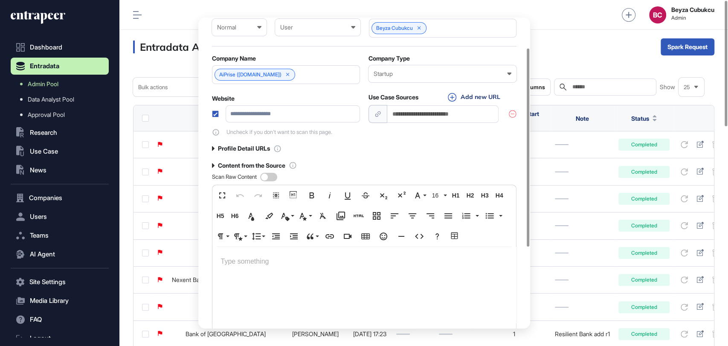
click at [248, 264] on p at bounding box center [364, 262] width 287 height 12
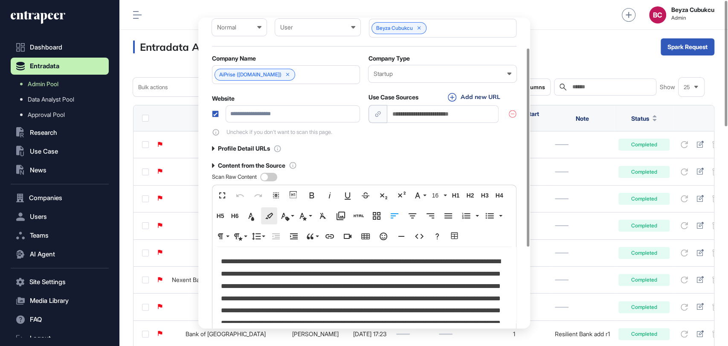
scroll to position [29111, 1]
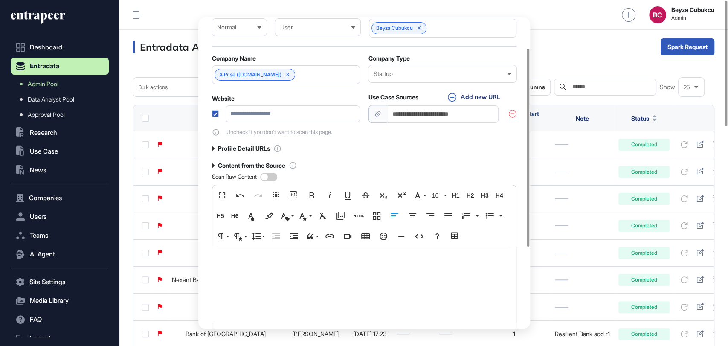
click at [430, 117] on input "url" at bounding box center [443, 113] width 112 height 17
paste input "**********"
type input "**********"
click at [215, 114] on label at bounding box center [215, 114] width 7 height 7
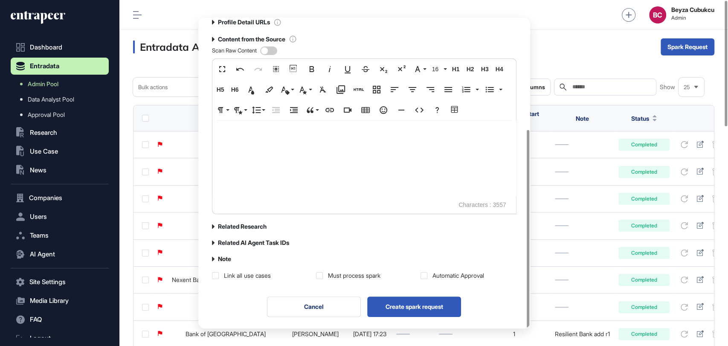
scroll to position [175, 0]
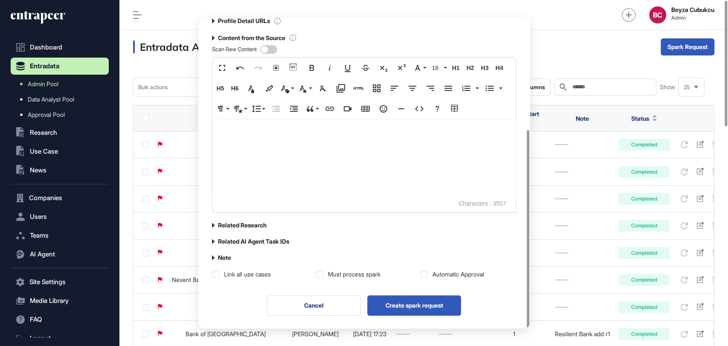
click at [228, 223] on label "Related Research" at bounding box center [242, 225] width 49 height 7
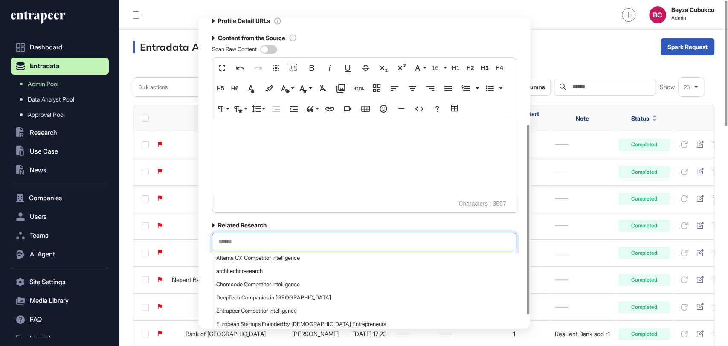
click at [237, 243] on input "text" at bounding box center [365, 241] width 294 height 7
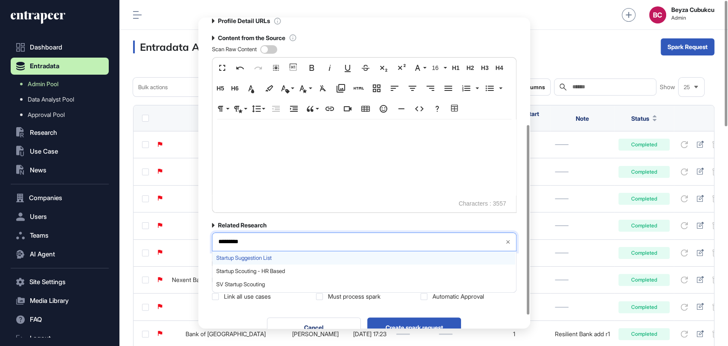
type input "*********"
click at [225, 257] on span "Startup Suggestion List" at bounding box center [363, 258] width 295 height 6
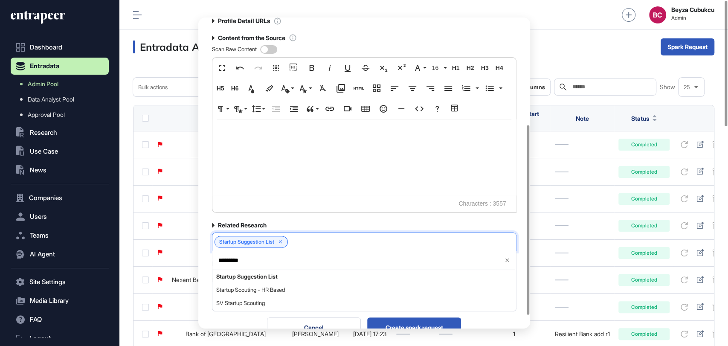
click at [205, 250] on div "**********" at bounding box center [364, 79] width 332 height 472
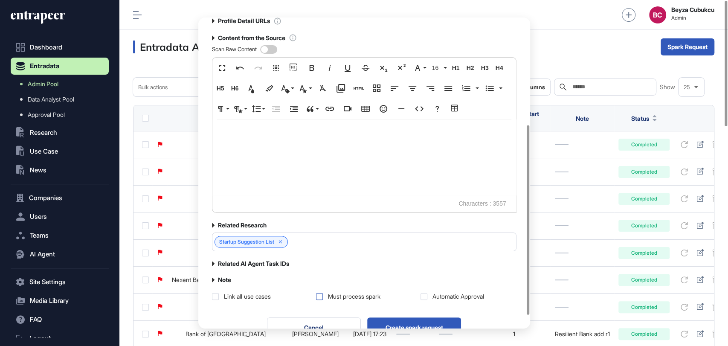
click at [320, 294] on label at bounding box center [319, 296] width 7 height 7
click at [426, 295] on label at bounding box center [424, 296] width 7 height 7
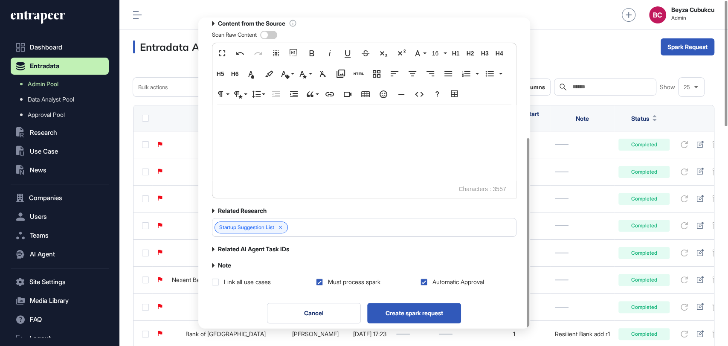
scroll to position [197, 0]
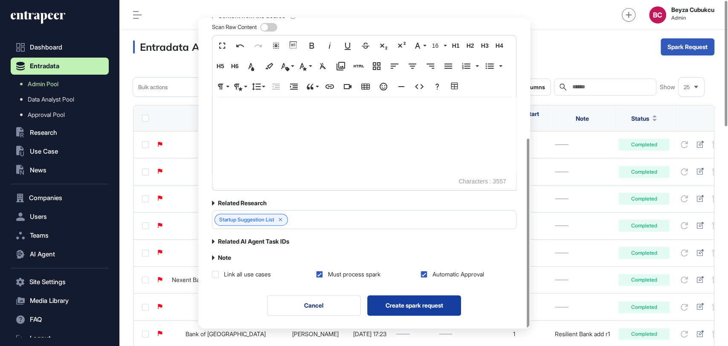
click at [401, 301] on button "Create spark request" at bounding box center [414, 305] width 94 height 20
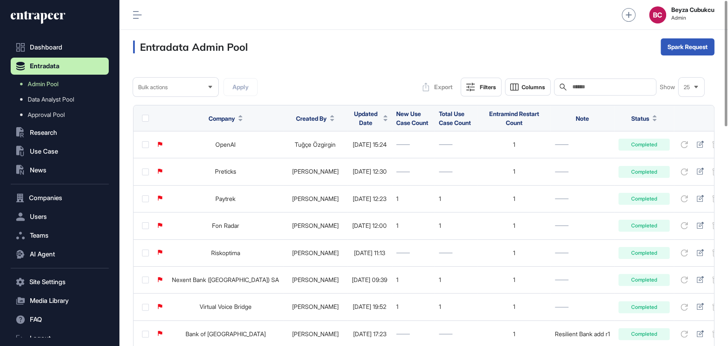
click at [490, 87] on div "Filters" at bounding box center [488, 87] width 16 height 7
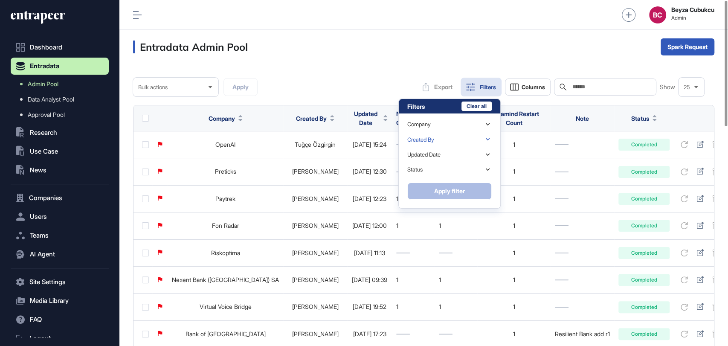
click at [441, 139] on div "Created By" at bounding box center [449, 139] width 84 height 15
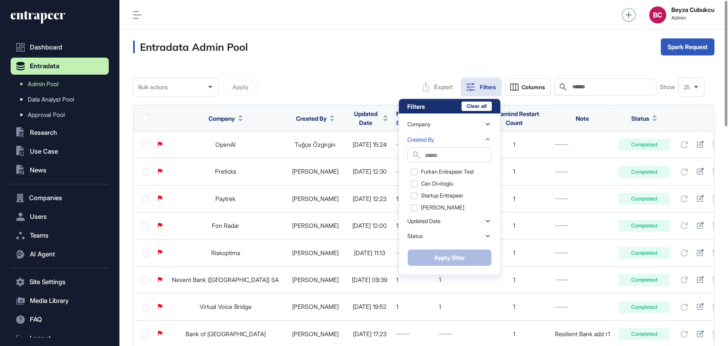
click at [440, 154] on input "text" at bounding box center [458, 156] width 67 height 12
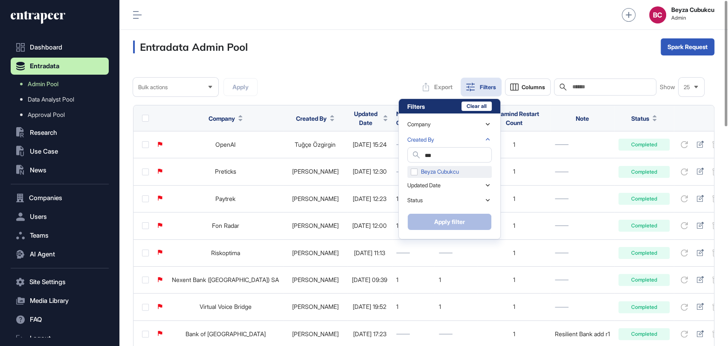
type input "***"
click at [435, 169] on div "Beyza Cubukcu" at bounding box center [449, 172] width 84 height 12
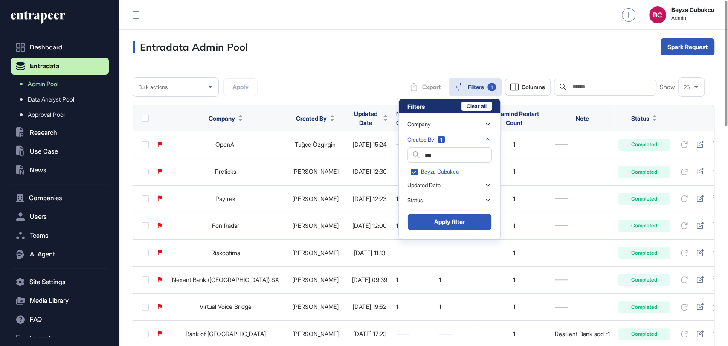
click at [430, 218] on button "Apply filter" at bounding box center [449, 221] width 84 height 17
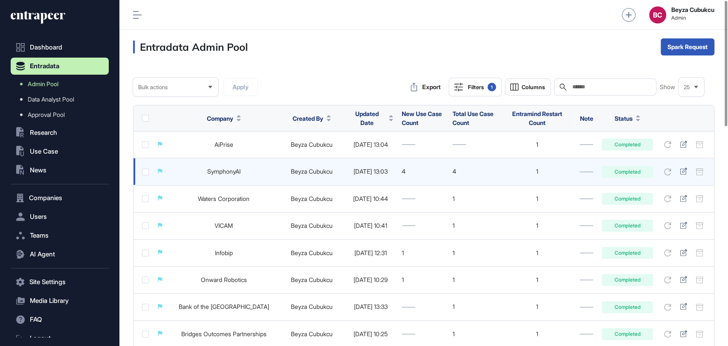
drag, startPoint x: 419, startPoint y: 170, endPoint x: 406, endPoint y: 172, distance: 13.8
click at [417, 170] on div "4" at bounding box center [423, 171] width 42 height 7
click at [236, 174] on link "SymphonyAI" at bounding box center [223, 171] width 33 height 7
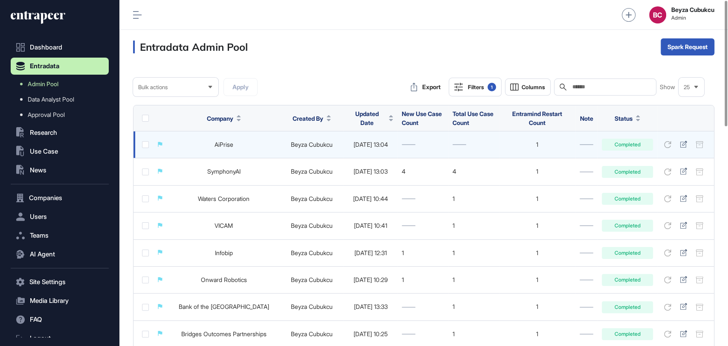
click at [231, 145] on link "AiPrise" at bounding box center [224, 144] width 19 height 7
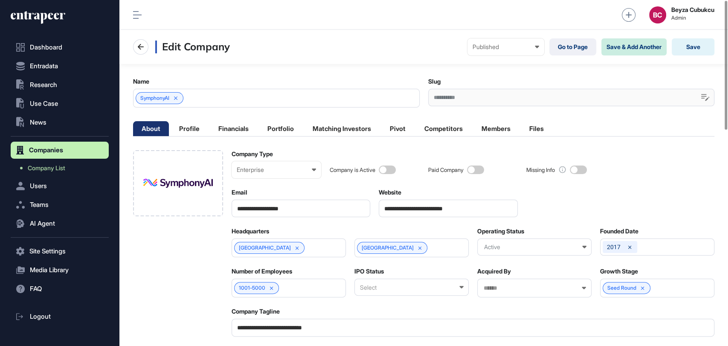
scroll to position [0, 3]
click at [577, 49] on link "Go to Page" at bounding box center [573, 46] width 47 height 17
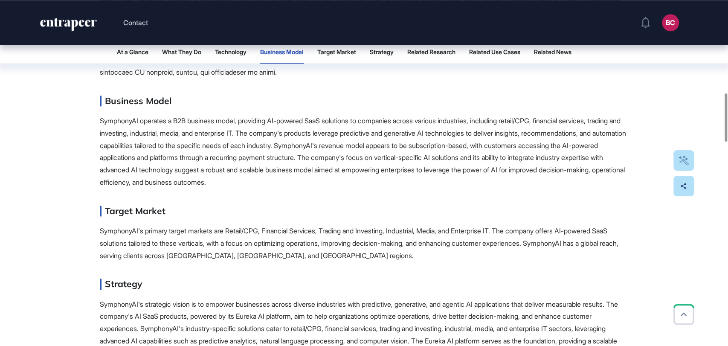
scroll to position [663, 0]
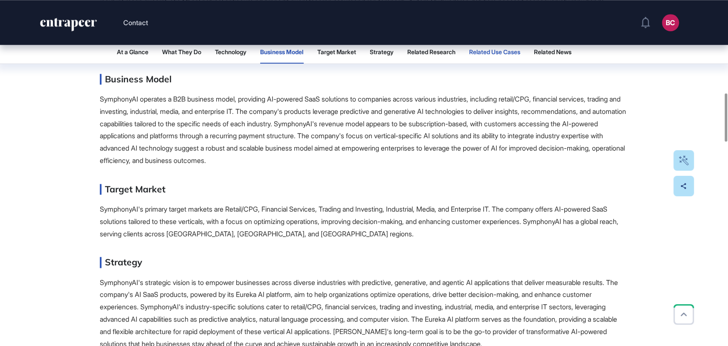
click at [502, 53] on span "Related Use Cases" at bounding box center [494, 52] width 51 height 7
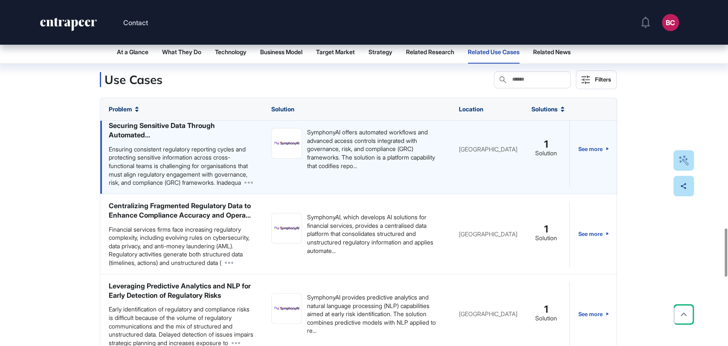
scroll to position [0, 0]
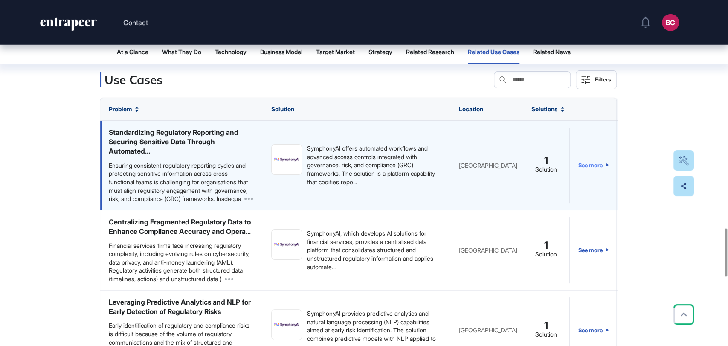
click at [587, 172] on link "See more" at bounding box center [594, 166] width 31 height 76
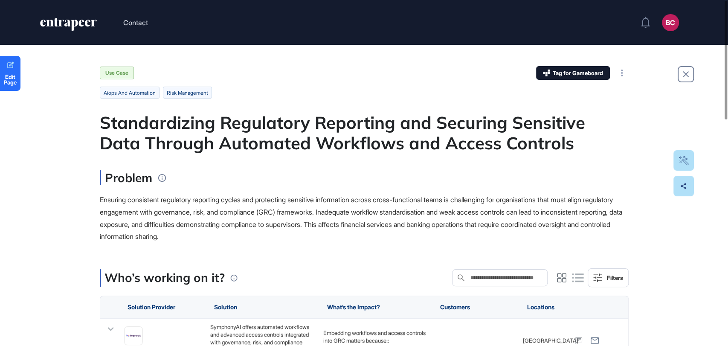
scroll to position [95, 0]
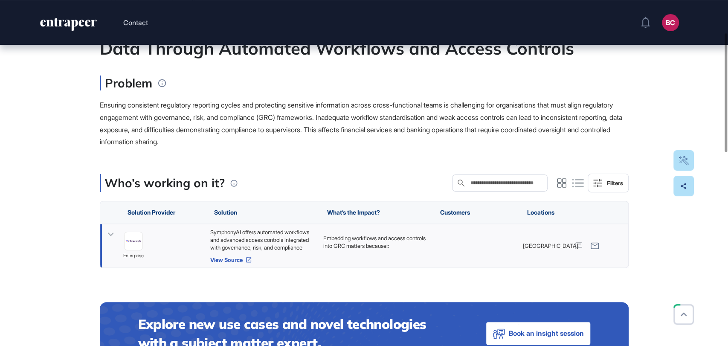
click at [230, 260] on link "View Source" at bounding box center [262, 259] width 105 height 7
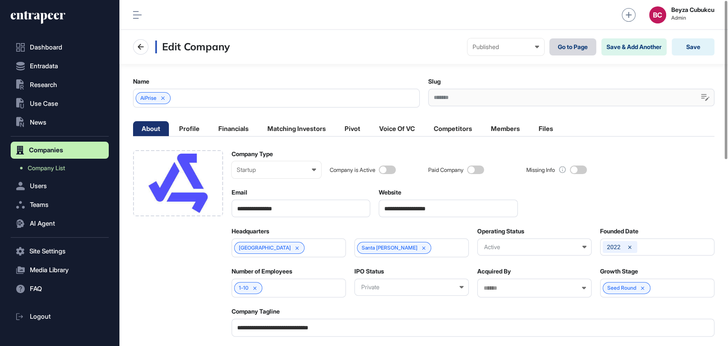
click at [568, 49] on link "Go to Page" at bounding box center [573, 46] width 47 height 17
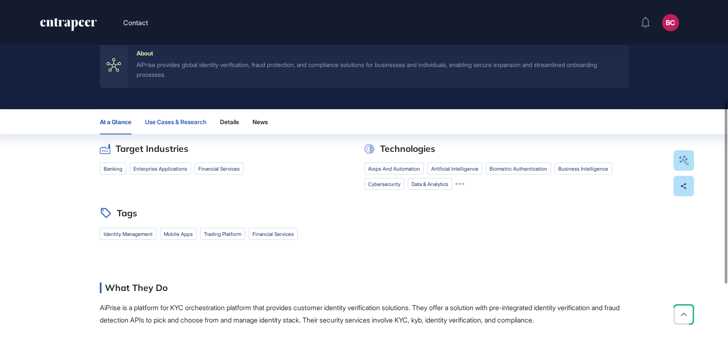
click at [183, 121] on span "Use Cases & Research" at bounding box center [175, 122] width 61 height 7
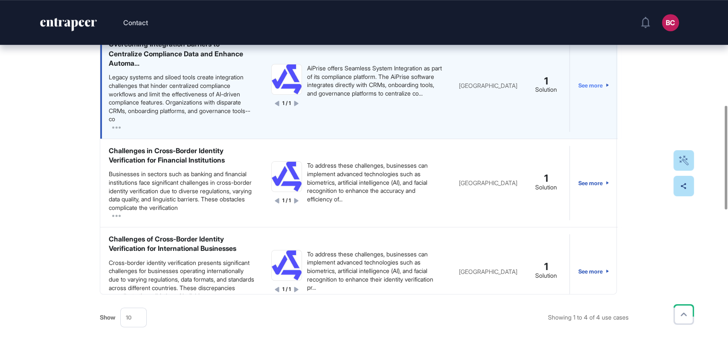
click at [590, 86] on link "See more" at bounding box center [594, 85] width 31 height 92
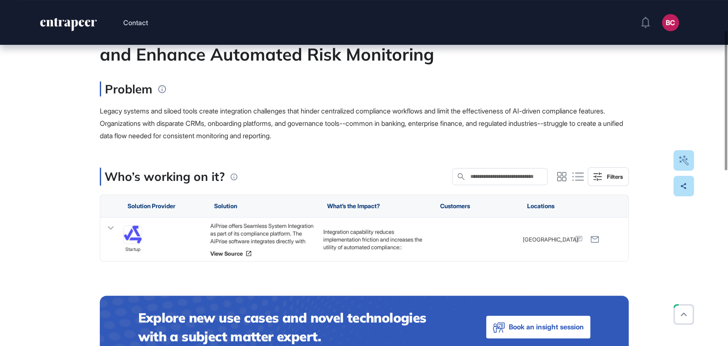
scroll to position [95, 0]
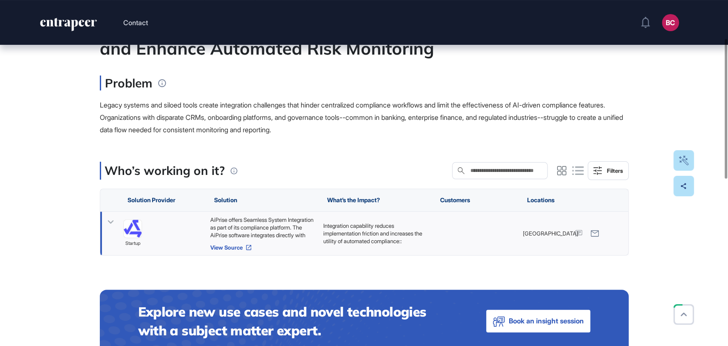
click at [232, 247] on link "View Source" at bounding box center [262, 247] width 105 height 7
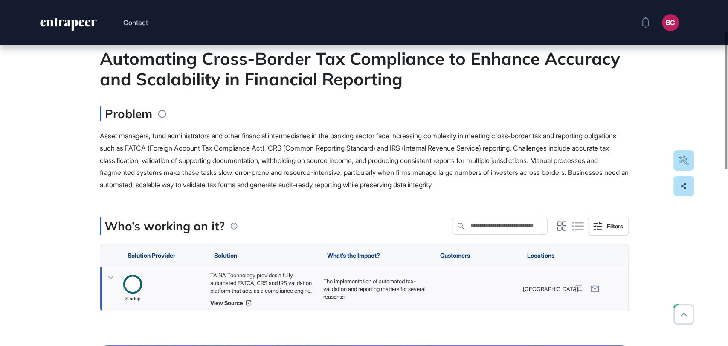
scroll to position [95, 0]
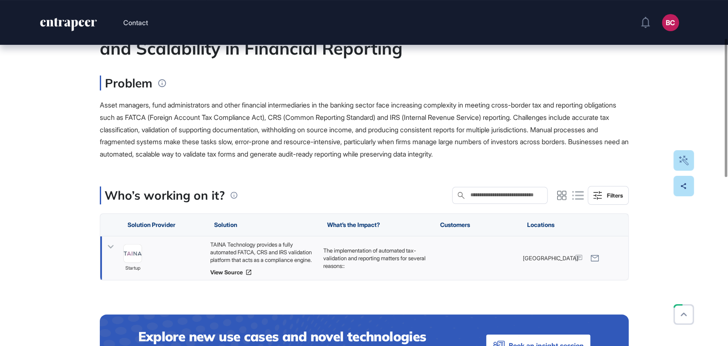
click at [291, 253] on div "TAINA Technology provides a fully automated FATCA, CRS and IRS validation platf…" at bounding box center [262, 252] width 105 height 23
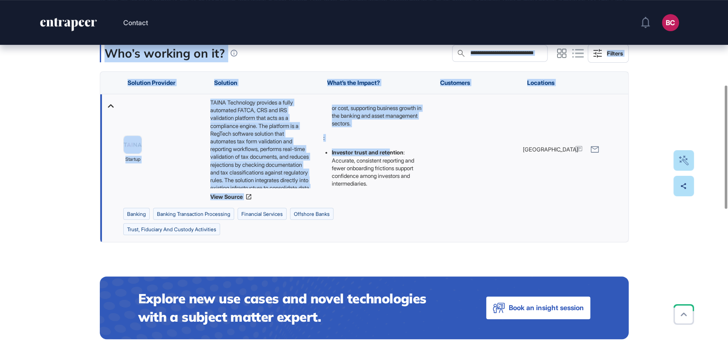
scroll to position [190, 0]
drag, startPoint x: 92, startPoint y: 122, endPoint x: 410, endPoint y: 183, distance: 324.5
click at [410, 183] on div "Edit Page Use Case Tag for Gameboard Build Partner Invest Acquire banking banki…" at bounding box center [364, 256] width 728 height 896
copy main "Automating Cross-Border Tax Compliance to Enhance Accuracy and Scalability in F…"
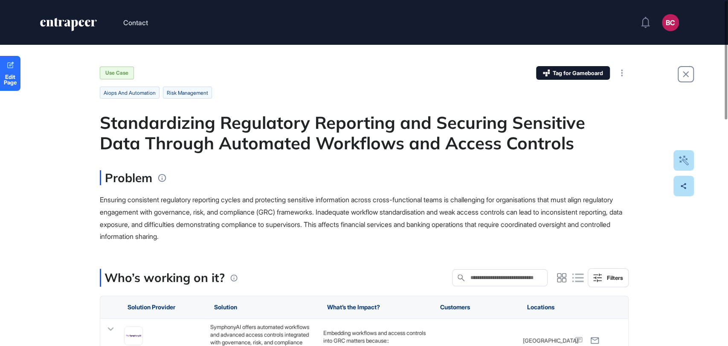
scroll to position [47, 0]
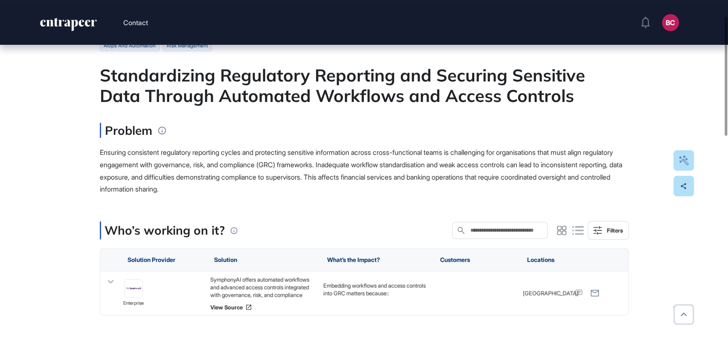
click at [248, 276] on div "SymphonyAI offers automated workflows and advanced access controls integrated w…" at bounding box center [262, 287] width 105 height 23
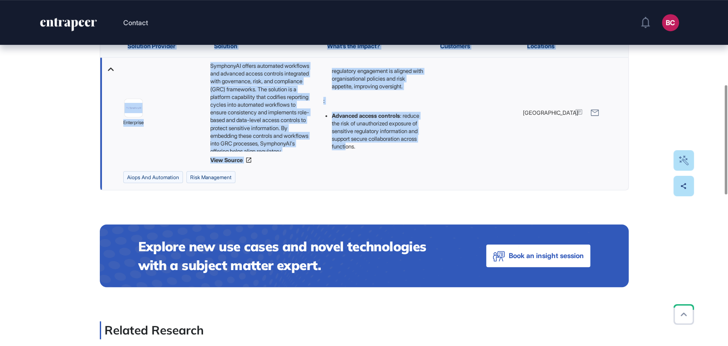
scroll to position [284, 0]
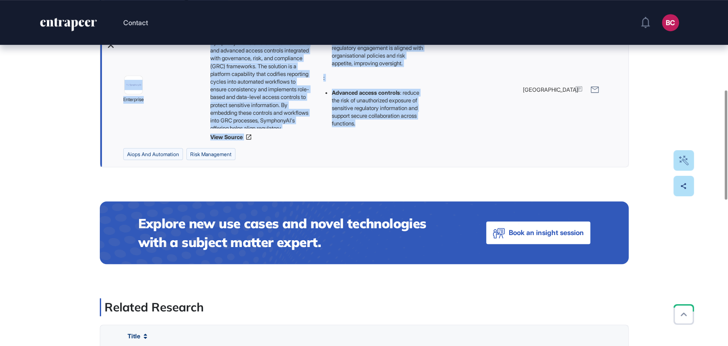
drag, startPoint x: 104, startPoint y: 79, endPoint x: 417, endPoint y: 124, distance: 316.3
click at [417, 124] on main "Use Case Tag for Gameboard Build Partner Invest Acquire aiops and automation ri…" at bounding box center [364, 240] width 529 height 917
copy main "Standardizing Regulatory Reporting and Securing Sensitive Data Through Automate…"
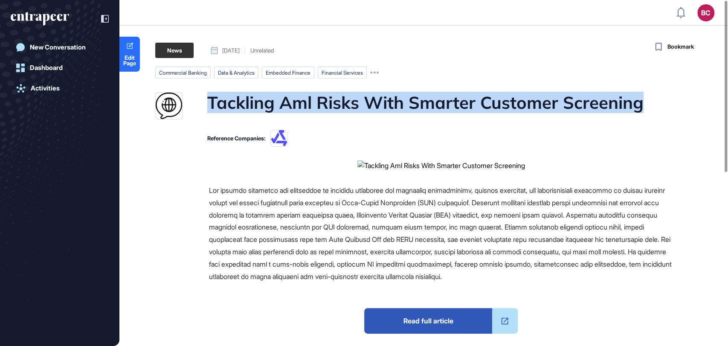
drag, startPoint x: 211, startPoint y: 96, endPoint x: 640, endPoint y: 106, distance: 429.3
click at [640, 106] on h1 "Tackling Aml Risks With Smarter Customer Screening" at bounding box center [425, 105] width 436 height 27
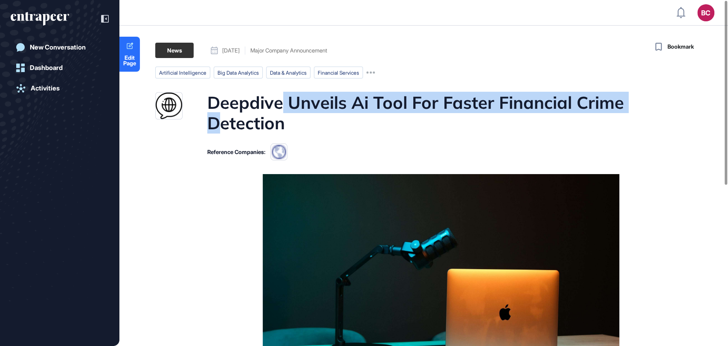
drag, startPoint x: 217, startPoint y: 113, endPoint x: 283, endPoint y: 100, distance: 67.5
click at [283, 100] on h1 "Deepdive Unveils Ai Tool For Faster Financial Crime Detection" at bounding box center [440, 112] width 466 height 41
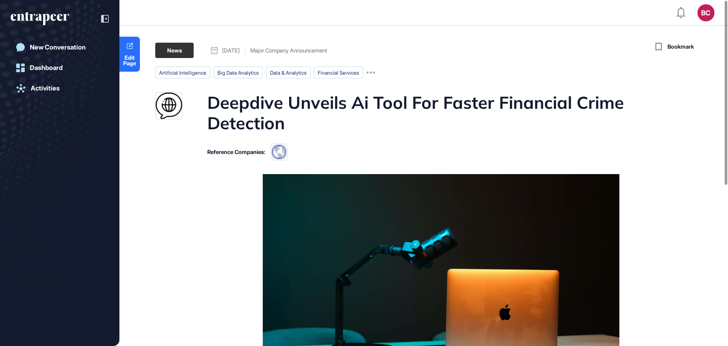
click at [412, 130] on h1 "Deepdive Unveils Ai Tool For Faster Financial Crime Detection" at bounding box center [440, 112] width 466 height 41
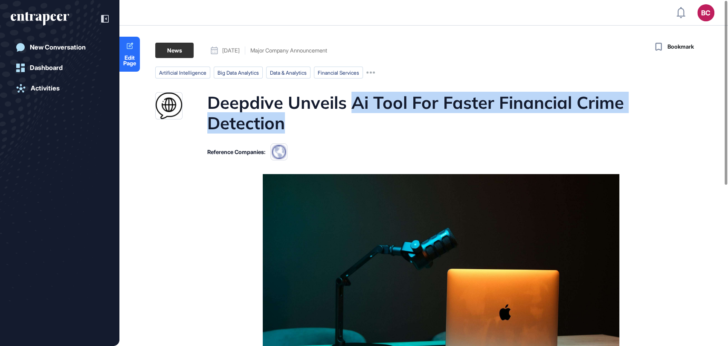
drag, startPoint x: 355, startPoint y: 97, endPoint x: 372, endPoint y: 121, distance: 29.4
click at [372, 121] on h1 "Deepdive Unveils Ai Tool For Faster Financial Crime Detection" at bounding box center [440, 112] width 466 height 41
copy h1 "Ai Tool For Faster Financial Crime Detection"
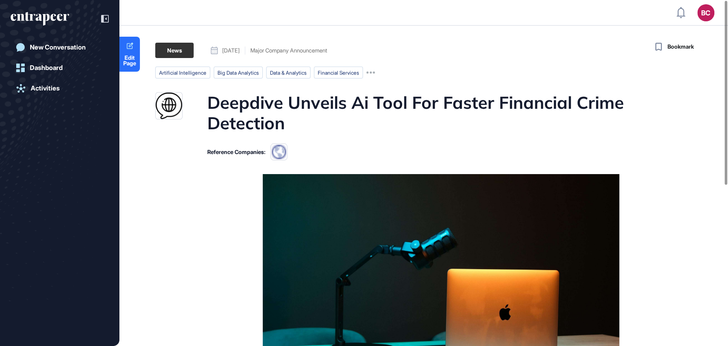
click at [218, 107] on h1 "Deepdive Unveils Ai Tool For Faster Financial Crime Detection" at bounding box center [440, 112] width 466 height 41
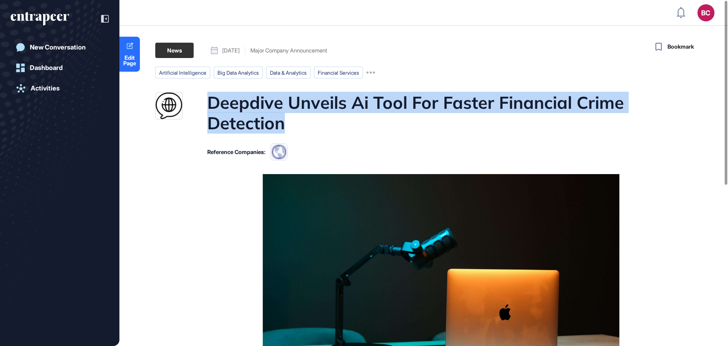
drag, startPoint x: 208, startPoint y: 102, endPoint x: 284, endPoint y: 121, distance: 77.8
click at [284, 121] on h1 "Deepdive Unveils Ai Tool For Faster Financial Crime Detection" at bounding box center [440, 112] width 466 height 41
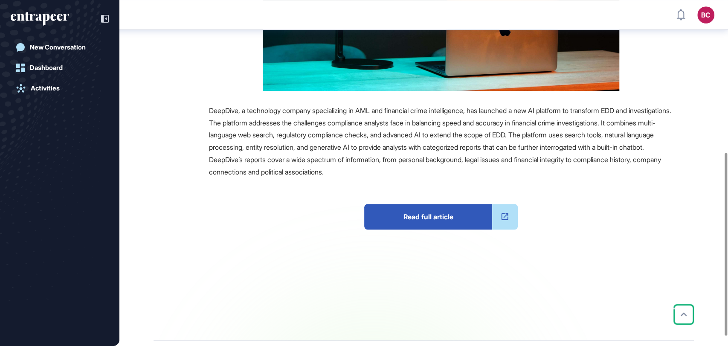
scroll to position [4, 0]
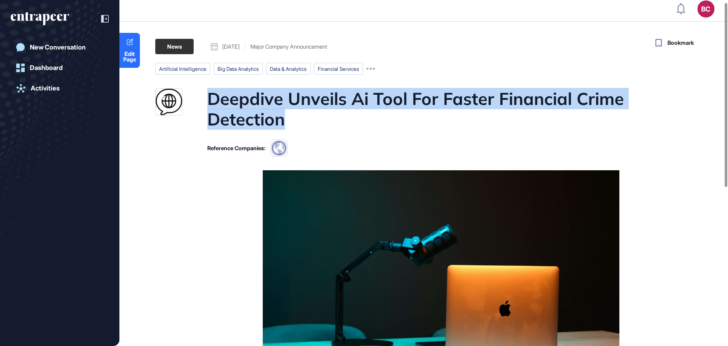
copy h1 "Deepdive Unveils Ai Tool For Faster Financial Crime Detection"
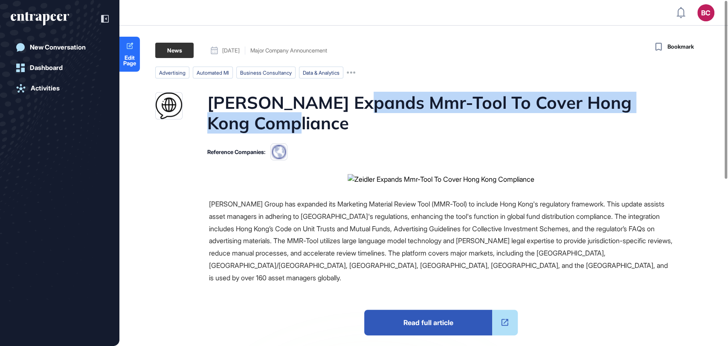
drag, startPoint x: 344, startPoint y: 99, endPoint x: 357, endPoint y: 133, distance: 35.7
click at [357, 133] on h1 "[PERSON_NAME] Expands Mmr-Tool To Cover Hong Kong Compliance" at bounding box center [440, 112] width 466 height 41
copy h1 "Mmr-Tool To Cover Hong Kong Compliance"
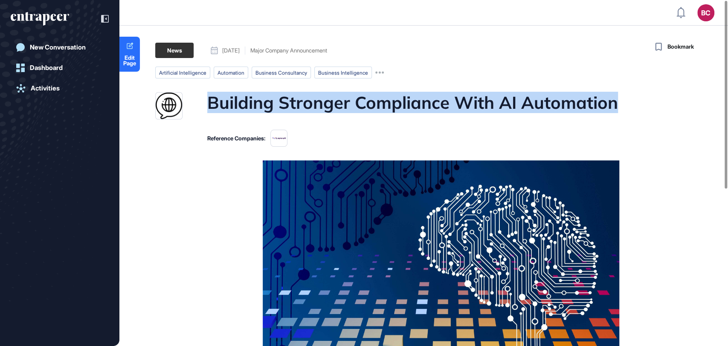
drag, startPoint x: 203, startPoint y: 105, endPoint x: 614, endPoint y: 97, distance: 411.4
click at [614, 97] on div "Building Stronger Compliance With AI Automation" at bounding box center [414, 105] width 518 height 27
copy h1 "Building Stronger Compliance With AI Automation"
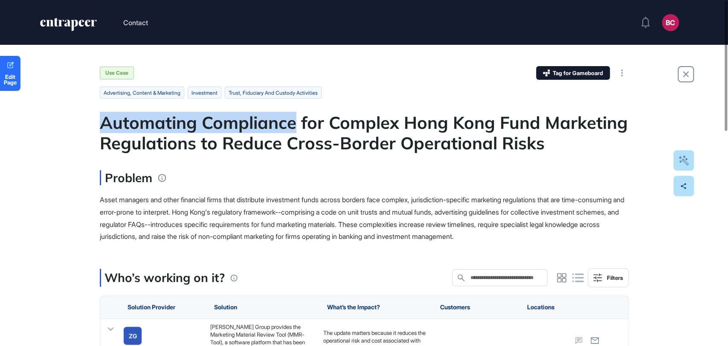
drag, startPoint x: 95, startPoint y: 121, endPoint x: 294, endPoint y: 125, distance: 198.8
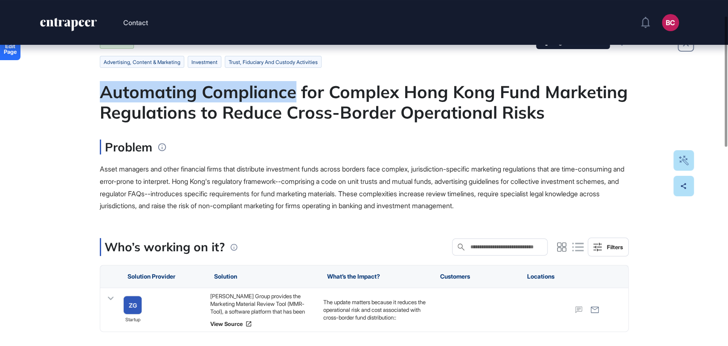
scroll to position [47, 0]
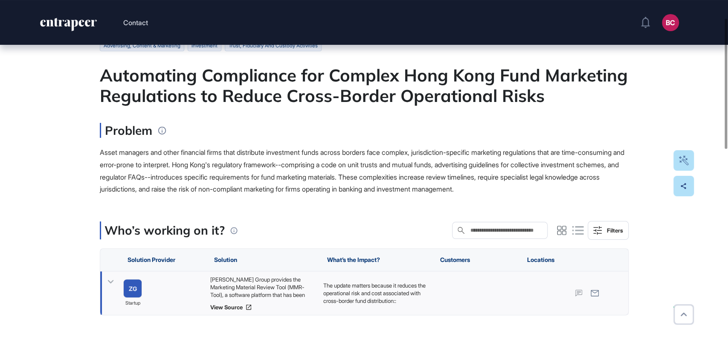
click at [257, 291] on div "[PERSON_NAME] Group provides the Marketing Material Review Tool (MMR-Tool), a s…" at bounding box center [262, 287] width 105 height 23
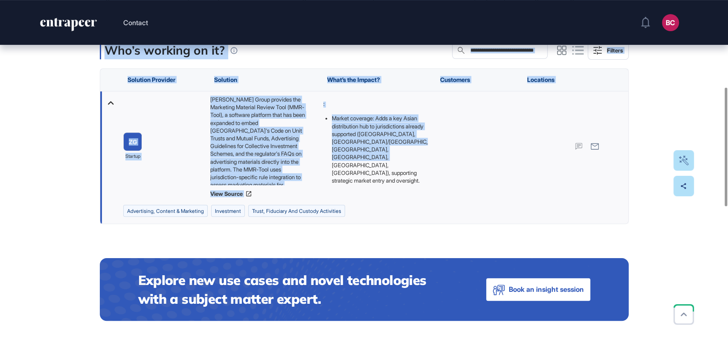
scroll to position [284, 0]
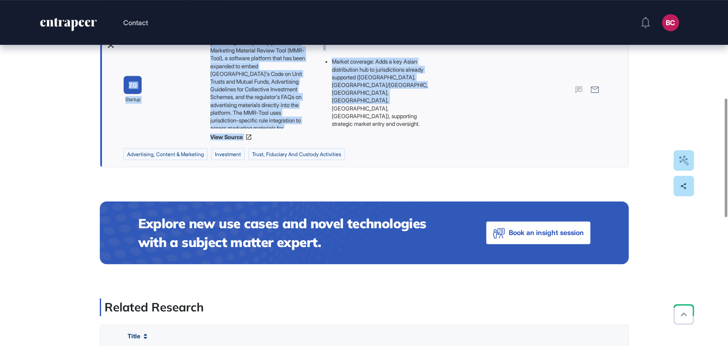
drag, startPoint x: 96, startPoint y: 74, endPoint x: 372, endPoint y: 125, distance: 281.2
click at [372, 125] on div "Edit Page Use Case Tag for Gameboard Build Partner Invest Acquire advertising, …" at bounding box center [364, 228] width 728 height 934
copy main "Loremipsum Dolorsitam con Adipisc Elit Sedd Eius Temporinc Utlaboreetd ma Aliqu…"
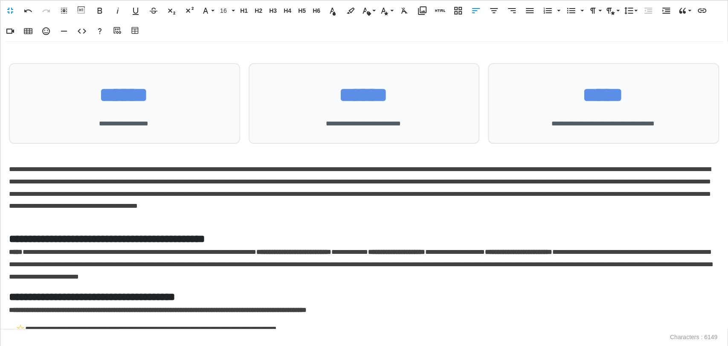
scroll to position [1587, 0]
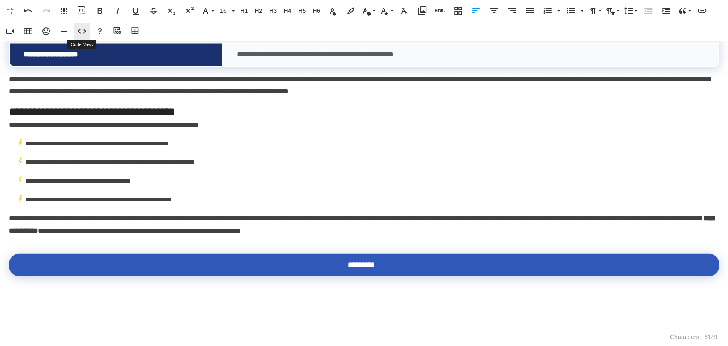
click at [84, 26] on icon "button" at bounding box center [82, 31] width 10 height 10
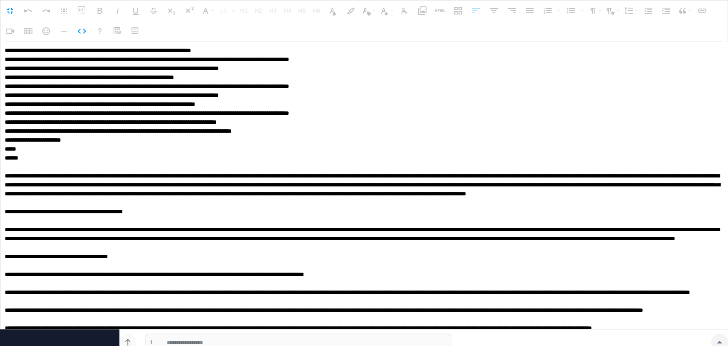
scroll to position [1504, 0]
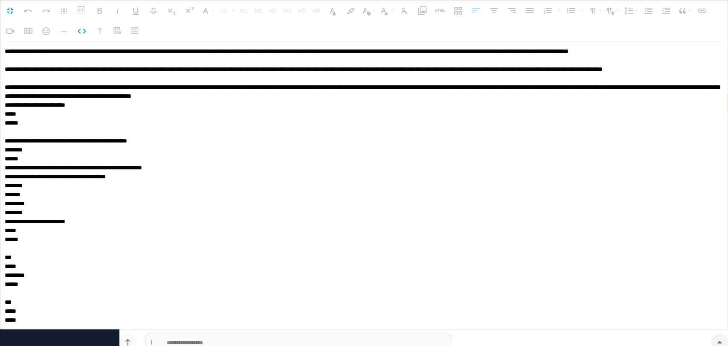
click at [43, 303] on textarea at bounding box center [361, 185] width 722 height 287
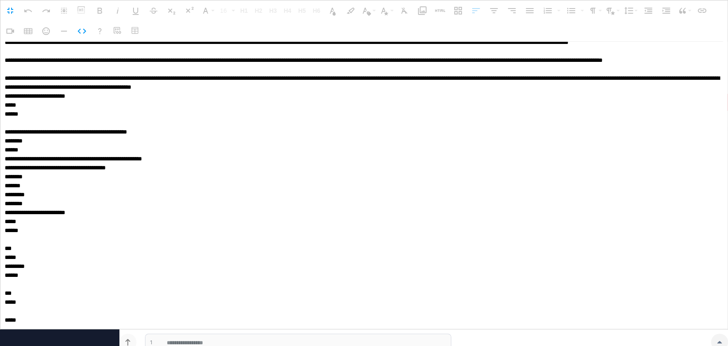
type textarea "**********"
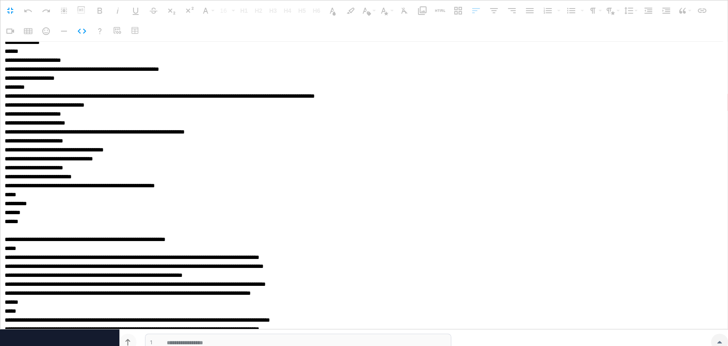
scroll to position [2995, 0]
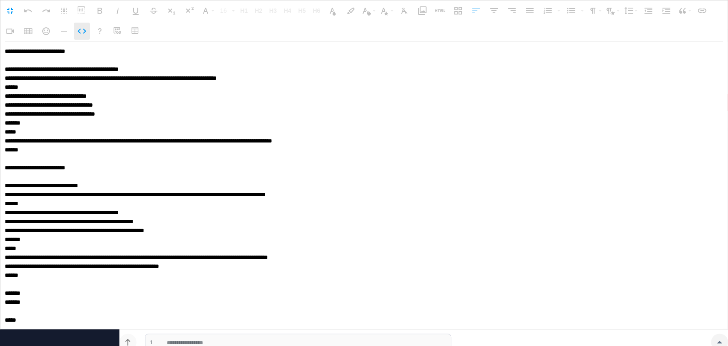
click at [79, 28] on icon "button" at bounding box center [82, 31] width 10 height 10
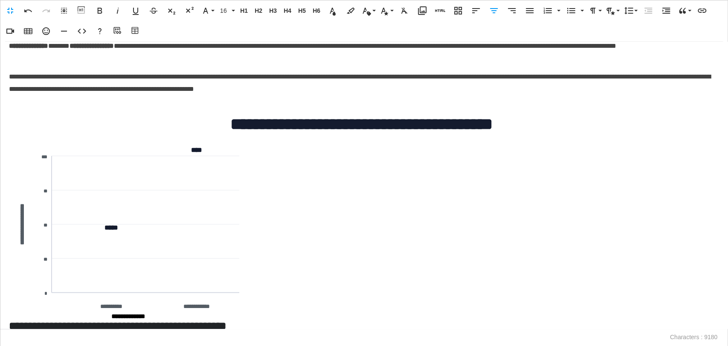
scroll to position [1090, 0]
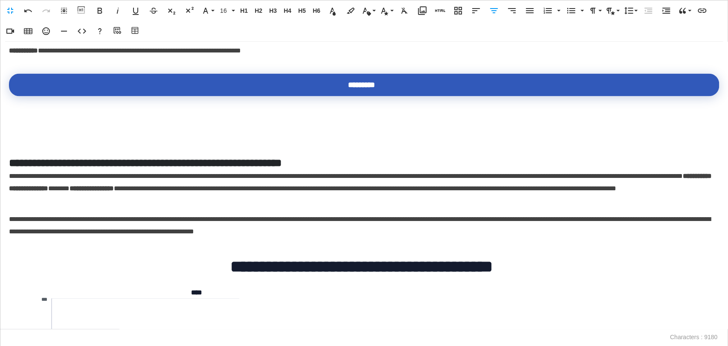
click at [47, 140] on p "******" at bounding box center [361, 142] width 705 height 12
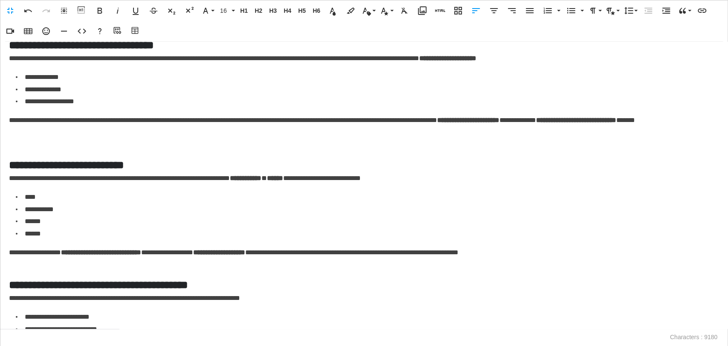
scroll to position [1470, 0]
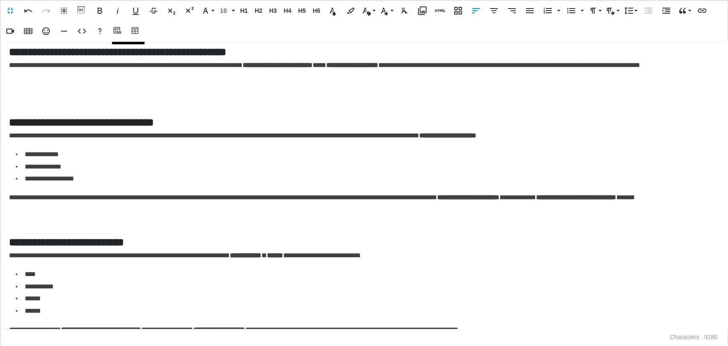
click at [32, 99] on div at bounding box center [364, 96] width 710 height 12
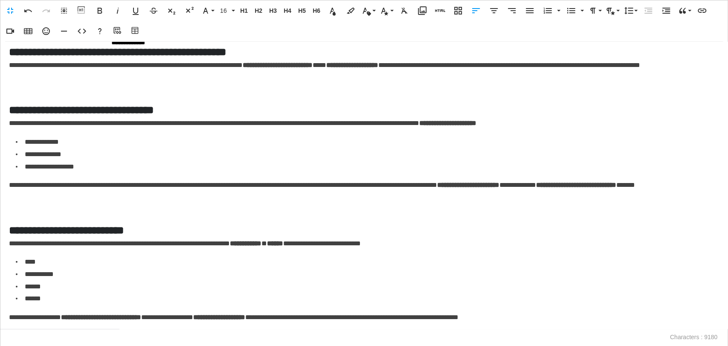
scroll to position [1612, 0]
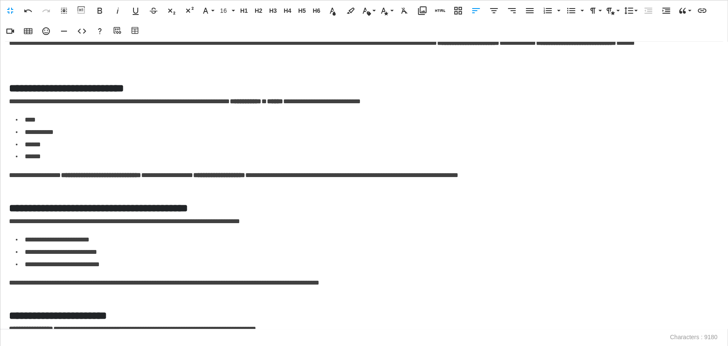
click at [25, 192] on div at bounding box center [364, 194] width 710 height 12
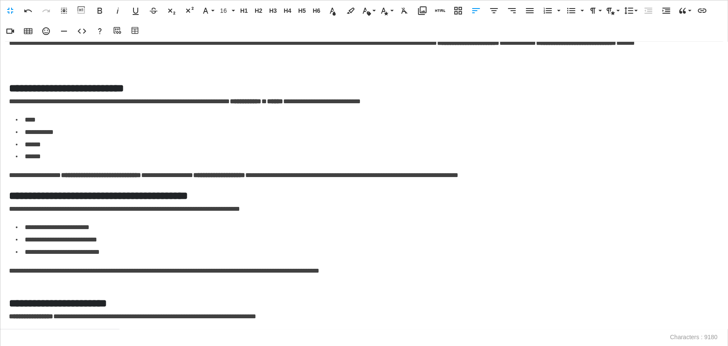
scroll to position [1517, 0]
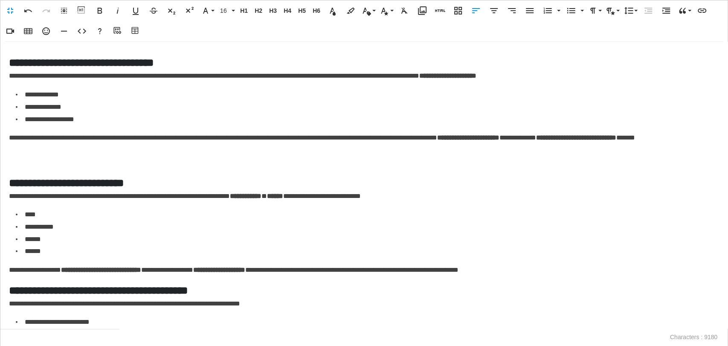
click at [26, 171] on div at bounding box center [364, 169] width 710 height 12
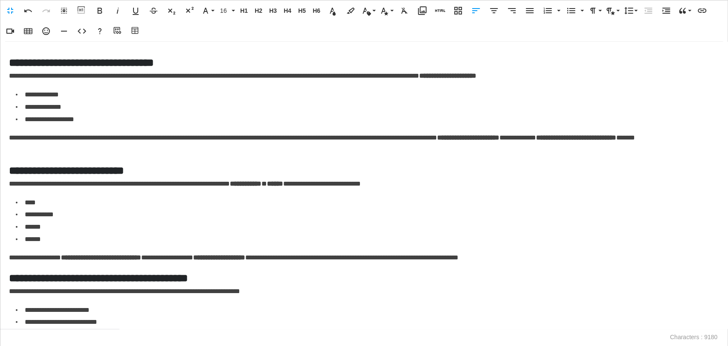
scroll to position [1375, 0]
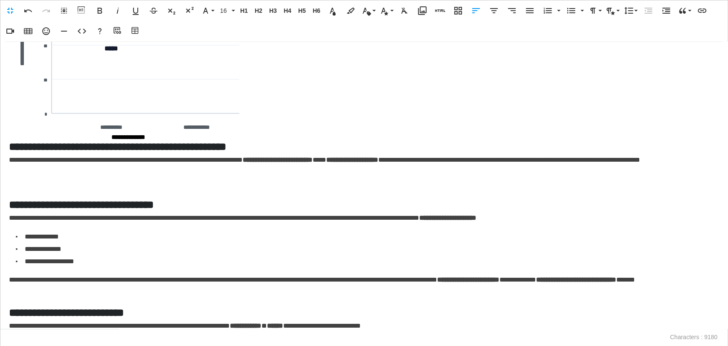
click at [26, 190] on div at bounding box center [364, 191] width 710 height 12
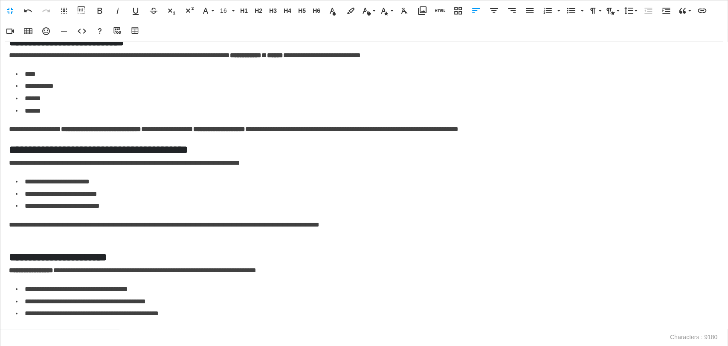
scroll to position [1665, 0]
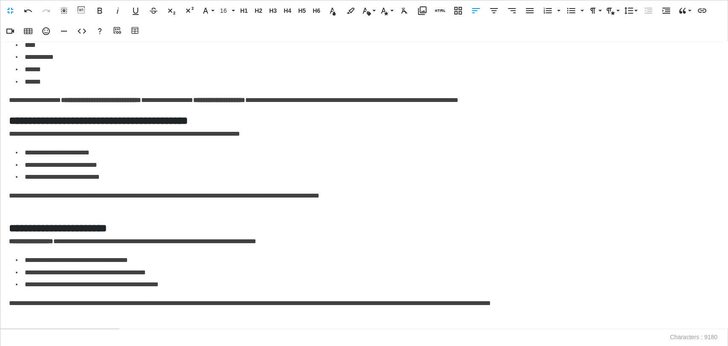
click at [42, 210] on div at bounding box center [364, 215] width 710 height 12
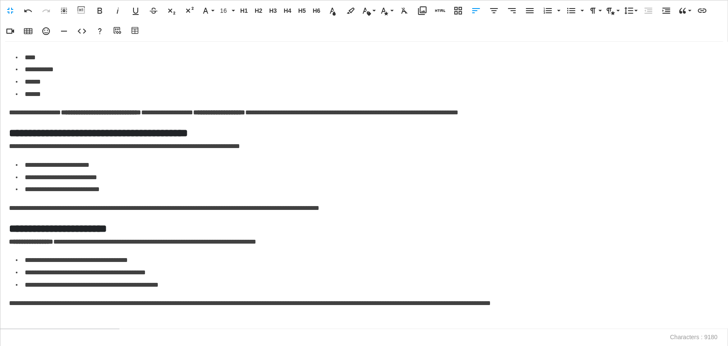
click at [34, 323] on p at bounding box center [364, 322] width 710 height 12
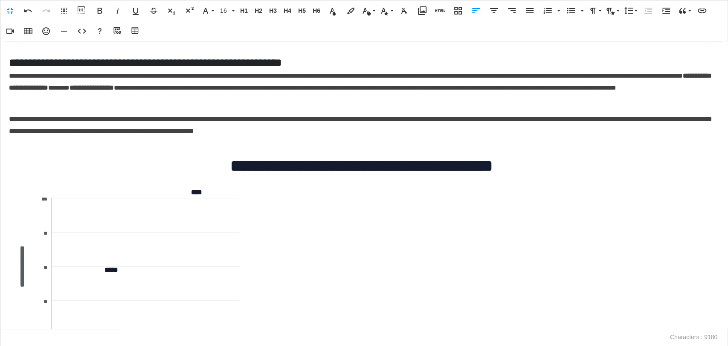
scroll to position [1302, 0]
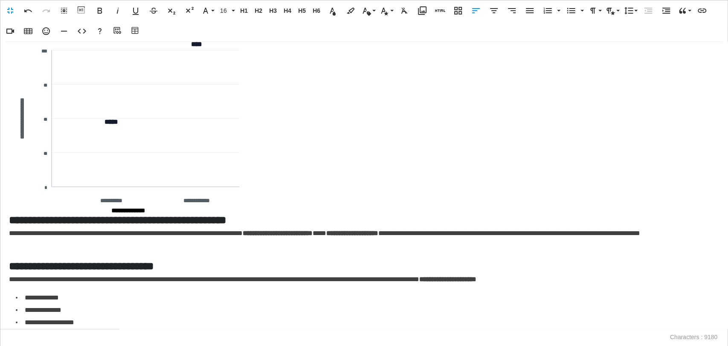
click at [12, 224] on h5 "**********" at bounding box center [361, 219] width 705 height 15
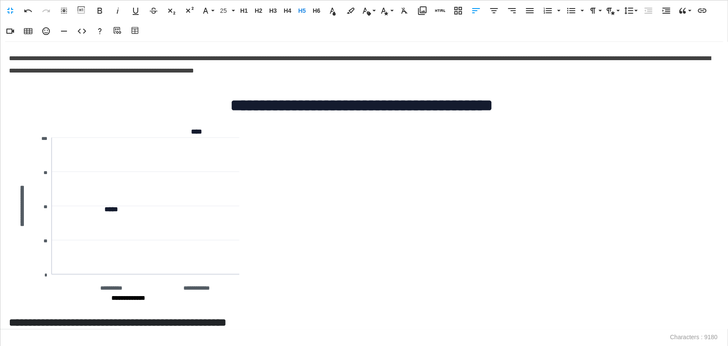
scroll to position [1254, 0]
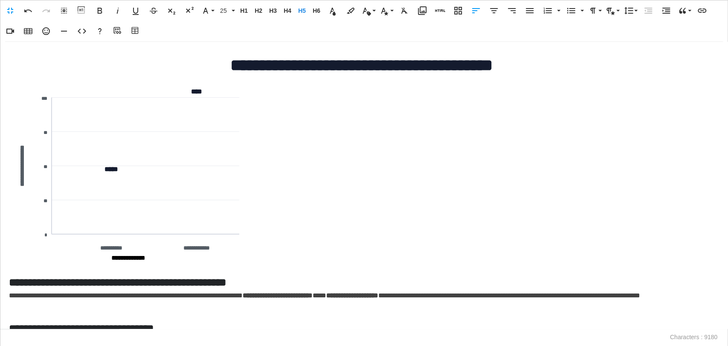
click at [140, 264] on h5 at bounding box center [364, 267] width 710 height 15
click at [145, 257] on text "**********" at bounding box center [128, 258] width 34 height 6
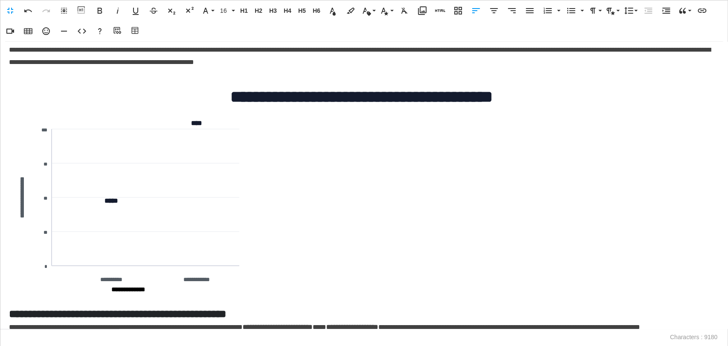
scroll to position [1207, 0]
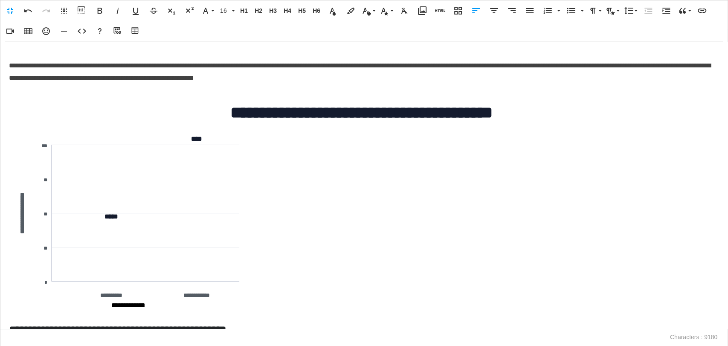
click at [213, 90] on div "**********" at bounding box center [364, 185] width 728 height 287
click at [201, 111] on h3 "**********" at bounding box center [361, 113] width 705 height 20
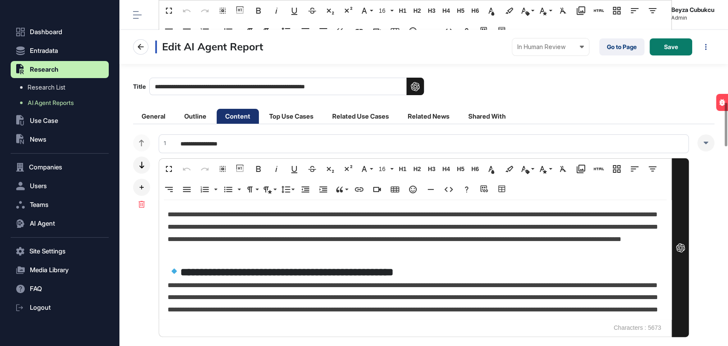
scroll to position [1042, 0]
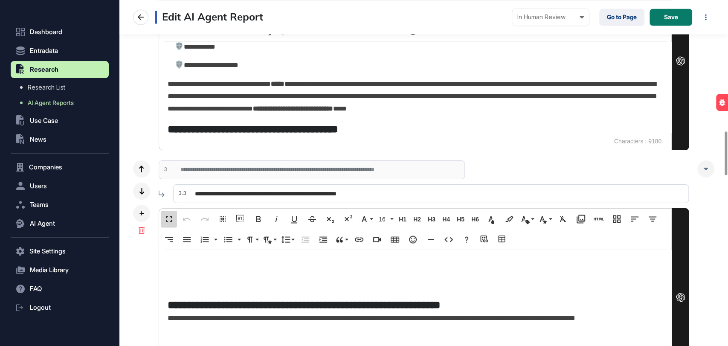
click at [163, 211] on button "Fullscreen" at bounding box center [169, 218] width 16 height 17
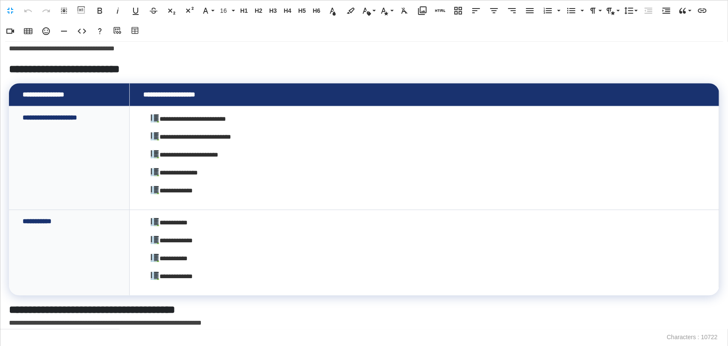
scroll to position [332, 0]
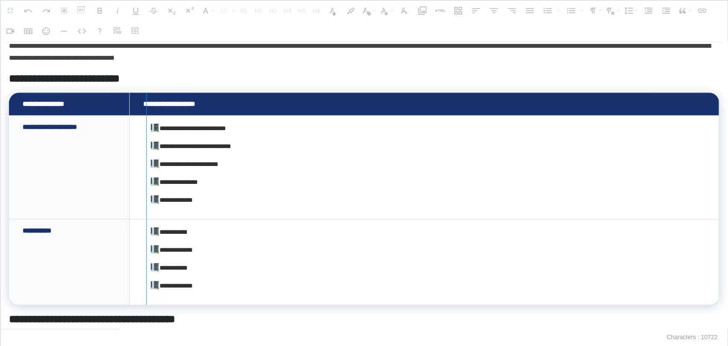
drag, startPoint x: 313, startPoint y: 102, endPoint x: 146, endPoint y: 114, distance: 167.2
click at [146, 114] on div at bounding box center [146, 199] width 0 height 212
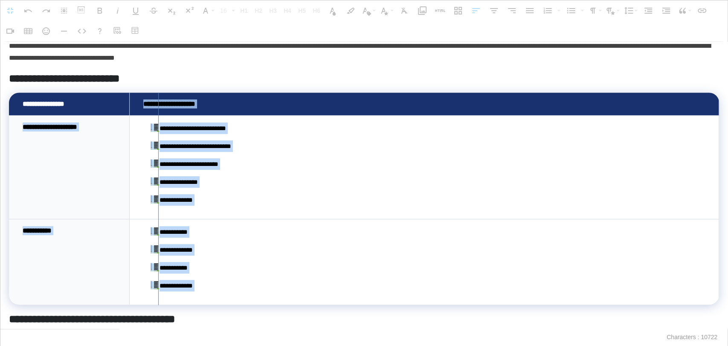
drag, startPoint x: 311, startPoint y: 108, endPoint x: 158, endPoint y: 119, distance: 153.6
click at [158, 119] on div at bounding box center [158, 199] width 5 height 212
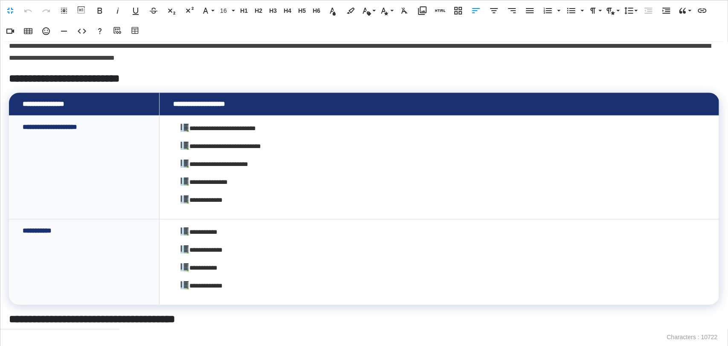
click at [84, 100] on td "**********" at bounding box center [84, 104] width 151 height 23
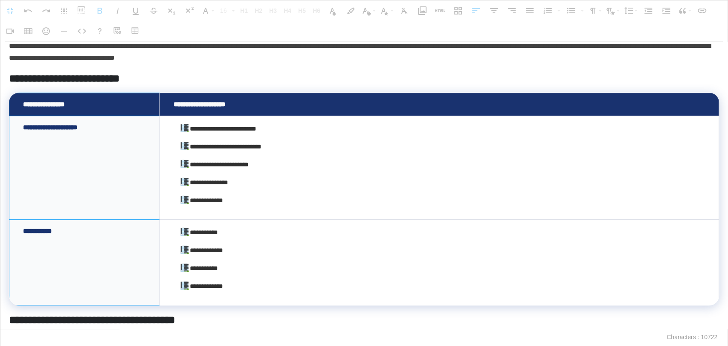
drag, startPoint x: 166, startPoint y: 115, endPoint x: 98, endPoint y: 250, distance: 151.1
click at [98, 250] on tbody "**********" at bounding box center [364, 199] width 710 height 212
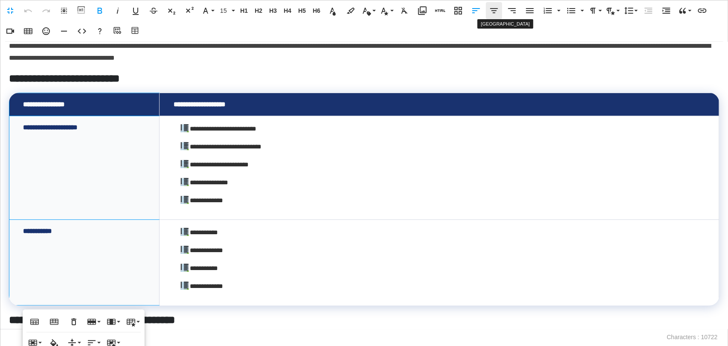
click at [492, 11] on icon "button" at bounding box center [494, 10] width 8 height 5
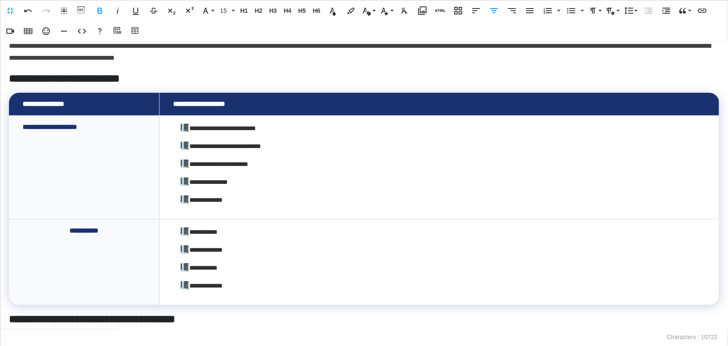
click at [99, 145] on td "**********" at bounding box center [84, 168] width 151 height 104
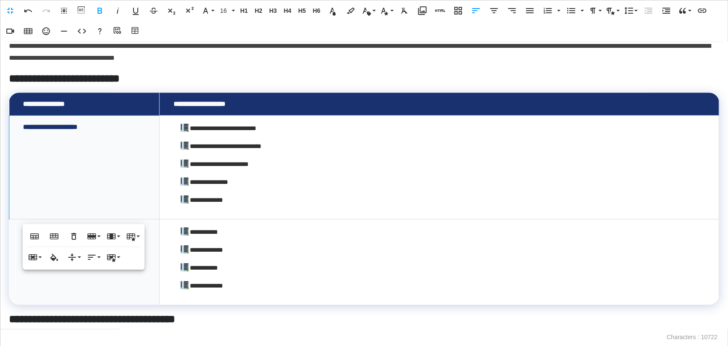
click at [493, 14] on icon "button" at bounding box center [494, 11] width 10 height 10
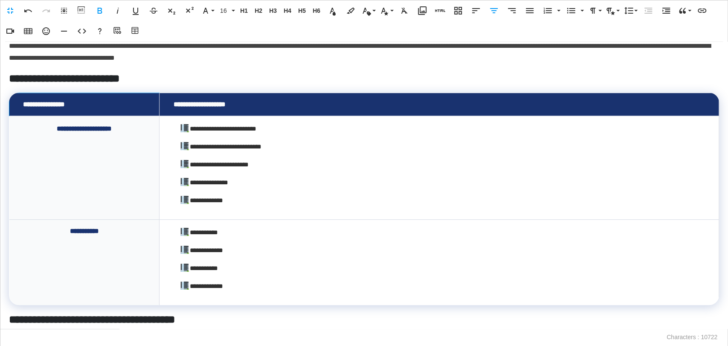
click at [121, 103] on td "**********" at bounding box center [84, 104] width 150 height 23
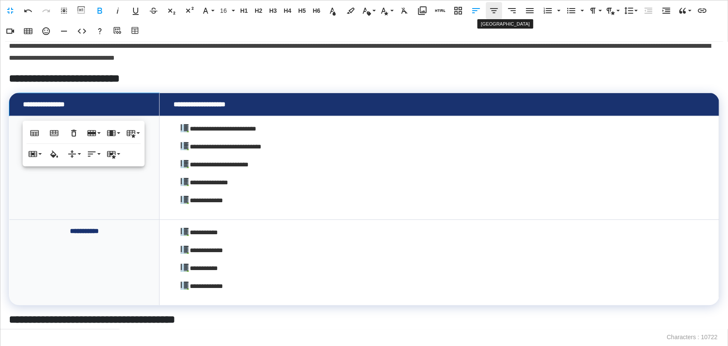
click at [495, 7] on icon "button" at bounding box center [494, 11] width 10 height 10
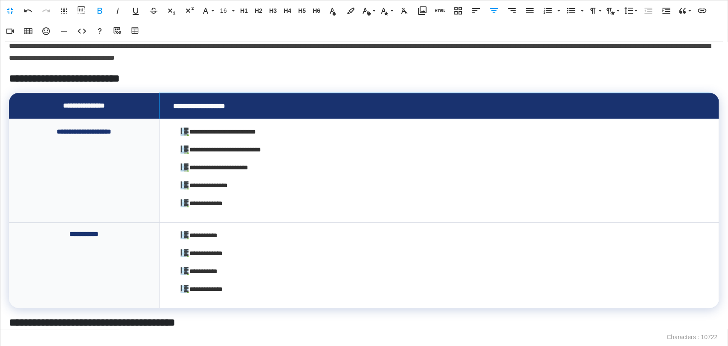
click at [255, 97] on td "**********" at bounding box center [440, 106] width 560 height 26
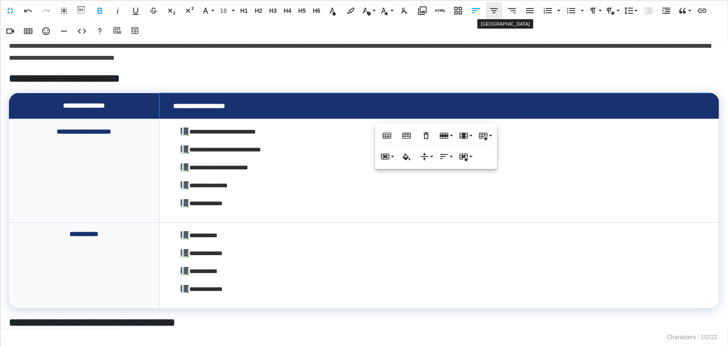
click at [489, 8] on icon "button" at bounding box center [494, 11] width 10 height 10
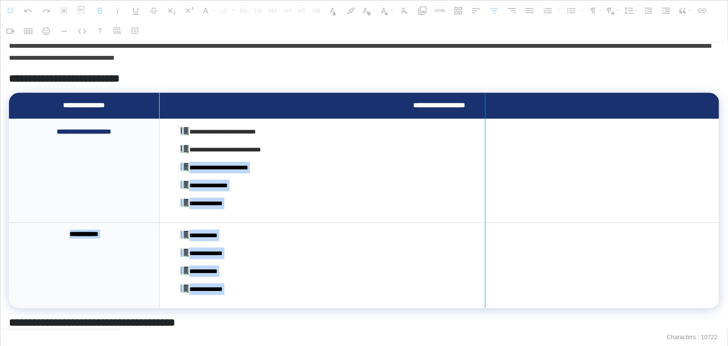
drag, startPoint x: 713, startPoint y: 144, endPoint x: 485, endPoint y: 158, distance: 229.1
click at [485, 158] on div at bounding box center [485, 200] width 5 height 215
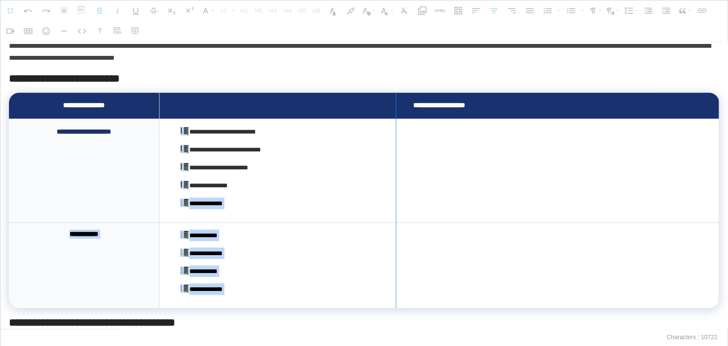
drag, startPoint x: 714, startPoint y: 179, endPoint x: 395, endPoint y: 197, distance: 318.8
click at [396, 197] on div at bounding box center [396, 200] width 0 height 215
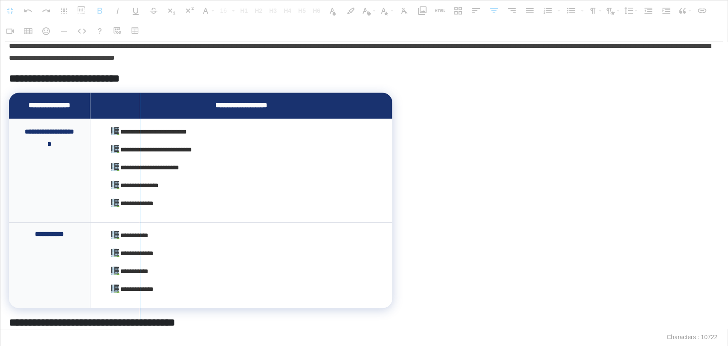
drag, startPoint x: 88, startPoint y: 199, endPoint x: 140, endPoint y: 198, distance: 51.6
click at [140, 198] on div at bounding box center [140, 206] width 5 height 227
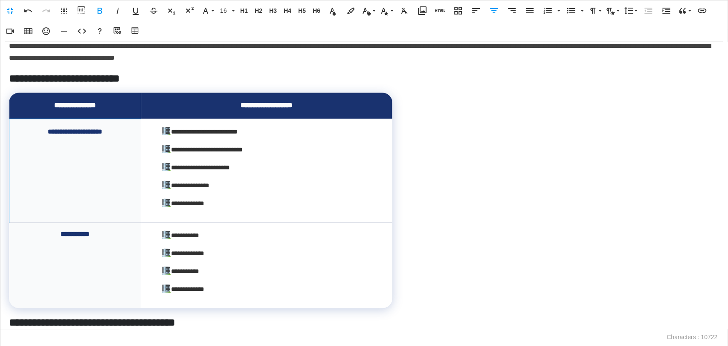
click at [99, 139] on td "**********" at bounding box center [75, 171] width 132 height 104
click at [638, 12] on button "Line Height" at bounding box center [630, 10] width 16 height 17
click at [87, 149] on td "**********" at bounding box center [75, 171] width 132 height 104
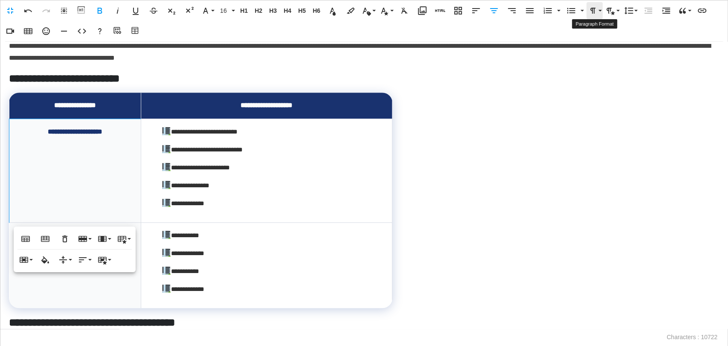
click at [601, 13] on button "Paragraph Format" at bounding box center [595, 10] width 16 height 17
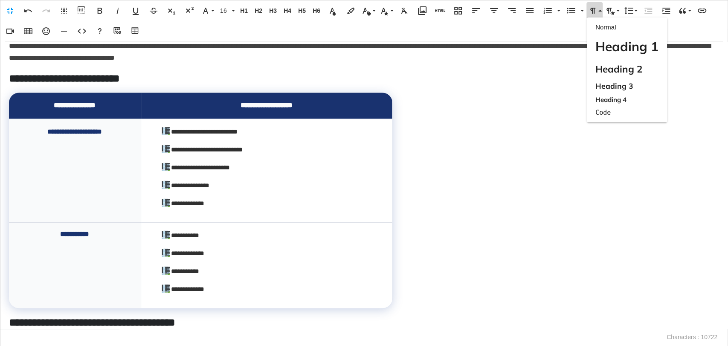
click at [110, 134] on div "**********" at bounding box center [75, 132] width 105 height 12
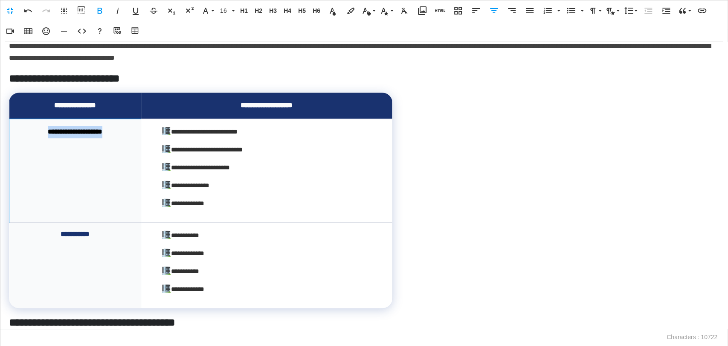
drag, startPoint x: 116, startPoint y: 131, endPoint x: 30, endPoint y: 137, distance: 86.8
click at [30, 137] on div "**********" at bounding box center [75, 132] width 104 height 12
click at [68, 168] on td at bounding box center [75, 171] width 132 height 104
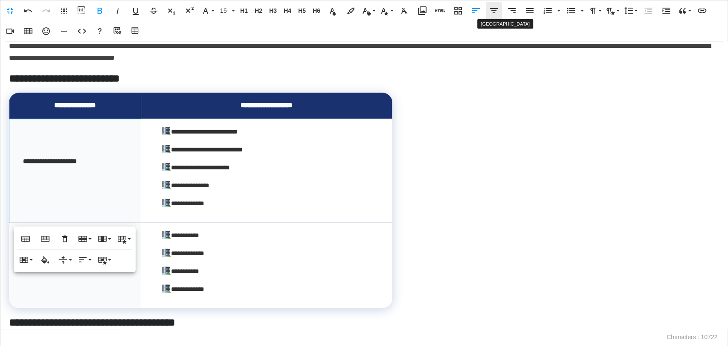
click at [495, 9] on icon "button" at bounding box center [494, 10] width 8 height 5
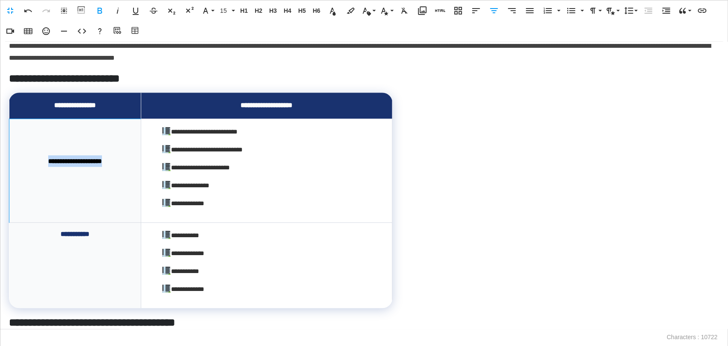
drag, startPoint x: 115, startPoint y: 158, endPoint x: 14, endPoint y: 157, distance: 101.5
click at [14, 157] on td "**********" at bounding box center [75, 171] width 132 height 104
click at [225, 10] on span "15" at bounding box center [224, 10] width 13 height 7
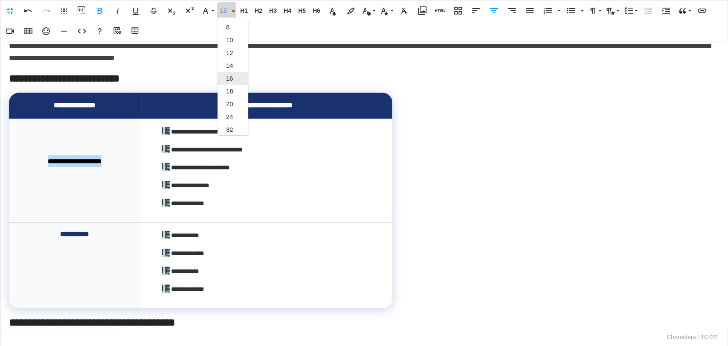
click at [237, 79] on link "16" at bounding box center [233, 78] width 31 height 13
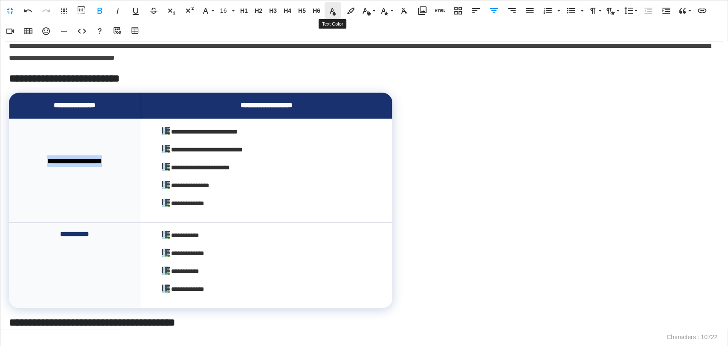
click at [334, 10] on icon "button" at bounding box center [333, 12] width 6 height 8
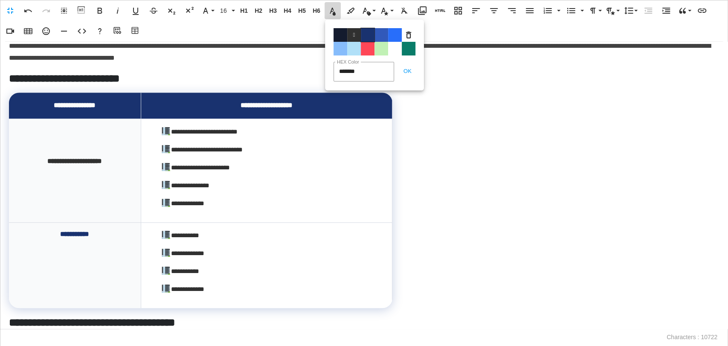
click at [365, 38] on span "Color#19326F" at bounding box center [368, 35] width 14 height 14
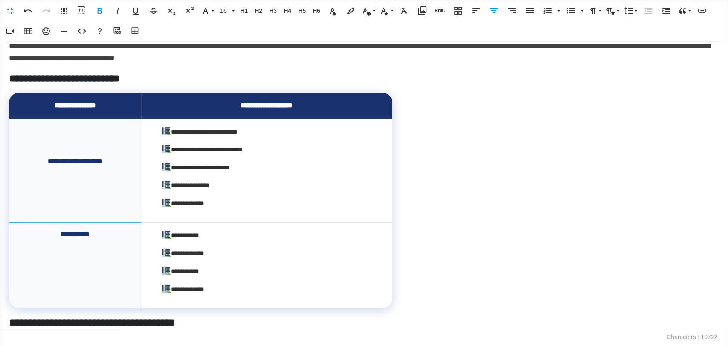
click at [61, 231] on span "**********" at bounding box center [75, 234] width 29 height 6
click at [61, 237] on span "**********" at bounding box center [75, 234] width 29 height 6
click at [35, 160] on div "**********" at bounding box center [75, 161] width 105 height 12
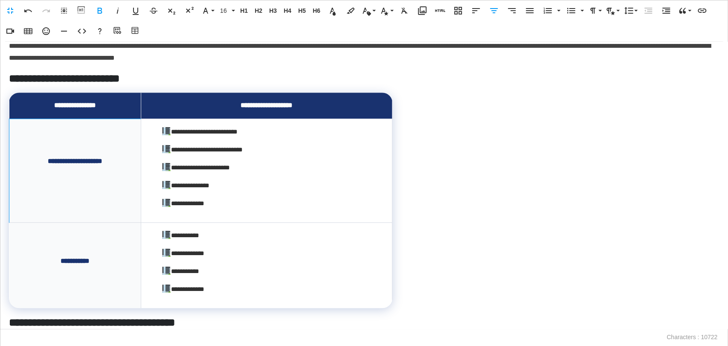
click at [254, 264] on td "**********" at bounding box center [266, 265] width 251 height 86
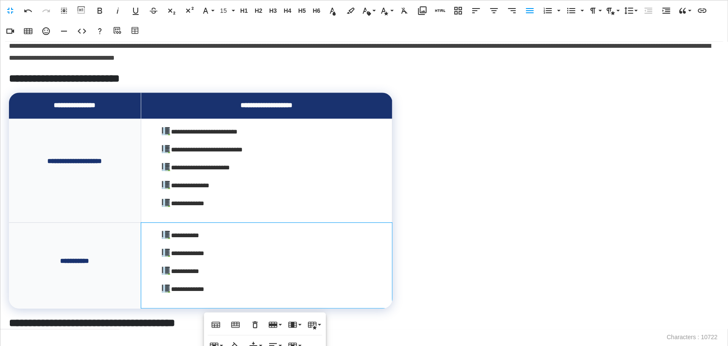
click at [512, 223] on div "**********" at bounding box center [364, 185] width 728 height 287
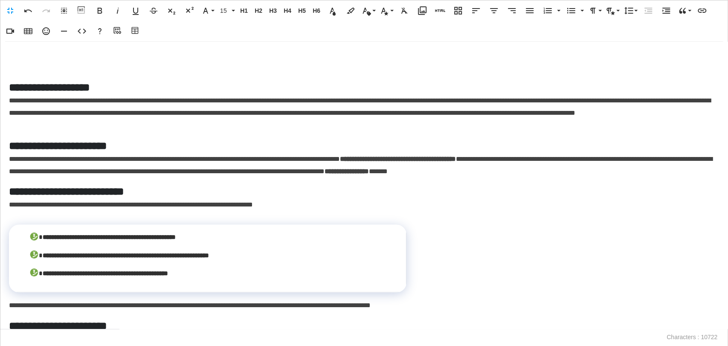
scroll to position [806, 0]
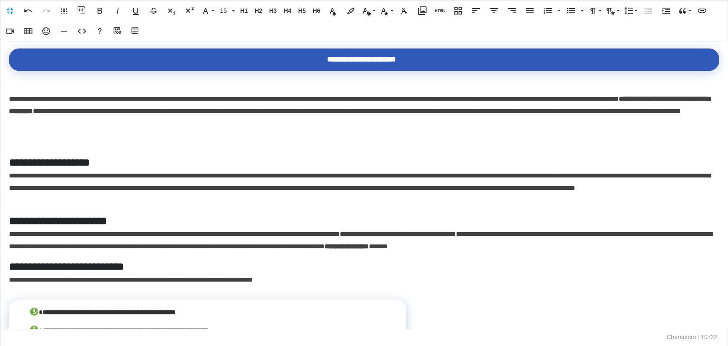
click at [44, 137] on p at bounding box center [364, 143] width 710 height 12
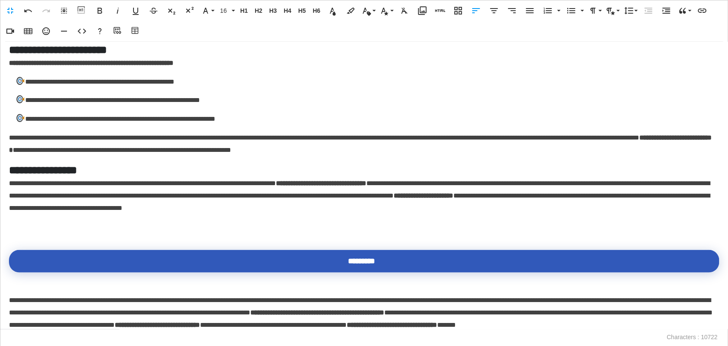
scroll to position [1232, 0]
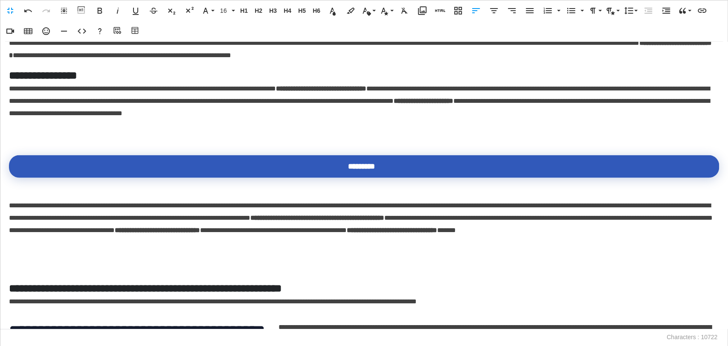
click at [49, 131] on p at bounding box center [364, 132] width 710 height 12
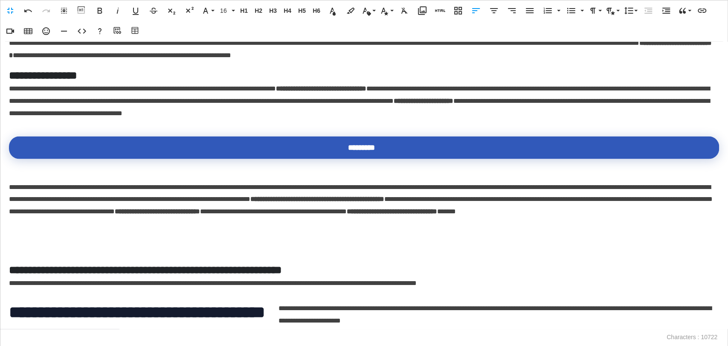
click at [29, 241] on p at bounding box center [364, 243] width 710 height 12
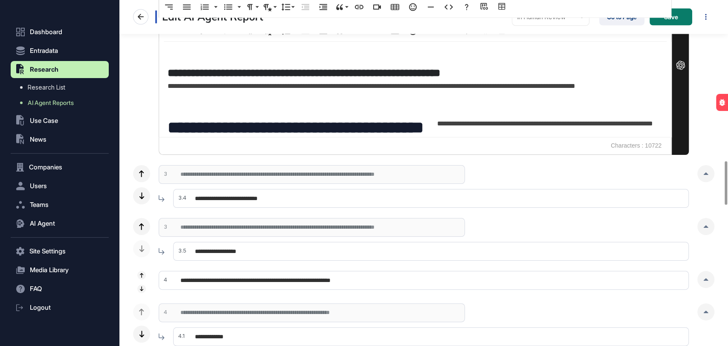
scroll to position [1279, 0]
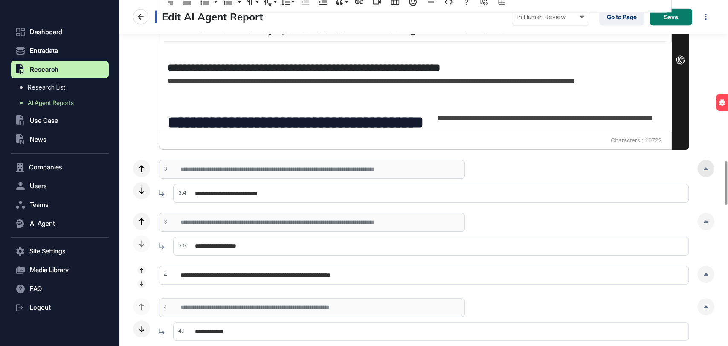
click at [712, 165] on div at bounding box center [706, 168] width 17 height 17
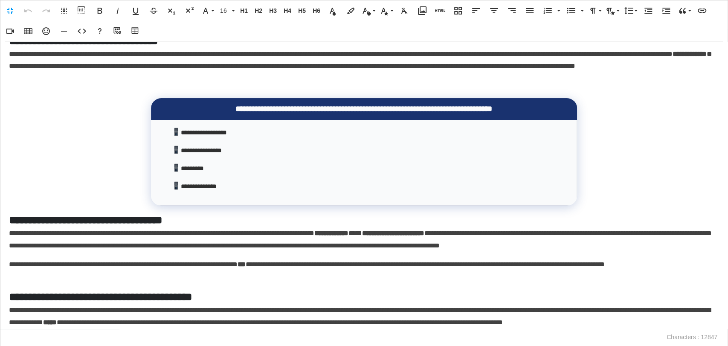
scroll to position [47, 0]
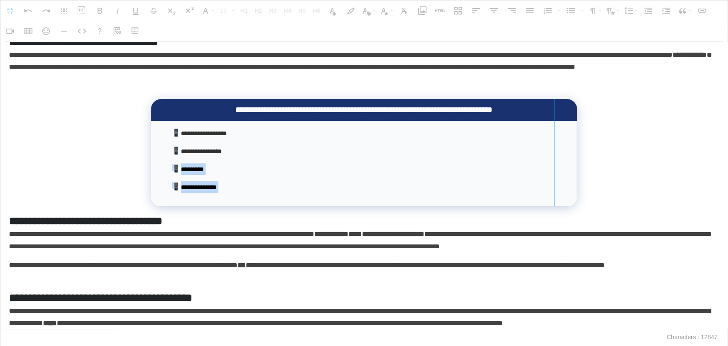
drag, startPoint x: 572, startPoint y: 143, endPoint x: 555, endPoint y: 167, distance: 29.4
click at [555, 167] on div at bounding box center [554, 152] width 5 height 107
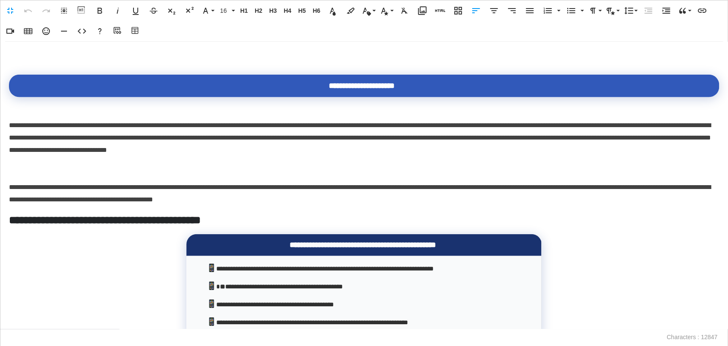
scroll to position [1280, 0]
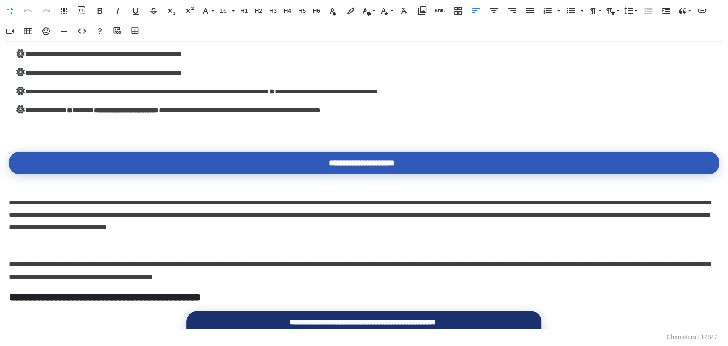
click at [61, 131] on p at bounding box center [364, 129] width 710 height 12
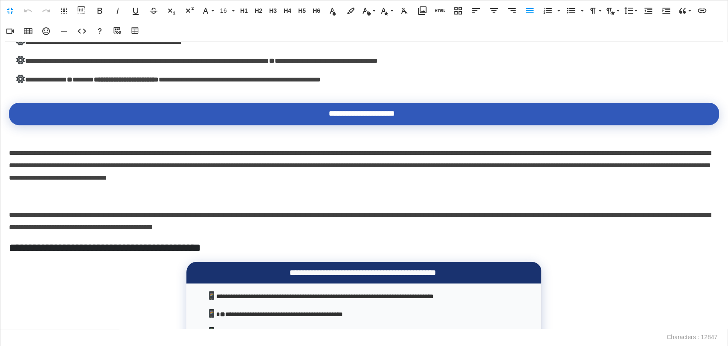
scroll to position [1327, 0]
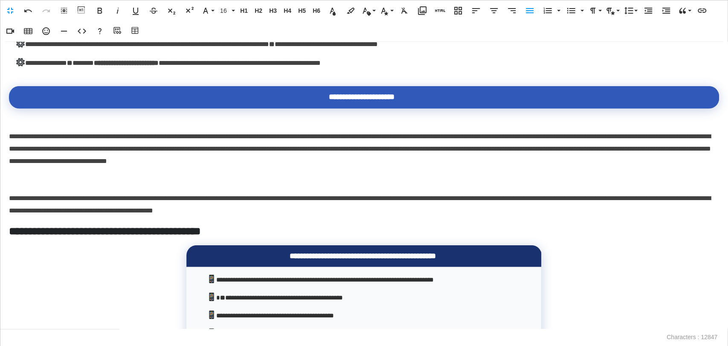
click at [67, 175] on p at bounding box center [364, 180] width 710 height 12
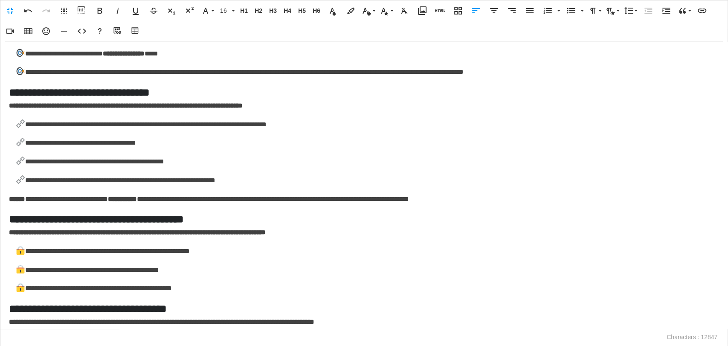
scroll to position [1943, 0]
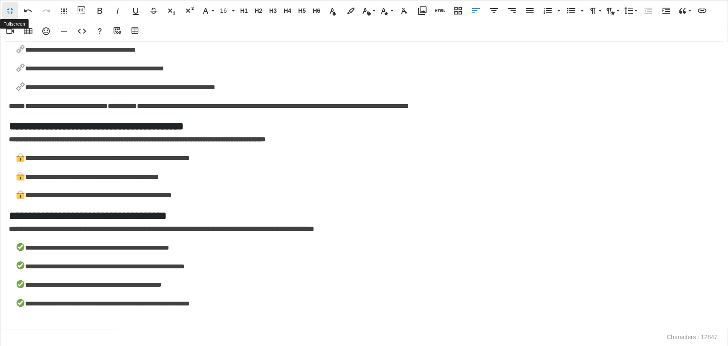
click at [9, 4] on button "Fullscreen" at bounding box center [10, 10] width 16 height 17
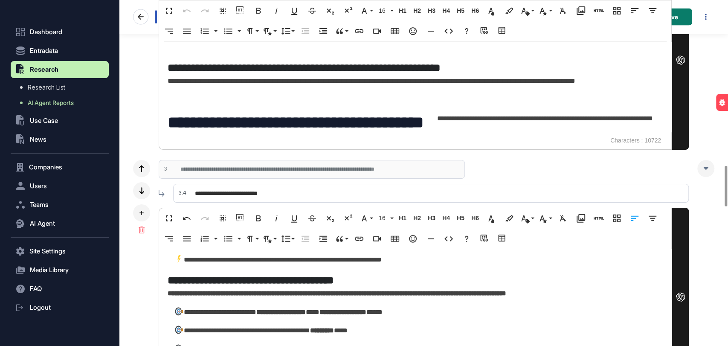
scroll to position [1516, 0]
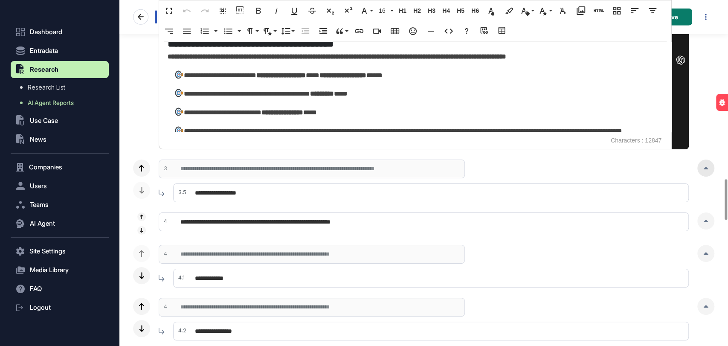
click at [703, 164] on div at bounding box center [706, 168] width 17 height 17
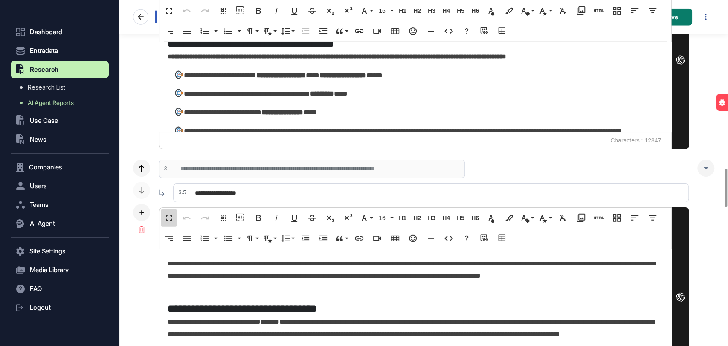
click at [166, 209] on button "Fullscreen" at bounding box center [169, 217] width 16 height 17
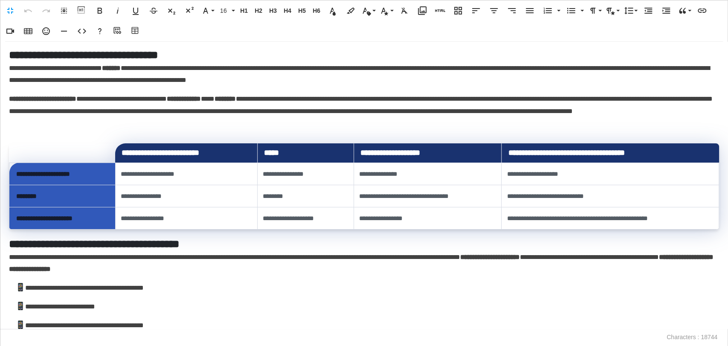
scroll to position [95, 0]
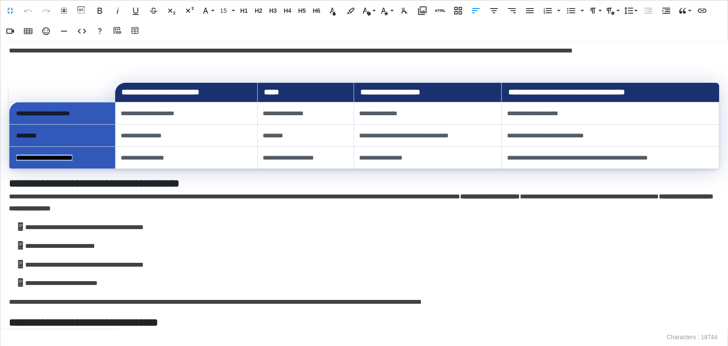
drag, startPoint x: 106, startPoint y: 158, endPoint x: 16, endPoint y: 155, distance: 89.6
click at [16, 155] on td "**********" at bounding box center [62, 157] width 106 height 22
click at [337, 18] on button "Text Color" at bounding box center [333, 10] width 16 height 17
type input "*******"
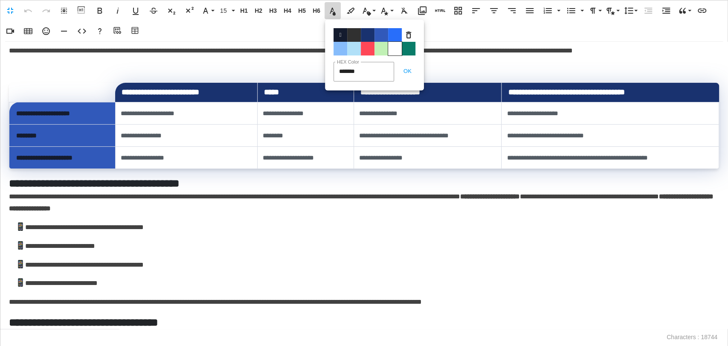
click at [393, 49] on span "Color#FFFFFF" at bounding box center [395, 49] width 14 height 14
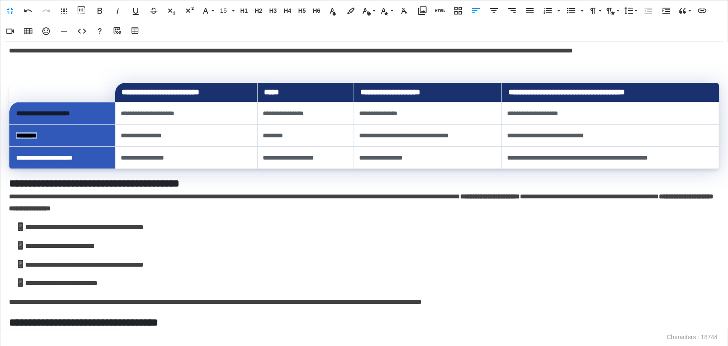
drag, startPoint x: 29, startPoint y: 137, endPoint x: 22, endPoint y: 134, distance: 7.5
click at [11, 137] on td "********" at bounding box center [62, 135] width 106 height 22
click at [328, 10] on icon "button" at bounding box center [333, 11] width 10 height 10
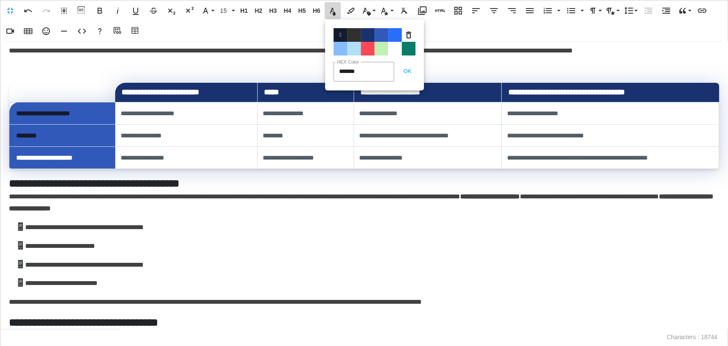
click at [395, 49] on span "Color#FFFFFF" at bounding box center [395, 49] width 14 height 14
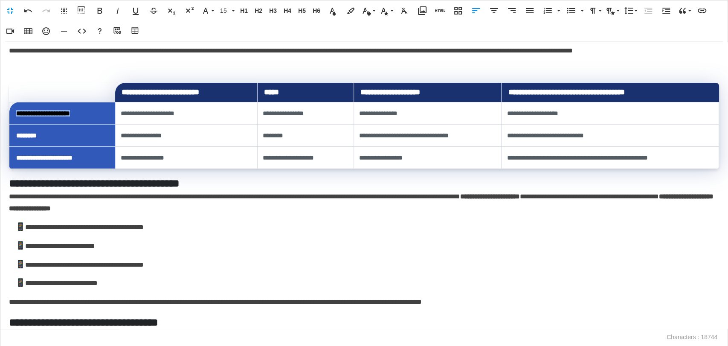
drag, startPoint x: 43, startPoint y: 108, endPoint x: 17, endPoint y: 108, distance: 26.0
click at [17, 108] on td "**********" at bounding box center [62, 113] width 106 height 22
click at [337, 12] on icon "button" at bounding box center [333, 11] width 10 height 10
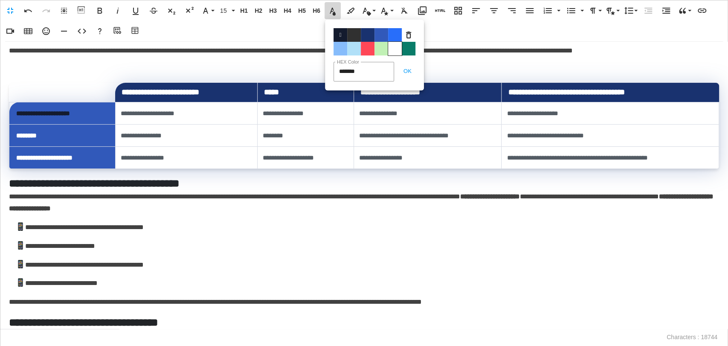
click at [396, 47] on span "Color#FFFFFF" at bounding box center [395, 49] width 14 height 14
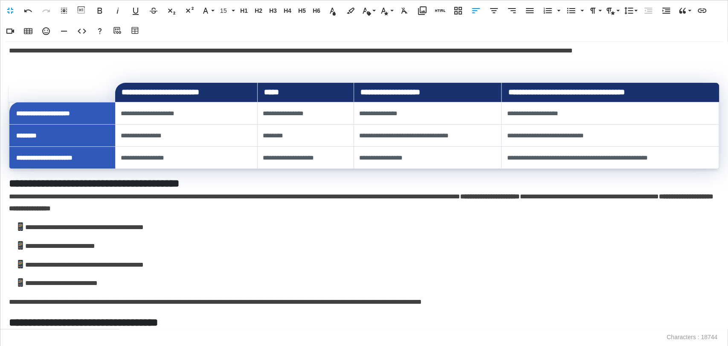
click at [334, 233] on div "**********" at bounding box center [364, 185] width 728 height 287
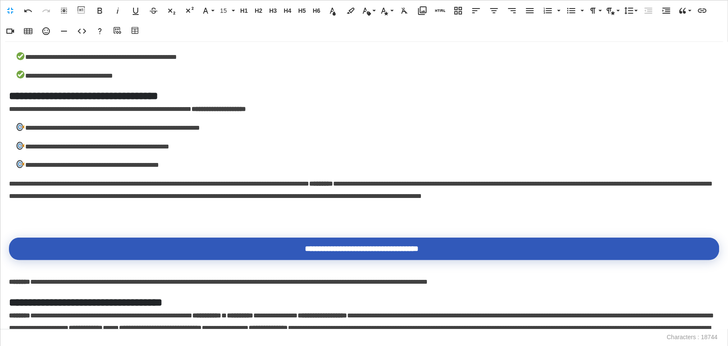
scroll to position [995, 0]
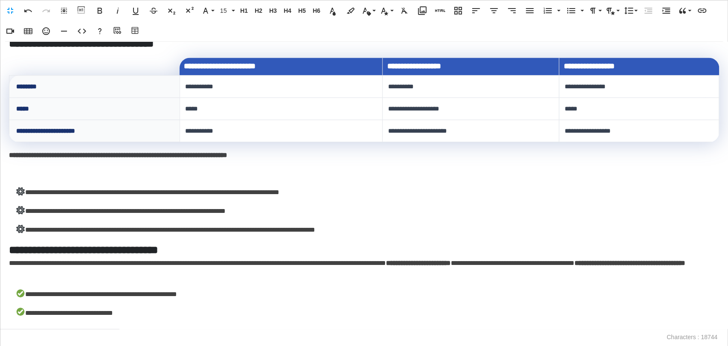
click at [93, 178] on p at bounding box center [364, 173] width 710 height 12
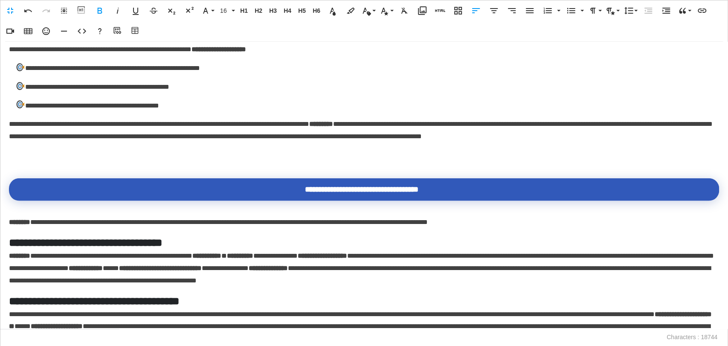
scroll to position [1327, 0]
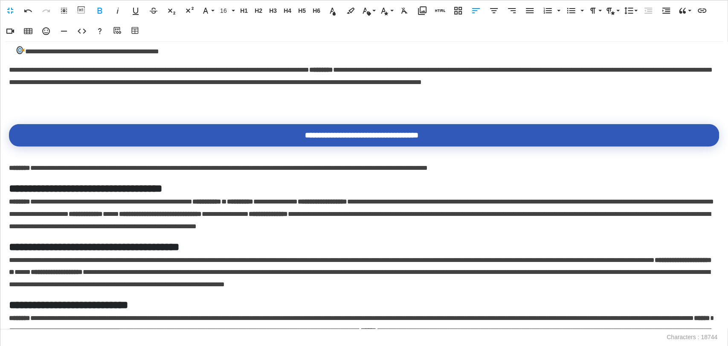
click at [48, 113] on div "**********" at bounding box center [364, 185] width 728 height 287
click at [43, 98] on p at bounding box center [364, 101] width 710 height 12
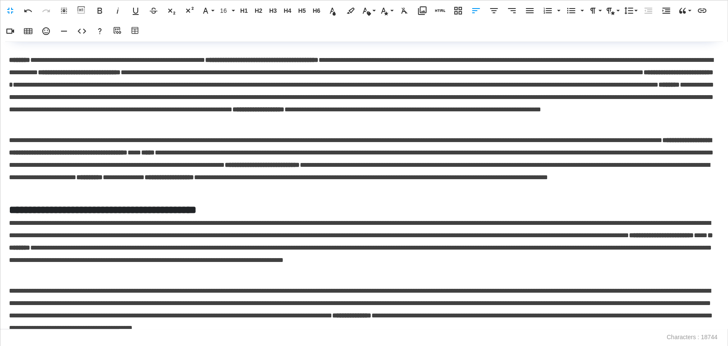
scroll to position [1943, 0]
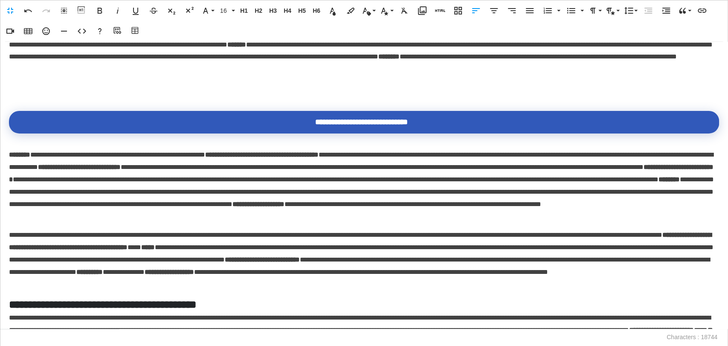
click at [48, 94] on p at bounding box center [364, 88] width 710 height 12
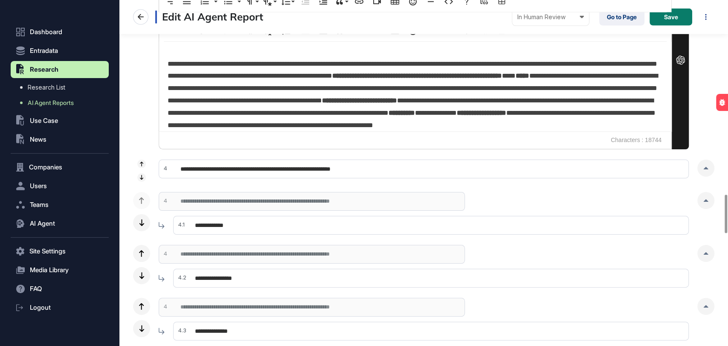
scroll to position [1753, 0]
click at [703, 170] on div at bounding box center [706, 167] width 17 height 17
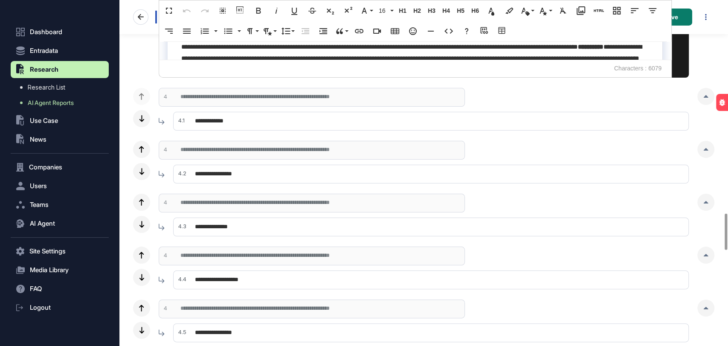
scroll to position [1990, 0]
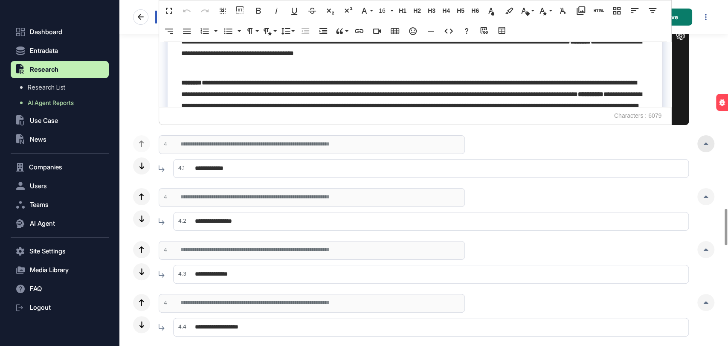
click at [707, 143] on icon at bounding box center [706, 143] width 5 height 3
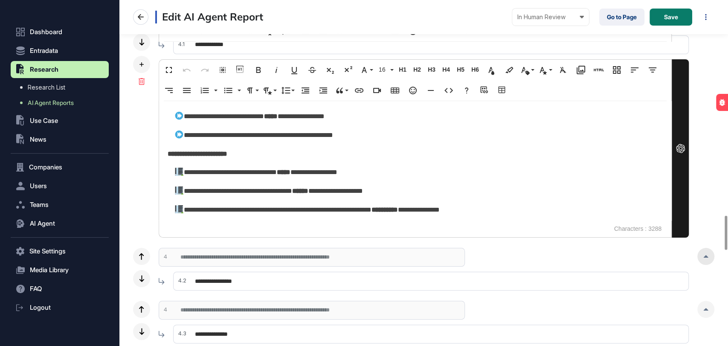
scroll to position [2180, 0]
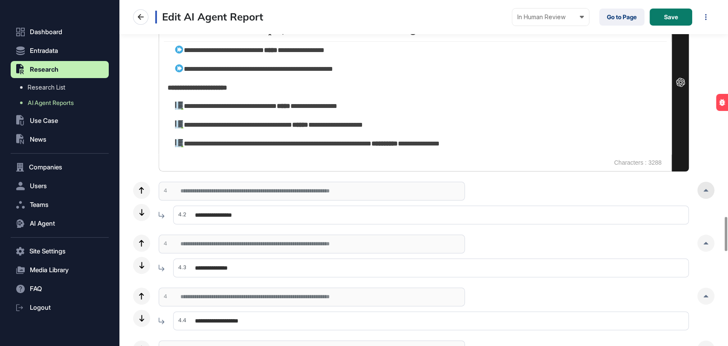
click at [703, 191] on div at bounding box center [706, 190] width 17 height 17
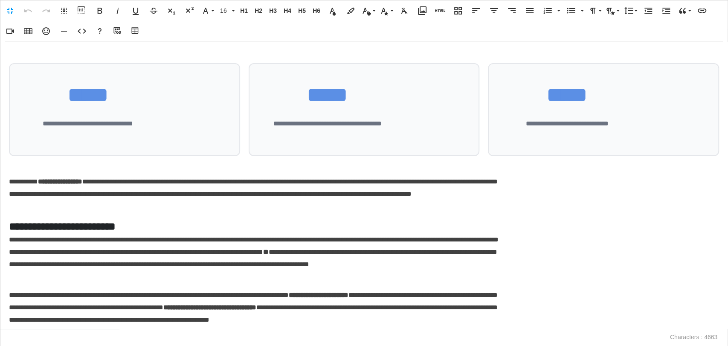
scroll to position [0, 3]
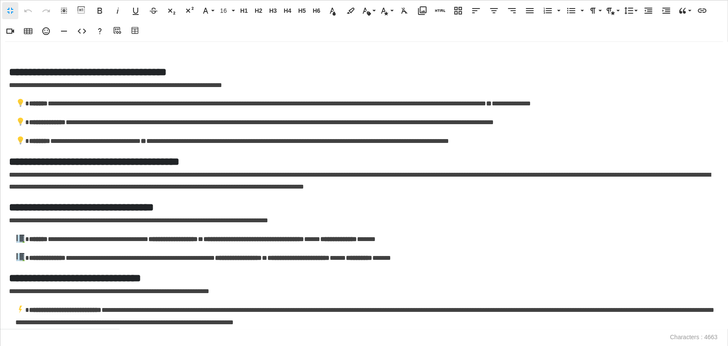
click at [4, 8] on button "Fullscreen" at bounding box center [10, 10] width 16 height 17
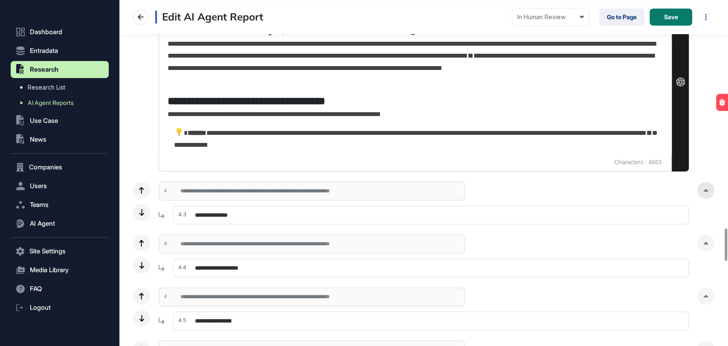
click at [708, 189] on icon at bounding box center [706, 190] width 5 height 3
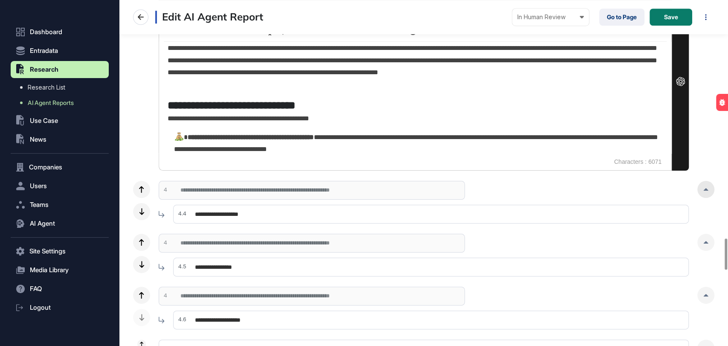
click at [700, 189] on div at bounding box center [706, 189] width 17 height 17
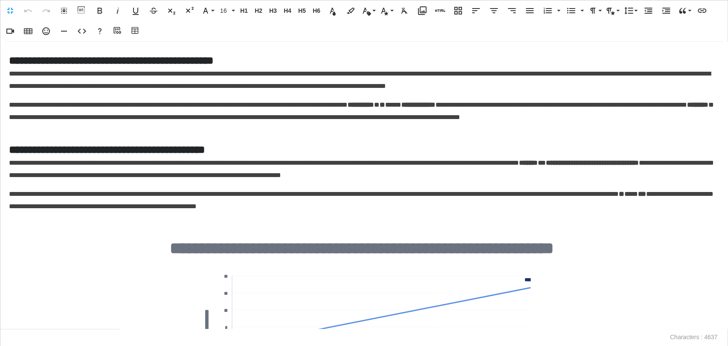
click at [184, 224] on div at bounding box center [364, 222] width 710 height 7
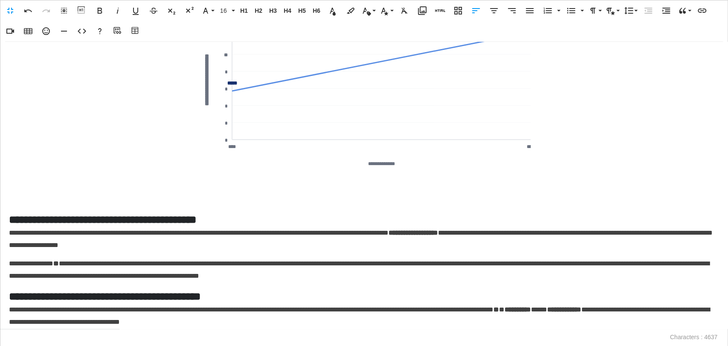
click at [84, 197] on p at bounding box center [364, 199] width 710 height 12
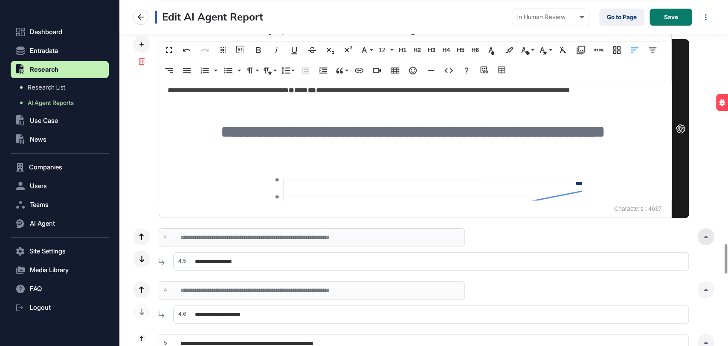
click at [704, 238] on div at bounding box center [706, 236] width 17 height 17
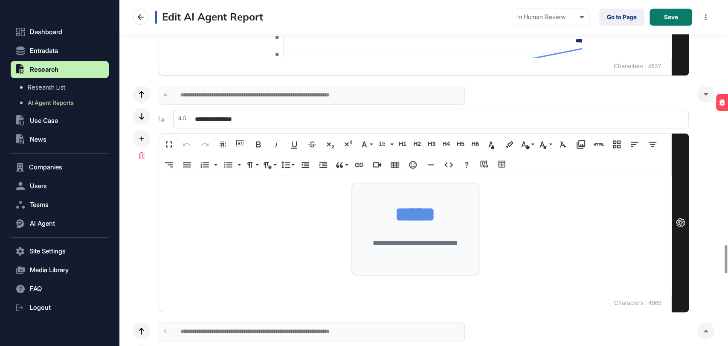
click at [365, 229] on div "*****" at bounding box center [415, 214] width 101 height 37
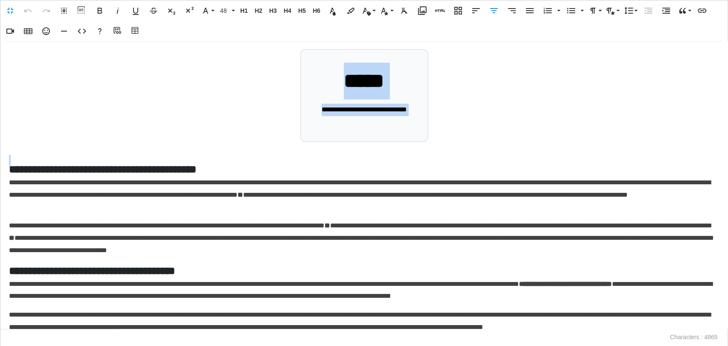
drag, startPoint x: 398, startPoint y: 148, endPoint x: 301, endPoint y: 59, distance: 132.0
click at [301, 59] on div "**********" at bounding box center [363, 171] width 727 height 287
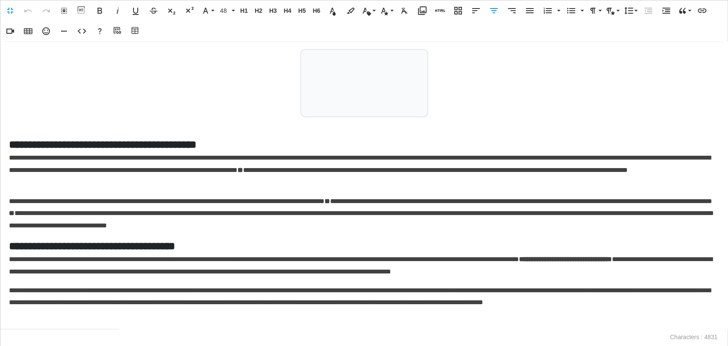
click at [373, 95] on div at bounding box center [364, 81] width 101 height 37
click at [419, 99] on div at bounding box center [364, 83] width 128 height 68
click at [324, 90] on div at bounding box center [364, 81] width 101 height 37
click at [26, 9] on icon "button" at bounding box center [28, 11] width 10 height 10
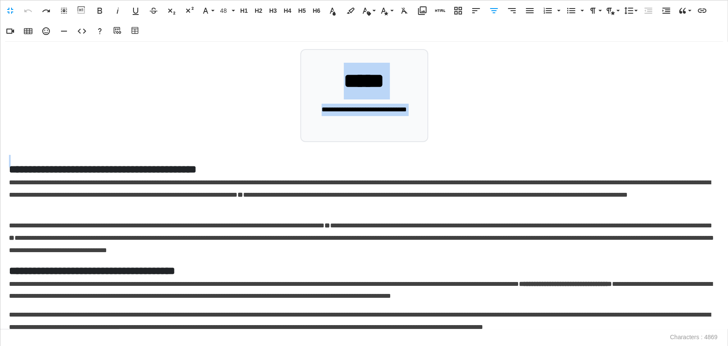
click at [88, 130] on div "**********" at bounding box center [364, 95] width 710 height 93
click at [85, 146] on div "**********" at bounding box center [363, 171] width 727 height 287
click at [69, 152] on div "**********" at bounding box center [363, 171] width 727 height 287
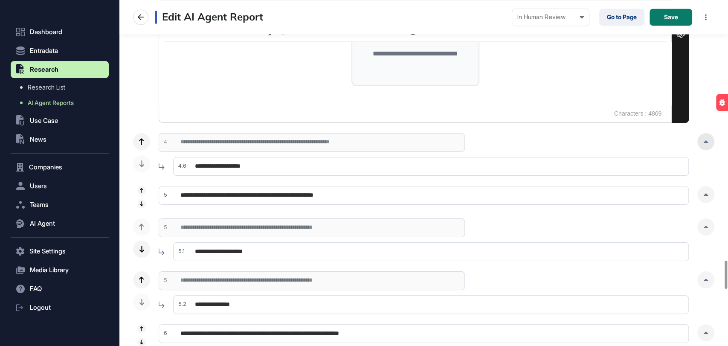
click at [710, 141] on div at bounding box center [706, 141] width 17 height 17
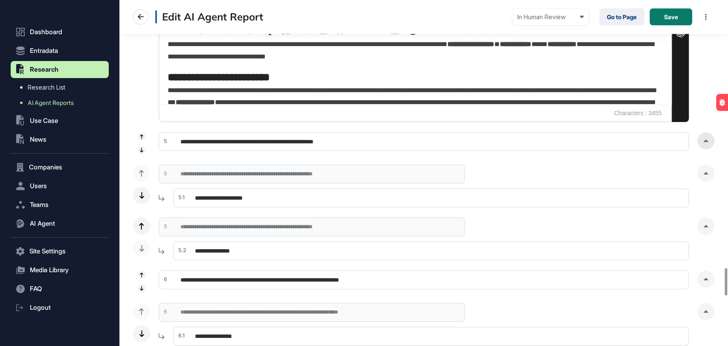
click at [708, 144] on div at bounding box center [706, 140] width 17 height 17
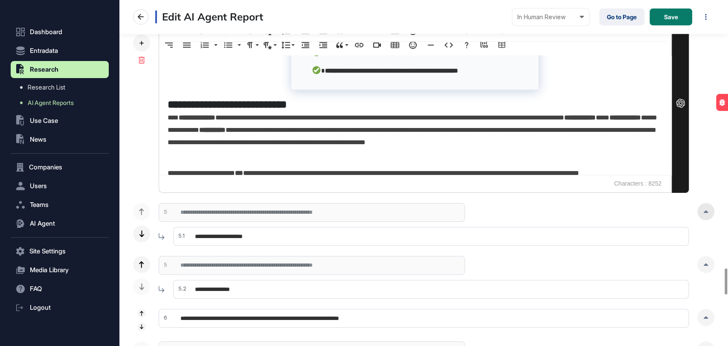
click at [707, 207] on div at bounding box center [706, 211] width 17 height 17
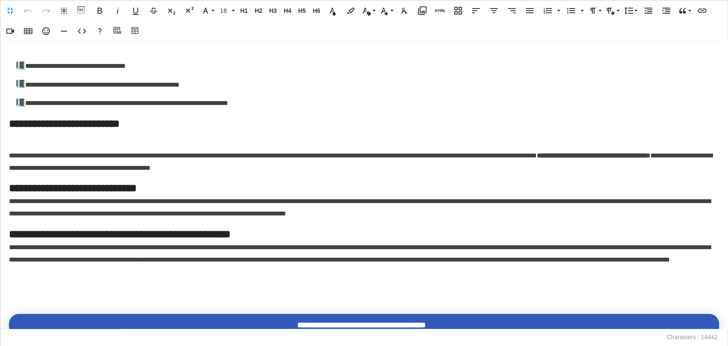
click at [34, 299] on div "**********" at bounding box center [364, 185] width 728 height 287
click at [33, 296] on p at bounding box center [364, 291] width 710 height 12
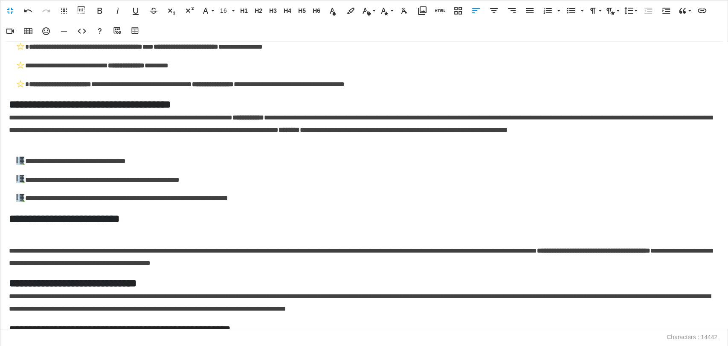
click at [38, 242] on div "**********" at bounding box center [364, 185] width 728 height 287
click at [31, 237] on p at bounding box center [364, 232] width 710 height 12
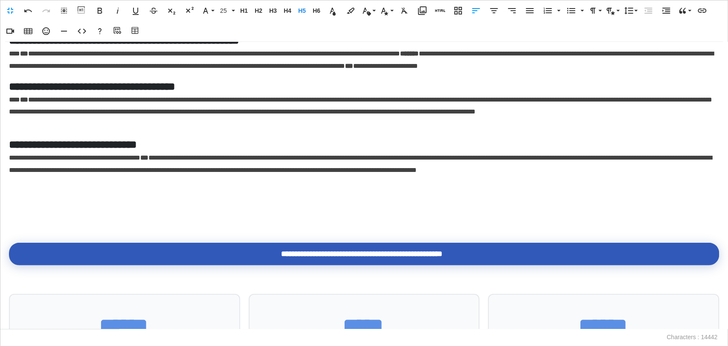
click at [24, 228] on div "**********" at bounding box center [364, 185] width 728 height 287
click at [27, 229] on div "**********" at bounding box center [364, 185] width 728 height 287
click at [19, 230] on div "**********" at bounding box center [364, 185] width 728 height 287
click at [18, 215] on p at bounding box center [364, 220] width 710 height 12
click at [12, 205] on p at bounding box center [364, 201] width 710 height 12
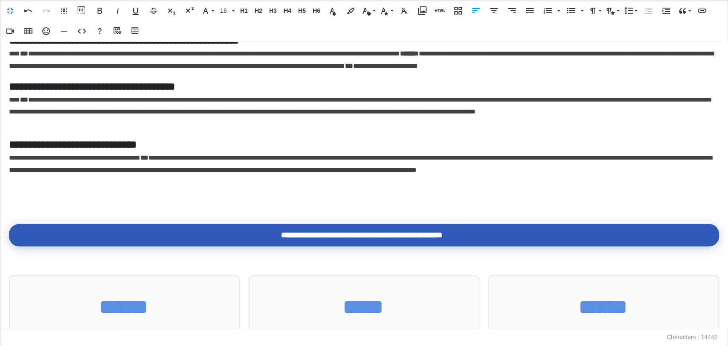
click at [17, 211] on div "**********" at bounding box center [364, 185] width 728 height 287
click at [20, 206] on p at bounding box center [364, 201] width 710 height 12
click at [13, 209] on div "**********" at bounding box center [364, 185] width 728 height 287
click at [17, 207] on p at bounding box center [364, 201] width 710 height 12
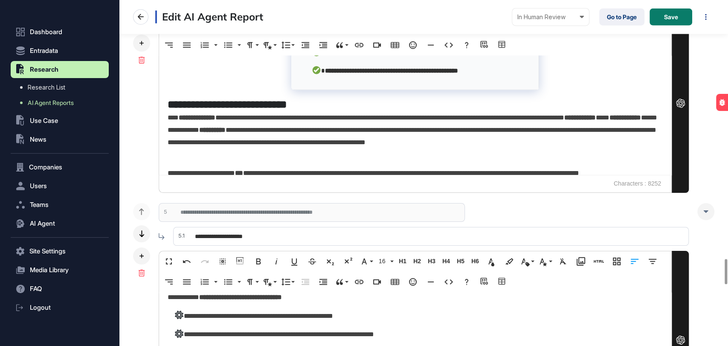
scroll to position [3792, 0]
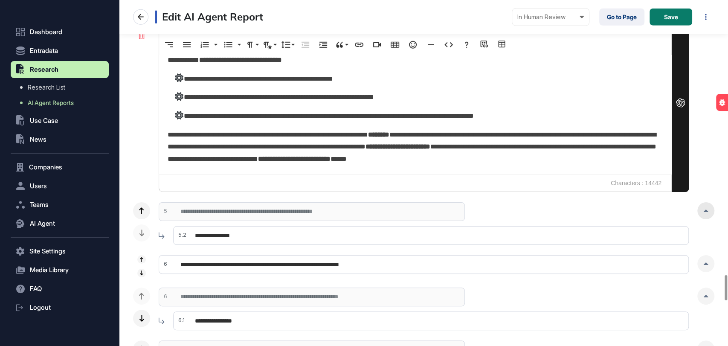
click at [706, 210] on icon at bounding box center [706, 210] width 5 height 3
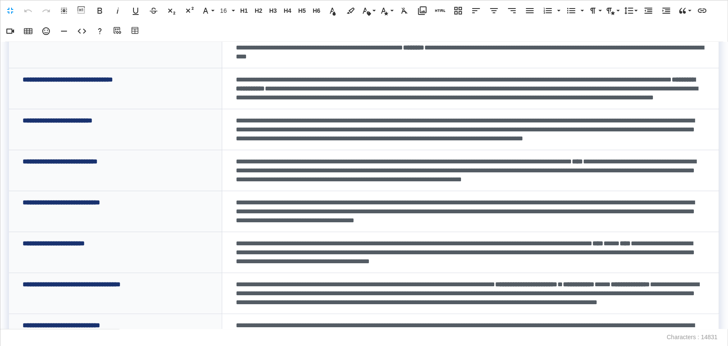
scroll to position [95, 0]
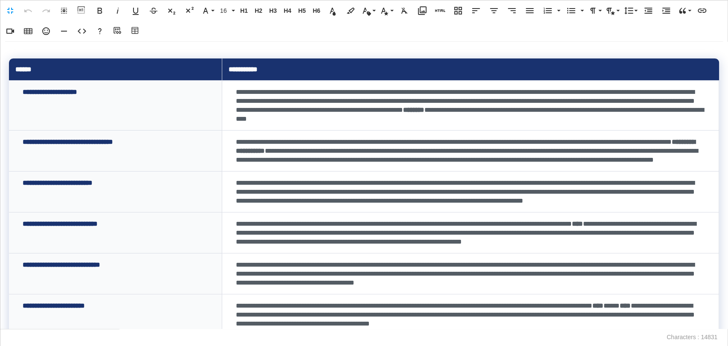
click at [78, 67] on th "******" at bounding box center [115, 69] width 213 height 22
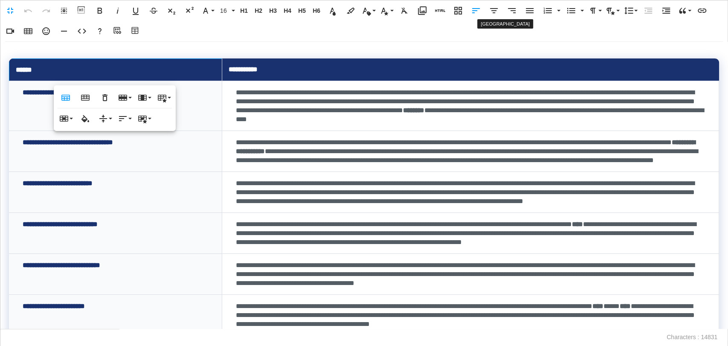
click at [496, 9] on icon "button" at bounding box center [494, 11] width 10 height 10
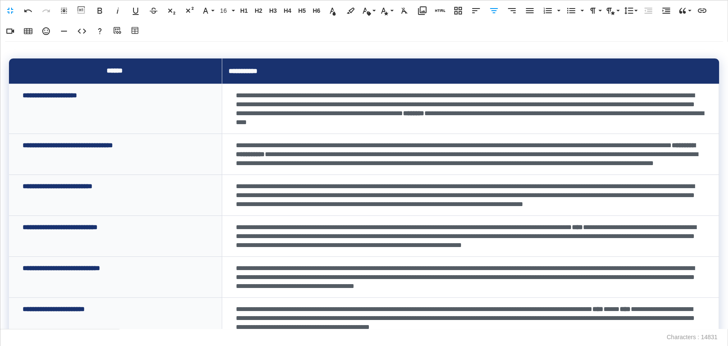
click at [290, 70] on th "**********" at bounding box center [470, 71] width 497 height 26
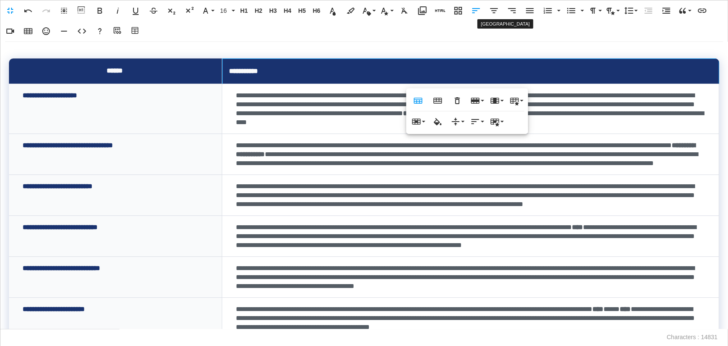
click at [491, 12] on icon "button" at bounding box center [494, 11] width 10 height 10
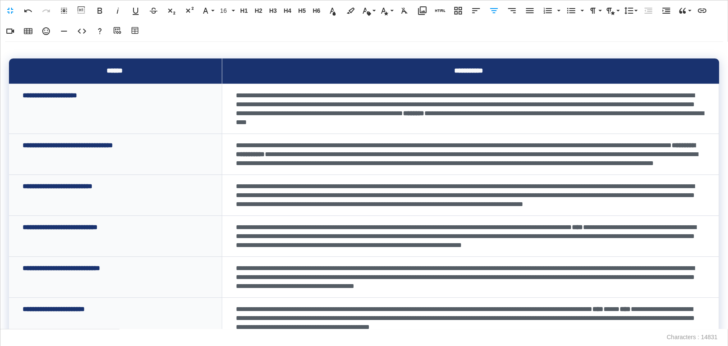
click at [113, 99] on td "**********" at bounding box center [115, 109] width 213 height 50
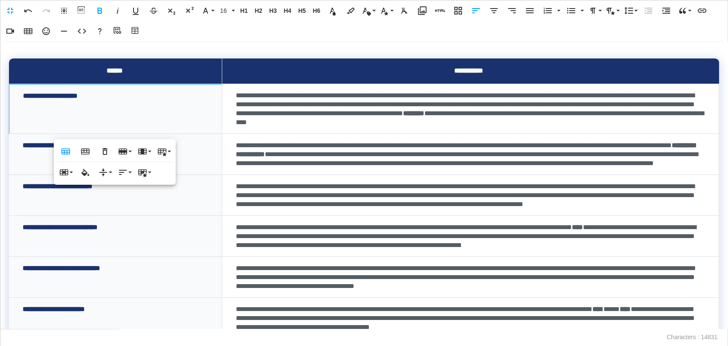
click at [27, 94] on strong "**********" at bounding box center [50, 96] width 55 height 6
click at [24, 95] on strong "**********" at bounding box center [50, 96] width 55 height 6
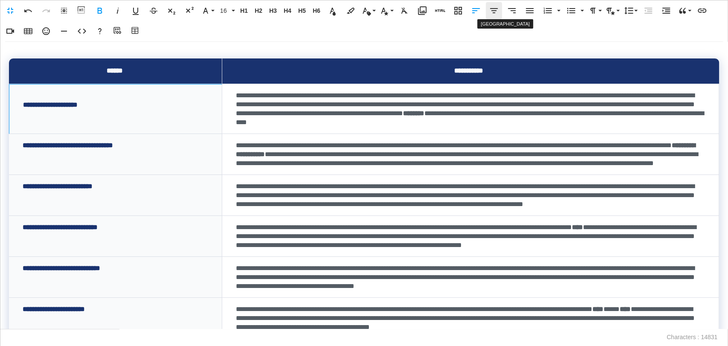
click at [493, 15] on icon "button" at bounding box center [494, 11] width 10 height 10
click at [21, 145] on td "**********" at bounding box center [115, 154] width 213 height 41
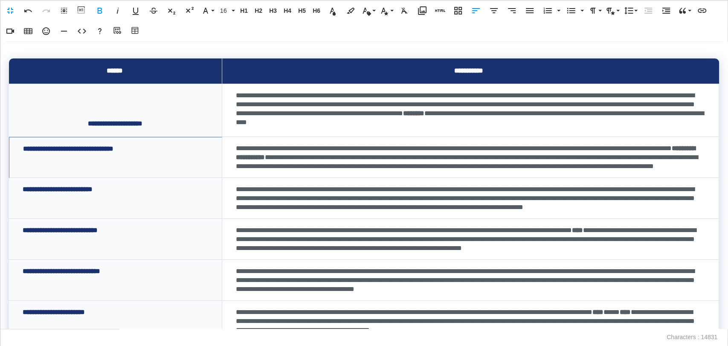
click at [79, 124] on div "**********" at bounding box center [116, 124] width 186 height 12
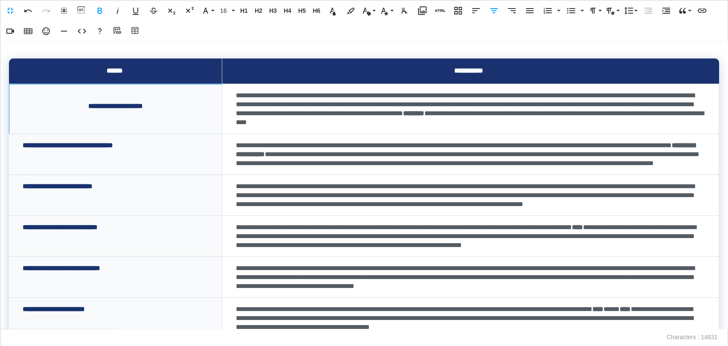
click at [21, 148] on td "**********" at bounding box center [115, 154] width 213 height 41
click at [24, 148] on strong "**********" at bounding box center [68, 145] width 90 height 6
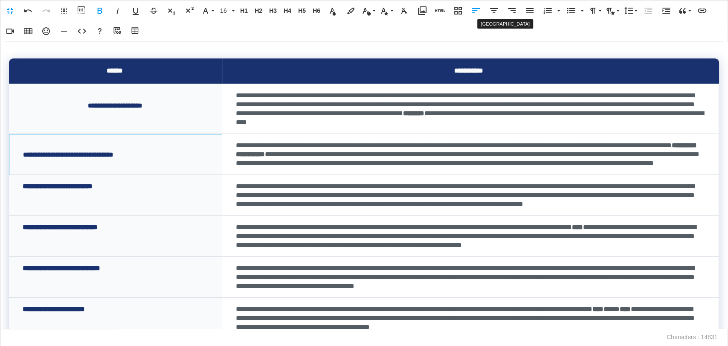
click at [496, 11] on icon "button" at bounding box center [494, 11] width 10 height 10
click at [23, 189] on strong "**********" at bounding box center [58, 186] width 70 height 6
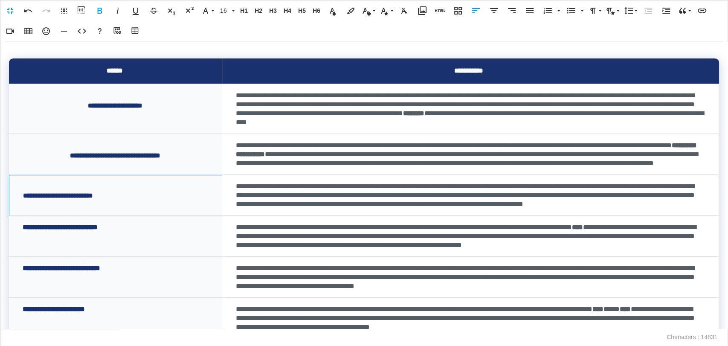
click at [498, 11] on icon "button" at bounding box center [494, 11] width 10 height 10
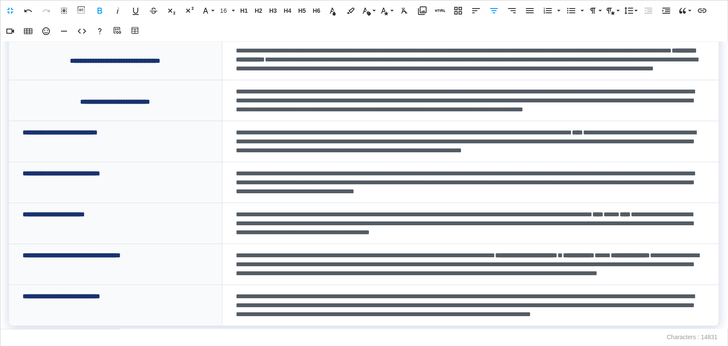
click at [23, 136] on strong "**********" at bounding box center [60, 132] width 75 height 6
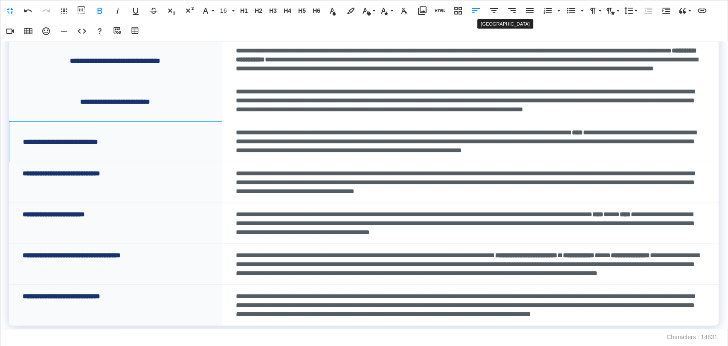
click at [493, 10] on icon "button" at bounding box center [494, 11] width 10 height 10
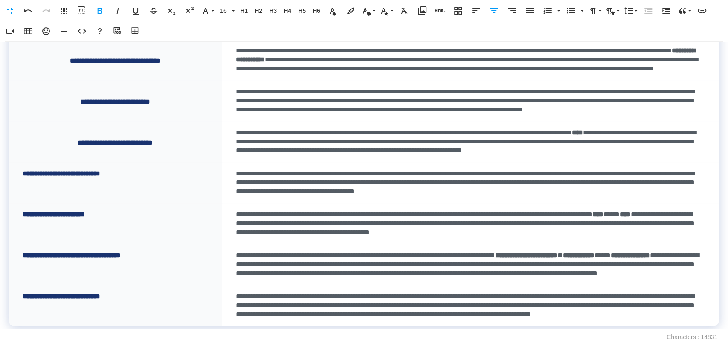
scroll to position [237, 0]
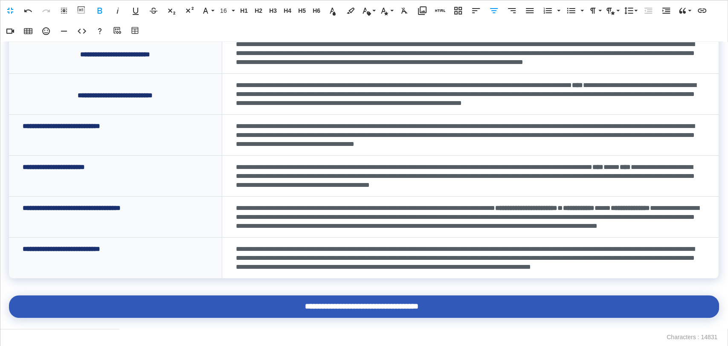
click at [23, 129] on strong "**********" at bounding box center [62, 126] width 78 height 6
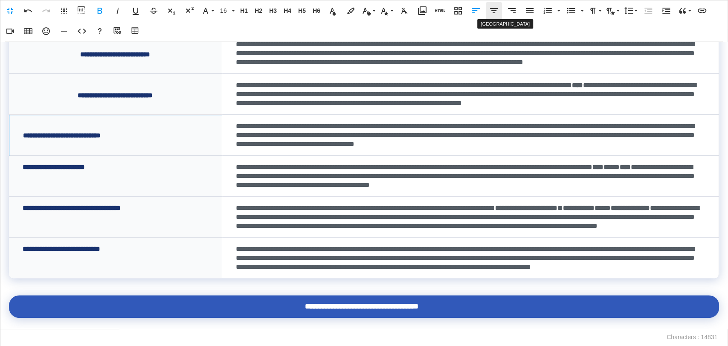
click at [495, 12] on icon "button" at bounding box center [494, 11] width 10 height 10
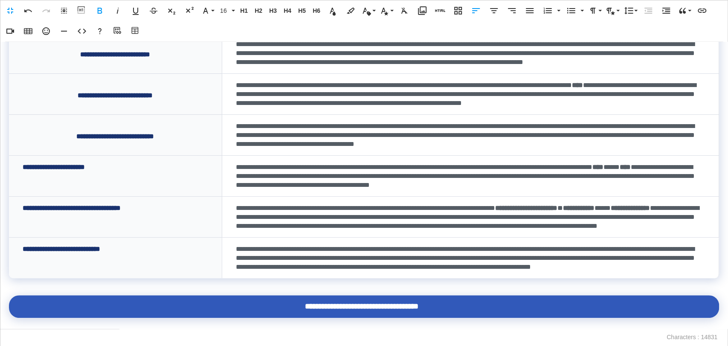
scroll to position [320, 0]
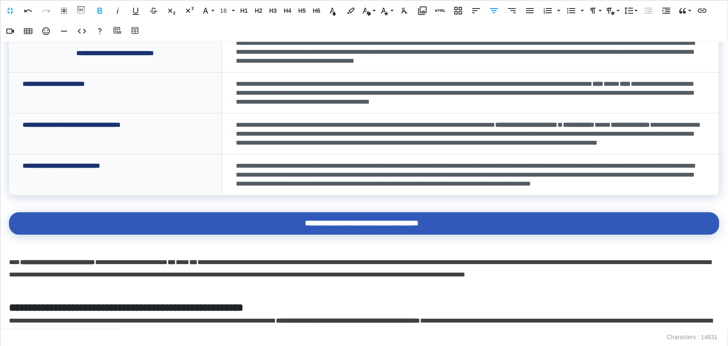
click at [24, 87] on strong "**********" at bounding box center [54, 84] width 62 height 6
click at [495, 11] on icon "button" at bounding box center [494, 10] width 8 height 5
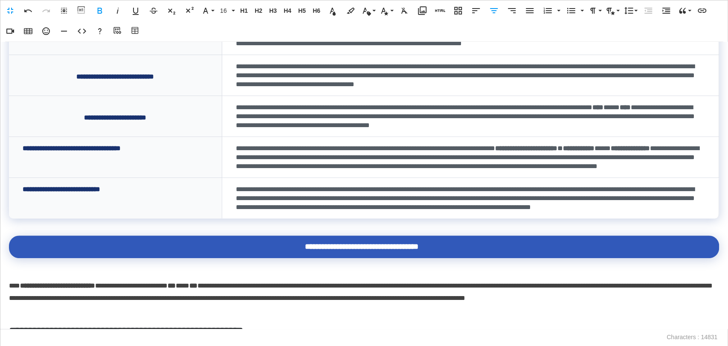
click at [22, 178] on td "**********" at bounding box center [115, 157] width 213 height 41
click at [494, 10] on icon "button" at bounding box center [494, 10] width 8 height 5
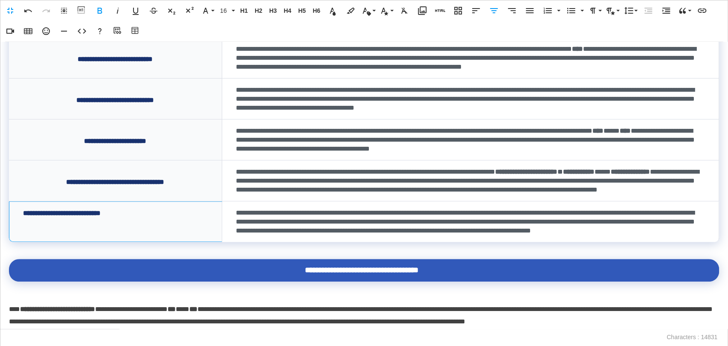
click at [23, 216] on strong "**********" at bounding box center [62, 213] width 78 height 6
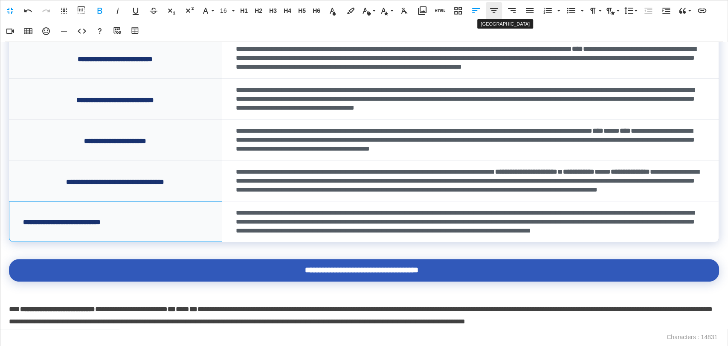
click at [497, 11] on icon "button" at bounding box center [494, 11] width 10 height 10
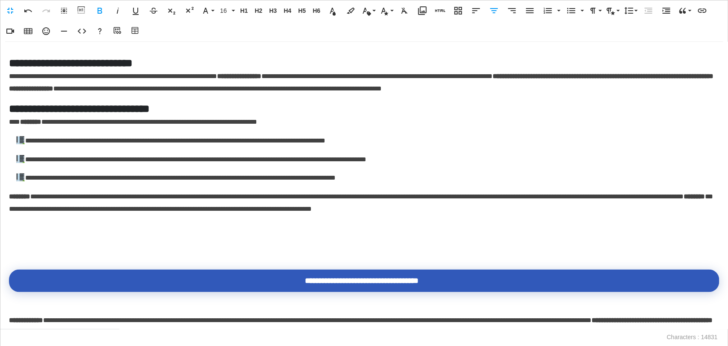
scroll to position [958, 0]
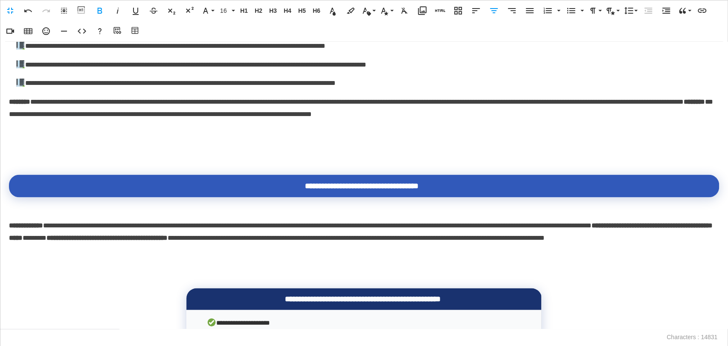
click at [72, 158] on p at bounding box center [364, 151] width 710 height 12
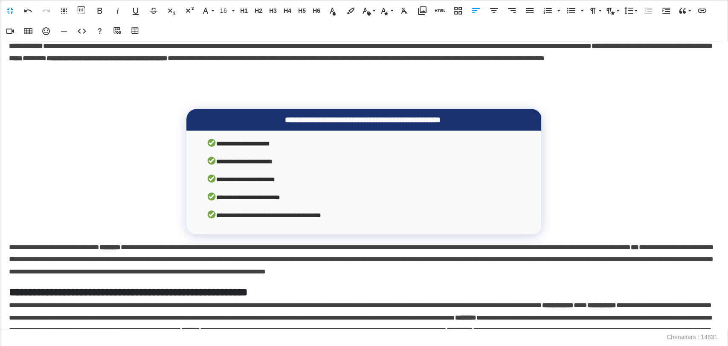
scroll to position [1147, 0]
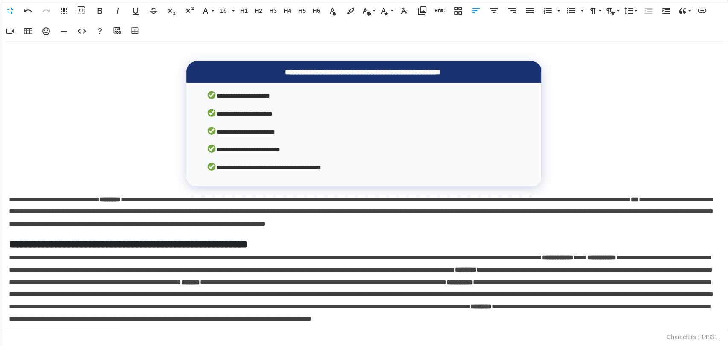
click at [64, 48] on p at bounding box center [364, 42] width 710 height 12
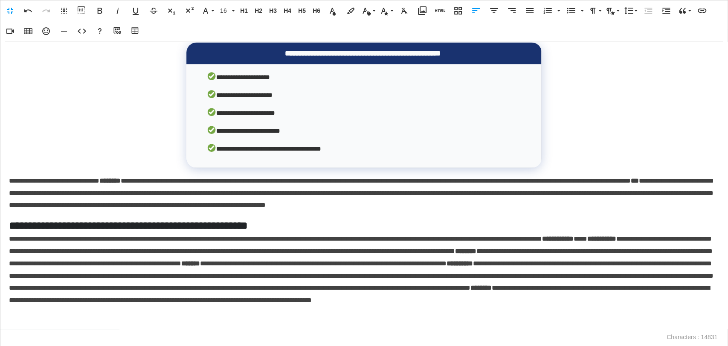
scroll to position [1384, 0]
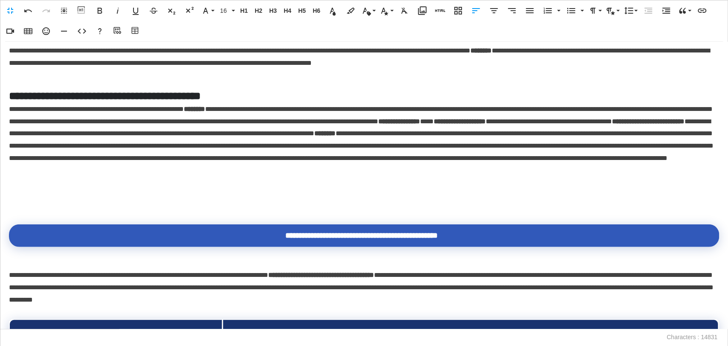
click at [17, 208] on p at bounding box center [364, 201] width 710 height 12
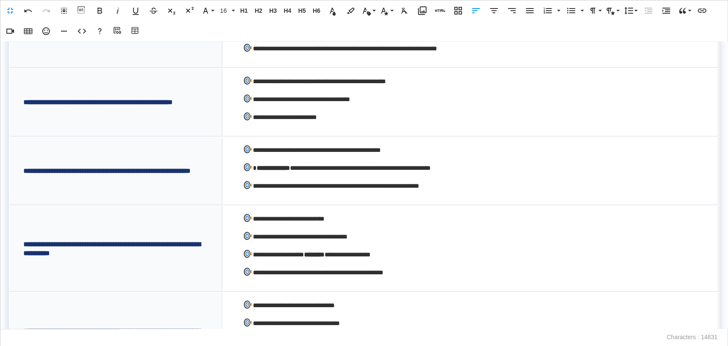
scroll to position [1909, 0]
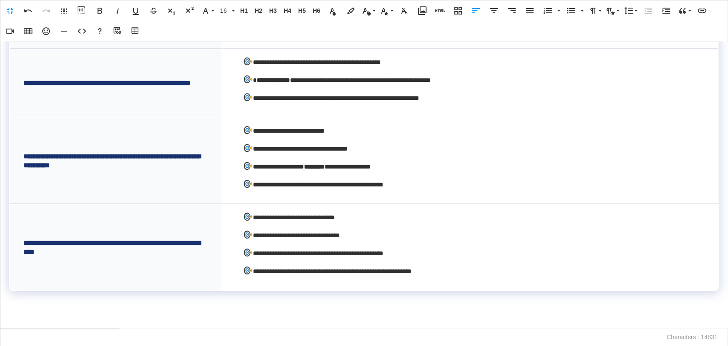
click at [38, 321] on p at bounding box center [364, 322] width 710 height 12
click at [28, 318] on p at bounding box center [364, 322] width 710 height 12
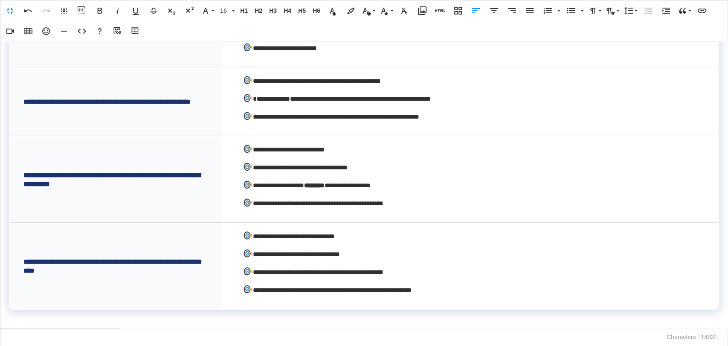
scroll to position [1890, 0]
click at [92, 268] on td "**********" at bounding box center [116, 266] width 212 height 85
click at [499, 8] on button "Align Center" at bounding box center [494, 10] width 16 height 17
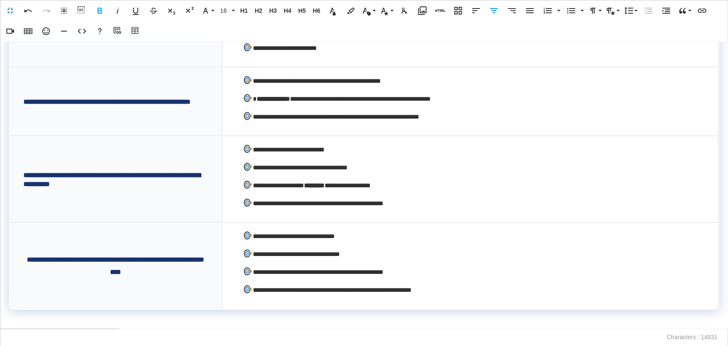
scroll to position [1787, 0]
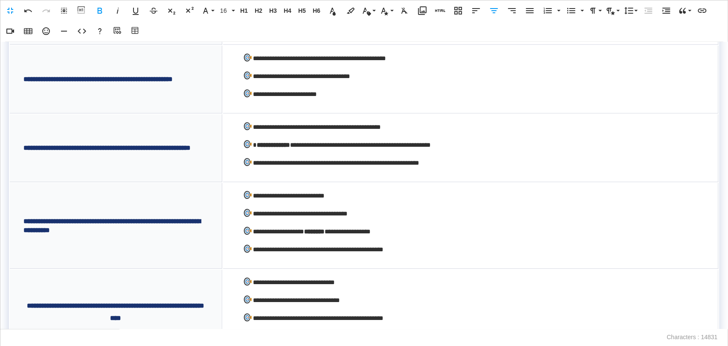
click at [107, 233] on strong "**********" at bounding box center [111, 225] width 177 height 15
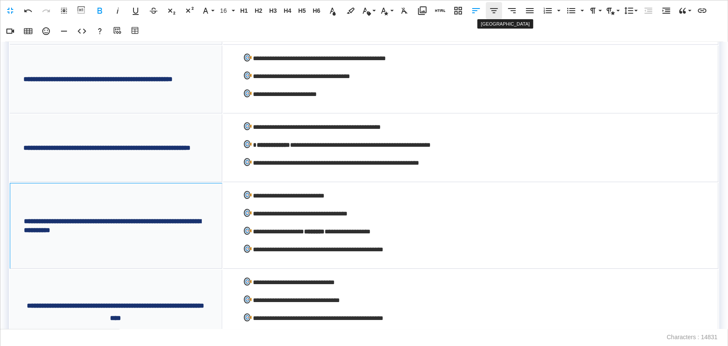
click at [492, 8] on icon "button" at bounding box center [494, 10] width 8 height 5
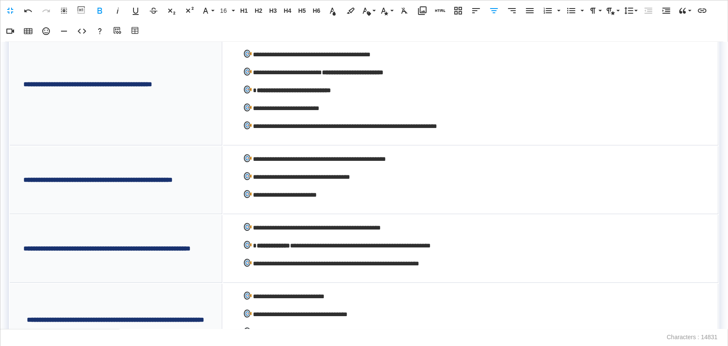
scroll to position [1890, 0]
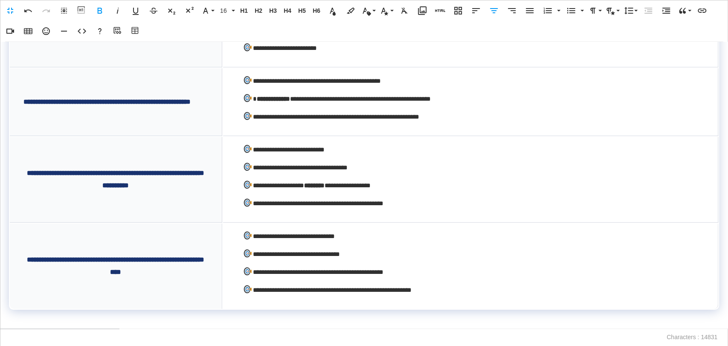
click at [130, 174] on strong "**********" at bounding box center [115, 179] width 177 height 19
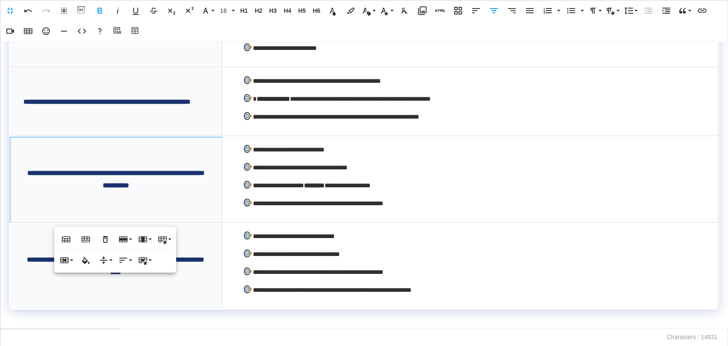
click at [142, 100] on strong "**********" at bounding box center [106, 102] width 167 height 6
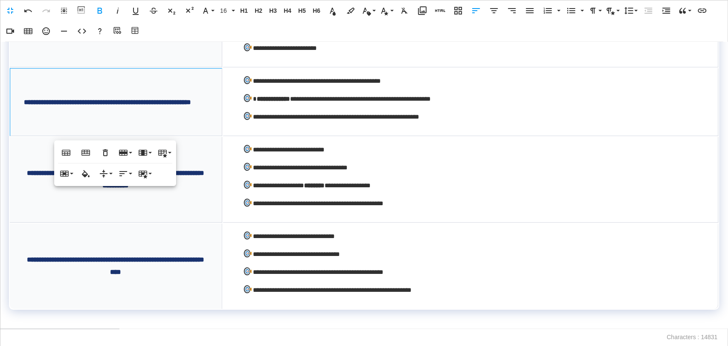
click at [492, 8] on icon "button" at bounding box center [494, 10] width 8 height 5
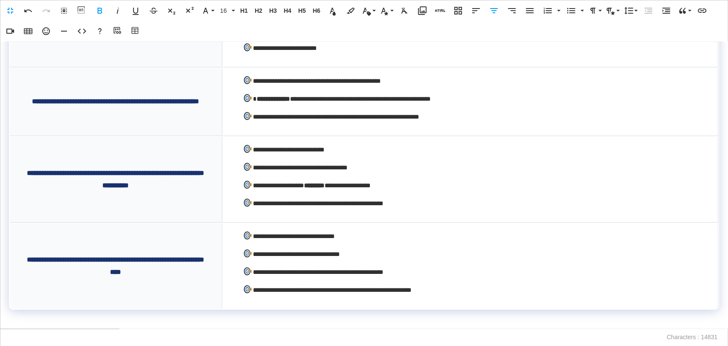
scroll to position [1787, 0]
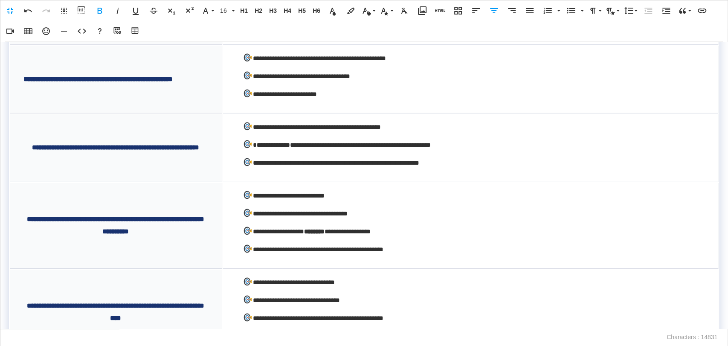
click at [128, 82] on strong "**********" at bounding box center [97, 79] width 149 height 6
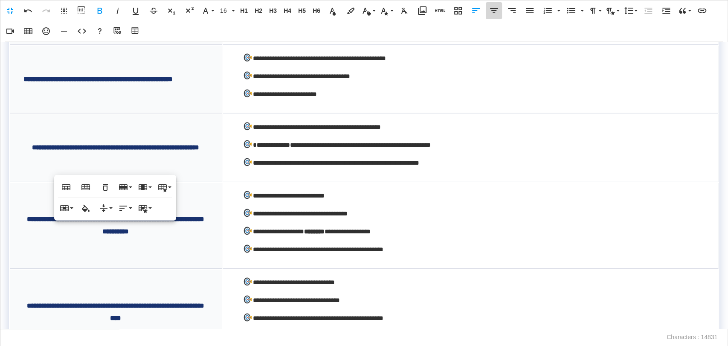
click at [495, 8] on icon "button" at bounding box center [494, 10] width 8 height 5
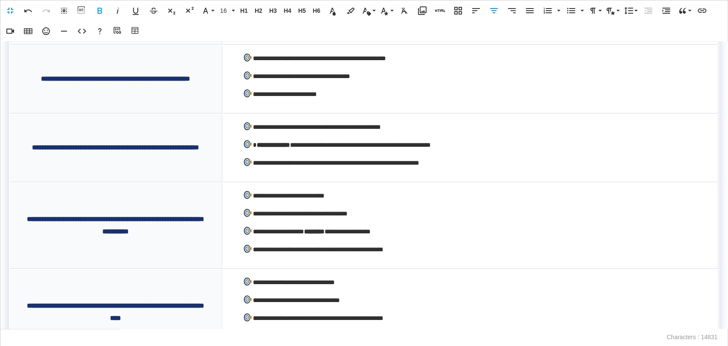
scroll to position [1686, 0]
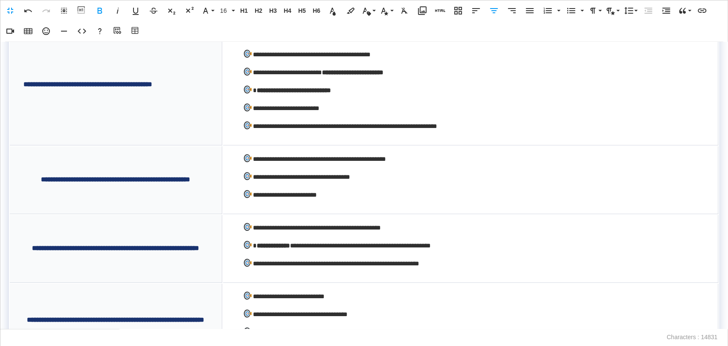
click at [137, 87] on strong "**********" at bounding box center [87, 84] width 129 height 6
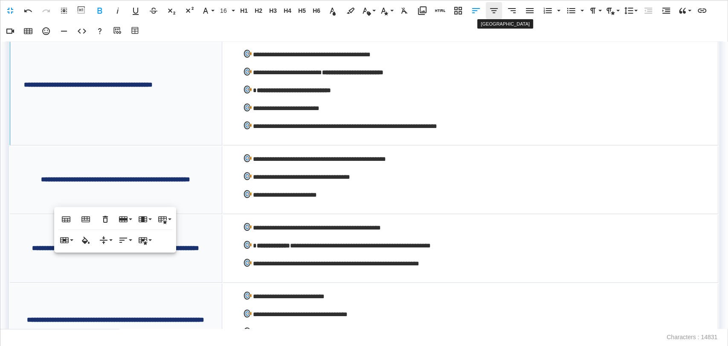
click at [492, 10] on icon "button" at bounding box center [494, 10] width 8 height 5
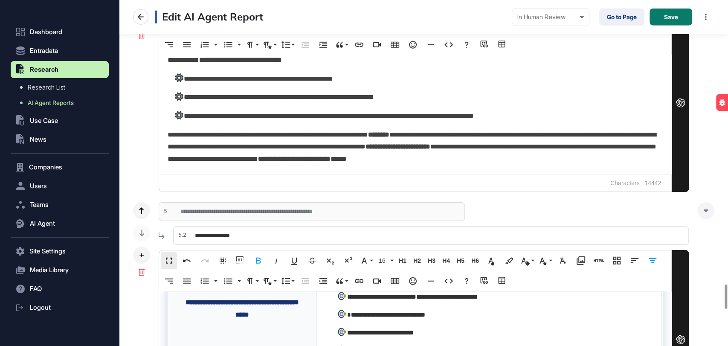
scroll to position [4076, 0]
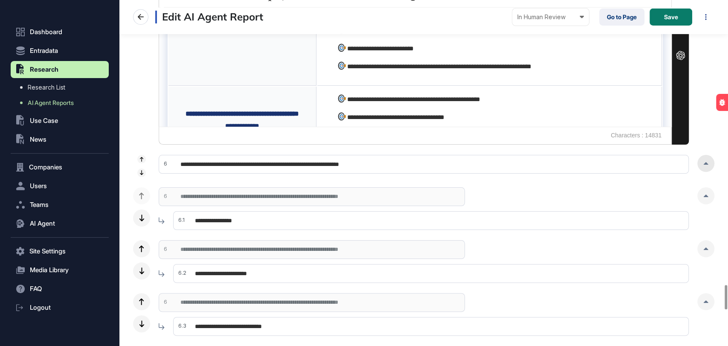
click at [704, 162] on icon at bounding box center [706, 163] width 5 height 3
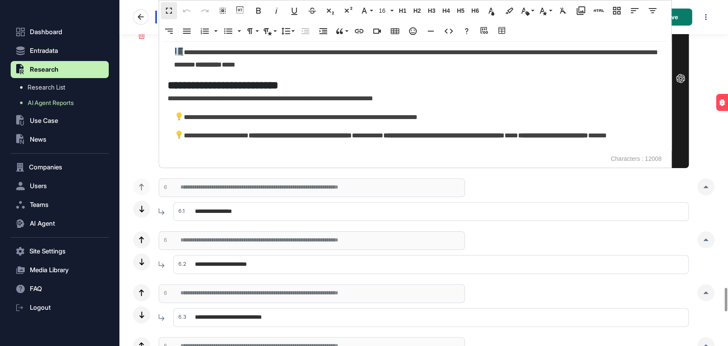
scroll to position [4266, 0]
click at [706, 185] on icon at bounding box center [706, 186] width 5 height 3
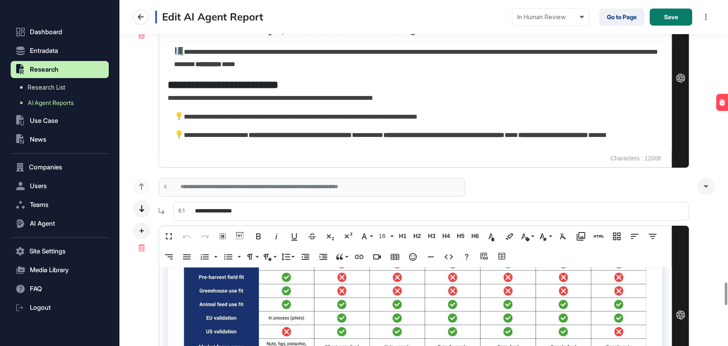
scroll to position [4503, 0]
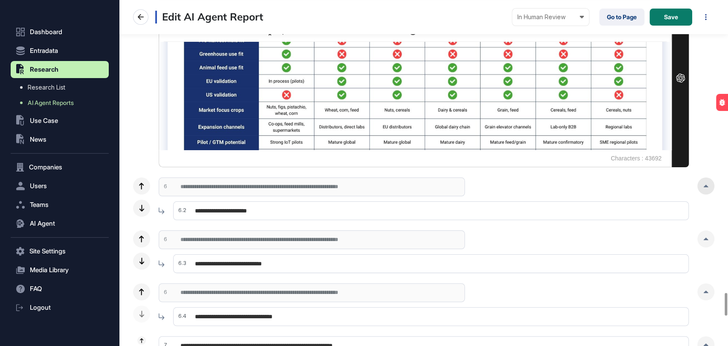
click at [704, 185] on icon at bounding box center [706, 186] width 5 height 3
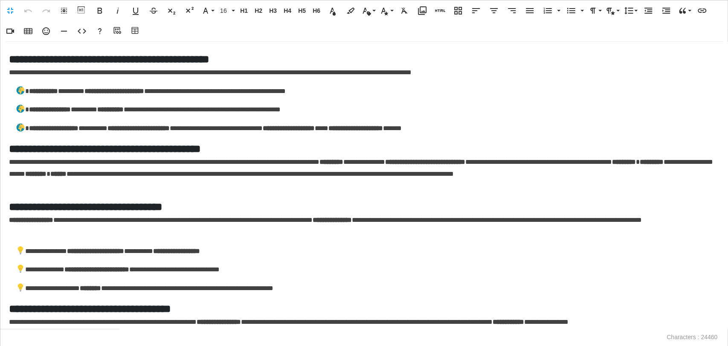
scroll to position [1611, 0]
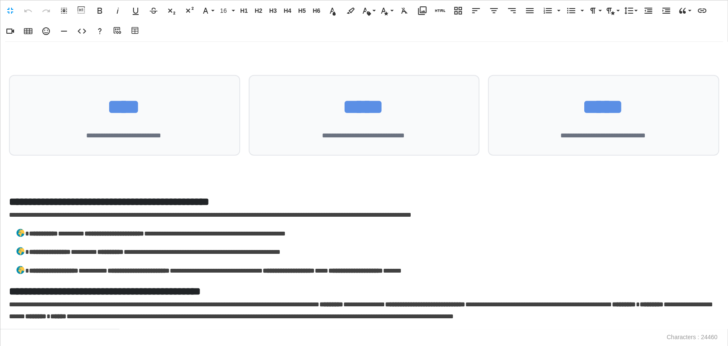
click at [34, 175] on div at bounding box center [364, 172] width 710 height 7
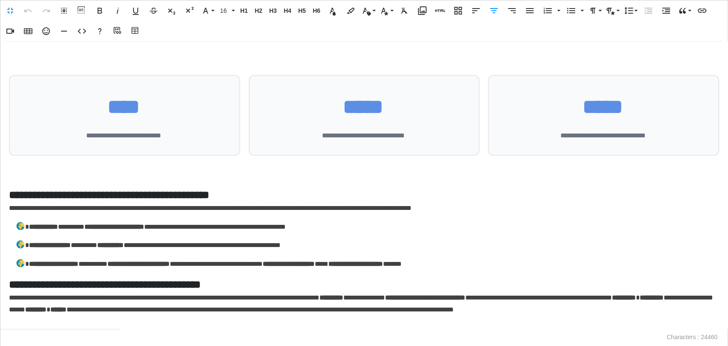
click at [30, 181] on p at bounding box center [364, 175] width 710 height 12
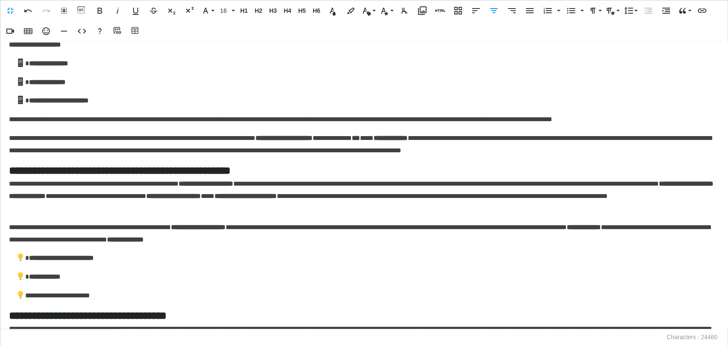
scroll to position [2655, 0]
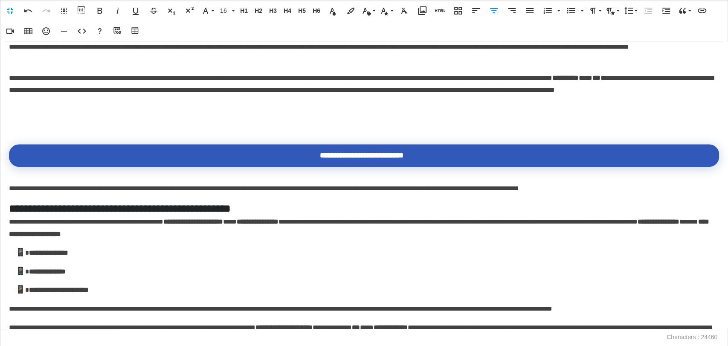
click at [55, 128] on p at bounding box center [364, 121] width 710 height 12
click at [36, 128] on p at bounding box center [364, 121] width 710 height 12
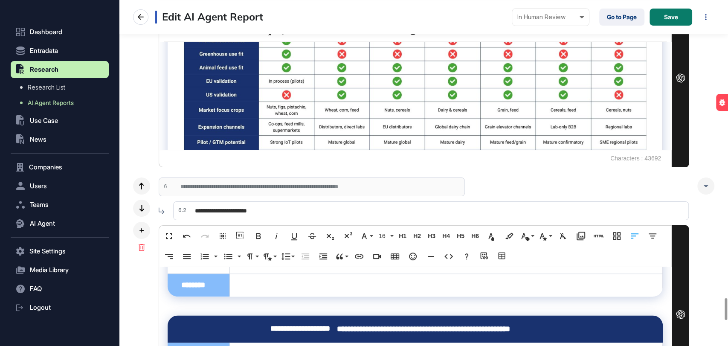
scroll to position [4740, 0]
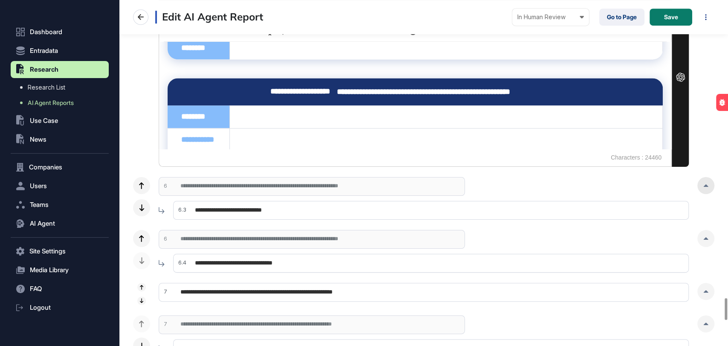
click at [708, 184] on icon at bounding box center [706, 185] width 5 height 3
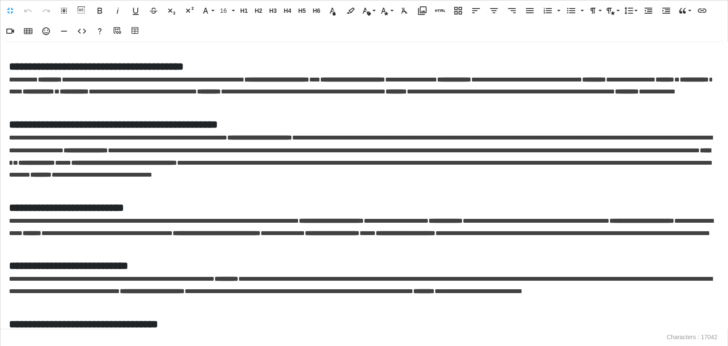
scroll to position [3034, 0]
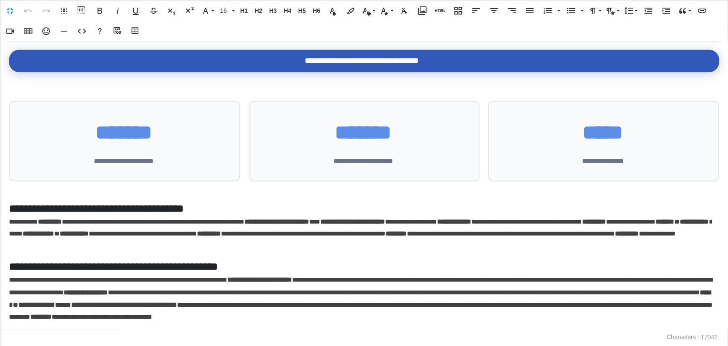
click at [122, 33] on p at bounding box center [364, 26] width 710 height 12
click at [29, 33] on p at bounding box center [364, 26] width 710 height 12
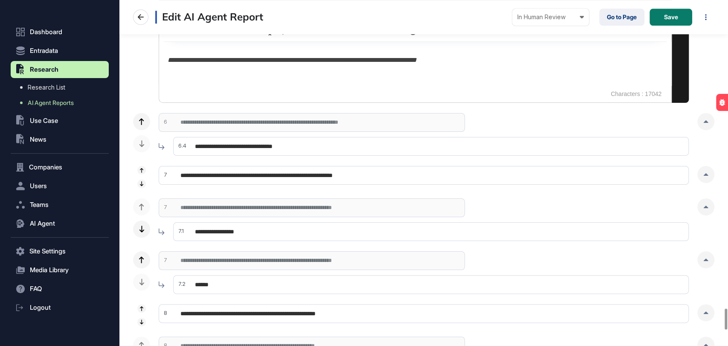
scroll to position [5072, 0]
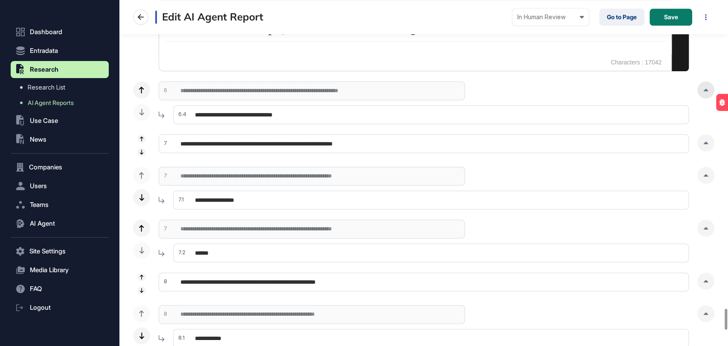
click at [701, 86] on div at bounding box center [706, 89] width 17 height 17
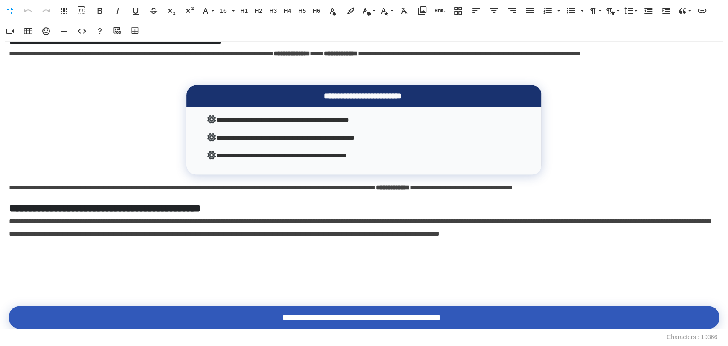
scroll to position [1280, 0]
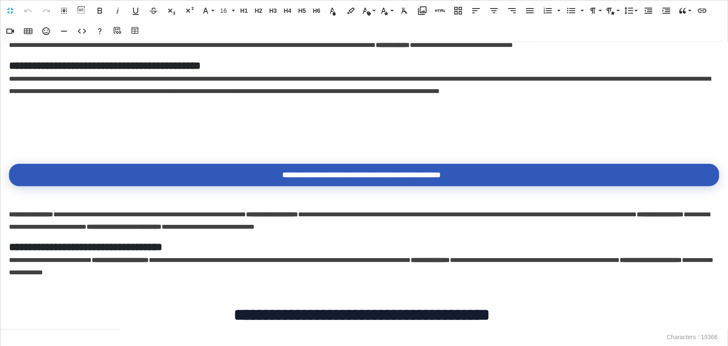
click at [77, 145] on p at bounding box center [364, 141] width 710 height 12
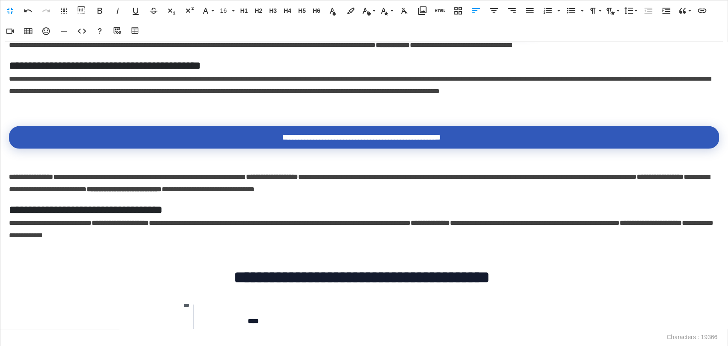
scroll to position [758, 0]
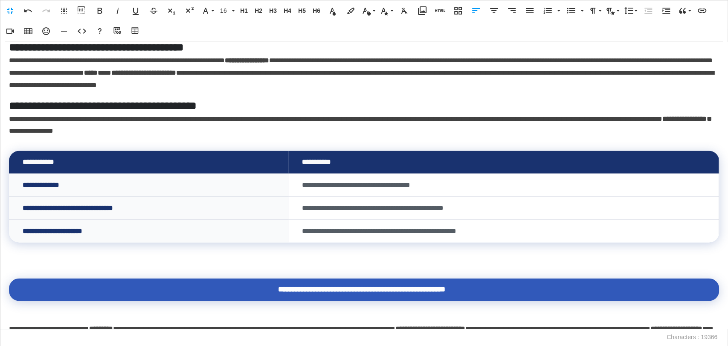
drag, startPoint x: 81, startPoint y: 259, endPoint x: 23, endPoint y: 253, distance: 58.3
click at [81, 259] on p at bounding box center [364, 255] width 710 height 12
click at [22, 260] on p at bounding box center [364, 255] width 710 height 12
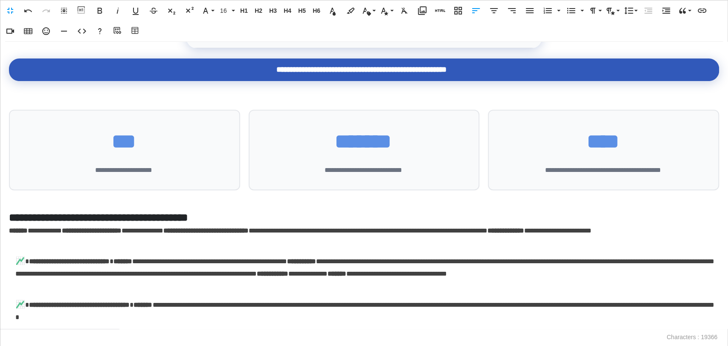
scroll to position [474, 0]
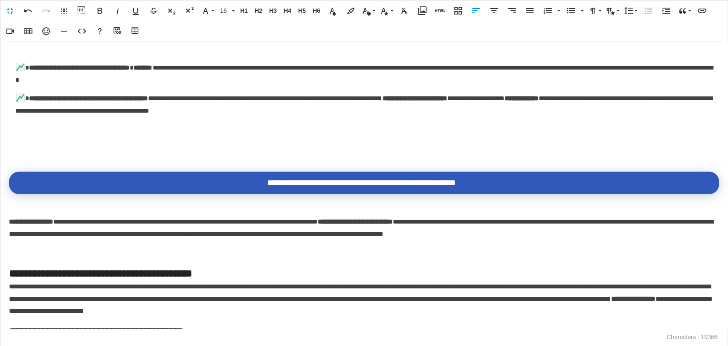
click at [61, 148] on p at bounding box center [364, 148] width 710 height 12
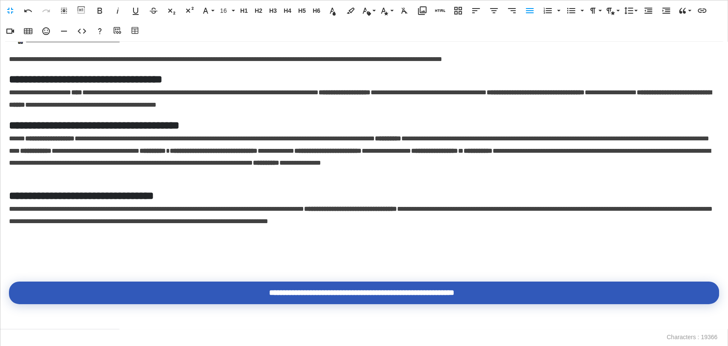
scroll to position [1943, 0]
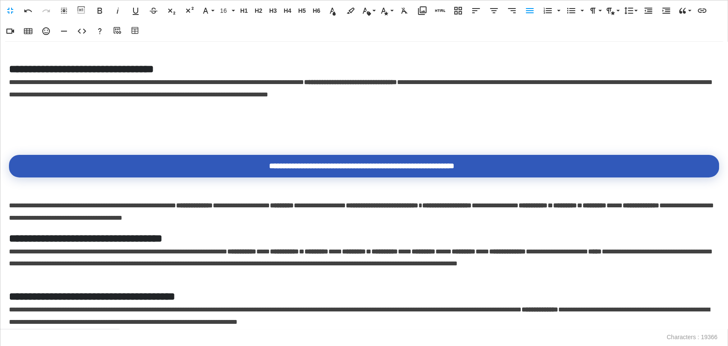
click at [58, 144] on div "**********" at bounding box center [364, 185] width 728 height 287
click at [28, 137] on p at bounding box center [364, 132] width 710 height 12
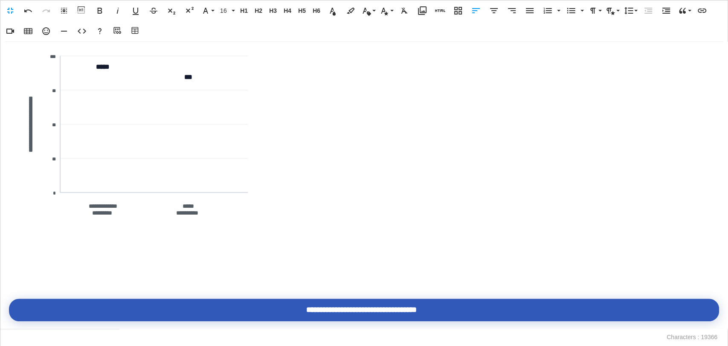
scroll to position [2512, 0]
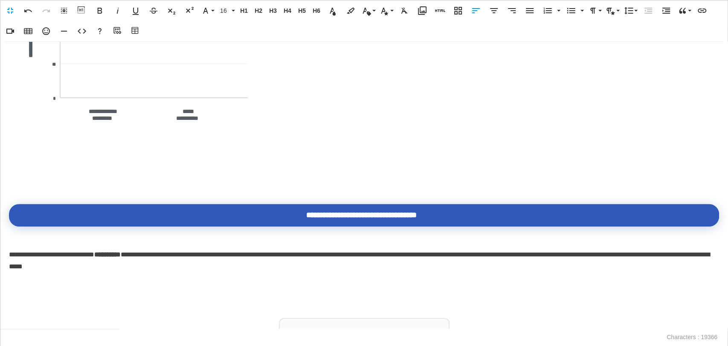
click at [30, 183] on p at bounding box center [364, 181] width 710 height 12
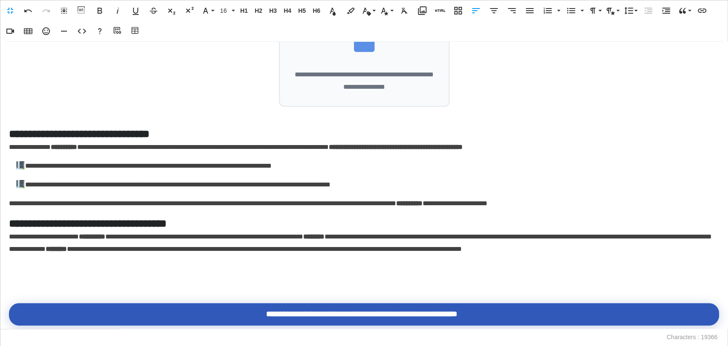
scroll to position [2939, 0]
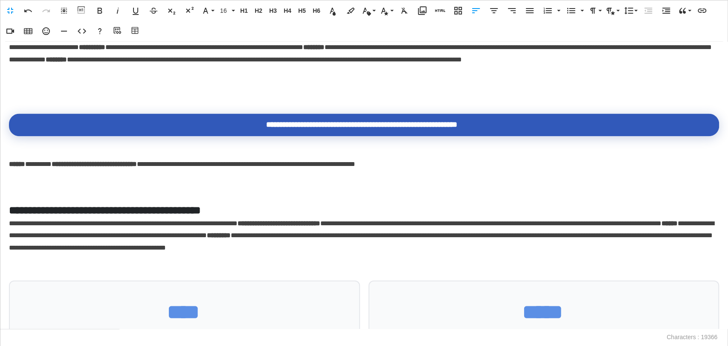
click at [35, 100] on div "**********" at bounding box center [364, 185] width 728 height 287
click at [24, 95] on p at bounding box center [364, 91] width 710 height 12
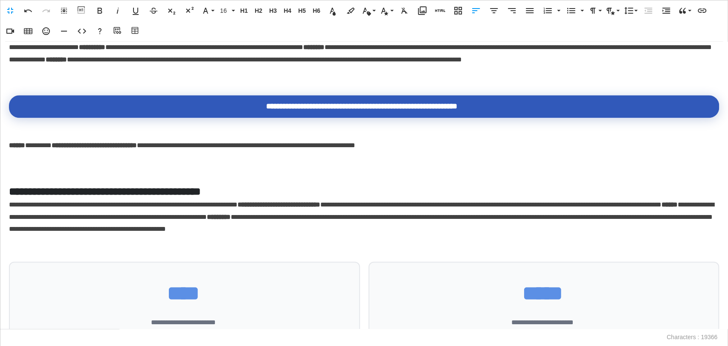
scroll to position [2986, 0]
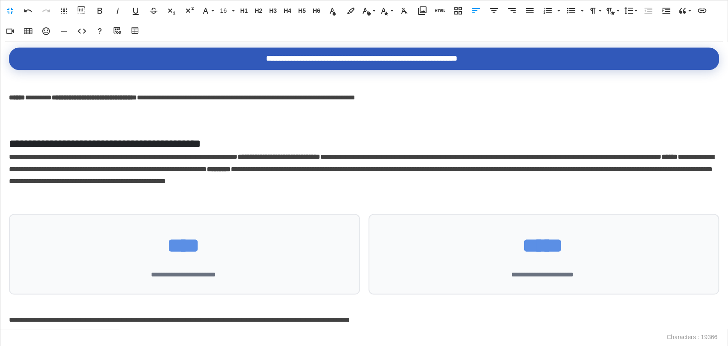
click at [40, 117] on p at bounding box center [364, 117] width 710 height 12
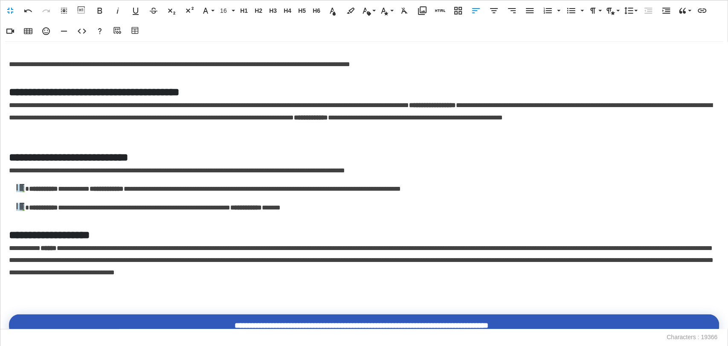
scroll to position [3318, 0]
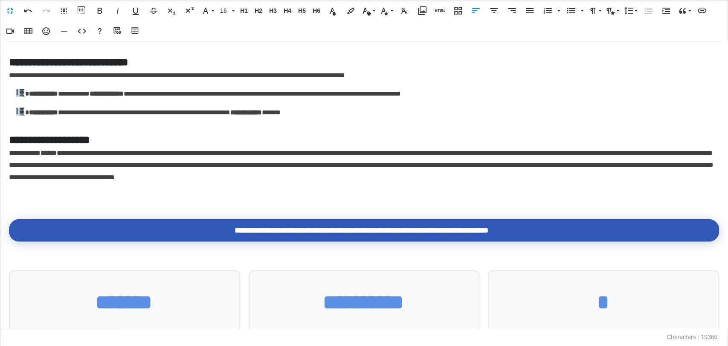
click at [37, 207] on div "**********" at bounding box center [364, 185] width 728 height 287
click at [27, 202] on p at bounding box center [364, 196] width 710 height 12
click at [22, 198] on p at bounding box center [364, 196] width 710 height 12
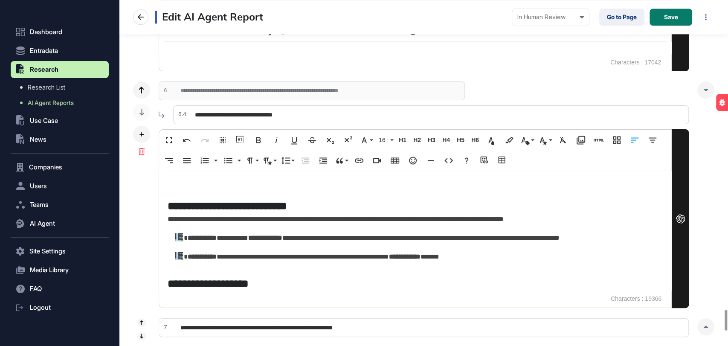
scroll to position [5261, 0]
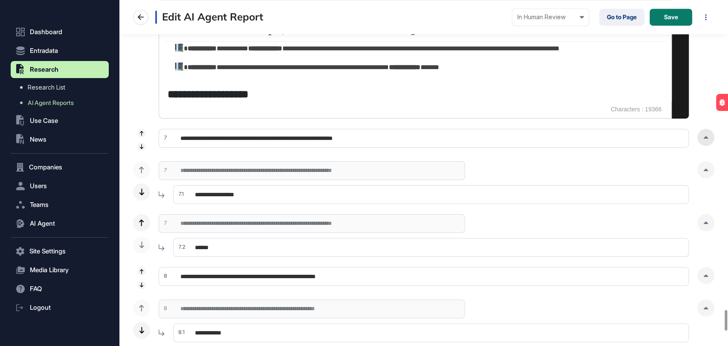
click at [698, 138] on div at bounding box center [706, 137] width 17 height 17
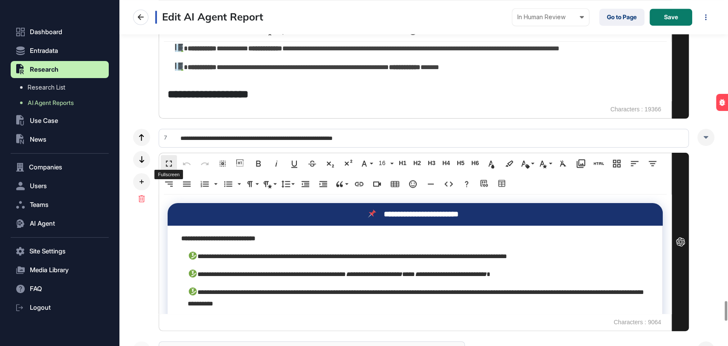
click at [166, 166] on button "Fullscreen" at bounding box center [169, 163] width 16 height 17
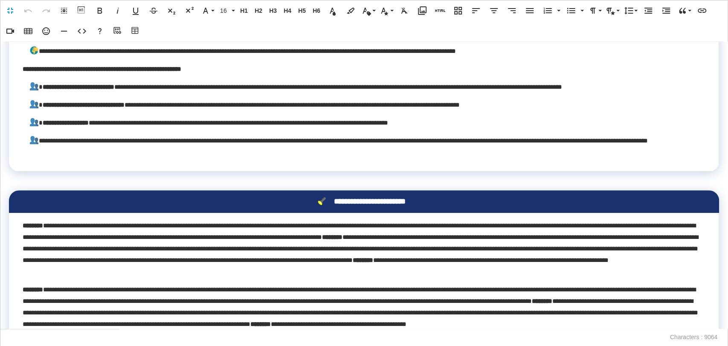
scroll to position [332, 0]
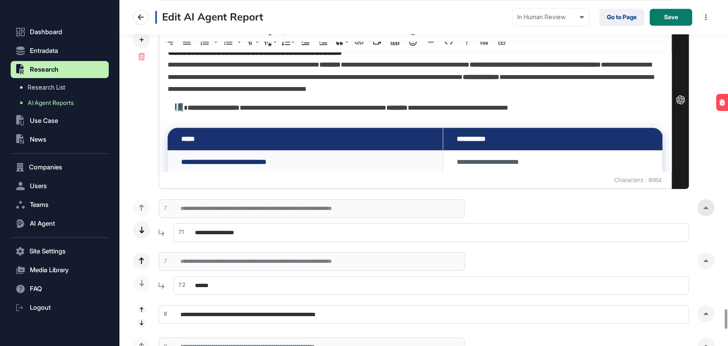
click at [707, 199] on div at bounding box center [706, 207] width 17 height 17
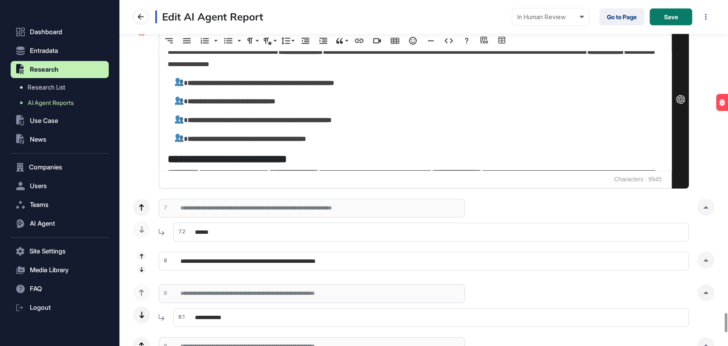
drag, startPoint x: 705, startPoint y: 207, endPoint x: 393, endPoint y: 248, distance: 314.6
click at [705, 207] on div at bounding box center [706, 207] width 17 height 17
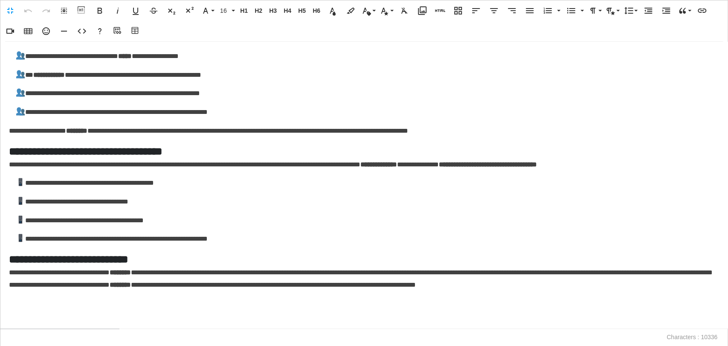
click at [47, 320] on p at bounding box center [364, 322] width 710 height 12
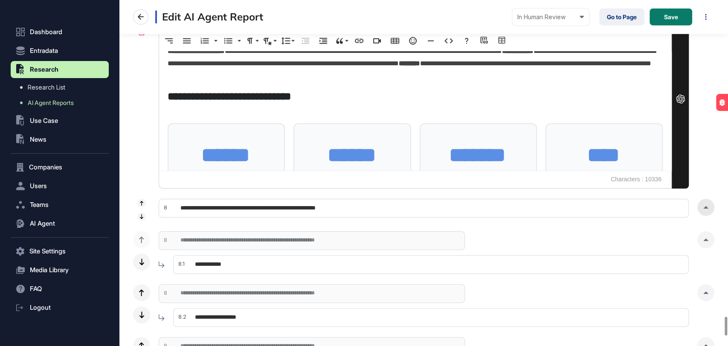
click at [705, 208] on div at bounding box center [706, 207] width 17 height 17
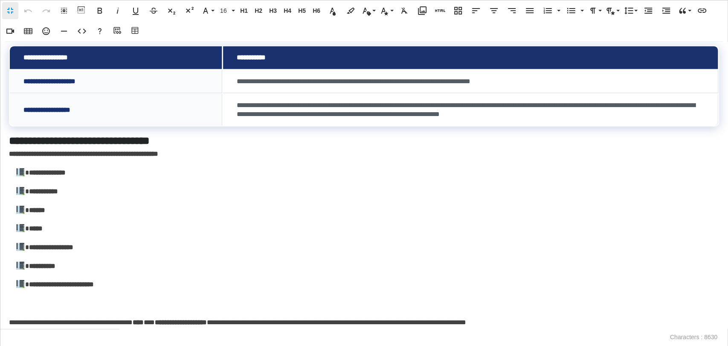
click at [7, 307] on div "**********" at bounding box center [364, 185] width 728 height 287
click at [18, 305] on p at bounding box center [364, 303] width 710 height 12
click at [14, 308] on p at bounding box center [364, 303] width 710 height 12
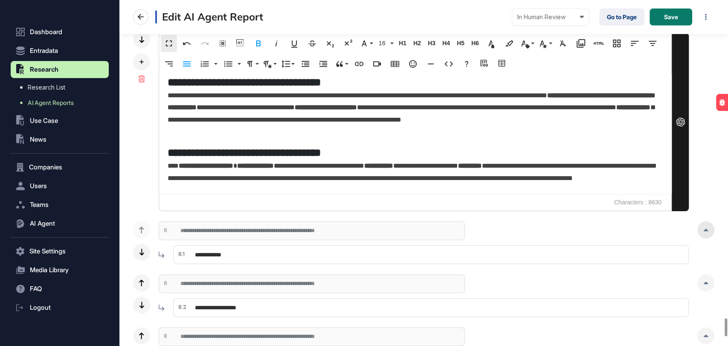
click at [707, 229] on icon at bounding box center [706, 230] width 5 height 3
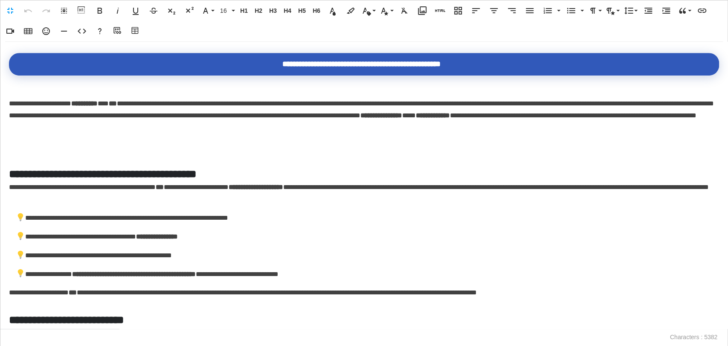
click at [69, 147] on p at bounding box center [364, 147] width 710 height 12
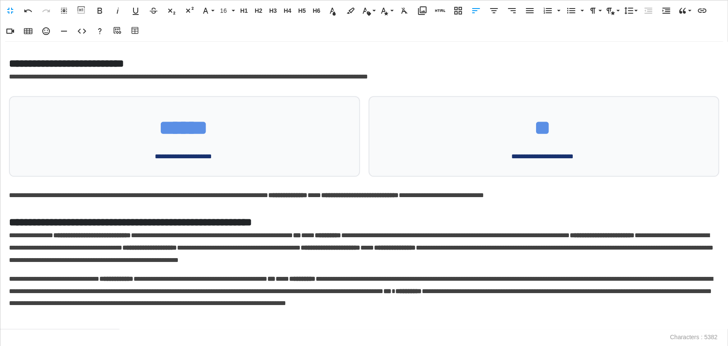
click at [35, 315] on div "**********" at bounding box center [364, 185] width 728 height 287
click at [24, 318] on p at bounding box center [364, 322] width 710 height 12
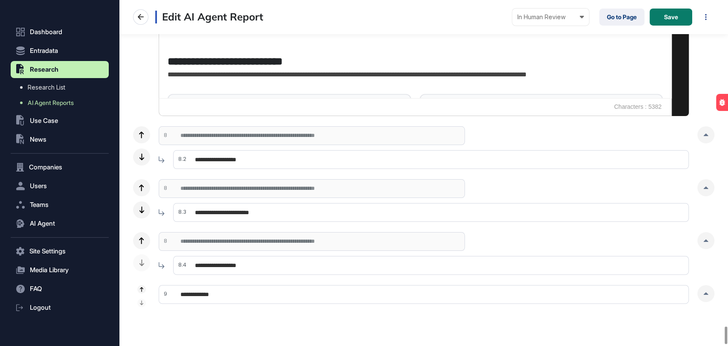
drag, startPoint x: 704, startPoint y: 134, endPoint x: 618, endPoint y: 144, distance: 86.4
click at [704, 134] on div at bounding box center [706, 134] width 17 height 17
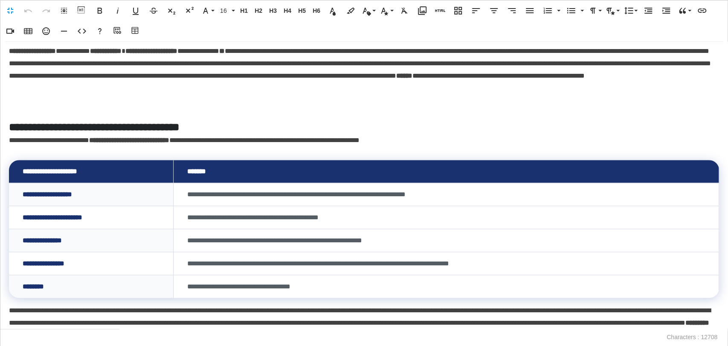
click at [67, 100] on div "**********" at bounding box center [364, 185] width 728 height 287
click at [44, 108] on p at bounding box center [364, 107] width 710 height 12
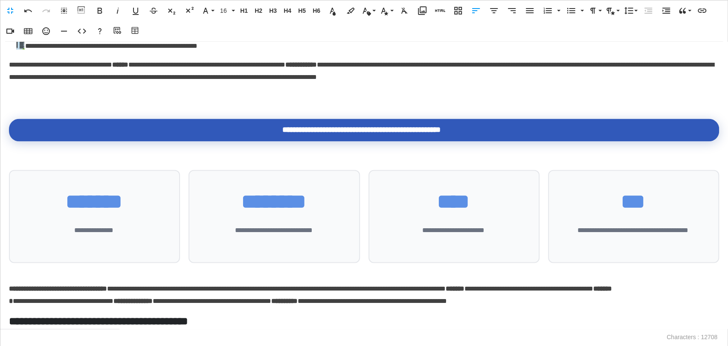
click at [78, 102] on p at bounding box center [364, 96] width 710 height 12
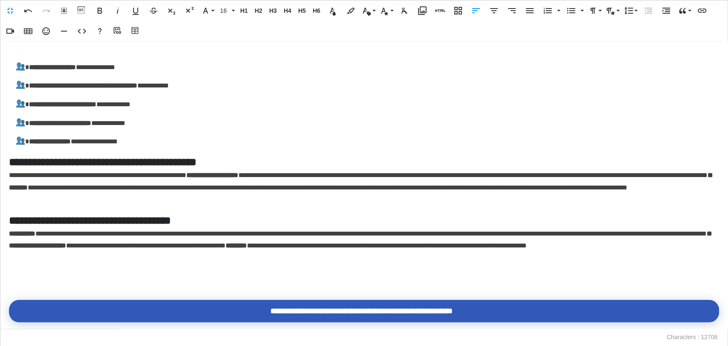
click at [46, 54] on p at bounding box center [364, 49] width 710 height 12
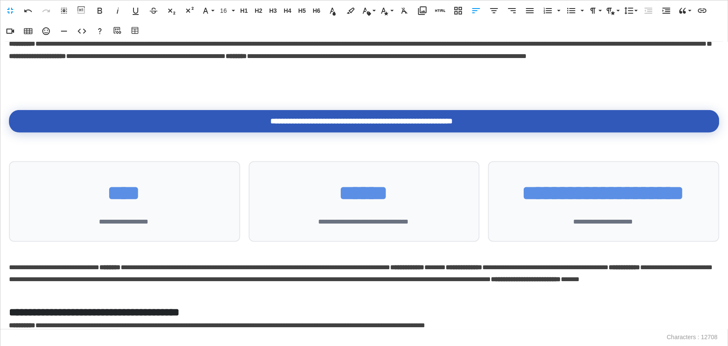
click at [54, 92] on p at bounding box center [364, 87] width 710 height 12
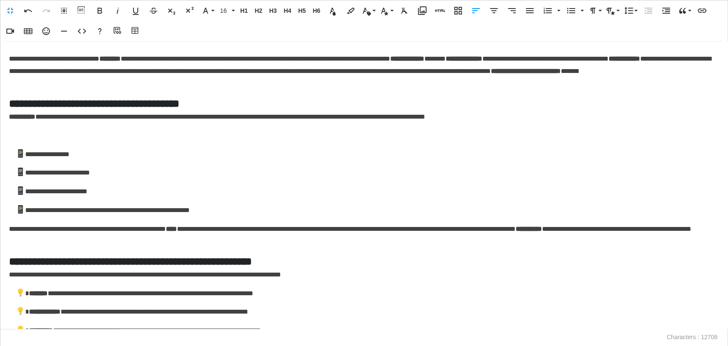
click at [32, 142] on p at bounding box center [364, 136] width 710 height 12
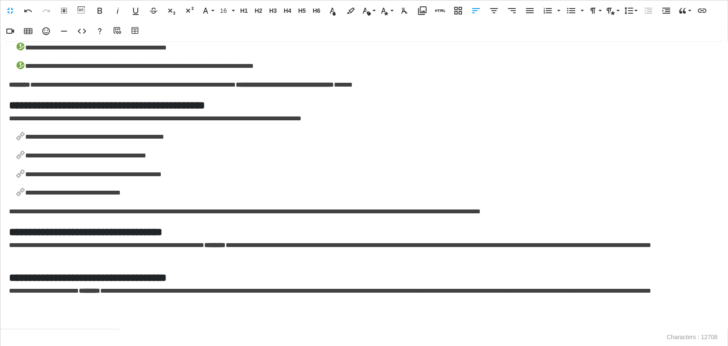
click at [34, 318] on p at bounding box center [364, 322] width 710 height 12
click at [20, 319] on p at bounding box center [364, 322] width 710 height 12
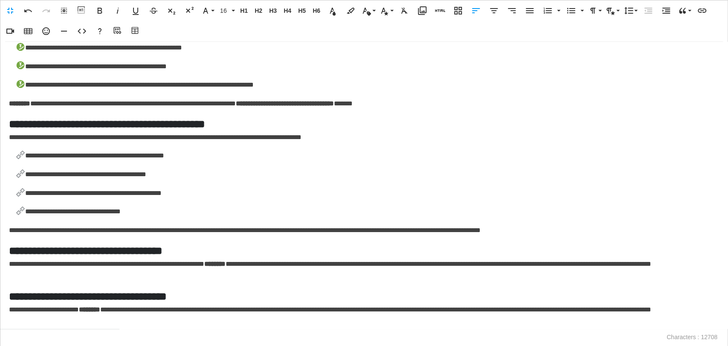
scroll to position [1971, 0]
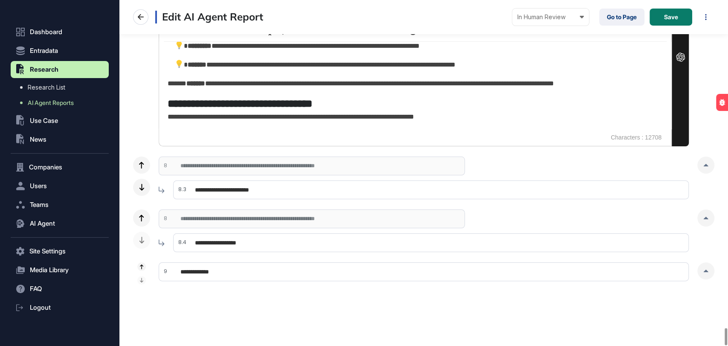
drag, startPoint x: 705, startPoint y: 165, endPoint x: 480, endPoint y: 246, distance: 238.8
click at [705, 165] on div at bounding box center [706, 165] width 17 height 17
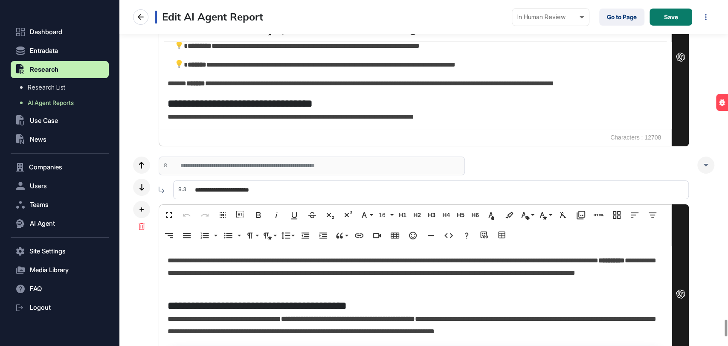
scroll to position [6789, 0]
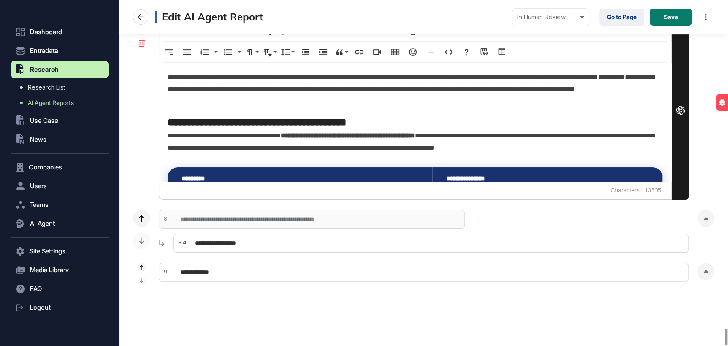
click at [702, 210] on div at bounding box center [706, 218] width 17 height 17
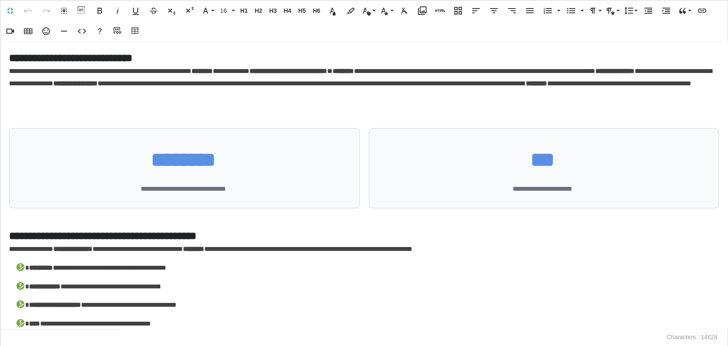
scroll to position [0, 3]
click at [49, 117] on div "**********" at bounding box center [363, 185] width 727 height 287
click at [36, 112] on div at bounding box center [364, 111] width 710 height 7
click at [27, 112] on div at bounding box center [364, 111] width 710 height 7
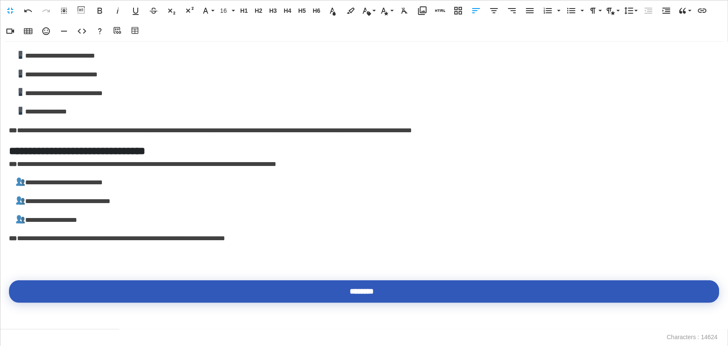
scroll to position [1517, 0]
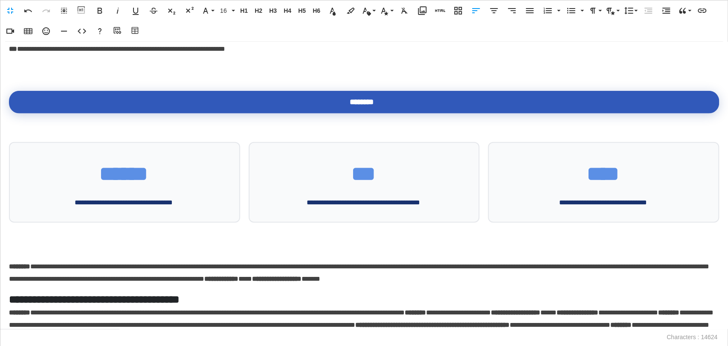
click at [38, 69] on p at bounding box center [364, 68] width 710 height 12
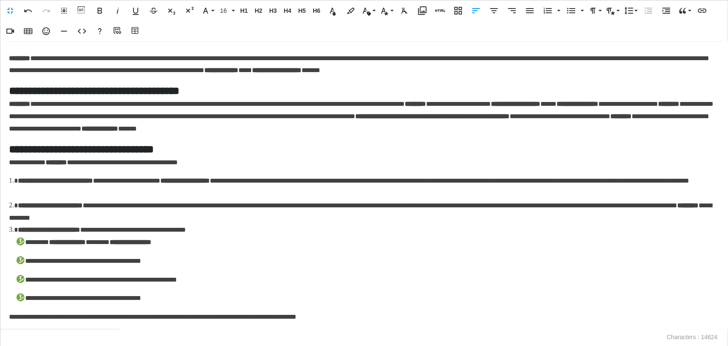
scroll to position [1943, 0]
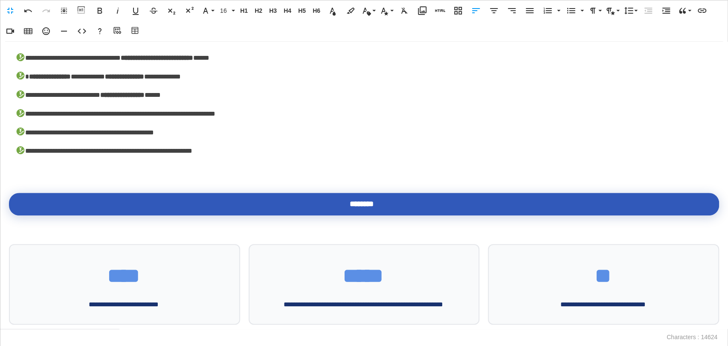
click at [44, 176] on p at bounding box center [364, 170] width 710 height 12
click at [27, 176] on p at bounding box center [364, 170] width 710 height 12
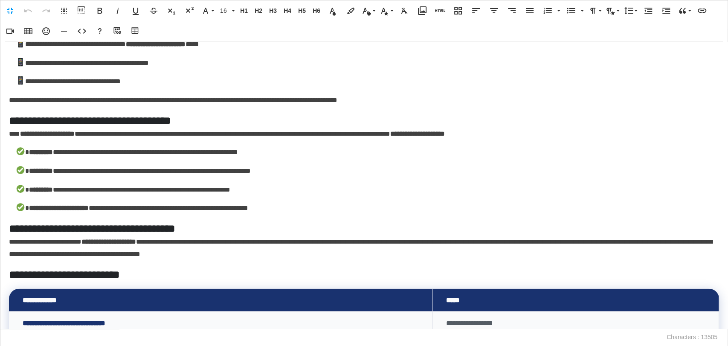
scroll to position [1564, 0]
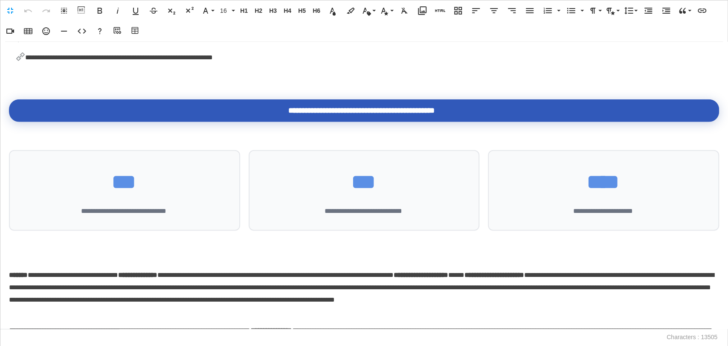
click at [54, 83] on p at bounding box center [364, 76] width 710 height 12
click at [25, 87] on div "**********" at bounding box center [364, 185] width 728 height 287
click at [23, 83] on p at bounding box center [364, 76] width 710 height 12
click at [24, 79] on p at bounding box center [364, 76] width 710 height 12
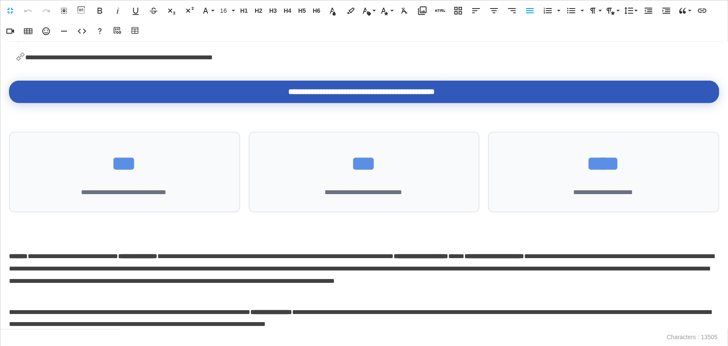
scroll to position [1659, 0]
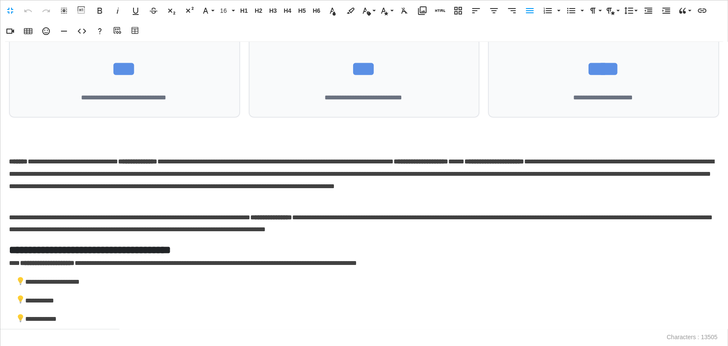
click at [38, 138] on p at bounding box center [364, 137] width 710 height 12
click at [19, 141] on p at bounding box center [364, 137] width 710 height 12
click at [21, 150] on div "**********" at bounding box center [364, 185] width 728 height 287
click at [21, 141] on p at bounding box center [364, 137] width 710 height 12
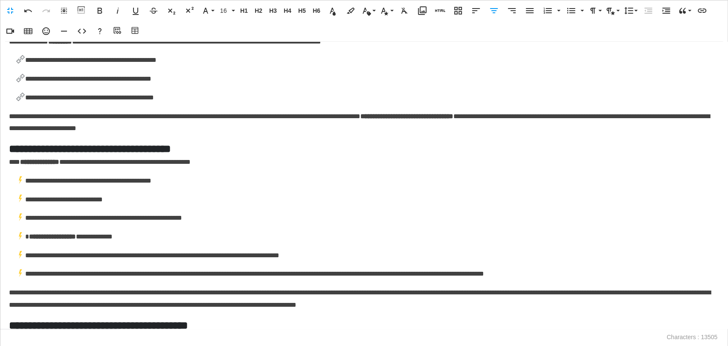
scroll to position [2323, 0]
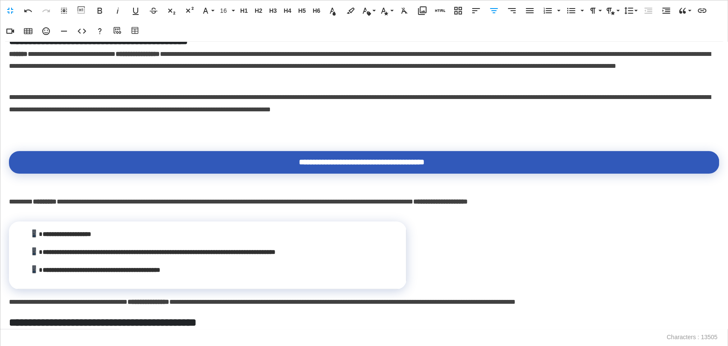
click at [14, 130] on p at bounding box center [364, 128] width 710 height 12
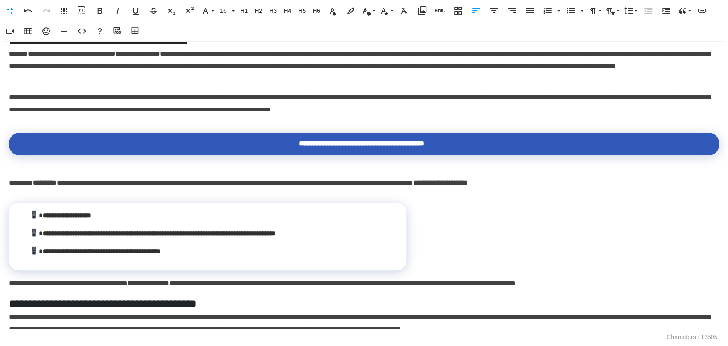
scroll to position [2547, 0]
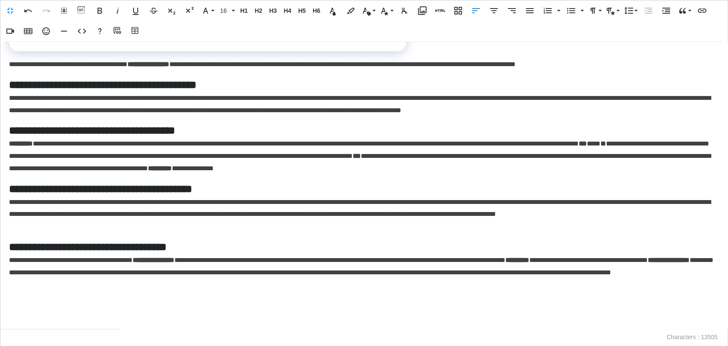
click at [15, 316] on p at bounding box center [364, 322] width 710 height 12
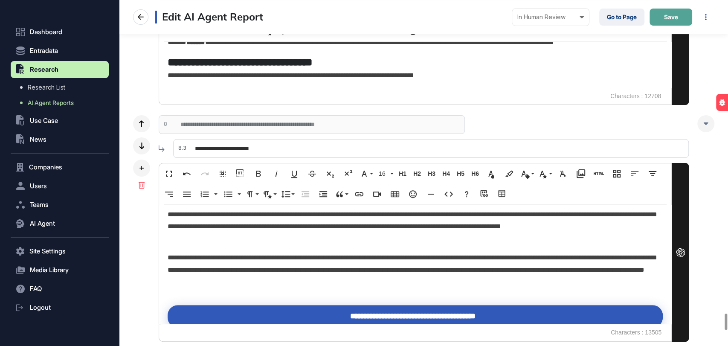
scroll to position [3167, 0]
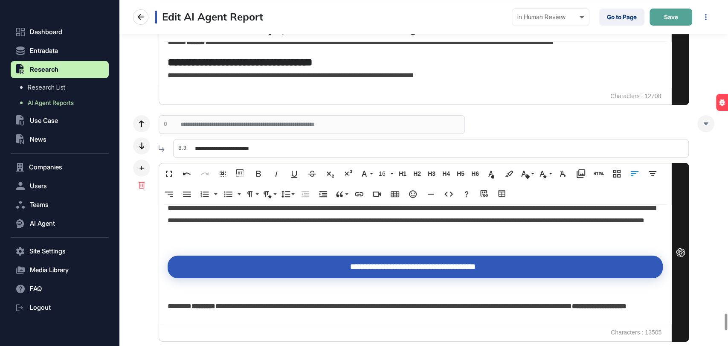
click at [671, 15] on span "Save" at bounding box center [671, 17] width 14 height 6
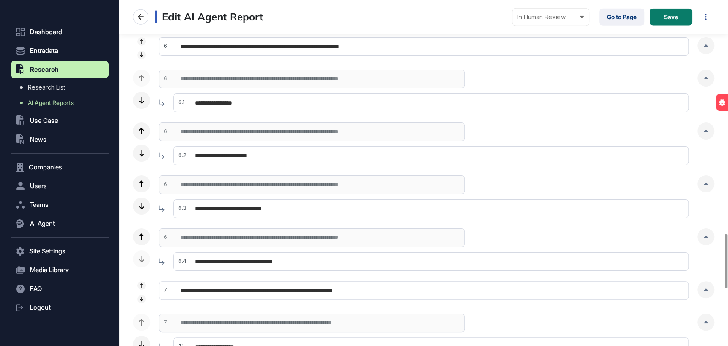
scroll to position [1422, 0]
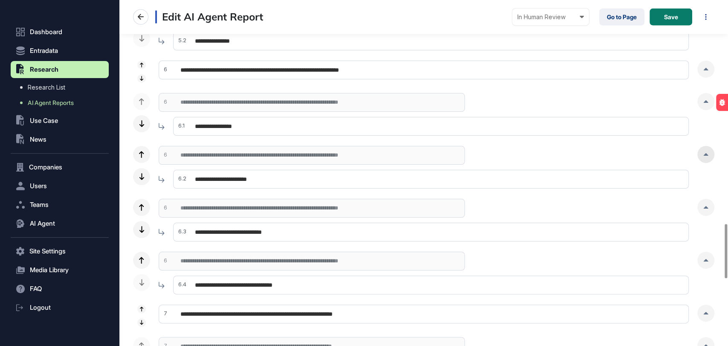
click at [705, 151] on div at bounding box center [706, 154] width 17 height 17
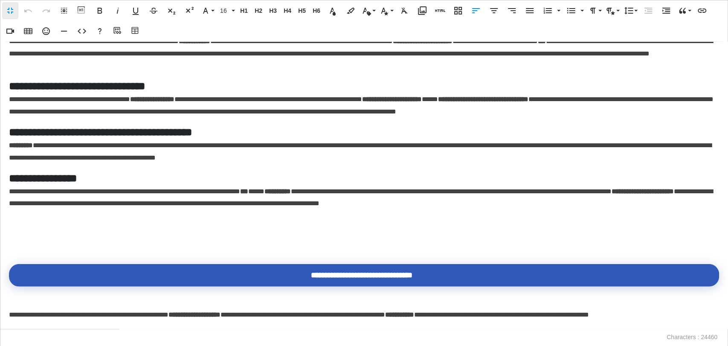
scroll to position [1469, 0]
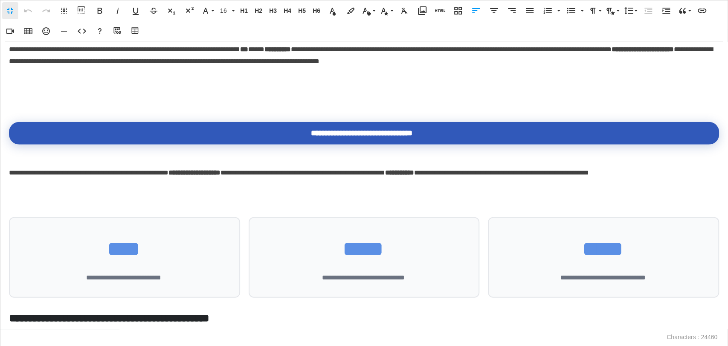
click at [107, 105] on p at bounding box center [364, 99] width 710 height 12
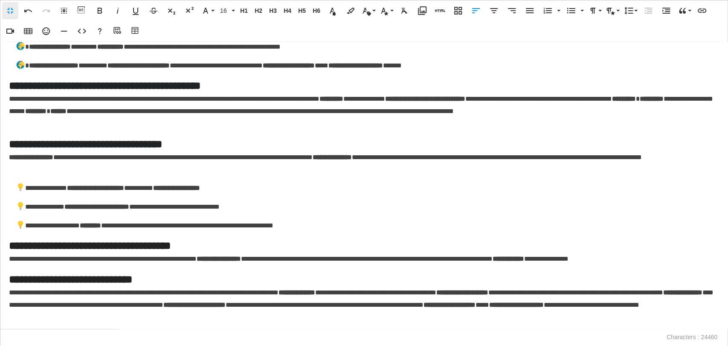
scroll to position [1943, 0]
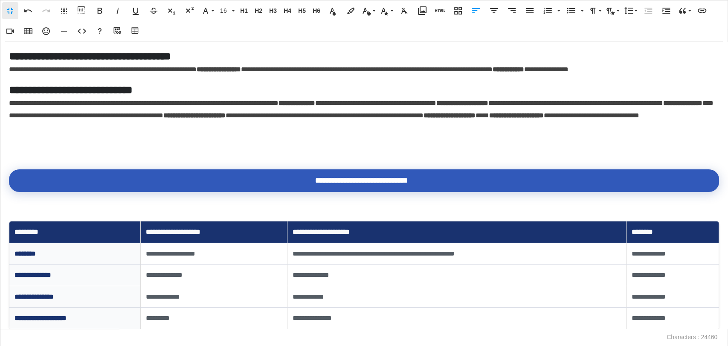
click at [55, 153] on p at bounding box center [364, 146] width 710 height 12
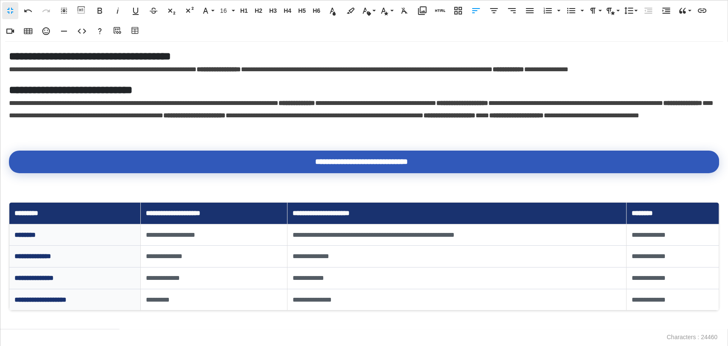
click at [24, 210] on div "**********" at bounding box center [364, 185] width 728 height 287
click at [41, 189] on p at bounding box center [364, 183] width 710 height 12
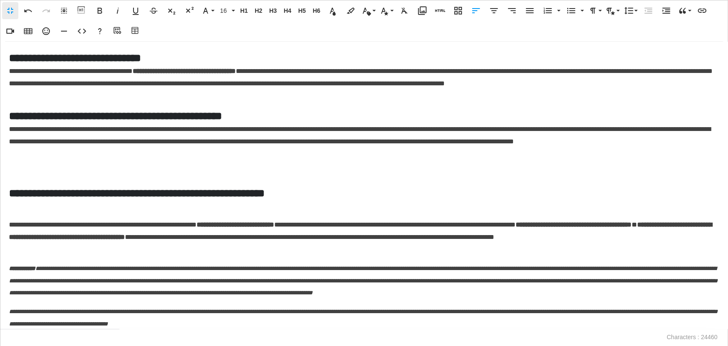
scroll to position [3460, 0]
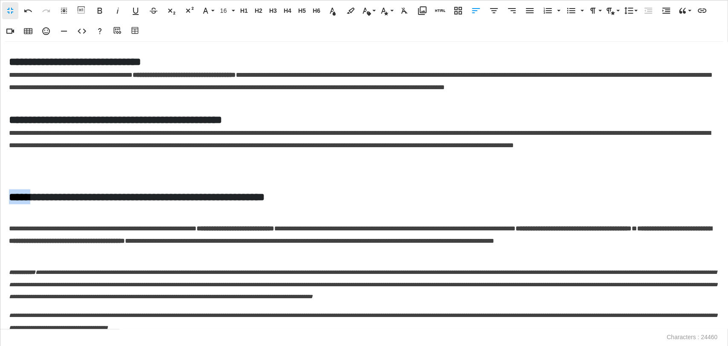
drag, startPoint x: 32, startPoint y: 216, endPoint x: 0, endPoint y: 218, distance: 31.6
click at [0, 218] on div "**********" at bounding box center [364, 185] width 728 height 287
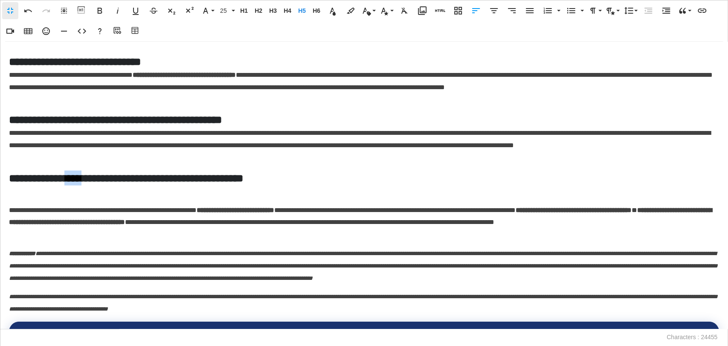
drag, startPoint x: 96, startPoint y: 201, endPoint x: 71, endPoint y: 201, distance: 24.3
click at [71, 186] on h5 "**********" at bounding box center [361, 178] width 705 height 15
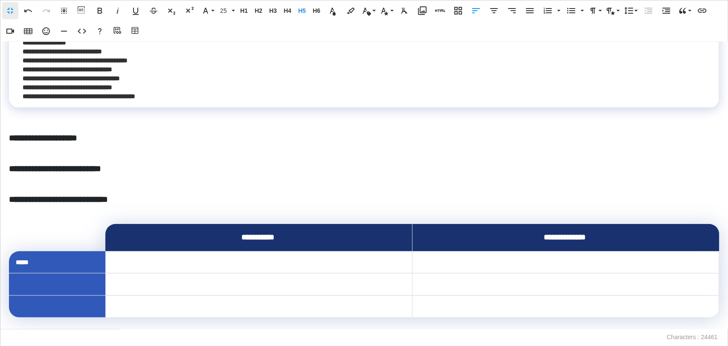
scroll to position [3840, 0]
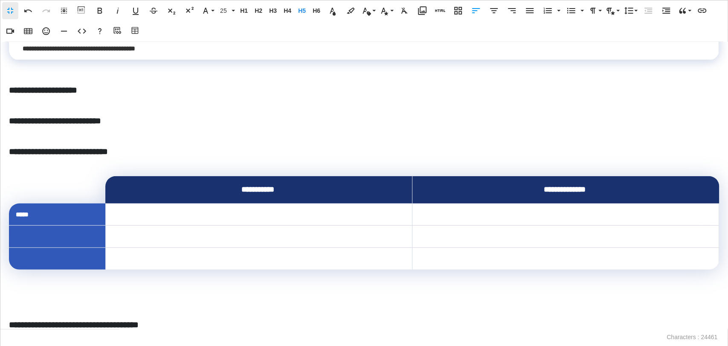
click at [111, 96] on h6 "**********" at bounding box center [361, 90] width 705 height 12
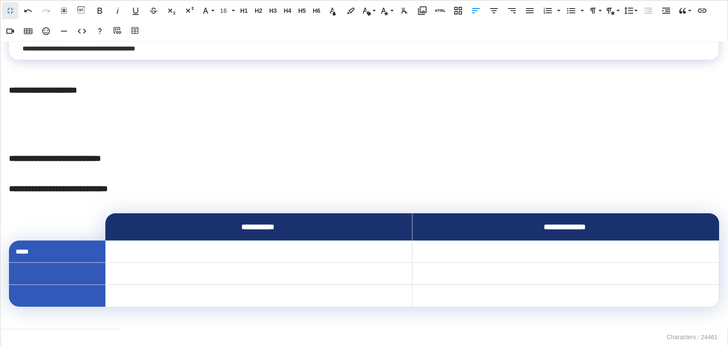
click at [128, 164] on h6 "**********" at bounding box center [361, 158] width 705 height 12
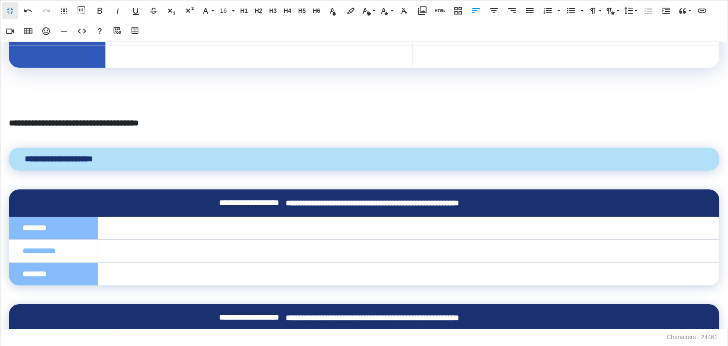
scroll to position [4124, 0]
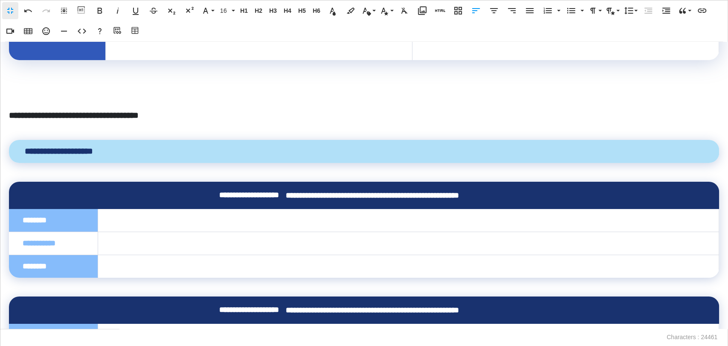
click at [28, 103] on p at bounding box center [364, 96] width 710 height 12
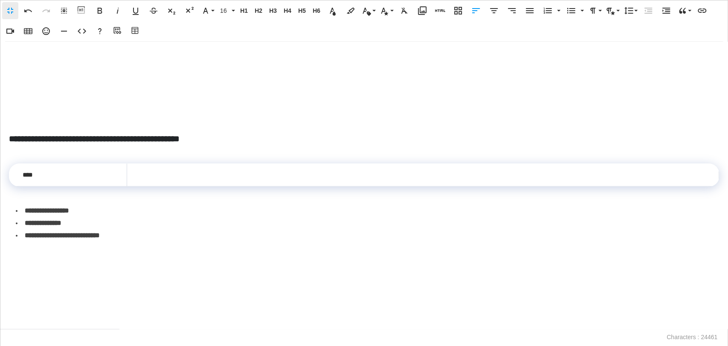
scroll to position [4840, 0]
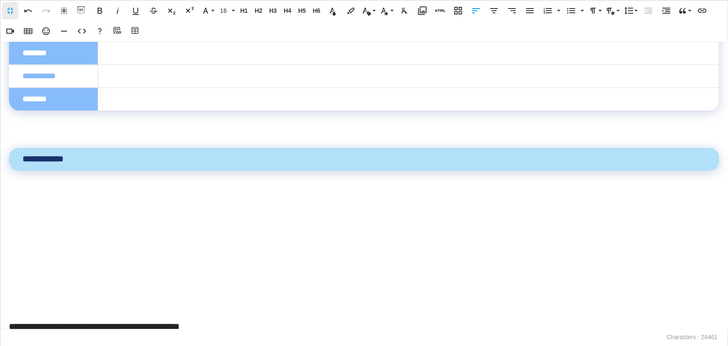
click at [38, 175] on div "**********" at bounding box center [364, 185] width 728 height 287
click at [33, 142] on p at bounding box center [364, 135] width 710 height 12
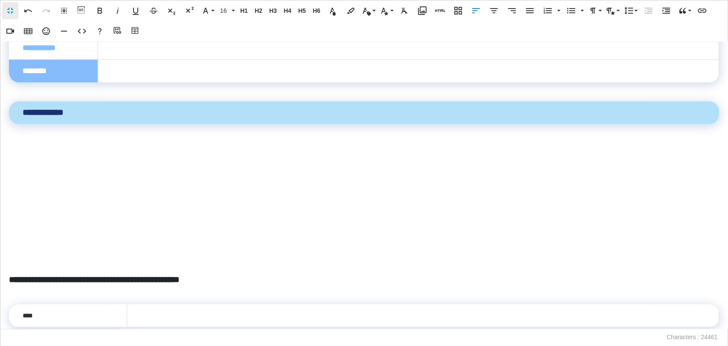
scroll to position [5029, 0]
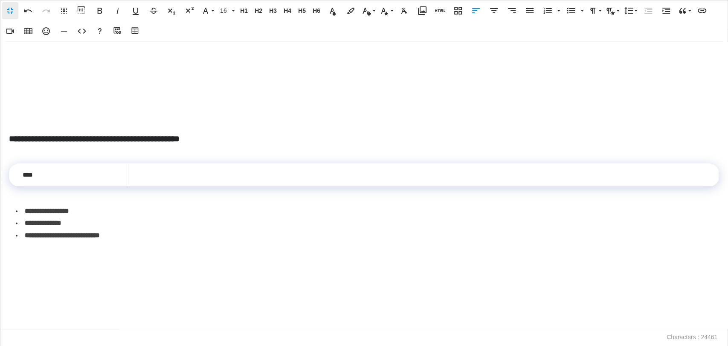
click at [31, 126] on p at bounding box center [364, 120] width 710 height 12
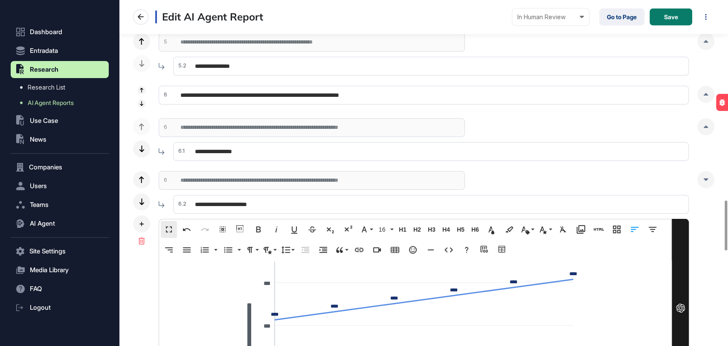
scroll to position [1327, 0]
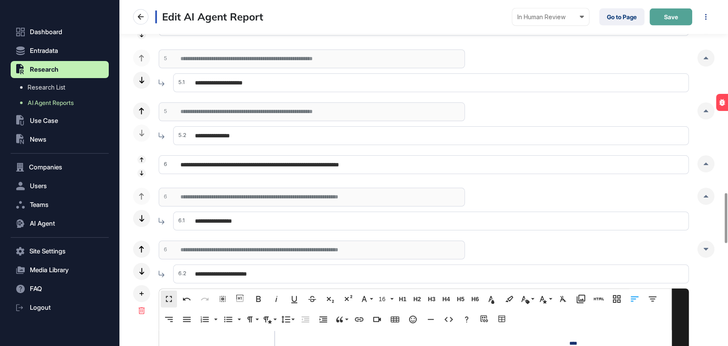
click at [676, 22] on button "Save" at bounding box center [671, 17] width 43 height 17
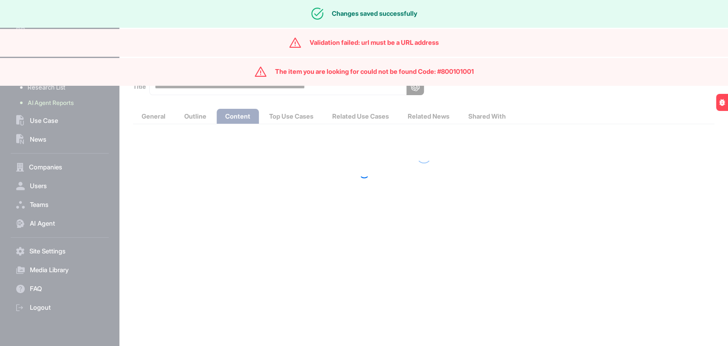
scroll to position [0, 0]
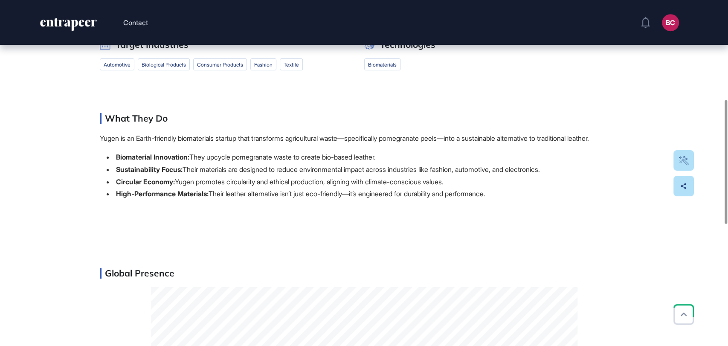
scroll to position [47, 0]
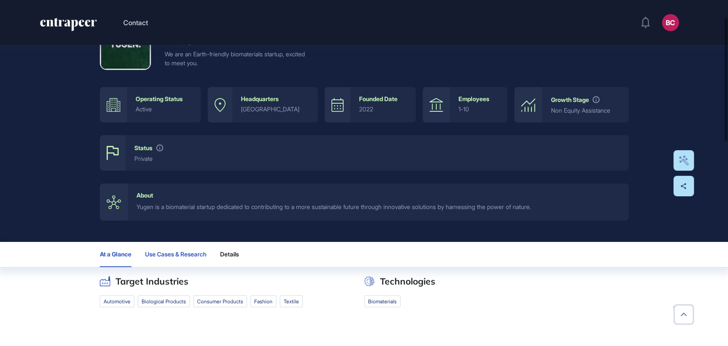
click at [162, 258] on button "Use Cases & Research" at bounding box center [175, 254] width 61 height 25
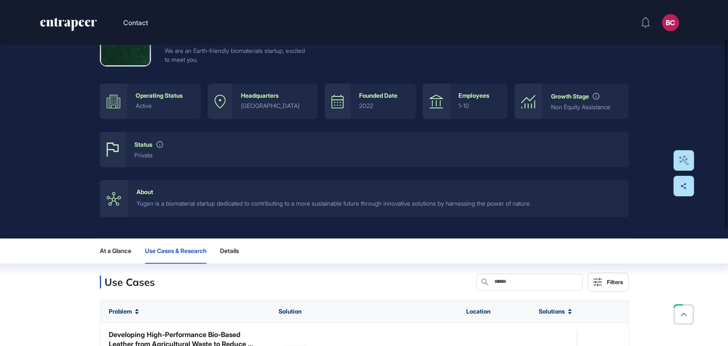
scroll to position [145, 0]
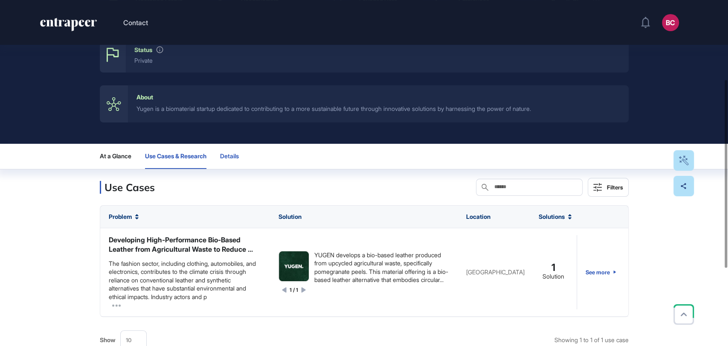
click at [231, 162] on button "Details" at bounding box center [233, 156] width 26 height 25
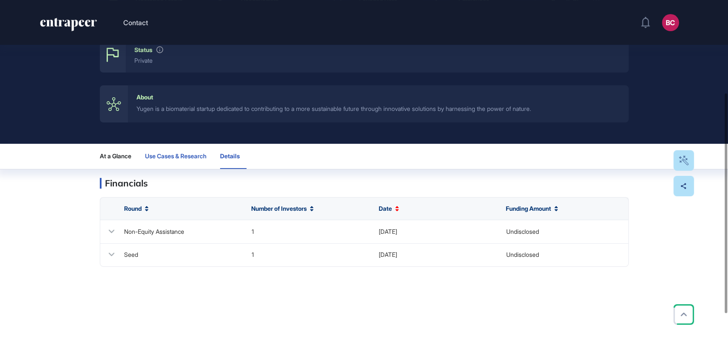
click at [190, 165] on button "Use Cases & Research" at bounding box center [175, 156] width 61 height 25
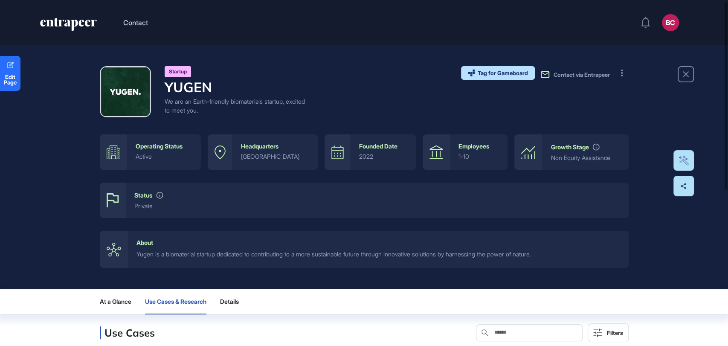
scroll to position [0, 0]
click at [77, 20] on icon "entrapeer-logo" at bounding box center [74, 26] width 7 height 12
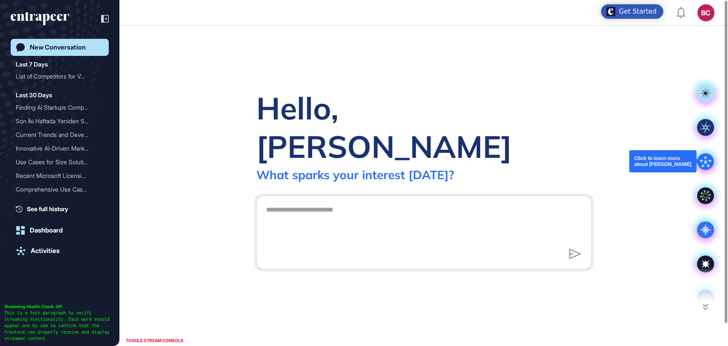
click at [696, 164] on div at bounding box center [706, 161] width 34 height 34
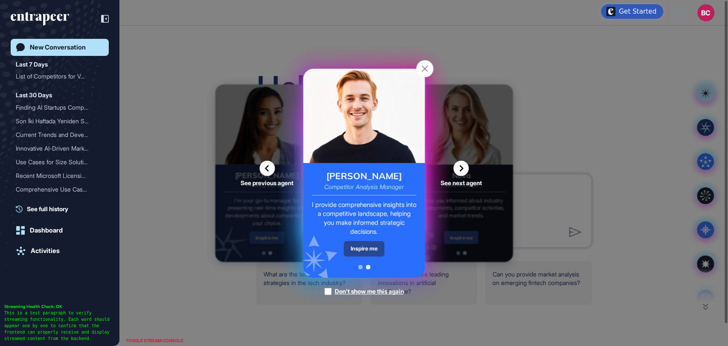
click at [362, 247] on div "Inspire me" at bounding box center [364, 248] width 41 height 15
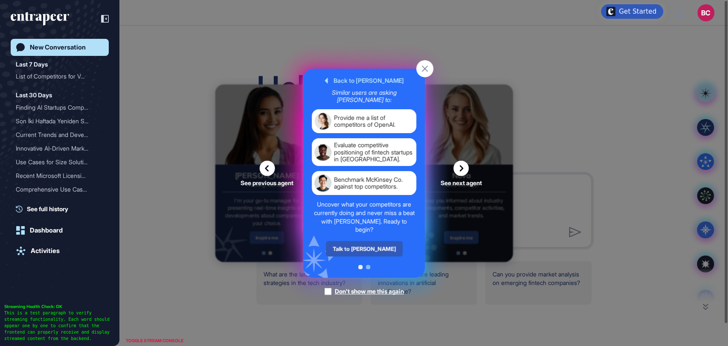
click at [362, 247] on div "Talk to [PERSON_NAME]" at bounding box center [364, 248] width 77 height 15
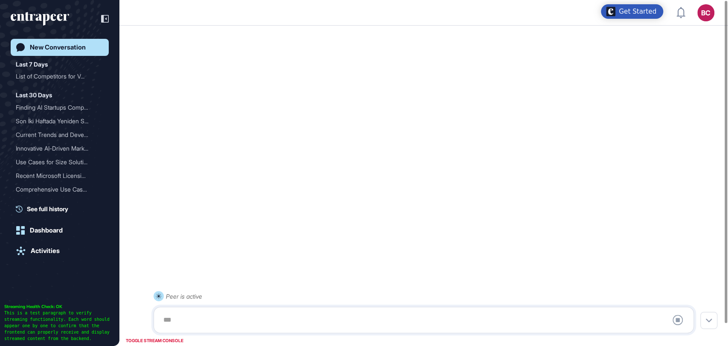
click at [217, 325] on div at bounding box center [423, 319] width 531 height 17
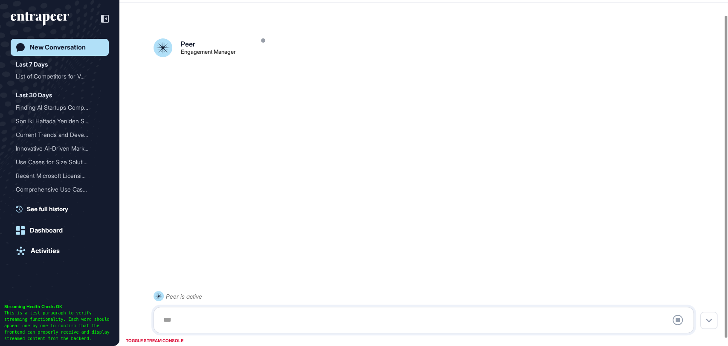
scroll to position [24, 0]
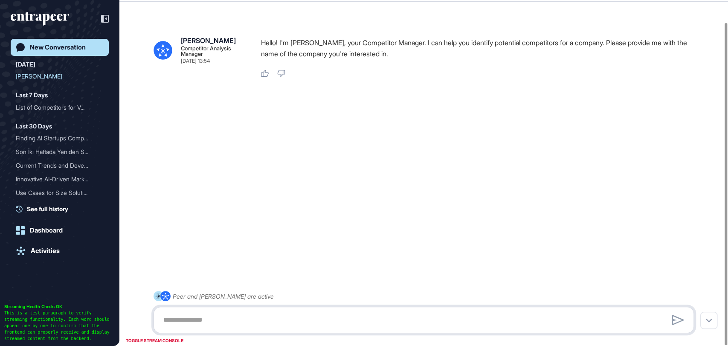
click at [193, 325] on textarea at bounding box center [423, 319] width 531 height 17
type textarea "**********"
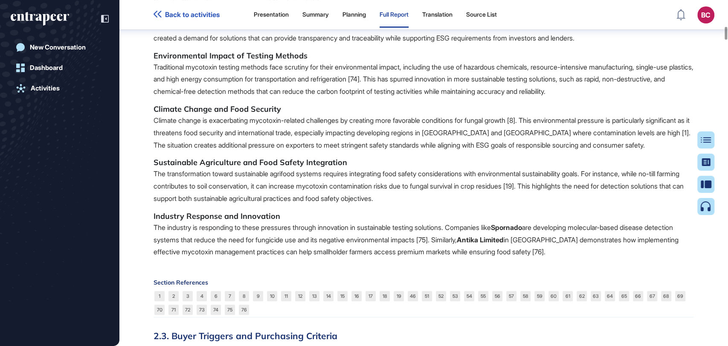
scroll to position [7017, 0]
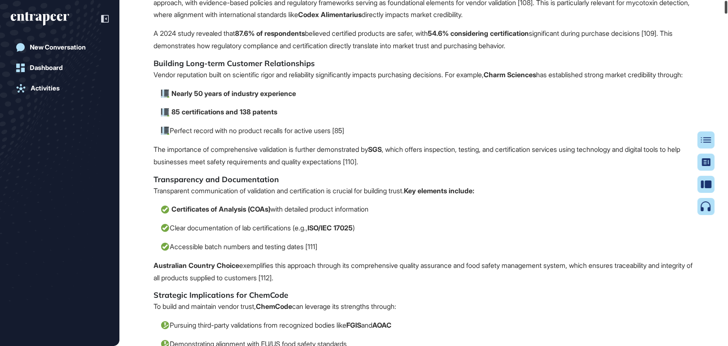
scroll to position [0, 0]
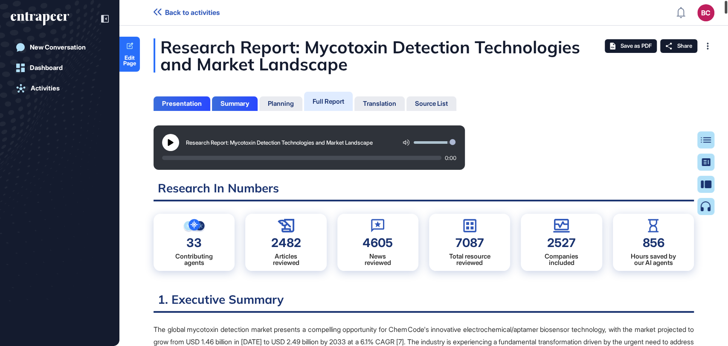
drag, startPoint x: 726, startPoint y: 51, endPoint x: 727, endPoint y: 3, distance: 48.2
click at [727, 3] on div at bounding box center [726, 7] width 3 height 13
click at [134, 49] on link "Edit Page" at bounding box center [129, 54] width 20 height 35
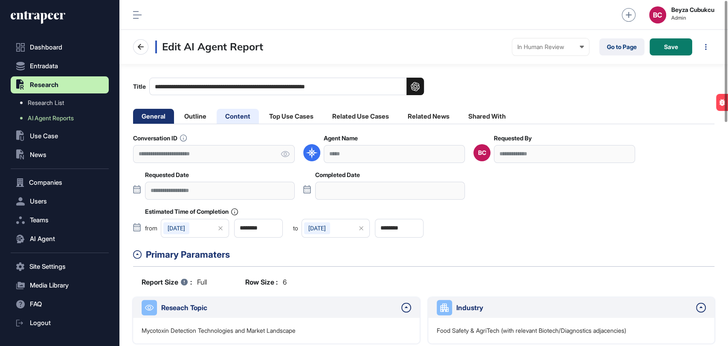
click at [249, 113] on li "Content" at bounding box center [238, 116] width 42 height 15
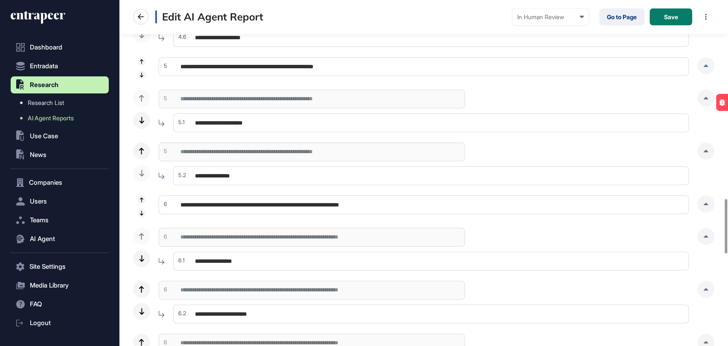
scroll to position [1287, 0]
click at [704, 204] on icon at bounding box center [706, 204] width 5 height 3
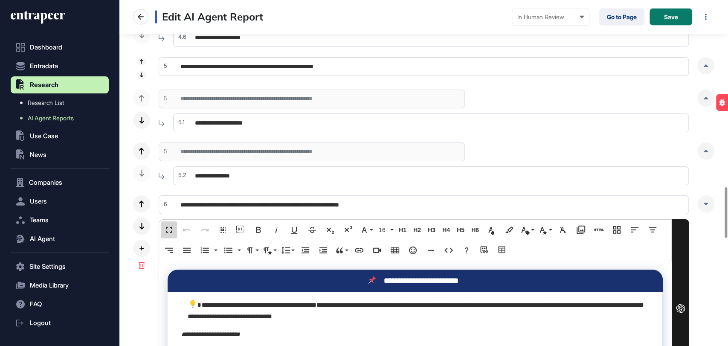
click at [175, 225] on button "Fullscreen" at bounding box center [169, 229] width 16 height 17
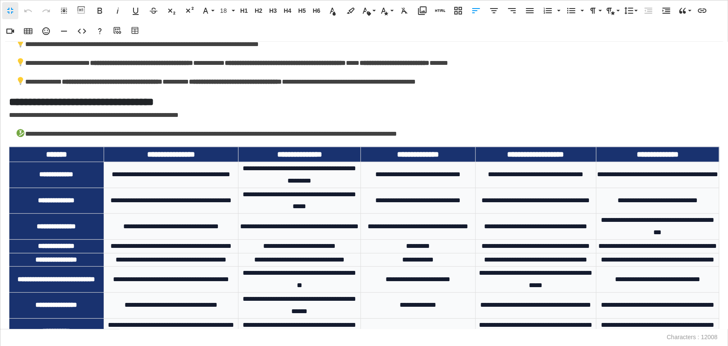
scroll to position [1843, 0]
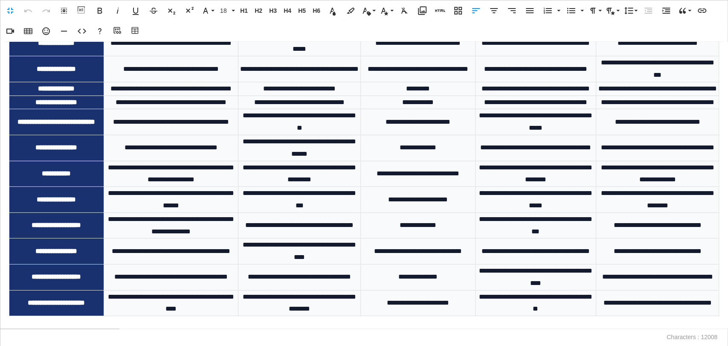
click at [73, 318] on p at bounding box center [364, 322] width 710 height 12
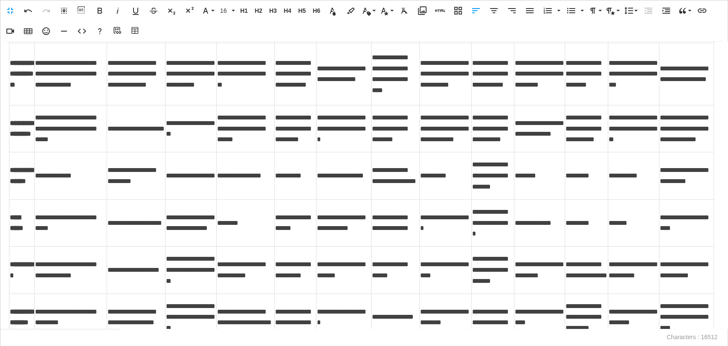
scroll to position [2269, 0]
click at [144, 200] on td "**********" at bounding box center [136, 176] width 58 height 47
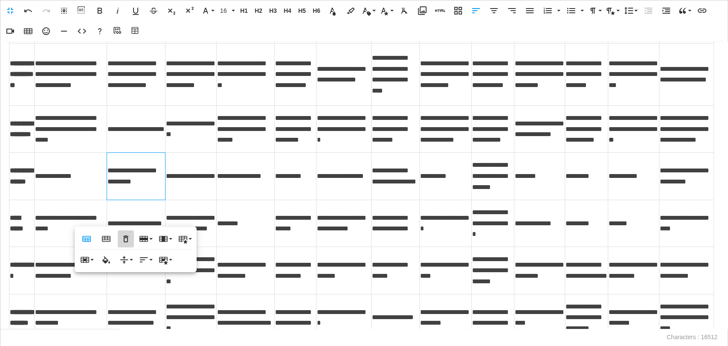
click at [126, 238] on icon "button" at bounding box center [126, 239] width 10 height 10
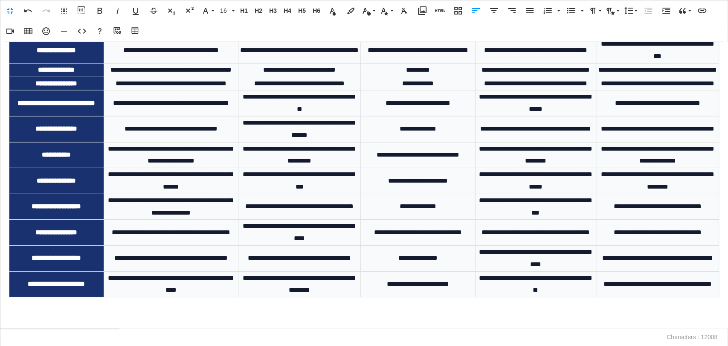
scroll to position [1861, 0]
click at [28, 325] on p at bounding box center [364, 322] width 710 height 12
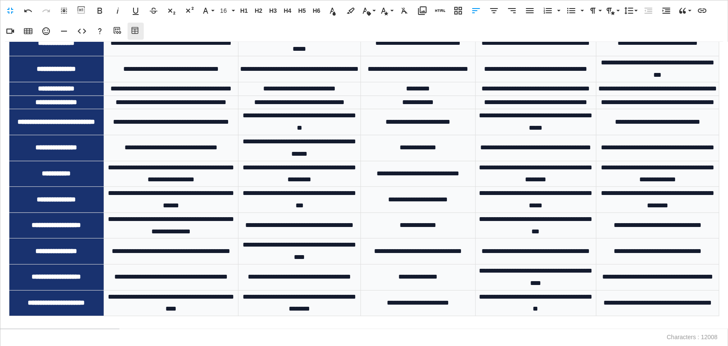
scroll to position [1825, 0]
click at [4, 10] on button "Fullscreen" at bounding box center [10, 10] width 16 height 17
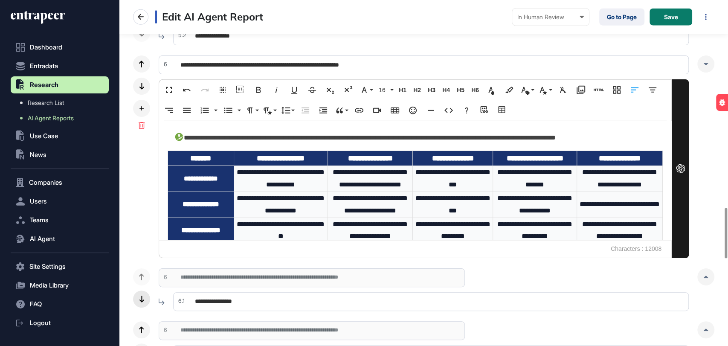
scroll to position [1429, 0]
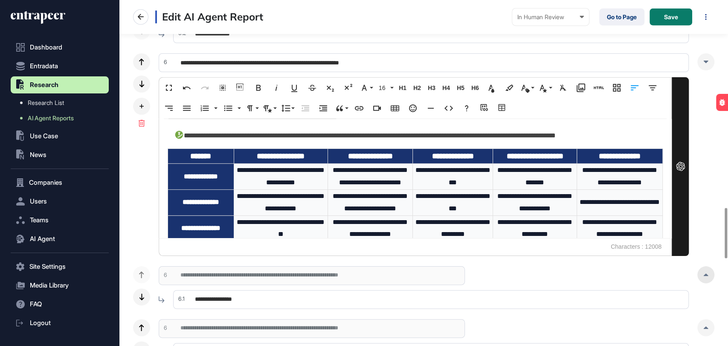
click at [707, 271] on div at bounding box center [706, 274] width 17 height 17
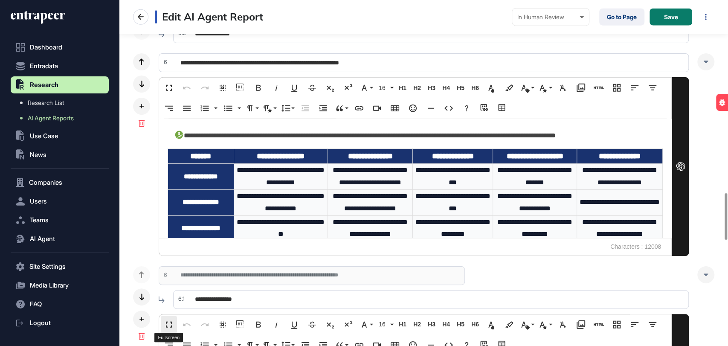
click at [169, 317] on button "Fullscreen" at bounding box center [169, 324] width 16 height 17
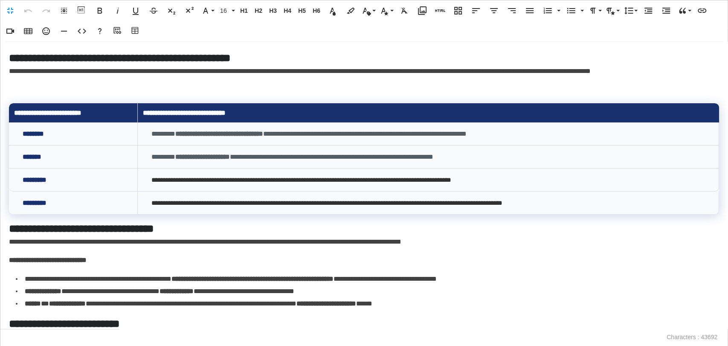
scroll to position [0, 3]
click at [61, 81] on p "**********" at bounding box center [361, 77] width 705 height 25
click at [12, 60] on h5 "**********" at bounding box center [361, 57] width 705 height 15
click at [11, 61] on h5 "**********" at bounding box center [361, 57] width 705 height 15
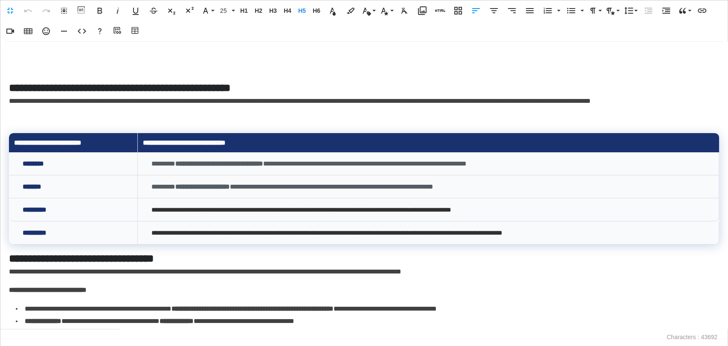
click at [23, 62] on h5 at bounding box center [364, 57] width 710 height 15
click at [300, 10] on span "H5" at bounding box center [302, 10] width 13 height 7
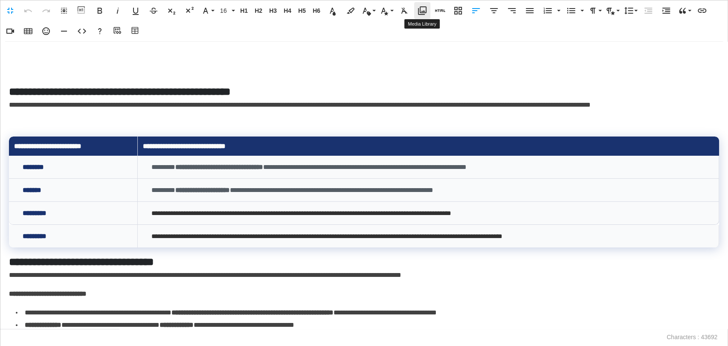
click at [423, 13] on icon "button" at bounding box center [422, 10] width 9 height 9
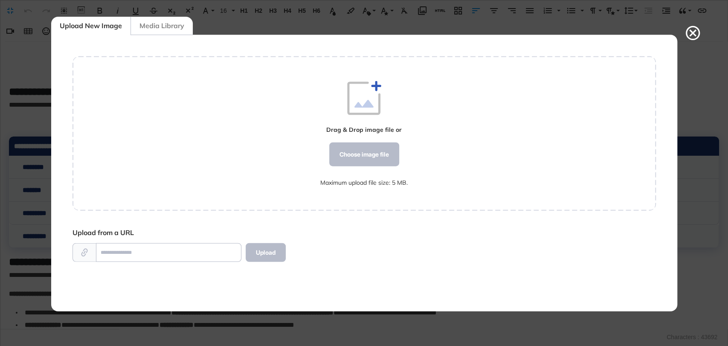
scroll to position [276, 584]
click at [391, 159] on div "Choose image file" at bounding box center [364, 154] width 70 height 24
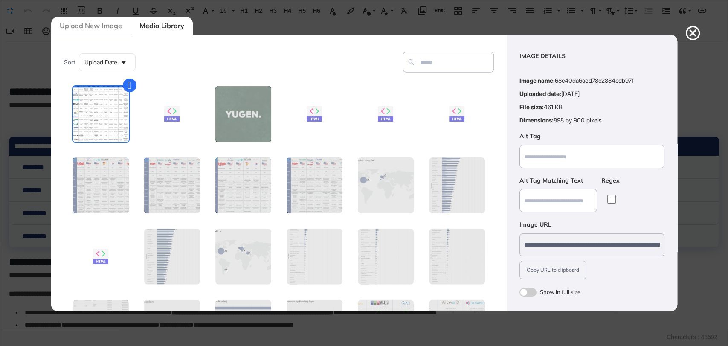
scroll to position [34, 0]
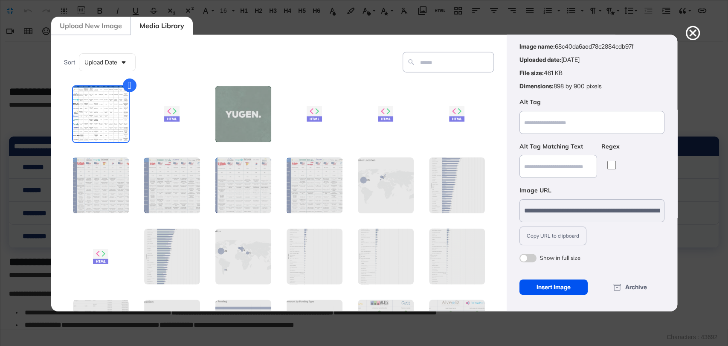
click at [558, 288] on div "Insert Image" at bounding box center [554, 286] width 69 height 15
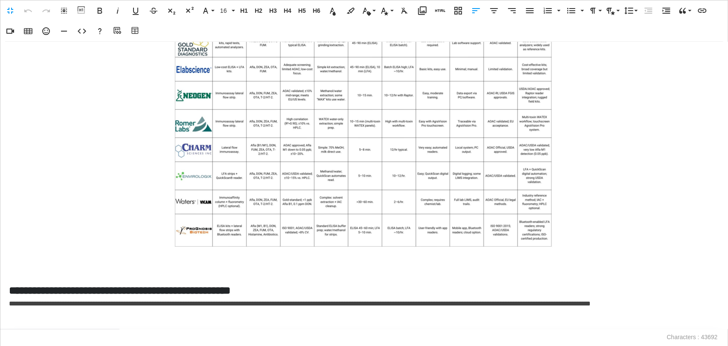
scroll to position [0, 0]
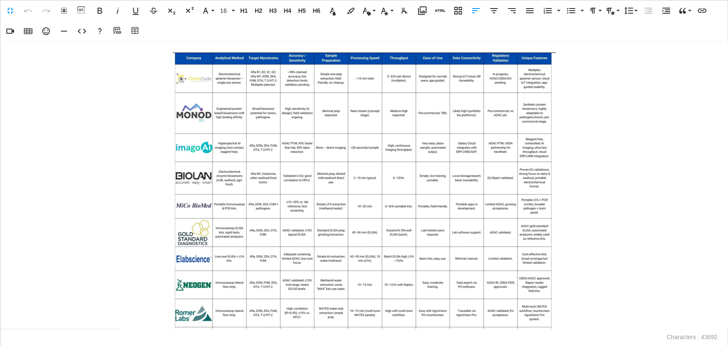
click at [189, 84] on img at bounding box center [364, 244] width 384 height 384
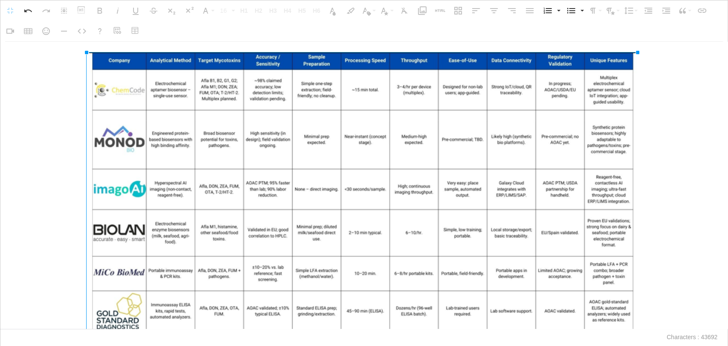
drag, startPoint x: 170, startPoint y: 52, endPoint x: 62, endPoint y: 106, distance: 120.6
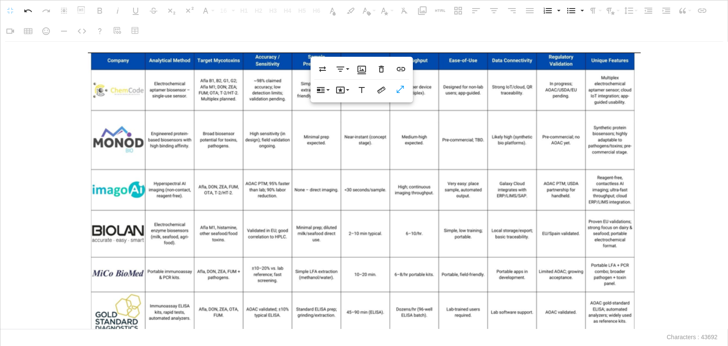
click at [68, 117] on p at bounding box center [364, 336] width 710 height 569
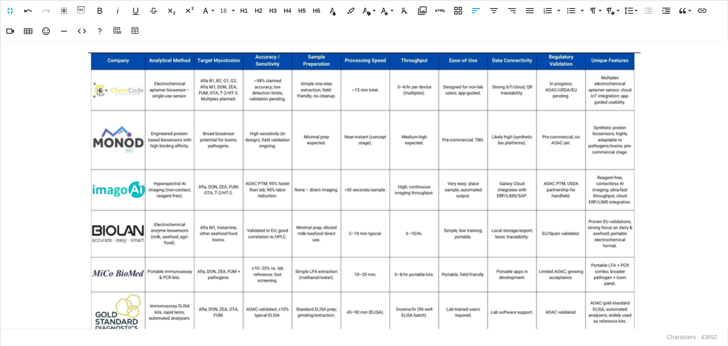
click at [668, 139] on p at bounding box center [364, 336] width 710 height 569
click at [529, 174] on img at bounding box center [364, 329] width 554 height 554
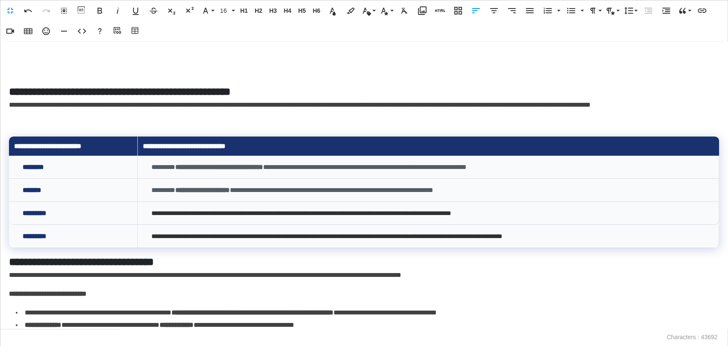
click at [37, 55] on p at bounding box center [364, 56] width 710 height 12
click at [420, 8] on icon "button" at bounding box center [422, 10] width 9 height 9
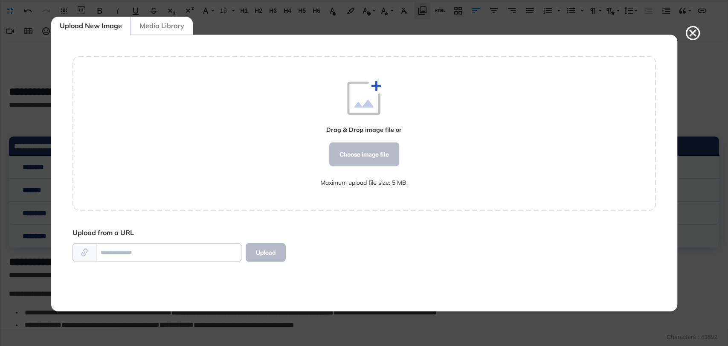
scroll to position [3, 0]
click at [349, 161] on div "Choose image file" at bounding box center [364, 154] width 70 height 24
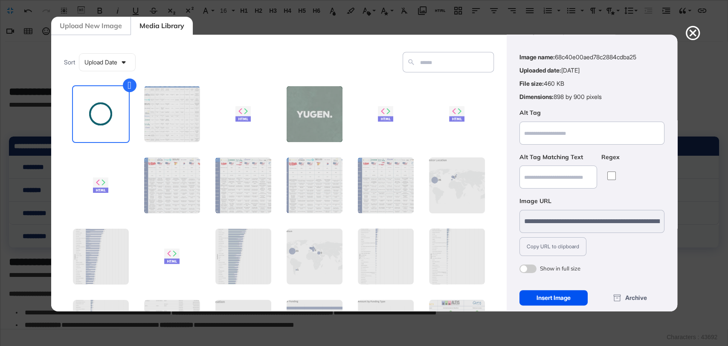
scroll to position [34, 0]
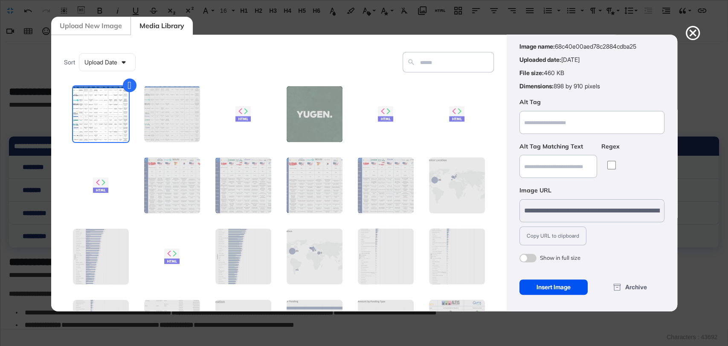
click at [560, 288] on div "Insert Image" at bounding box center [554, 286] width 69 height 15
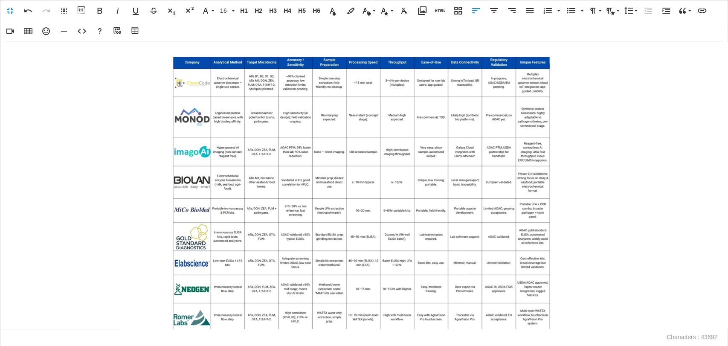
scroll to position [142, 0]
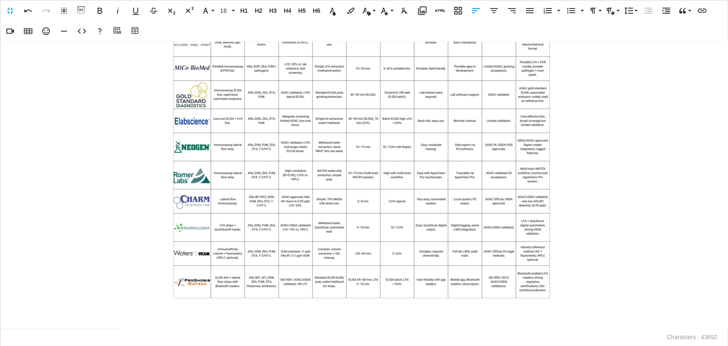
click at [238, 158] on img at bounding box center [364, 104] width 384 height 388
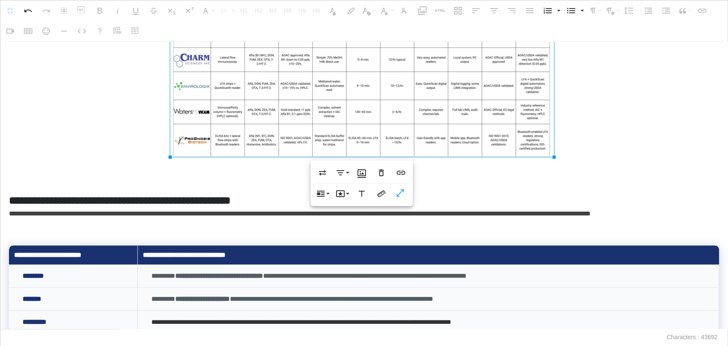
scroll to position [284, 0]
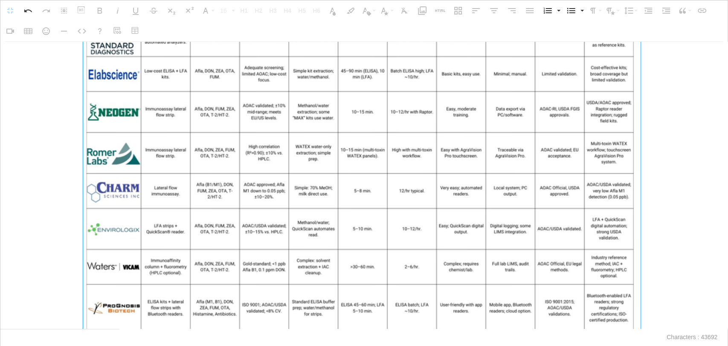
drag, startPoint x: 554, startPoint y: 155, endPoint x: 727, endPoint y: 359, distance: 267.5
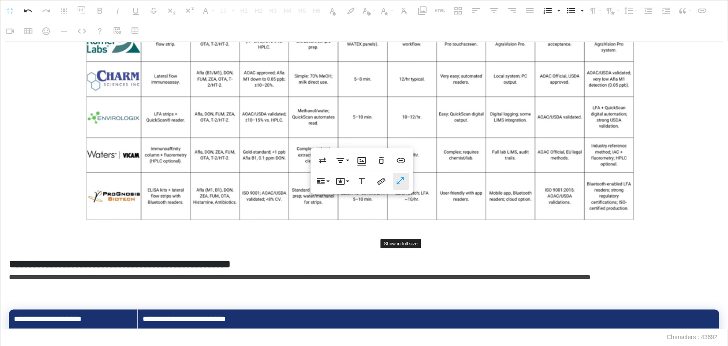
scroll to position [474, 0]
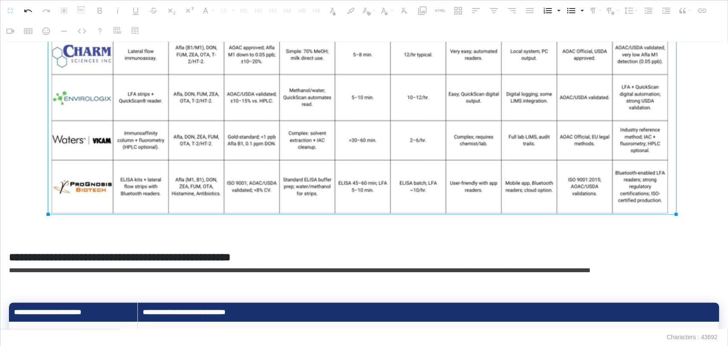
drag, startPoint x: 20, startPoint y: 167, endPoint x: 200, endPoint y: 186, distance: 181.4
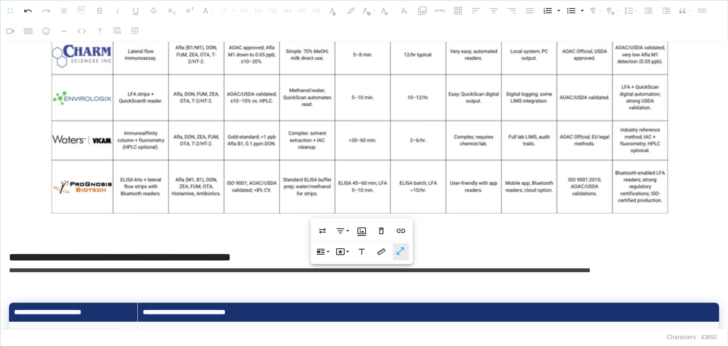
click at [400, 255] on icon "button" at bounding box center [401, 251] width 10 height 9
click at [381, 252] on icon "button" at bounding box center [381, 251] width 8 height 7
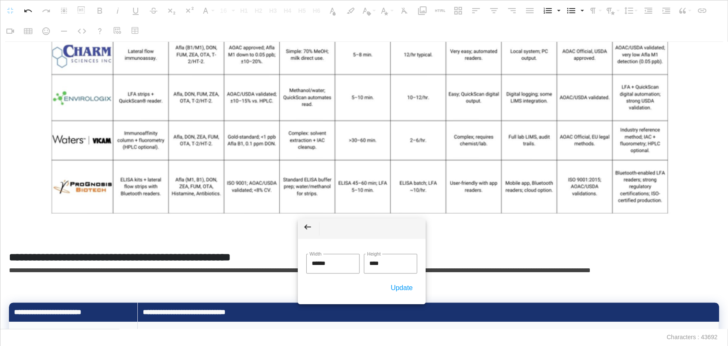
drag, startPoint x: 339, startPoint y: 262, endPoint x: 279, endPoint y: 260, distance: 60.2
click at [279, 260] on body "**********" at bounding box center [364, 173] width 728 height 346
type input "****"
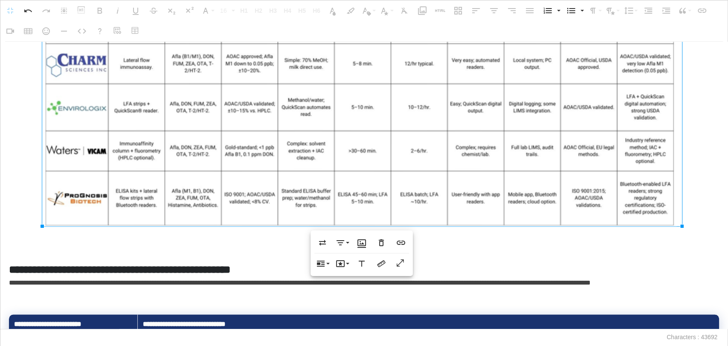
click at [125, 250] on h5 at bounding box center [364, 254] width 710 height 15
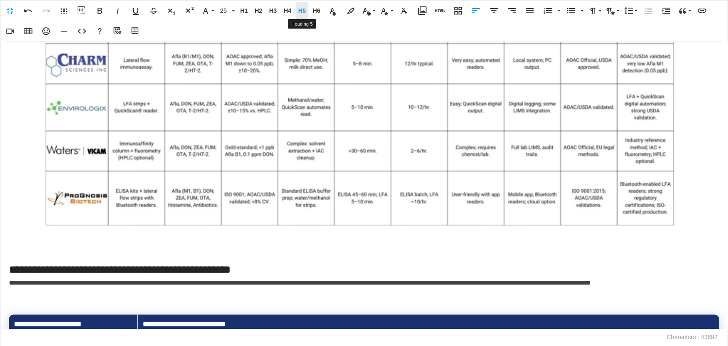
click at [304, 11] on span "H5" at bounding box center [302, 10] width 13 height 7
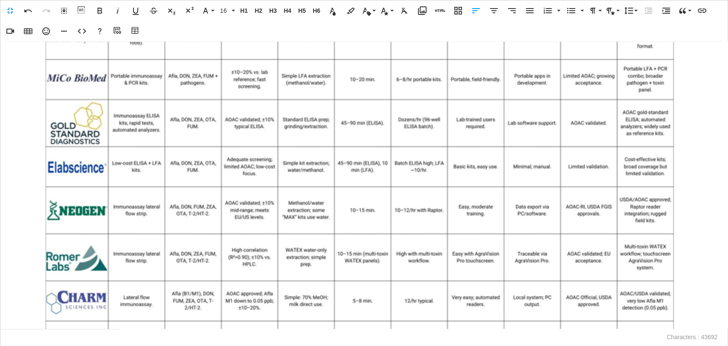
scroll to position [0, 0]
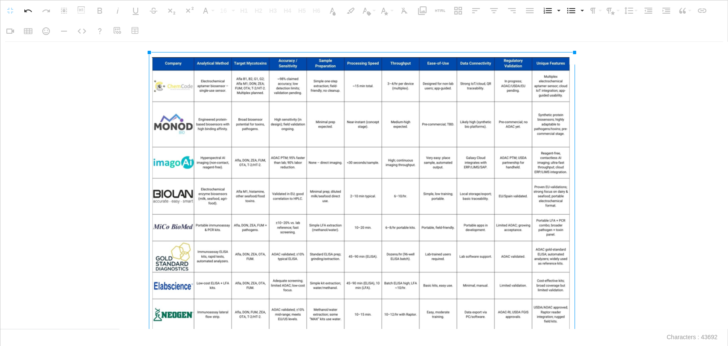
drag, startPoint x: 43, startPoint y: 51, endPoint x: 257, endPoint y: 192, distance: 256.9
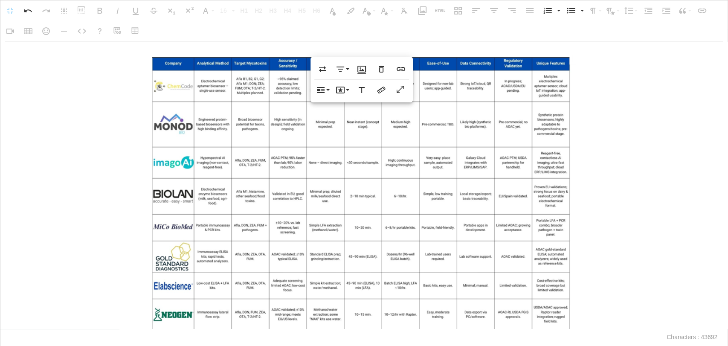
click at [123, 127] on p at bounding box center [364, 274] width 710 height 445
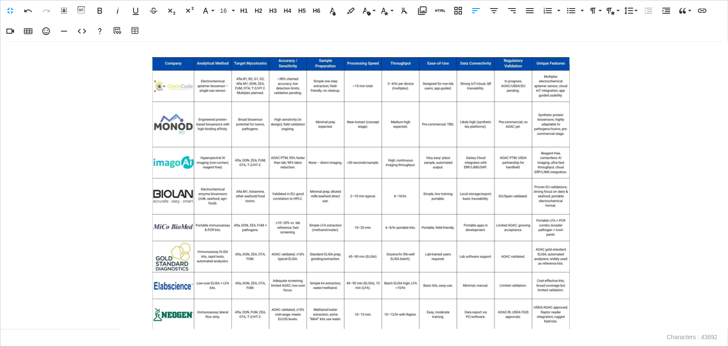
click at [368, 117] on img at bounding box center [363, 267] width 425 height 430
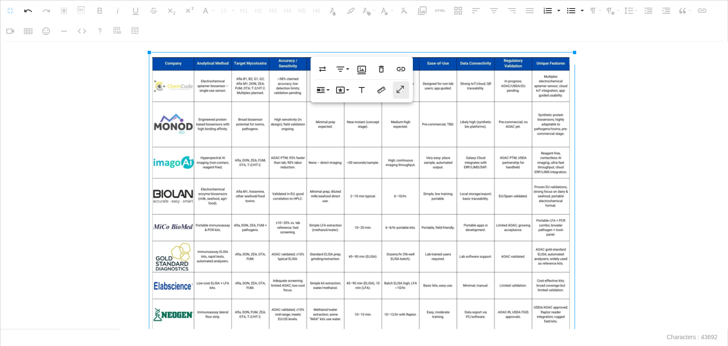
click at [397, 90] on icon "button" at bounding box center [400, 89] width 7 height 7
click at [121, 51] on div "**********" at bounding box center [363, 185] width 727 height 287
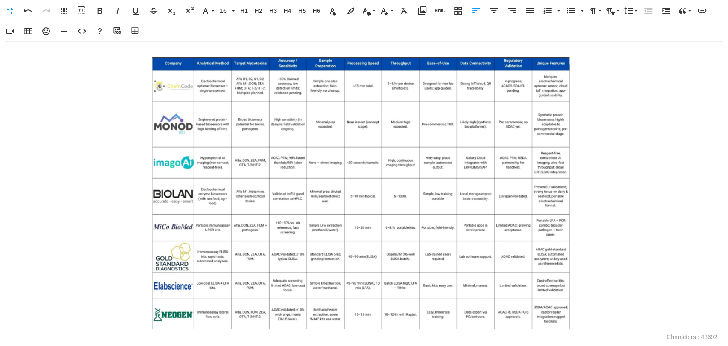
click at [137, 77] on p at bounding box center [364, 274] width 710 height 445
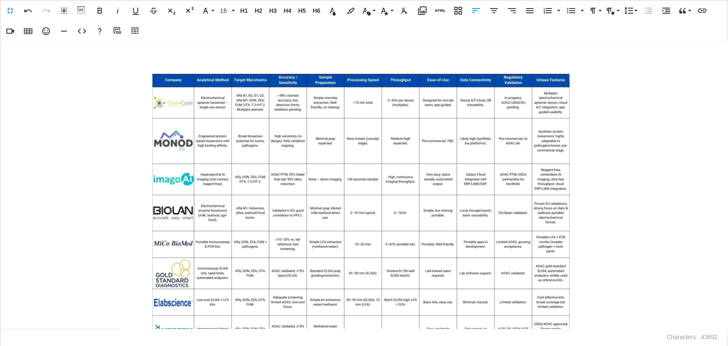
click at [162, 54] on p at bounding box center [364, 56] width 710 height 12
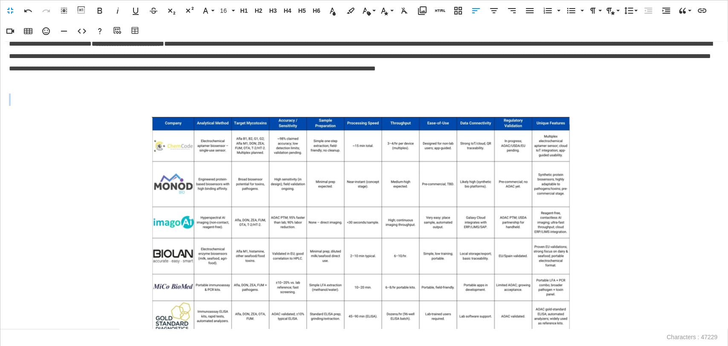
scroll to position [237, 0]
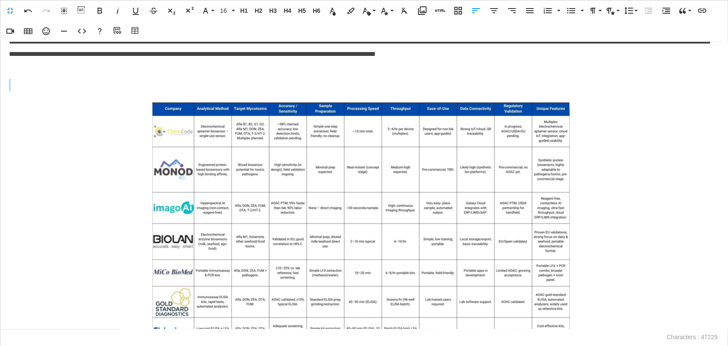
click at [15, 88] on p at bounding box center [364, 85] width 710 height 12
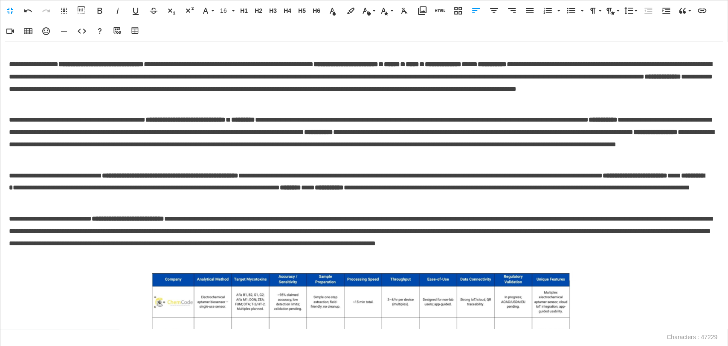
scroll to position [0, 0]
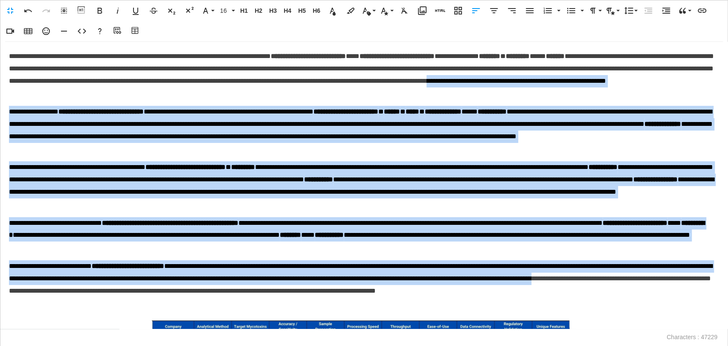
drag, startPoint x: 188, startPoint y: 295, endPoint x: 321, endPoint y: 50, distance: 278.4
click at [256, 87] on div "**********" at bounding box center [363, 185] width 727 height 287
click at [534, 9] on icon "button" at bounding box center [530, 11] width 10 height 10
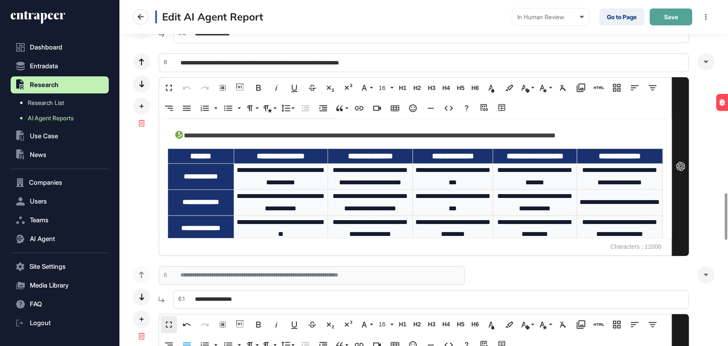
click at [663, 21] on button "Save" at bounding box center [671, 17] width 43 height 17
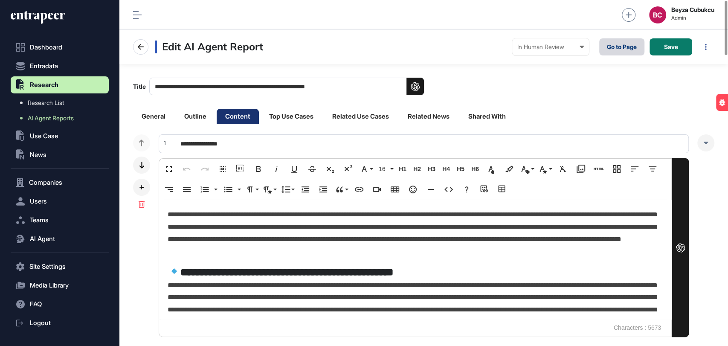
click at [618, 49] on link "Go to Page" at bounding box center [621, 46] width 45 height 17
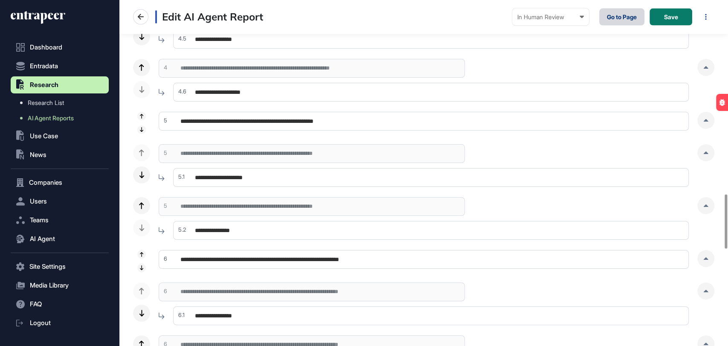
scroll to position [1327, 0]
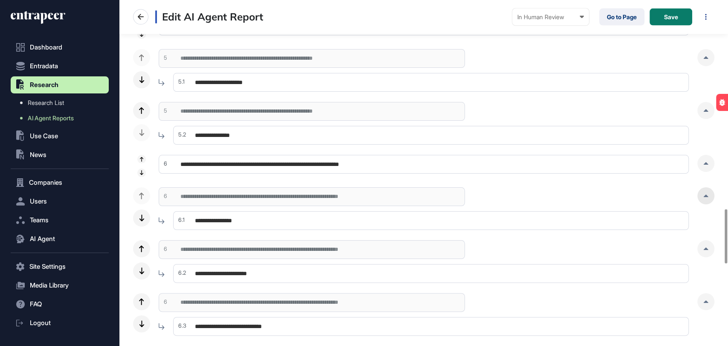
click at [700, 195] on div at bounding box center [706, 195] width 17 height 17
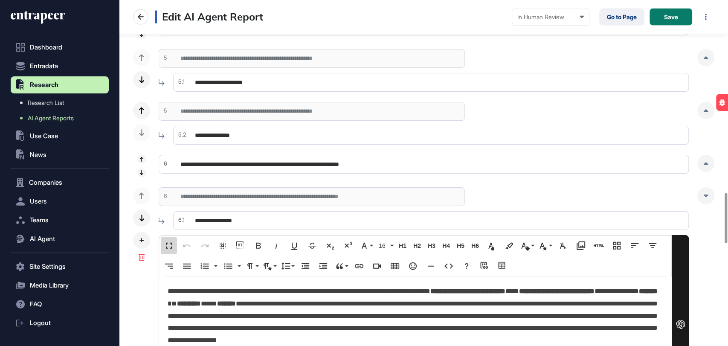
click at [174, 246] on button "Fullscreen" at bounding box center [169, 245] width 16 height 17
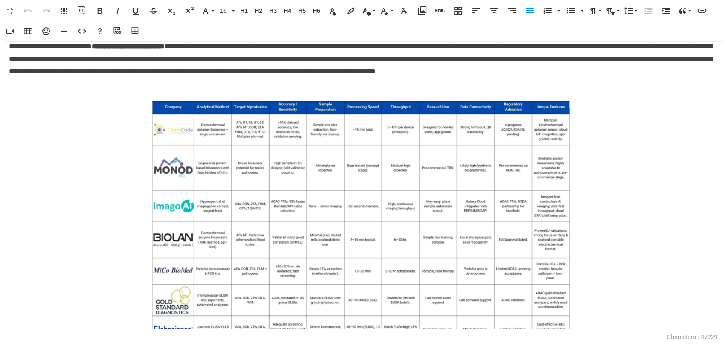
scroll to position [284, 0]
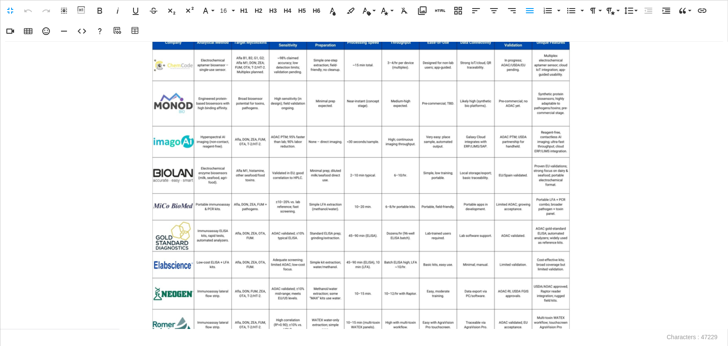
click at [279, 165] on img at bounding box center [363, 247] width 425 height 430
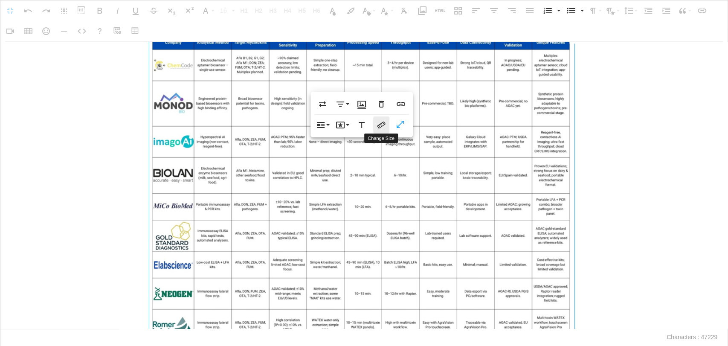
click at [379, 127] on icon "button" at bounding box center [381, 125] width 10 height 10
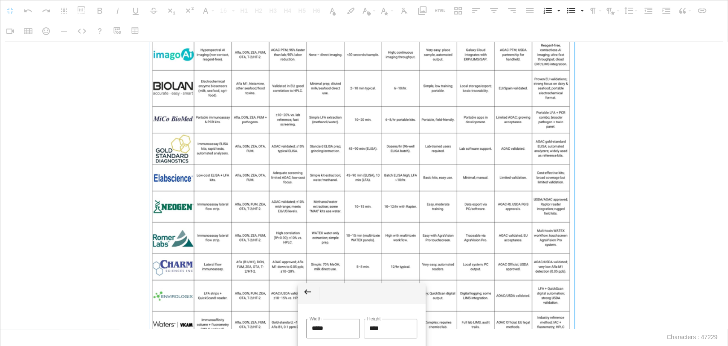
scroll to position [521, 0]
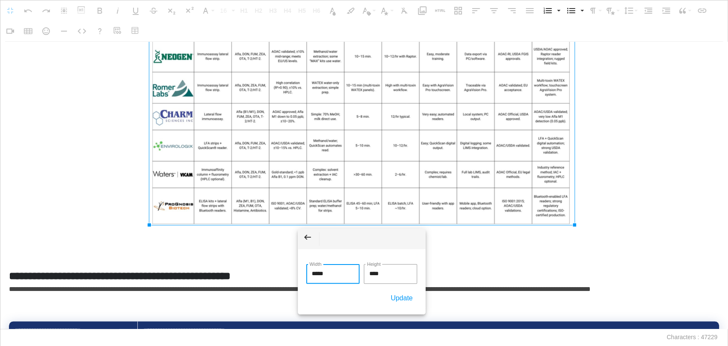
drag, startPoint x: 343, startPoint y: 273, endPoint x: 302, endPoint y: 270, distance: 40.3
click at [302, 270] on div "Back ***** Width **** Height Update" at bounding box center [362, 272] width 128 height 86
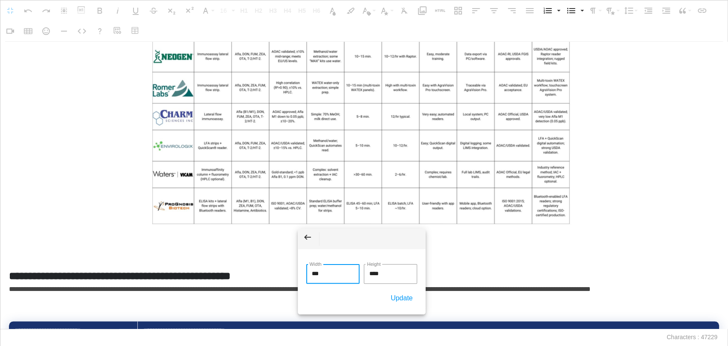
type input "****"
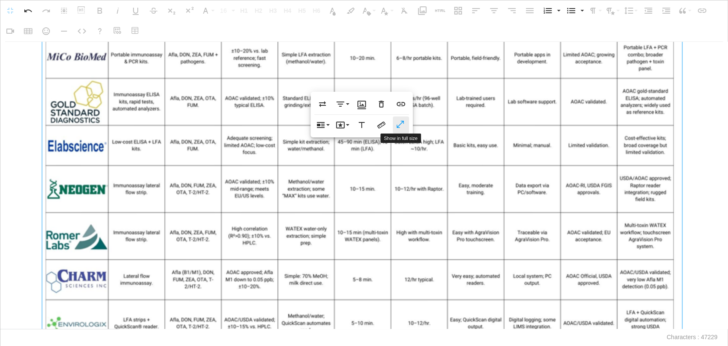
click at [398, 119] on button "Show in full size" at bounding box center [401, 124] width 16 height 17
click at [18, 77] on p at bounding box center [364, 118] width 710 height 648
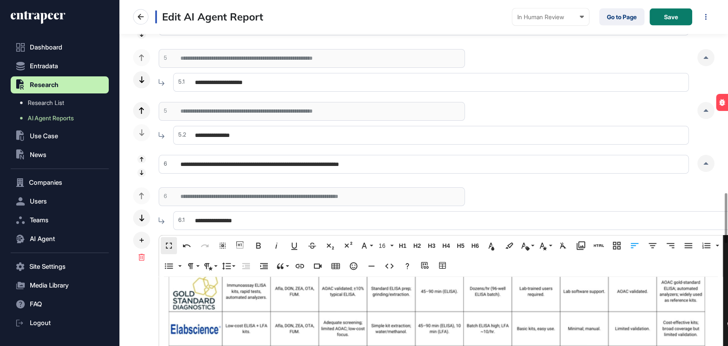
scroll to position [546, 0]
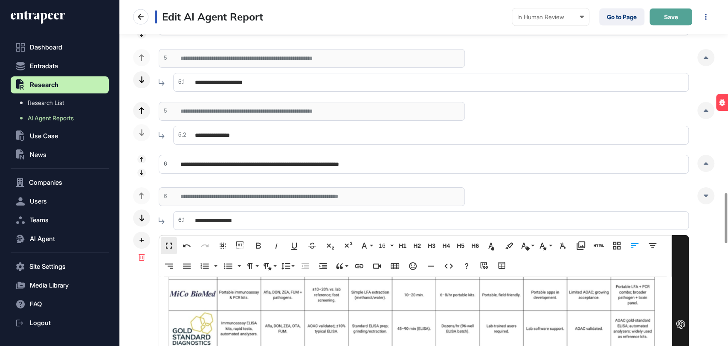
click at [674, 19] on span "Save" at bounding box center [671, 17] width 14 height 6
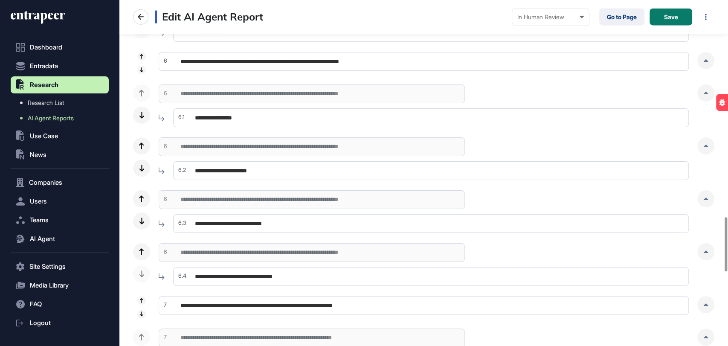
scroll to position [1375, 0]
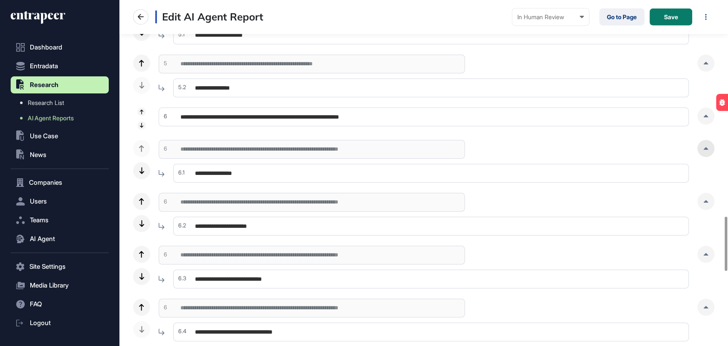
click at [710, 144] on div at bounding box center [706, 148] width 17 height 17
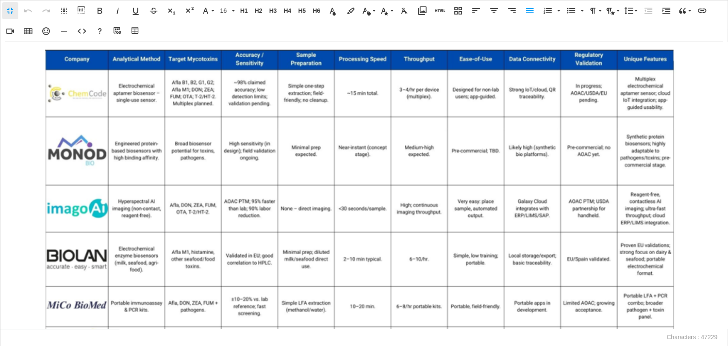
scroll to position [284, 0]
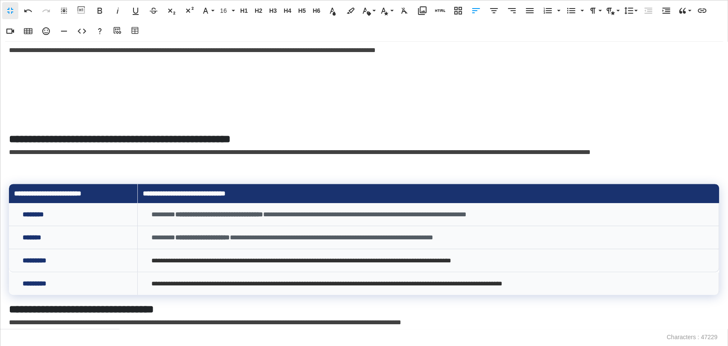
scroll to position [142, 0]
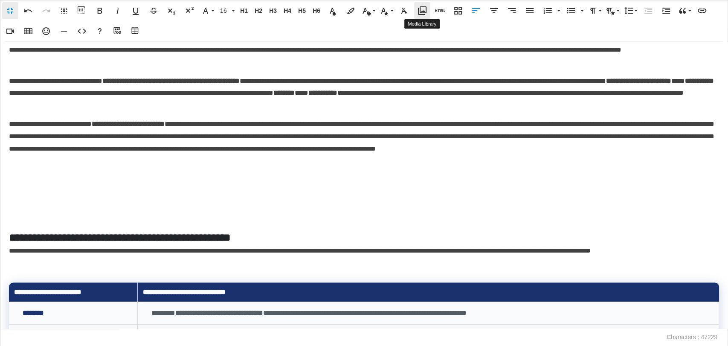
click at [422, 13] on icon "button" at bounding box center [422, 11] width 10 height 10
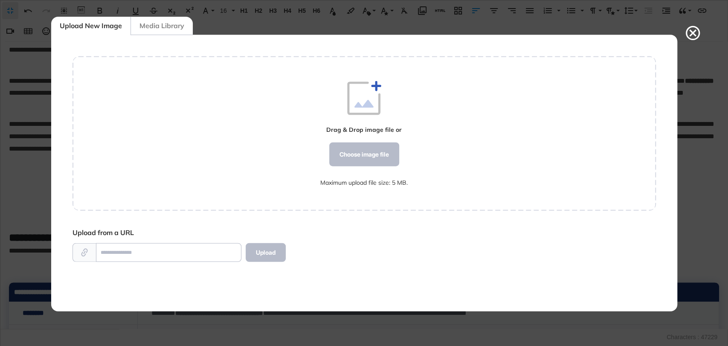
scroll to position [3, 0]
click at [332, 157] on div "Choose image file" at bounding box center [364, 154] width 70 height 24
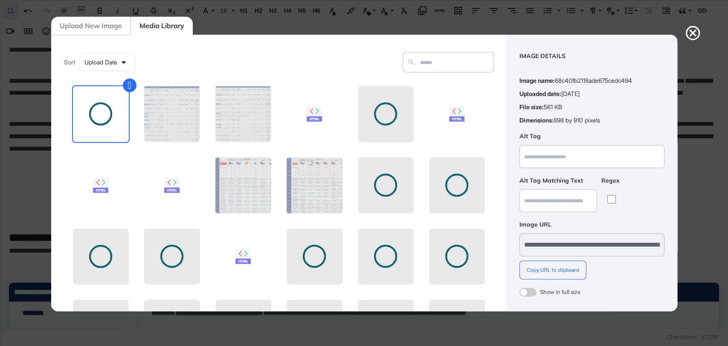
scroll to position [34, 0]
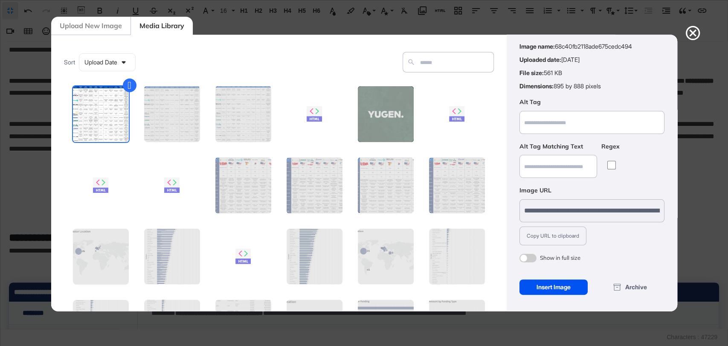
click at [558, 281] on div "Insert Image" at bounding box center [554, 286] width 69 height 15
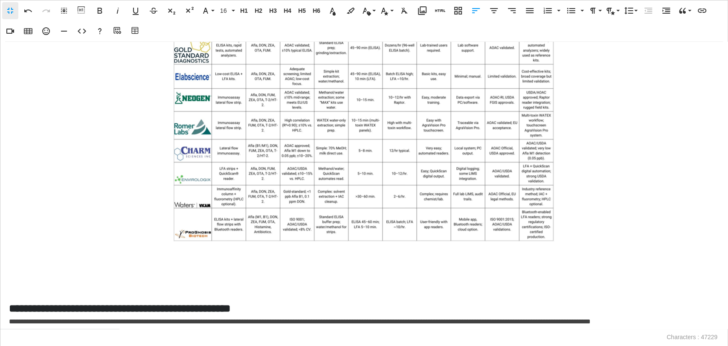
click at [403, 155] on img at bounding box center [364, 52] width 383 height 379
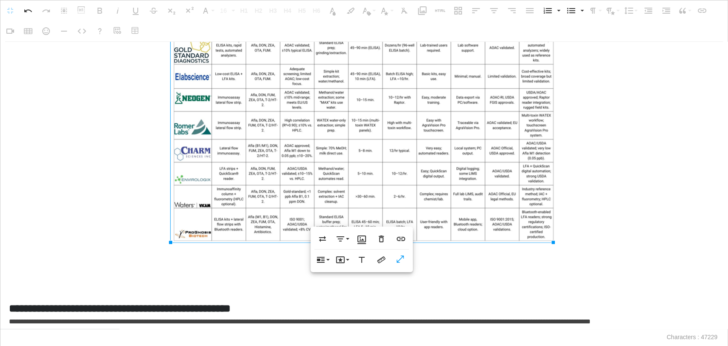
scroll to position [474, 0]
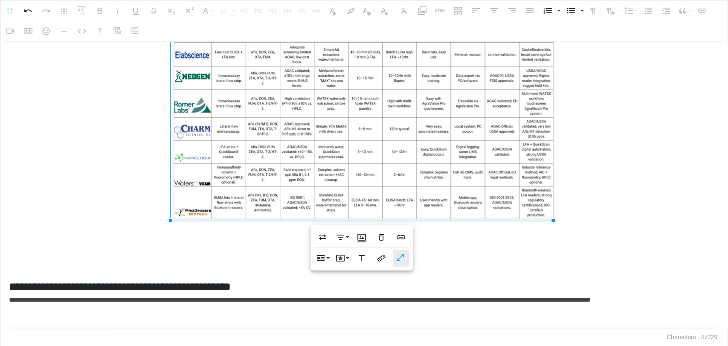
click at [404, 255] on icon "button" at bounding box center [401, 258] width 10 height 9
click at [383, 259] on icon "button" at bounding box center [381, 258] width 8 height 7
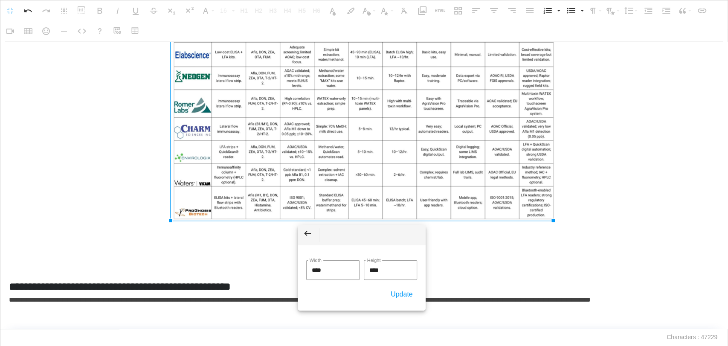
click at [283, 265] on body "**********" at bounding box center [364, 173] width 728 height 346
type input "****"
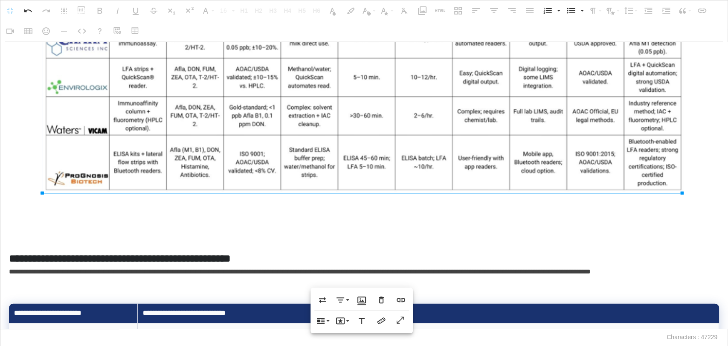
scroll to position [758, 0]
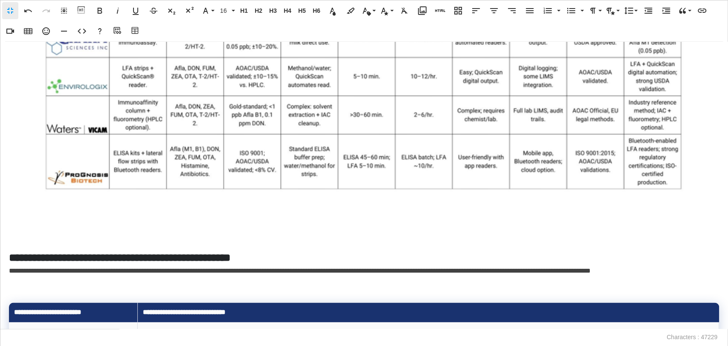
click at [81, 228] on div "**********" at bounding box center [364, 185] width 728 height 287
click at [27, 233] on p at bounding box center [364, 237] width 710 height 12
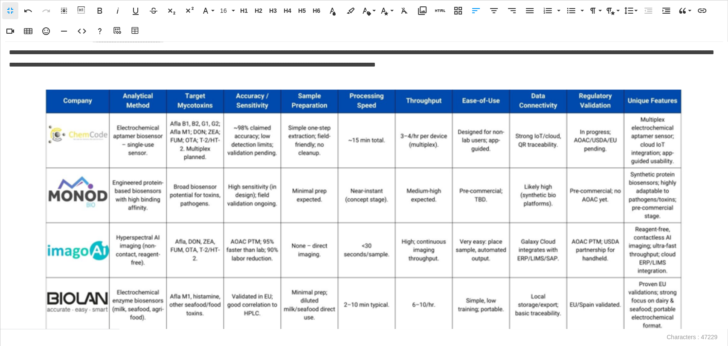
scroll to position [142, 0]
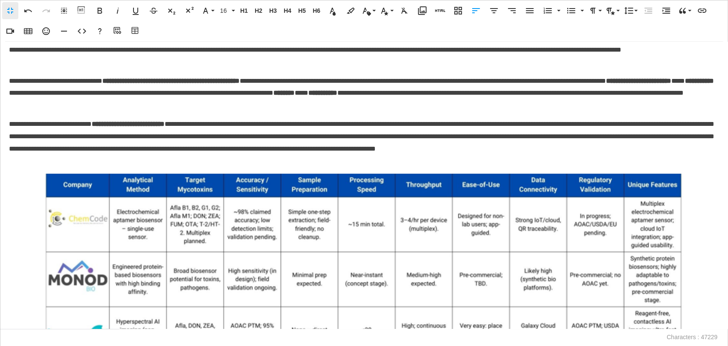
click at [357, 160] on p "**********" at bounding box center [361, 142] width 705 height 49
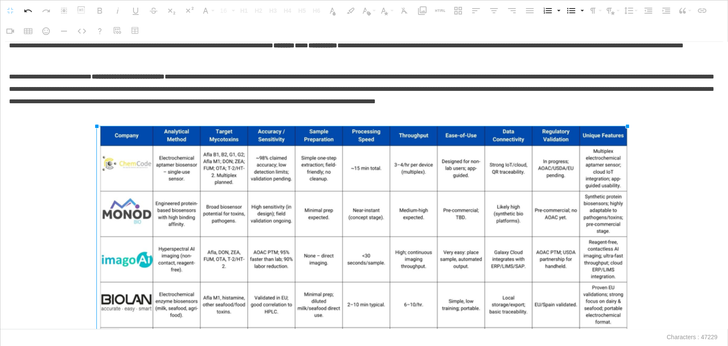
drag, startPoint x: 41, startPoint y: 128, endPoint x: 150, endPoint y: 167, distance: 116.2
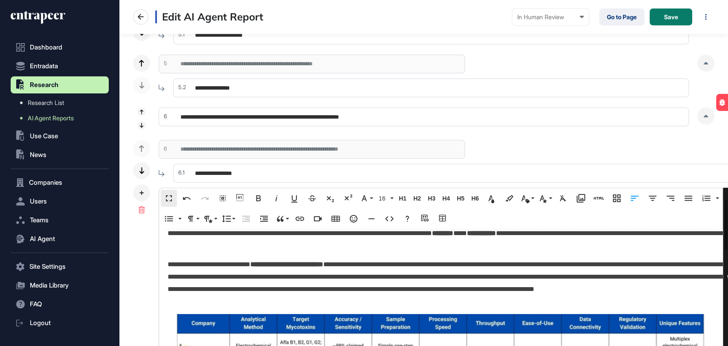
scroll to position [202, 0]
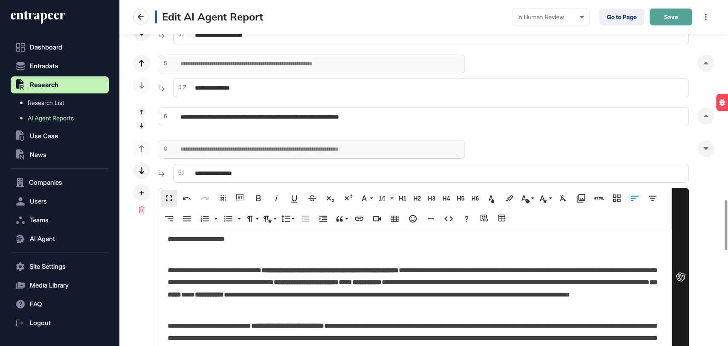
click at [662, 21] on button "Save" at bounding box center [671, 17] width 43 height 17
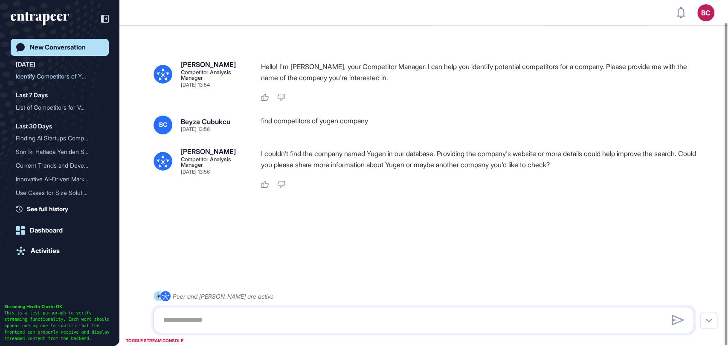
scroll to position [24, 0]
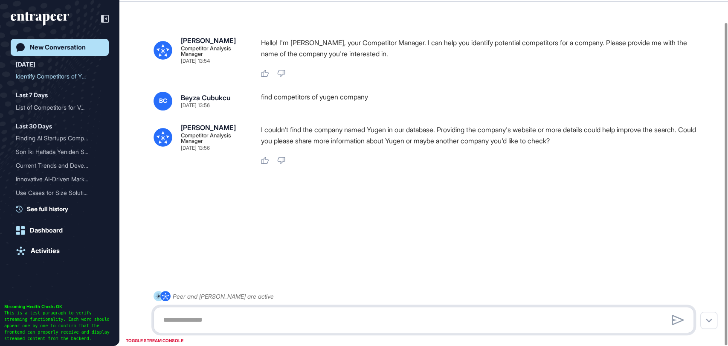
click at [257, 322] on textarea at bounding box center [423, 319] width 531 height 17
paste textarea "**********"
type textarea "**********"
click at [679, 325] on div at bounding box center [678, 320] width 17 height 15
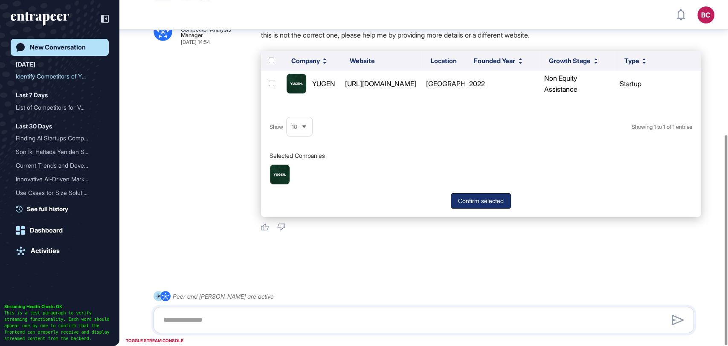
click at [483, 197] on button "Confirm selected" at bounding box center [481, 200] width 60 height 15
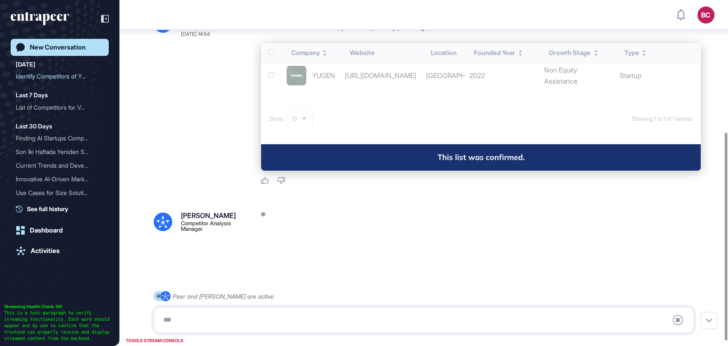
scroll to position [225, 0]
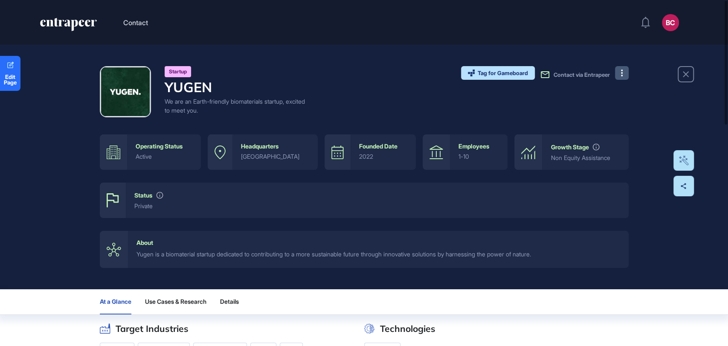
click at [623, 73] on button at bounding box center [622, 73] width 14 height 14
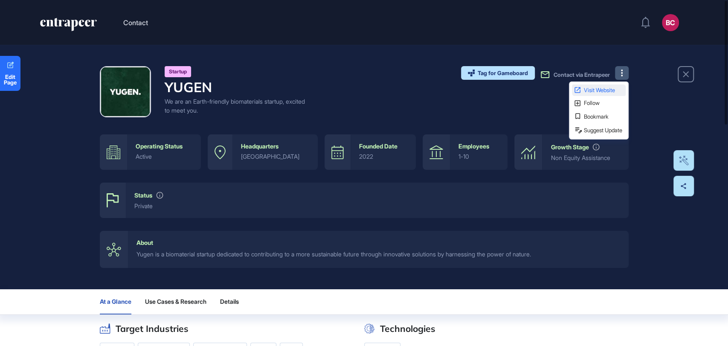
click at [593, 87] on span "Visit Website" at bounding box center [604, 90] width 40 height 6
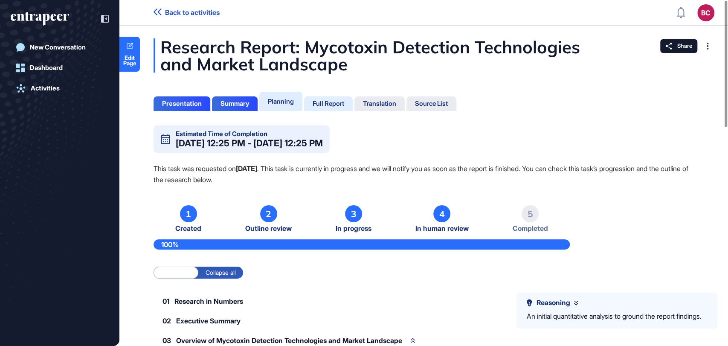
click at [317, 100] on div "Full Report" at bounding box center [329, 104] width 32 height 8
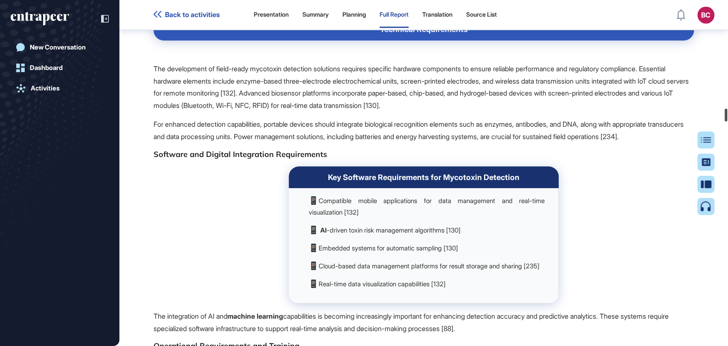
scroll to position [27727, 0]
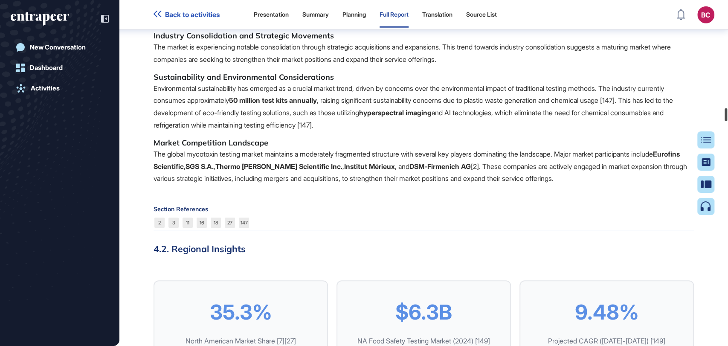
drag, startPoint x: 727, startPoint y: 37, endPoint x: 442, endPoint y: 209, distance: 332.8
click at [727, 121] on div at bounding box center [726, 114] width 3 height 13
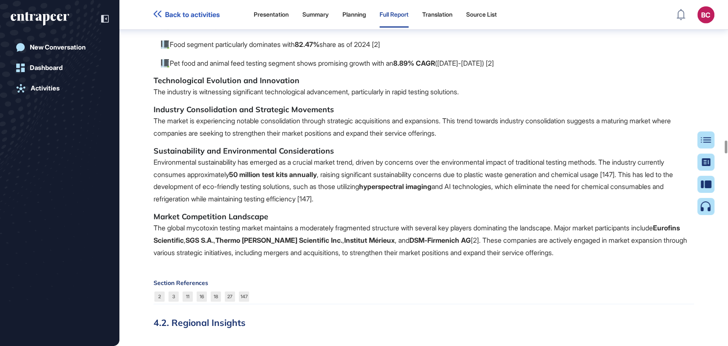
scroll to position [37577, 0]
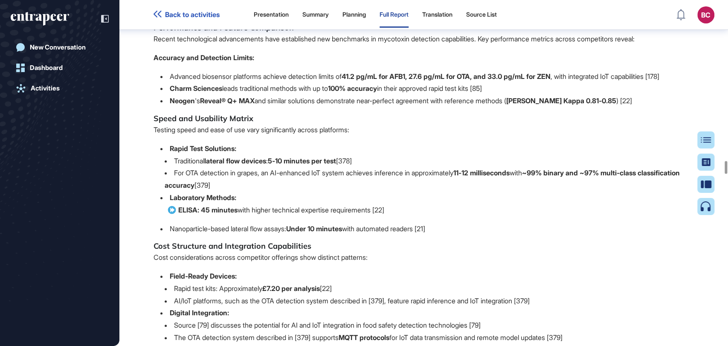
scroll to position [41559, 0]
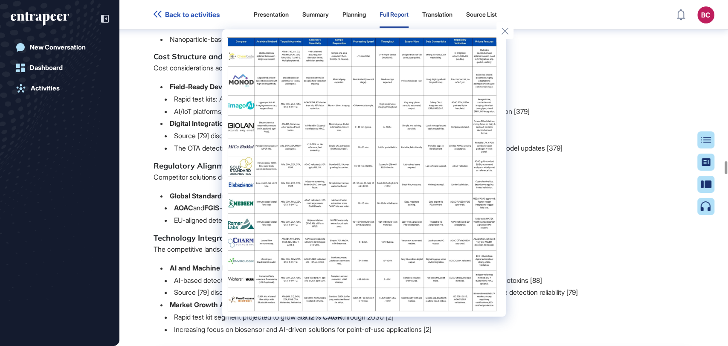
click at [392, 172] on img at bounding box center [363, 173] width 273 height 277
click at [505, 31] on icon at bounding box center [505, 31] width 7 height 7
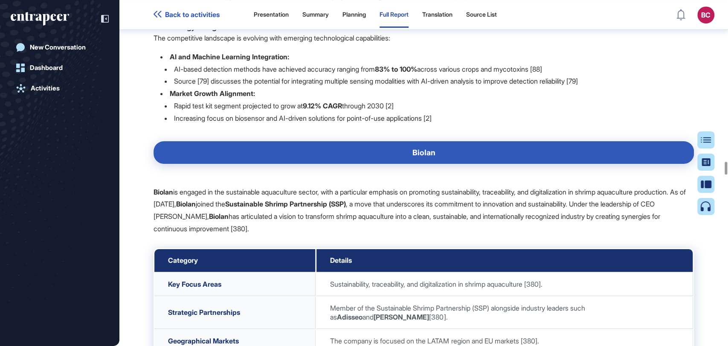
scroll to position [41796, 0]
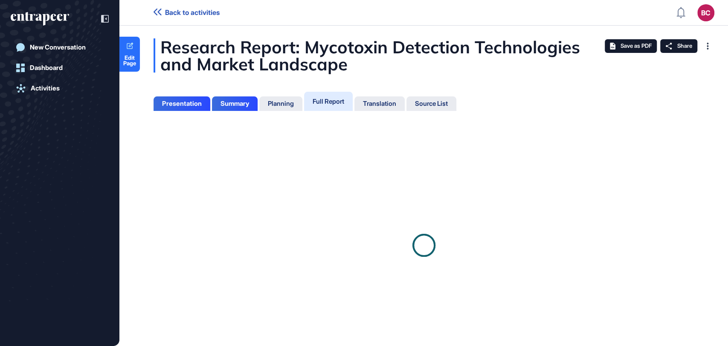
scroll to position [3, 0]
click at [339, 100] on div "Full Report" at bounding box center [329, 101] width 32 height 8
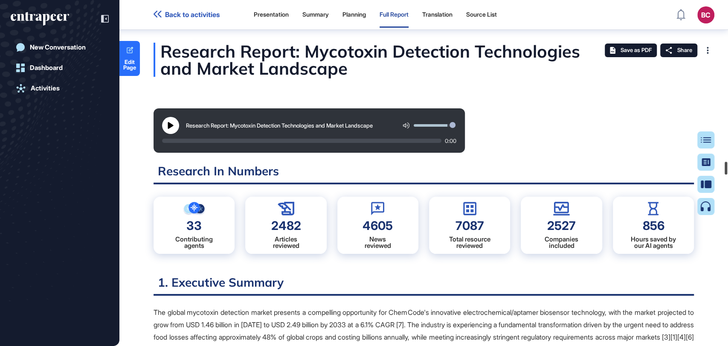
scroll to position [41565, 0]
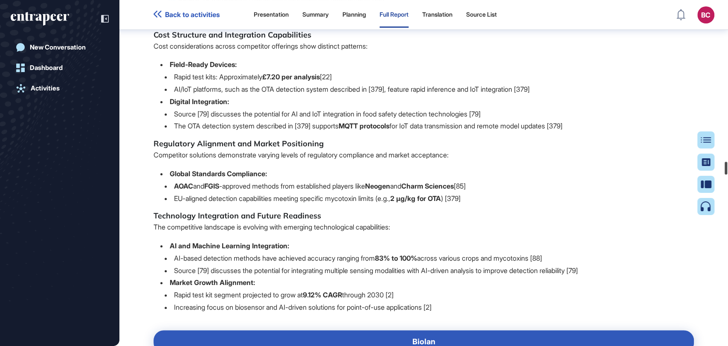
drag, startPoint x: 727, startPoint y: 65, endPoint x: 535, endPoint y: 170, distance: 219.6
click at [727, 174] on div at bounding box center [726, 168] width 3 height 13
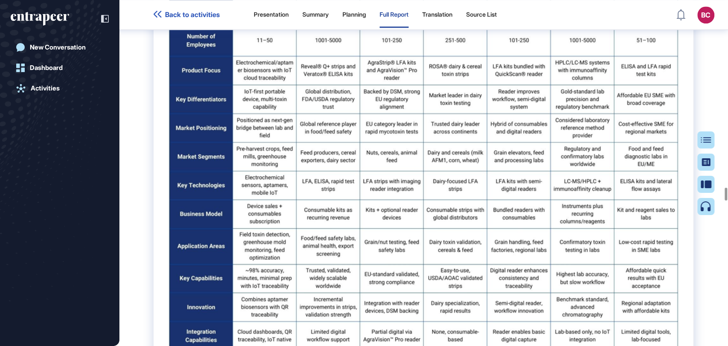
scroll to position [48502, 0]
